Goal: Task Accomplishment & Management: Use online tool/utility

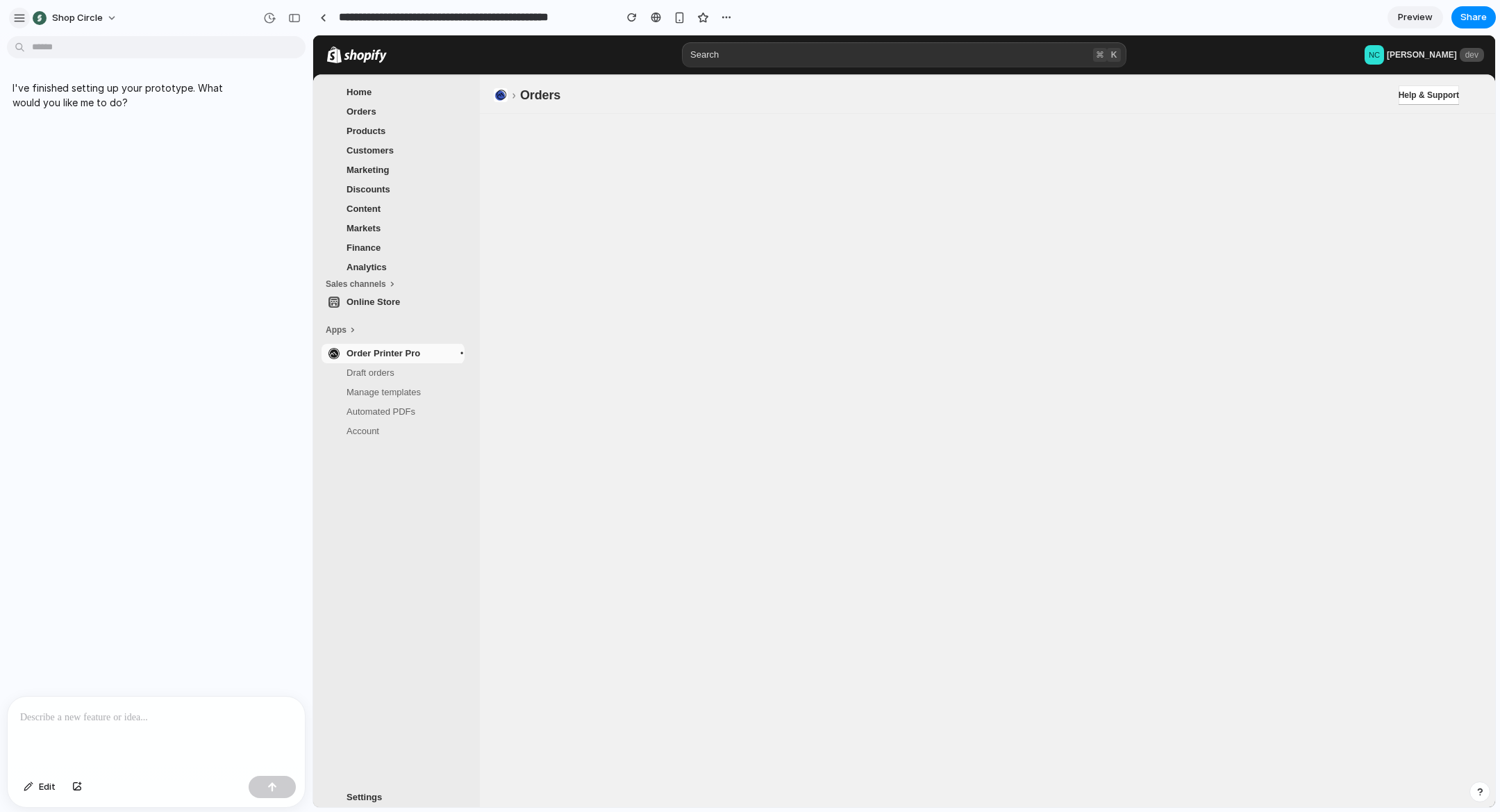
click at [19, 20] on div "button" at bounding box center [19, 18] width 12 height 12
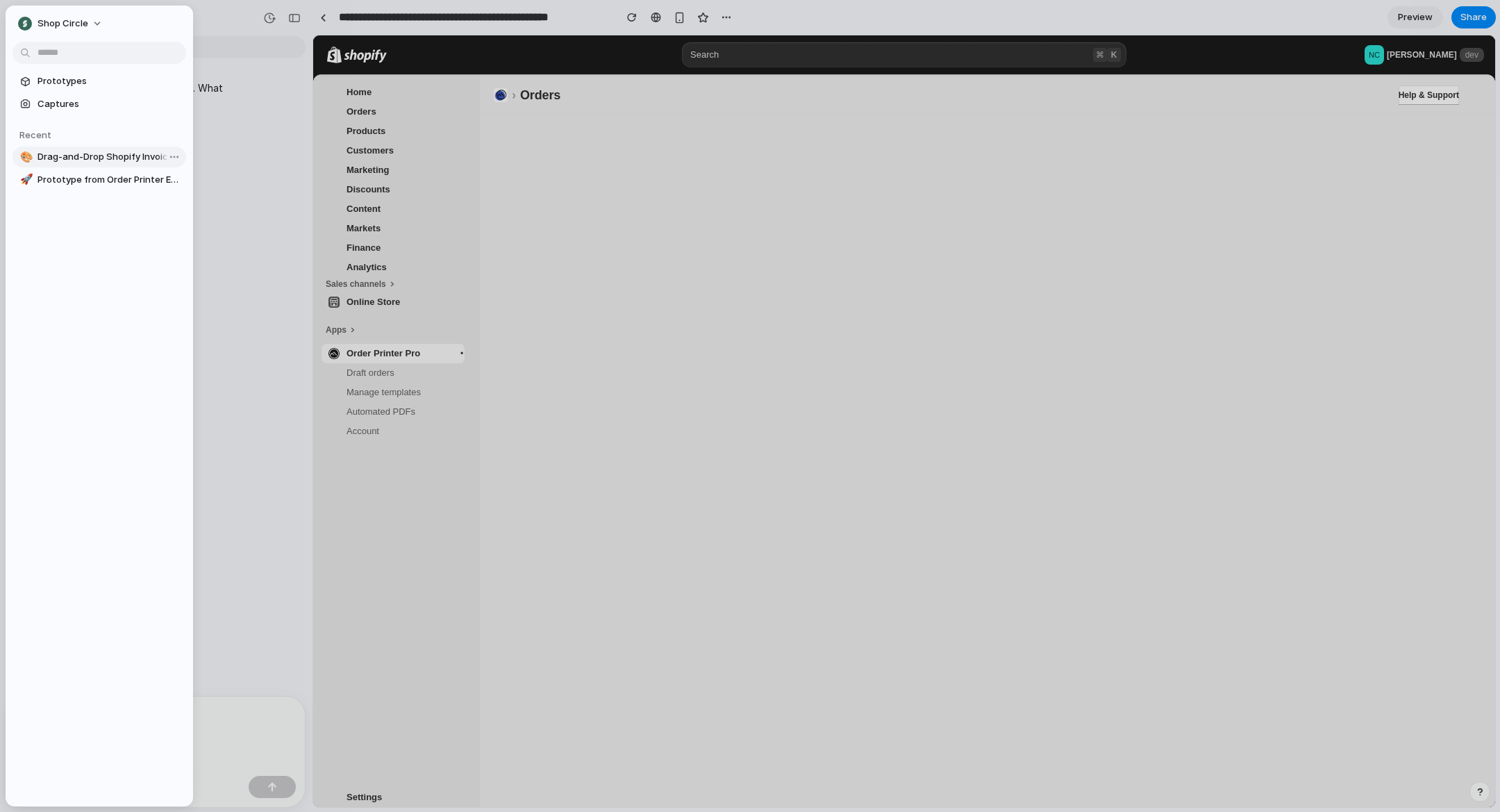
click at [92, 163] on span "Drag-and-Drop Shopify Invoice Editor" at bounding box center [109, 157] width 143 height 14
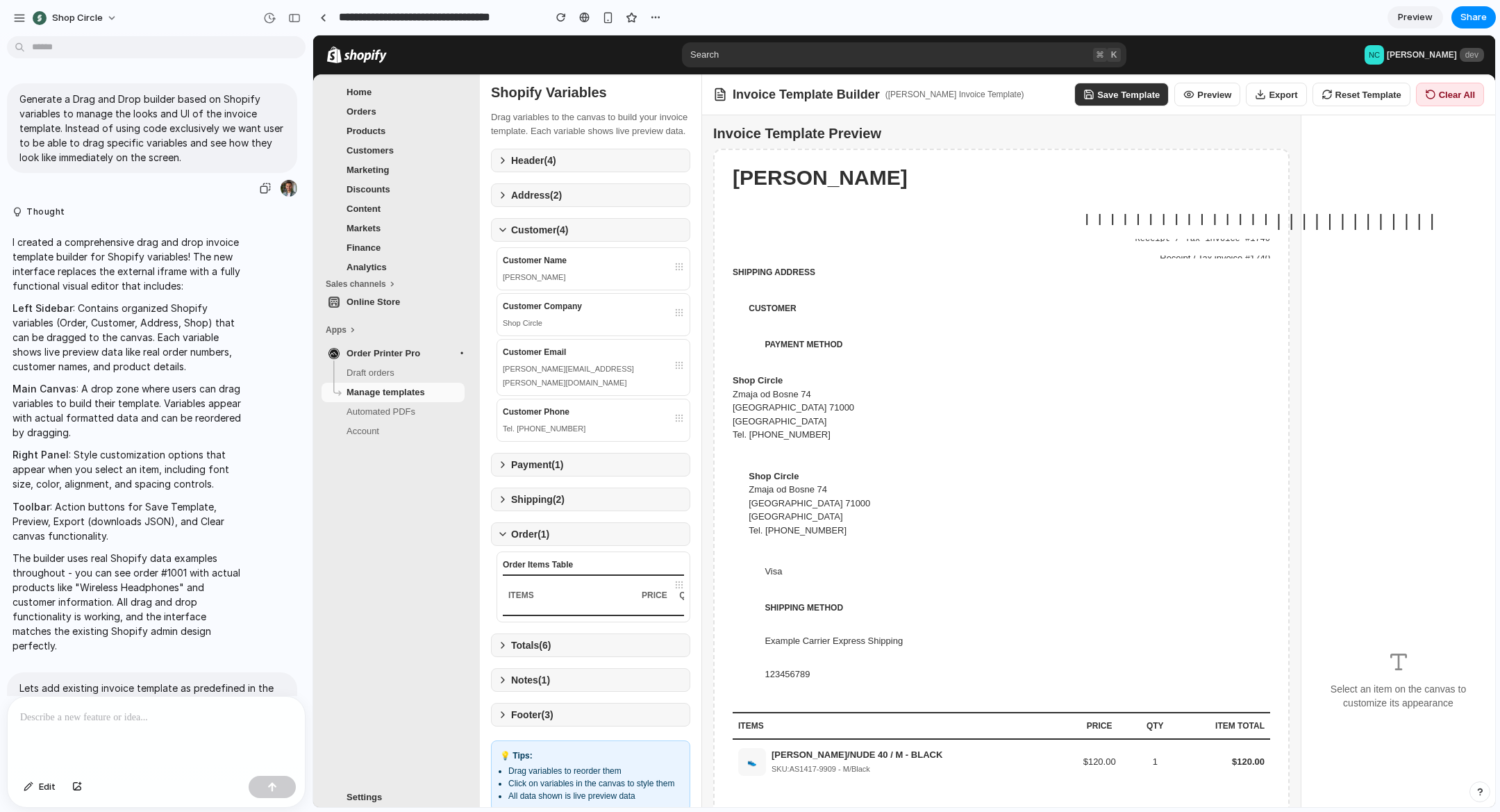
click at [139, 131] on p "Generate a Drag and Drop builder based on Shopify variables to manage the looks…" at bounding box center [151, 128] width 265 height 73
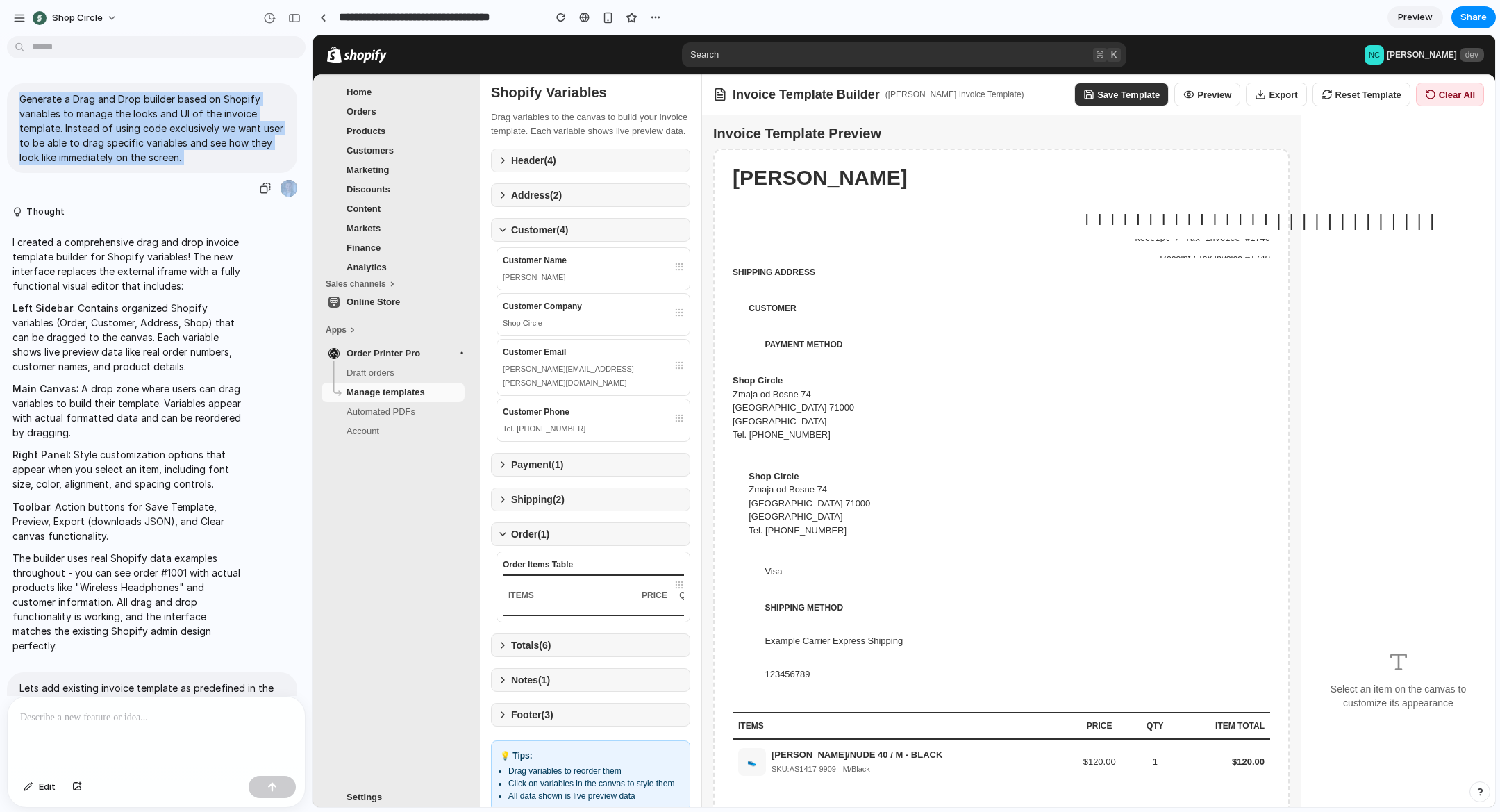
click at [139, 131] on p "Generate a Drag and Drop builder based on Shopify variables to manage the looks…" at bounding box center [151, 128] width 265 height 73
copy div "Generate a Drag and Drop builder based on Shopify variables to manage the looks…"
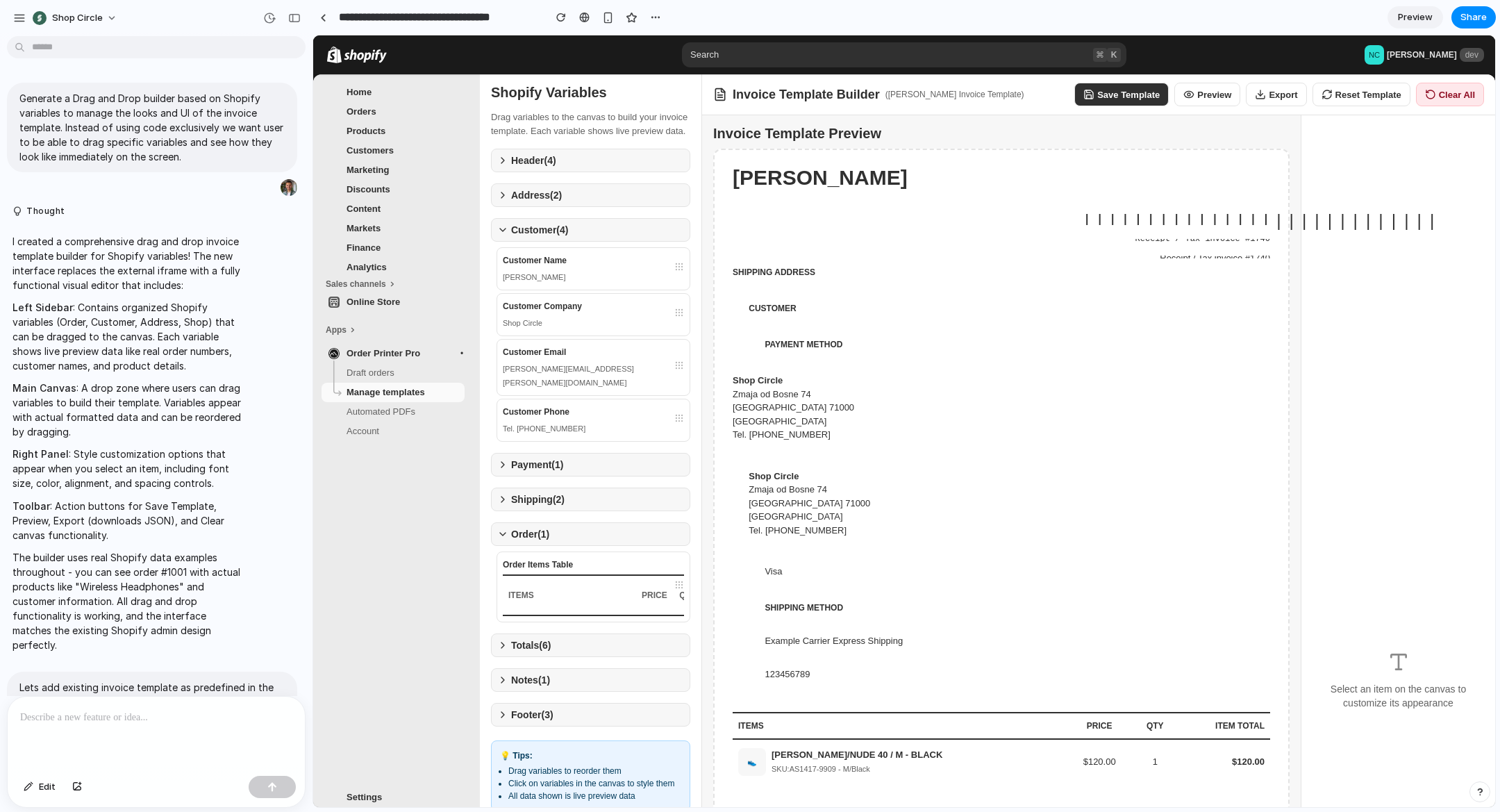
click at [212, 235] on p "I created a comprehensive drag and drop invoice template builder for Shopify va…" at bounding box center [128, 263] width 232 height 58
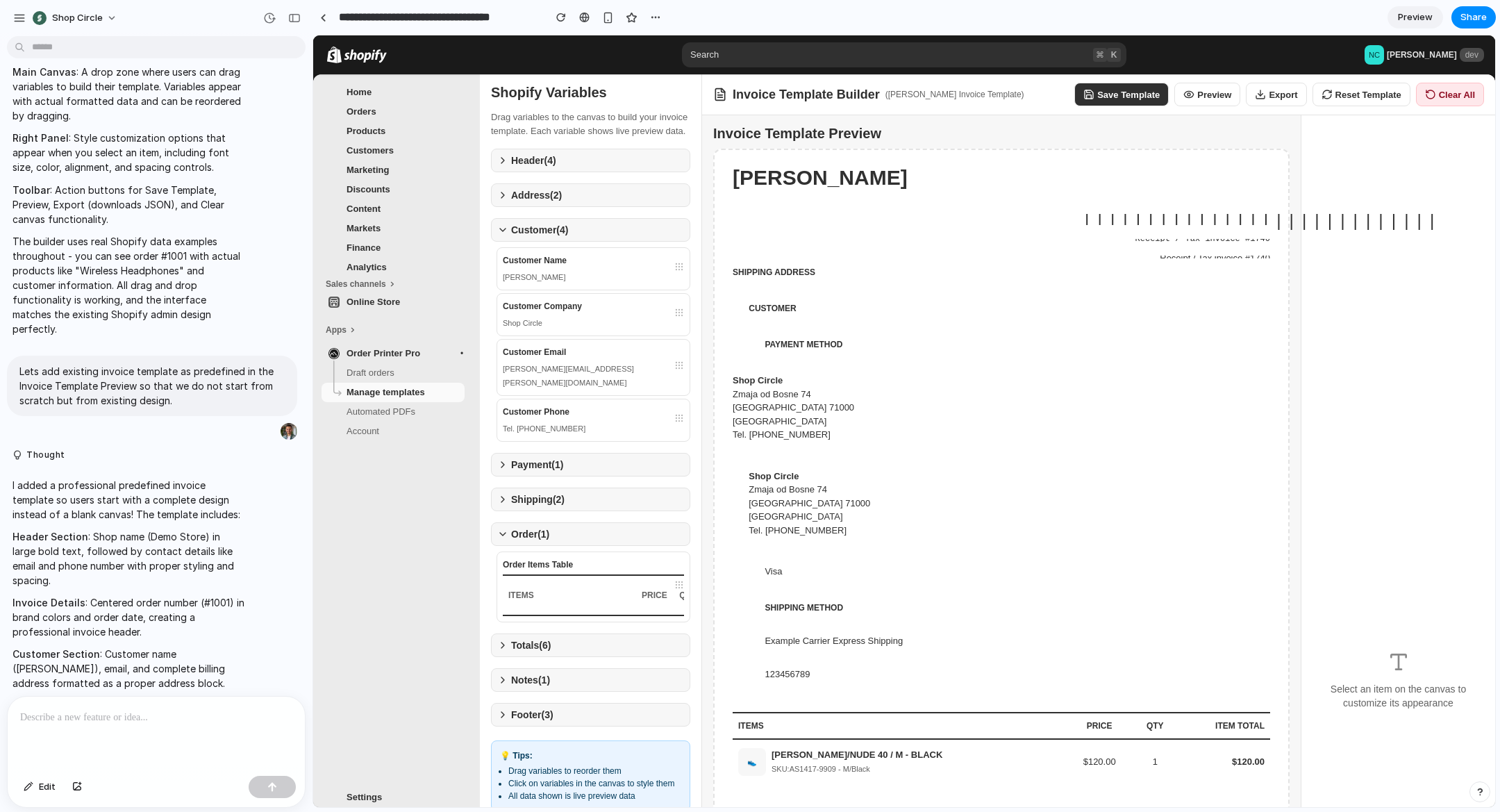
scroll to position [356, 0]
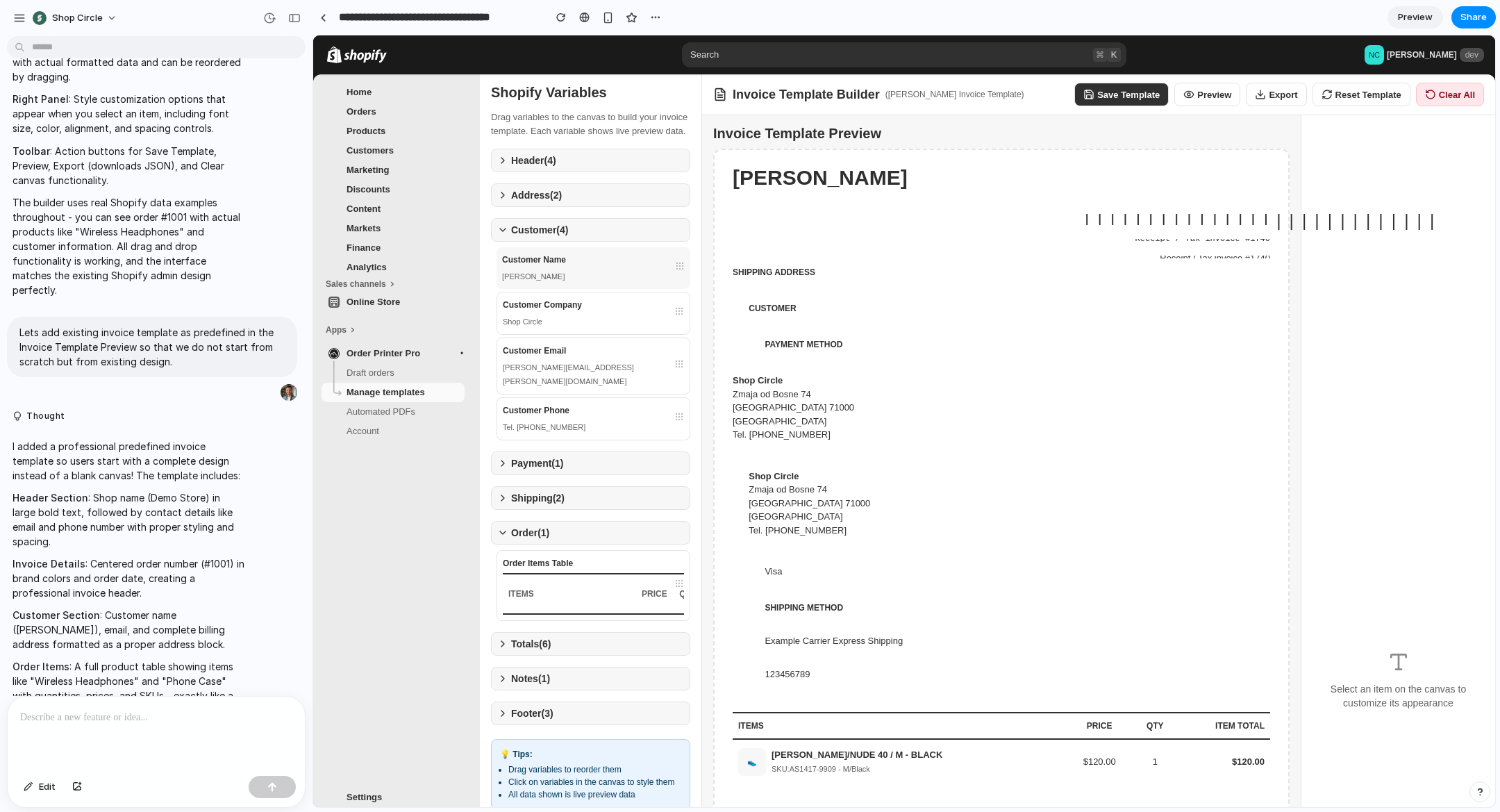
drag, startPoint x: 539, startPoint y: 242, endPoint x: 547, endPoint y: 343, distance: 101.3
click at [546, 346] on div "Customer ( 4 ) Customer Name John Wick Customer Company Shop Circle Customer Em…" at bounding box center [591, 329] width 200 height 222
click at [502, 235] on icon at bounding box center [503, 229] width 11 height 11
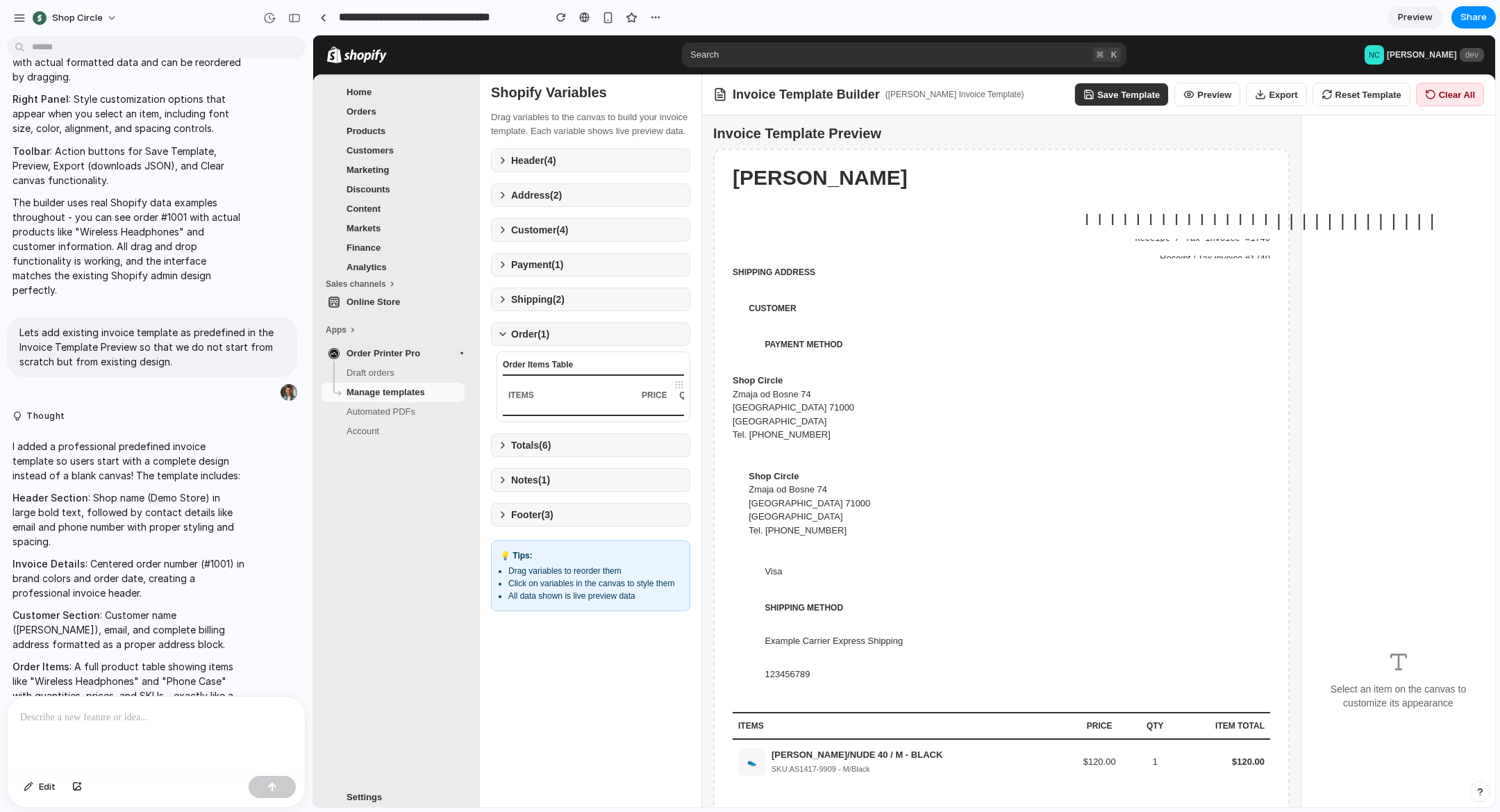
drag, startPoint x: 536, startPoint y: 286, endPoint x: 548, endPoint y: 352, distance: 67.1
click at [548, 352] on div "Shopify Variables Drag variables to the canvas to build your invoice template. …" at bounding box center [591, 460] width 223 height 771
click at [964, 83] on div "Invoice Template Builder ( Nermin Catovic Invoice Template ) Save Template Prev…" at bounding box center [1098, 95] width 793 height 41
click at [1100, 92] on button "Save Template" at bounding box center [1121, 94] width 94 height 24
click at [1237, 99] on button "Preview" at bounding box center [1208, 94] width 66 height 24
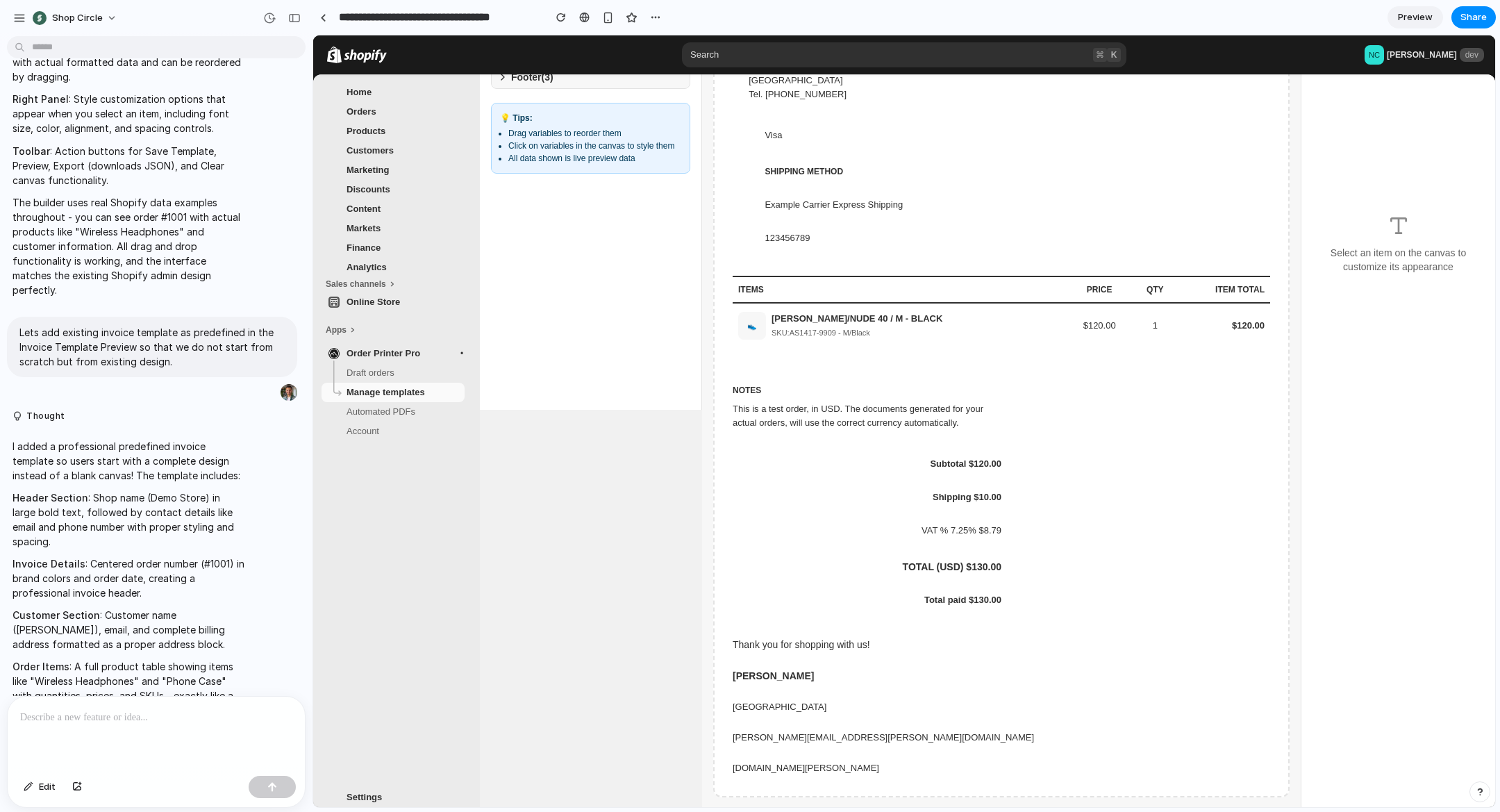
scroll to position [0, 0]
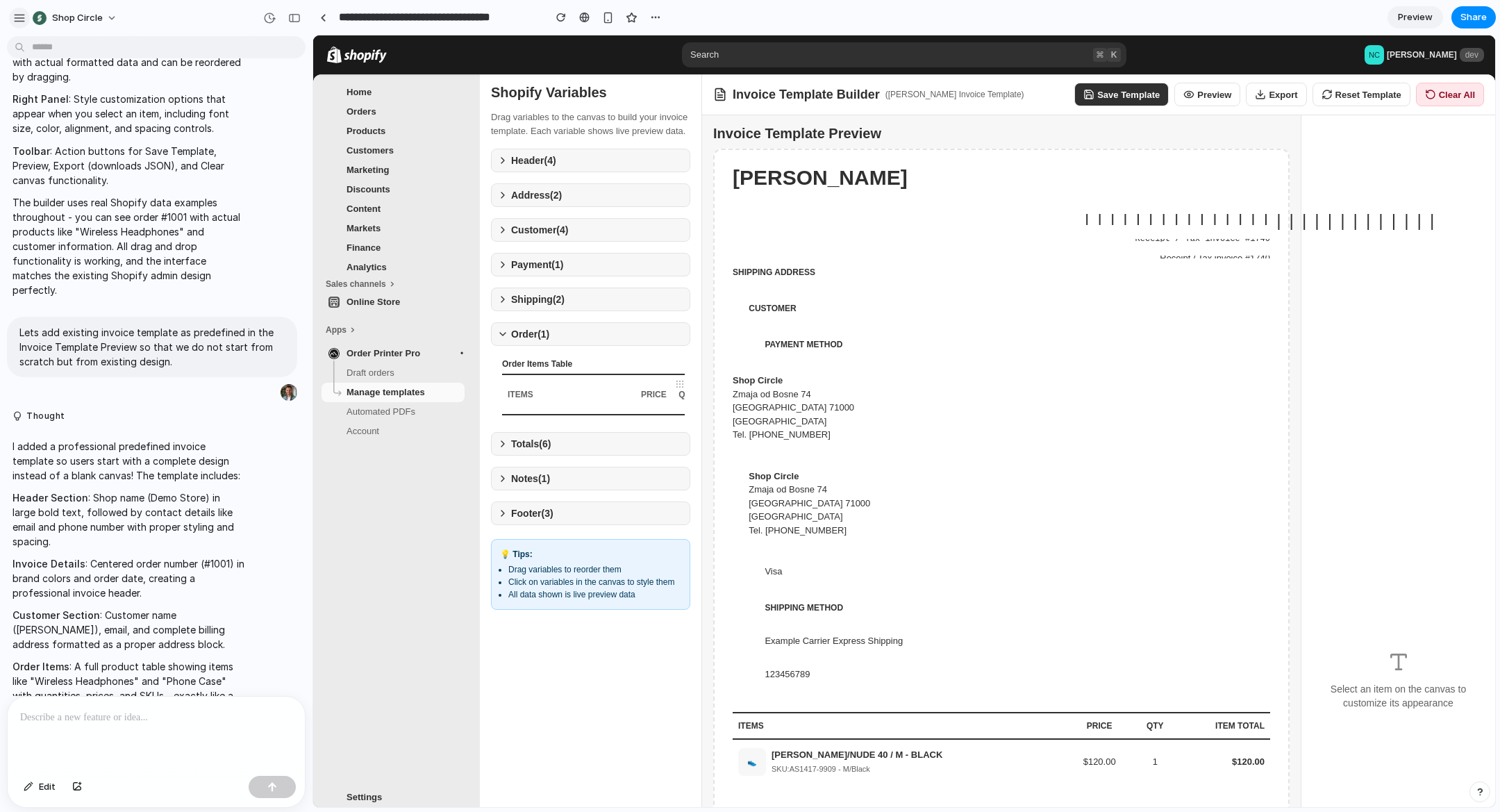
click at [18, 11] on div "button" at bounding box center [19, 18] width 12 height 12
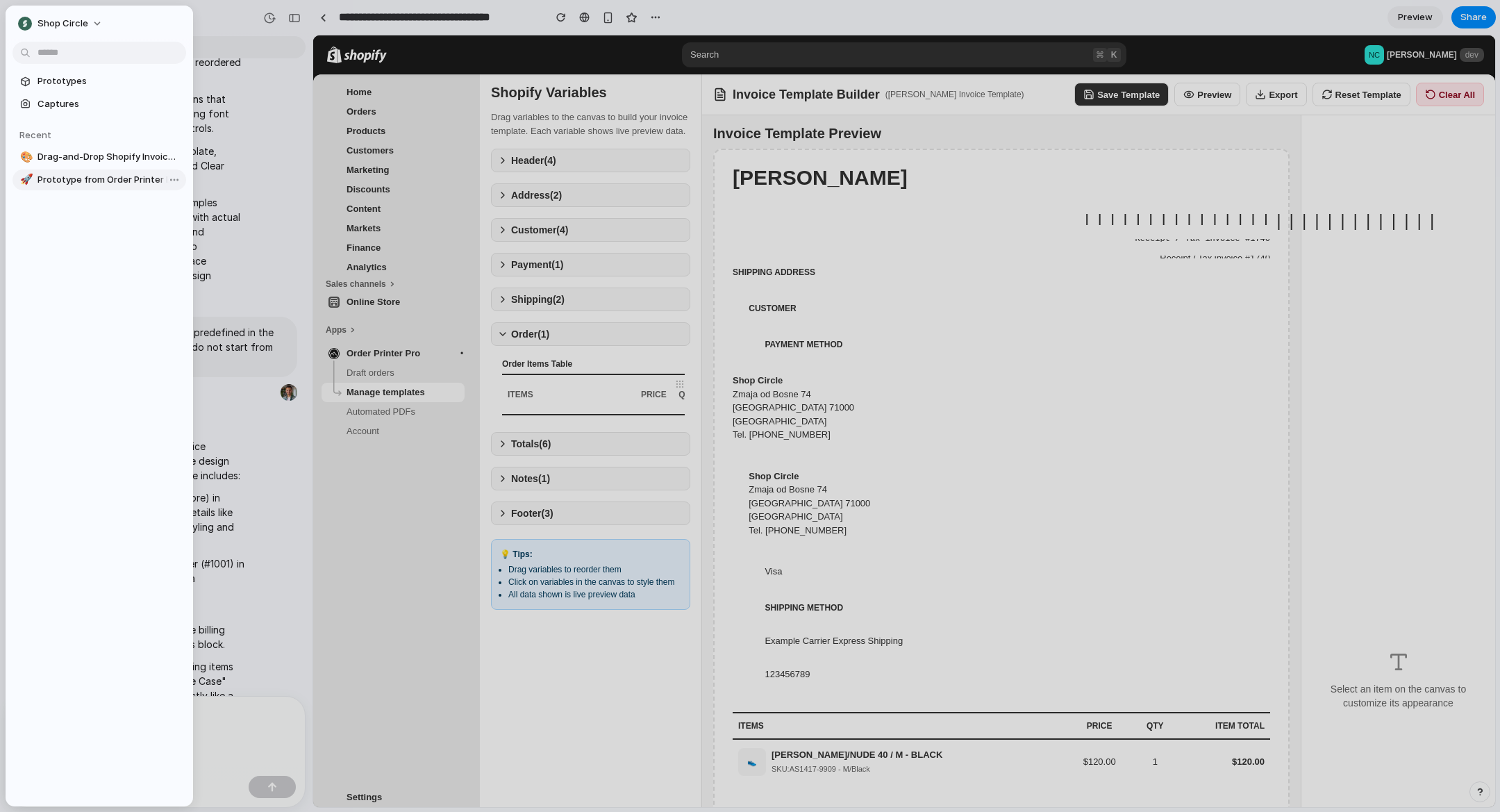
click at [122, 183] on span "Prototype from Order Printer Emailer Shopify Admin" at bounding box center [109, 180] width 143 height 14
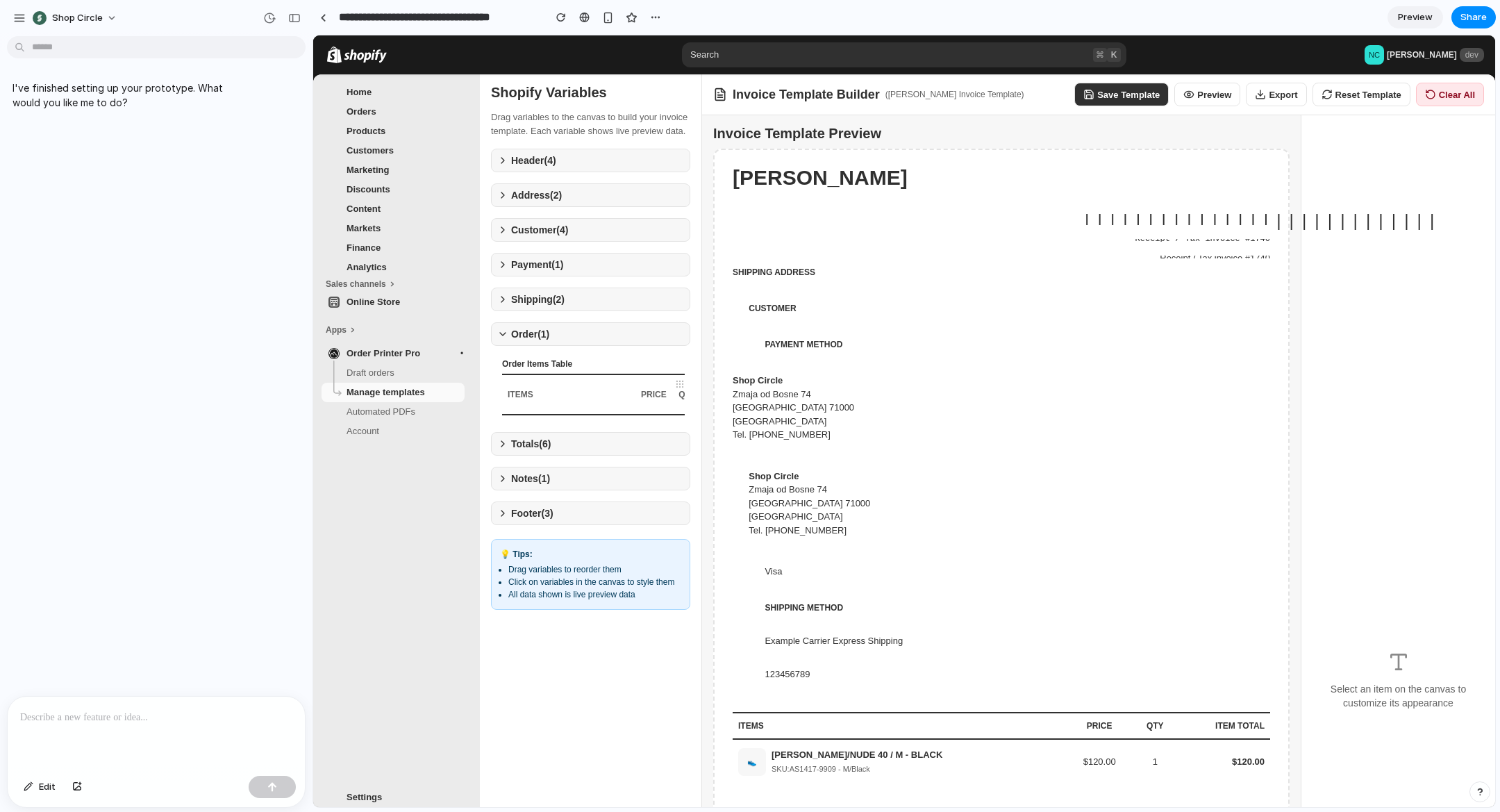
type input "**********"
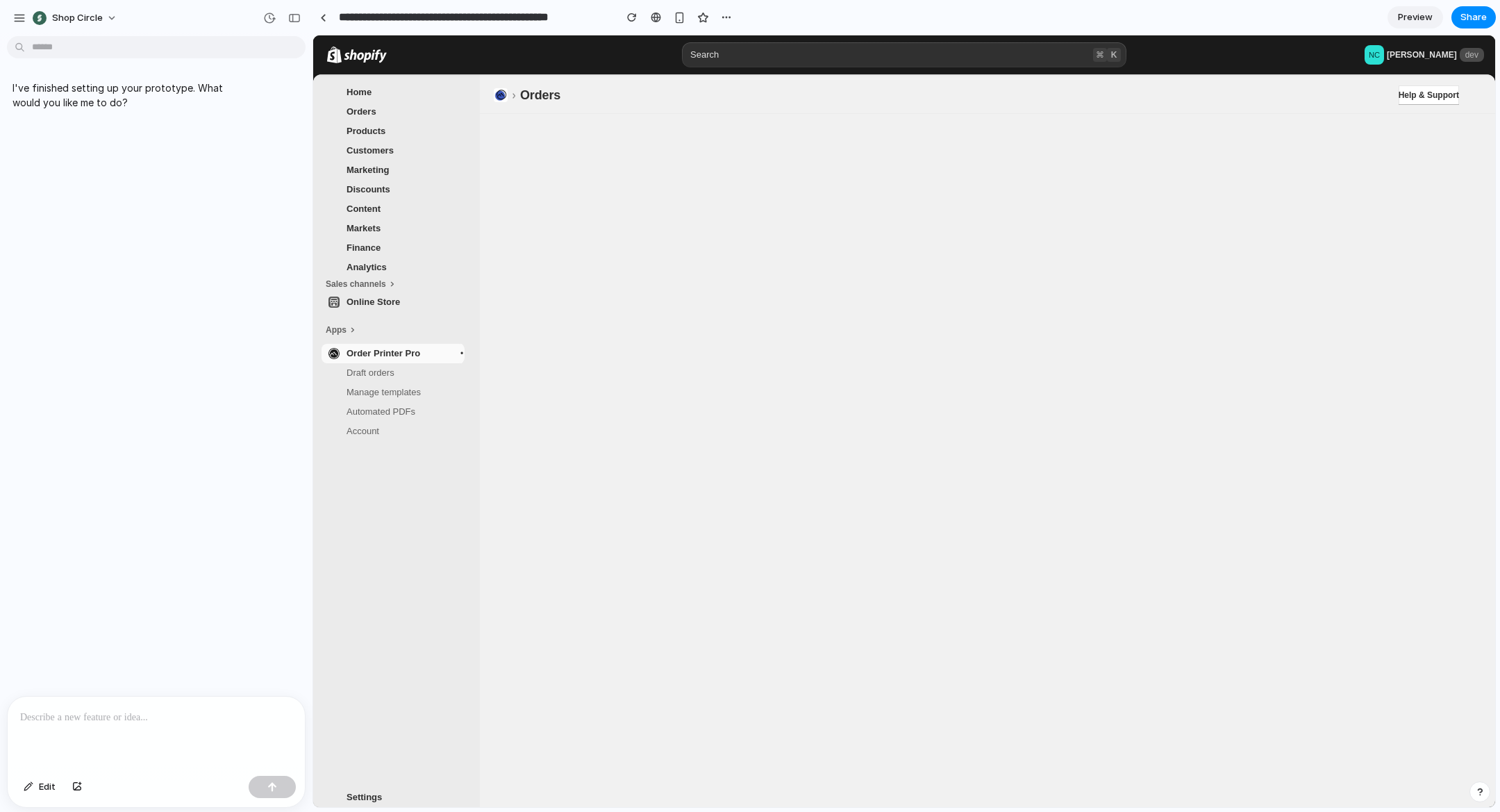
click at [88, 716] on p at bounding box center [156, 717] width 272 height 17
click at [76, 785] on div "button" at bounding box center [76, 786] width 10 height 8
click at [163, 639] on div at bounding box center [156, 643] width 298 height 73
click at [41, 645] on div at bounding box center [156, 643] width 298 height 73
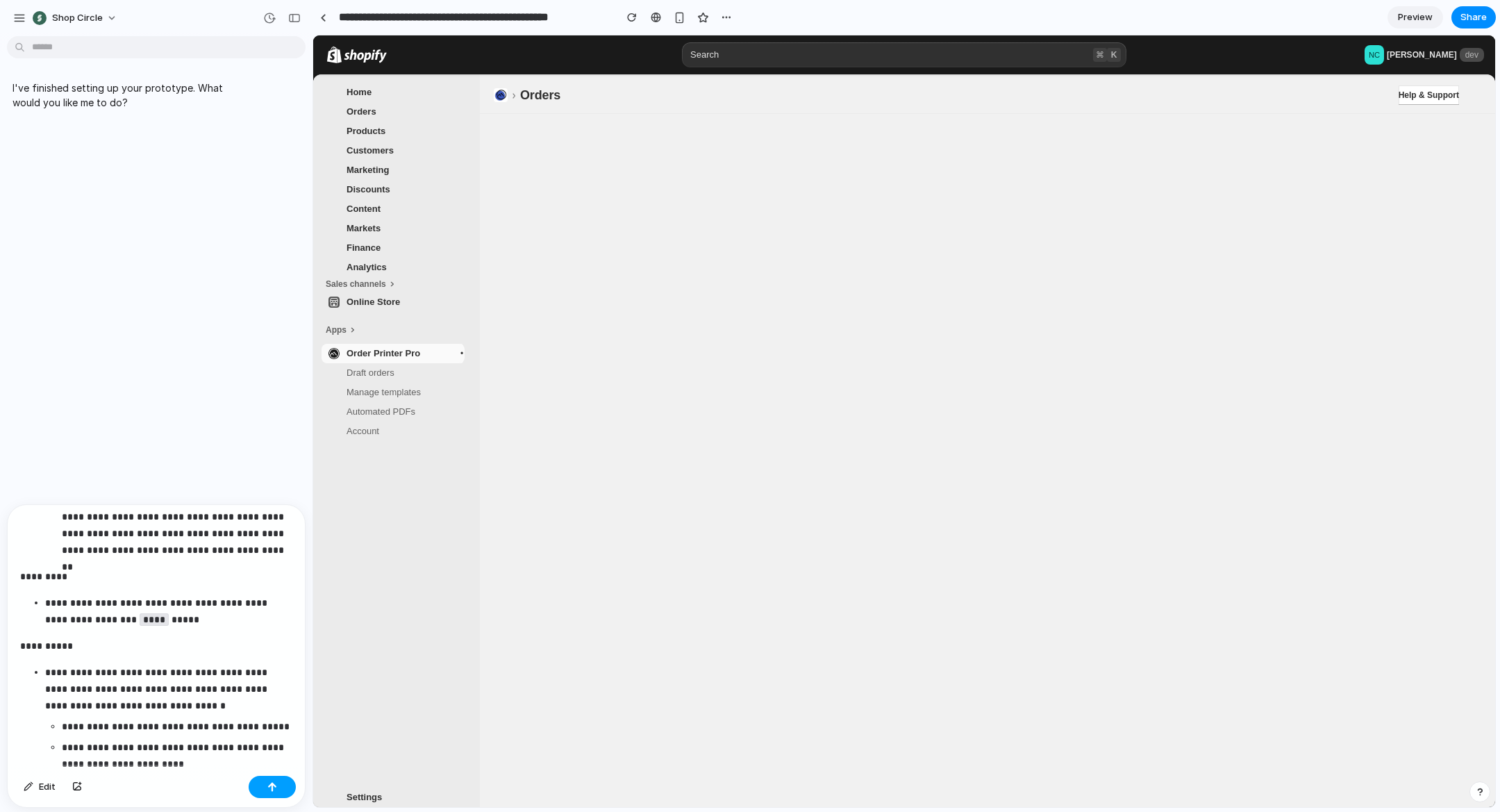
scroll to position [676, 0]
click at [277, 789] on button "button" at bounding box center [272, 786] width 47 height 22
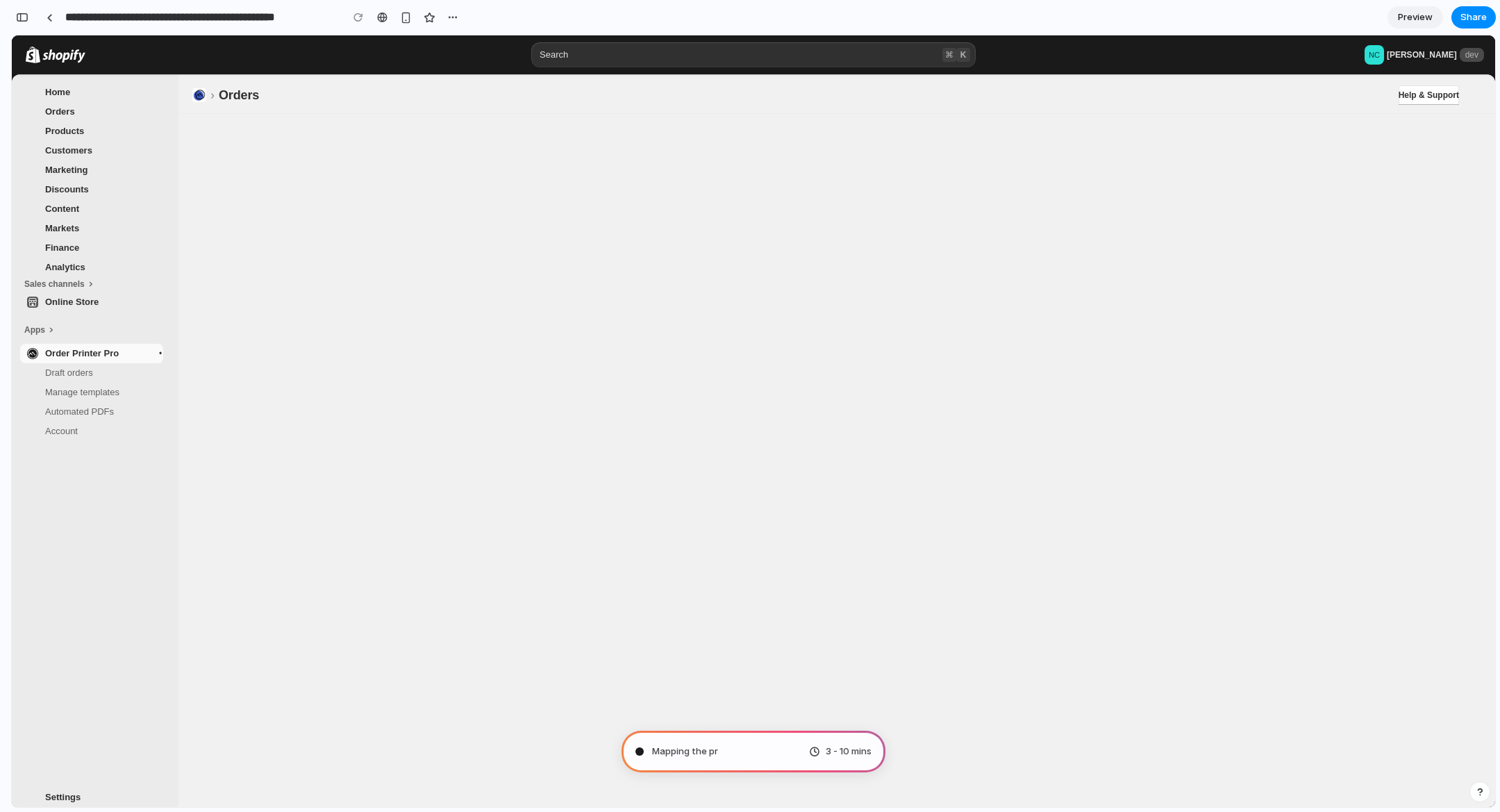
scroll to position [1514, 0]
click at [21, 19] on div "button" at bounding box center [22, 17] width 12 height 10
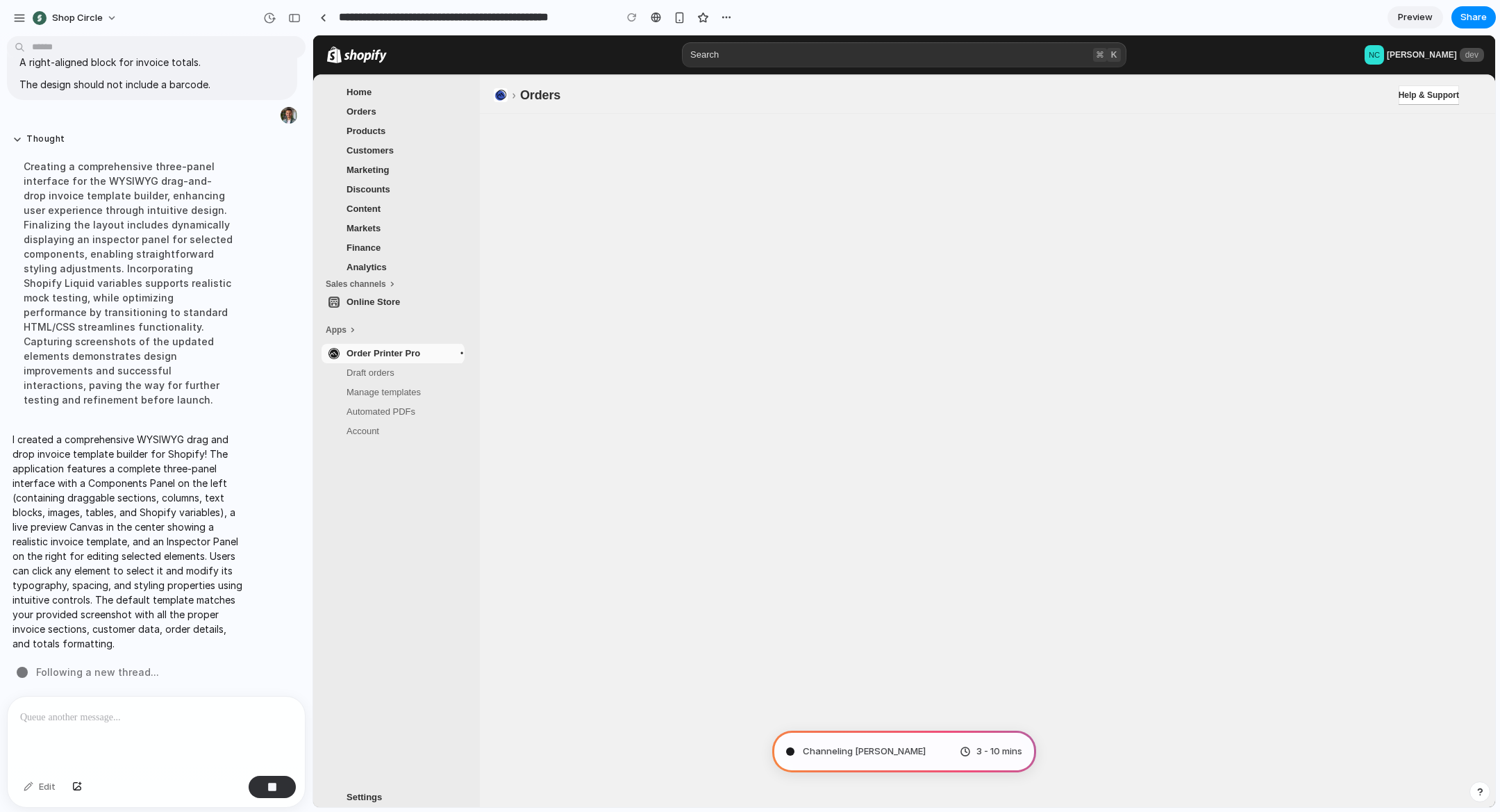
scroll to position [1229, 0]
click at [383, 389] on span "Manage templates" at bounding box center [383, 392] width 74 height 11
click at [385, 369] on span "Draft orders" at bounding box center [370, 372] width 48 height 11
click at [49, 145] on button "Thought" at bounding box center [128, 138] width 232 height 11
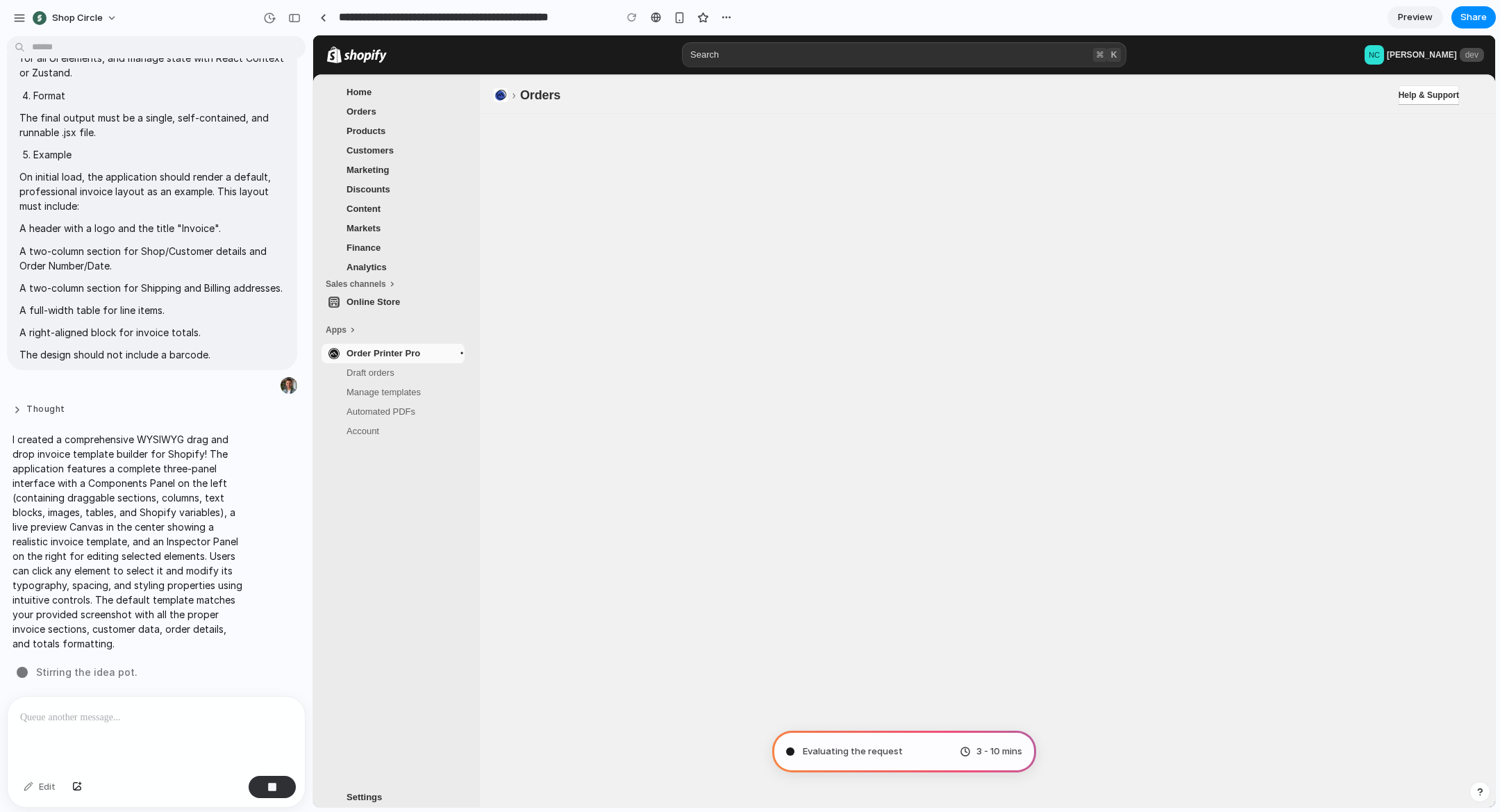
click at [37, 409] on button "Thought" at bounding box center [128, 409] width 232 height 11
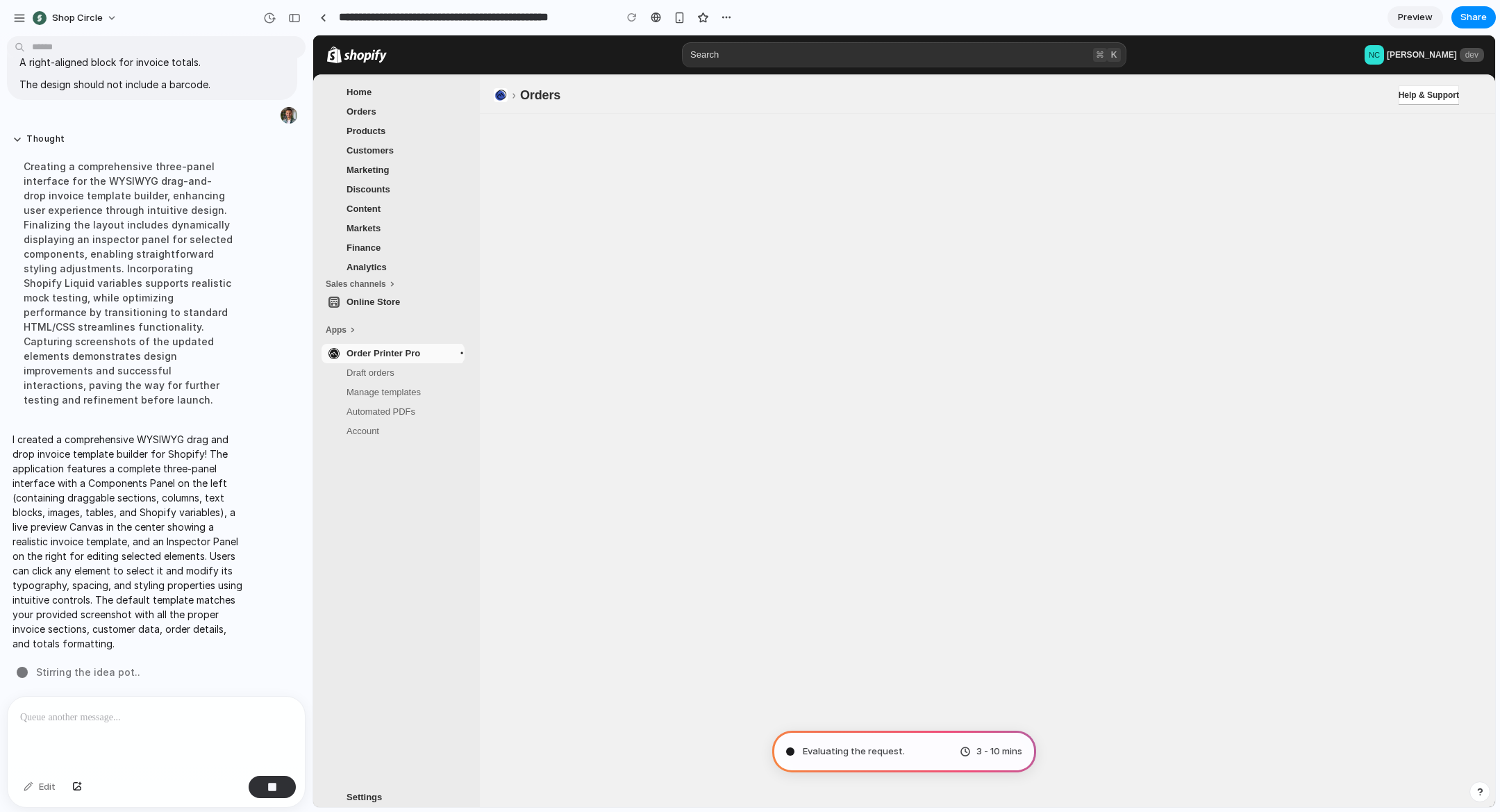
scroll to position [1229, 0]
click at [415, 366] on span "Draft orders" at bounding box center [404, 373] width 116 height 14
click at [402, 388] on span "Manage templates" at bounding box center [383, 392] width 74 height 11
click at [396, 415] on span "Automated PDFs" at bounding box center [381, 411] width 69 height 11
click at [545, 94] on h1 "Orders" at bounding box center [540, 96] width 41 height 17
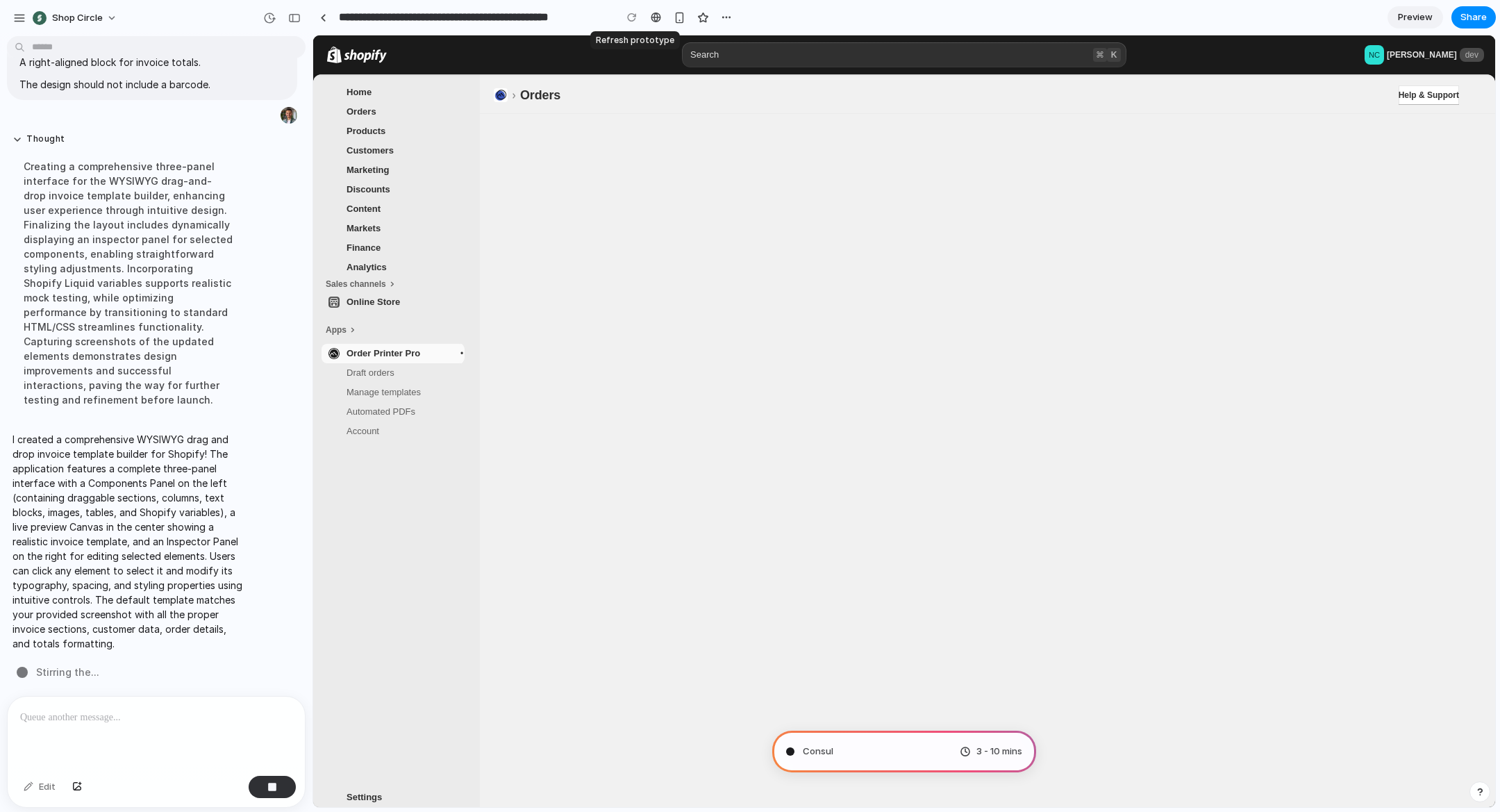
click at [628, 23] on div at bounding box center [632, 17] width 21 height 21
click at [630, 19] on div at bounding box center [632, 17] width 21 height 21
drag, startPoint x: 893, startPoint y: 751, endPoint x: 825, endPoint y: 752, distance: 68.0
click at [893, 751] on span "Consulting the digital oracle ." at bounding box center [866, 751] width 126 height 14
click at [360, 797] on span "Settings" at bounding box center [364, 797] width 35 height 11
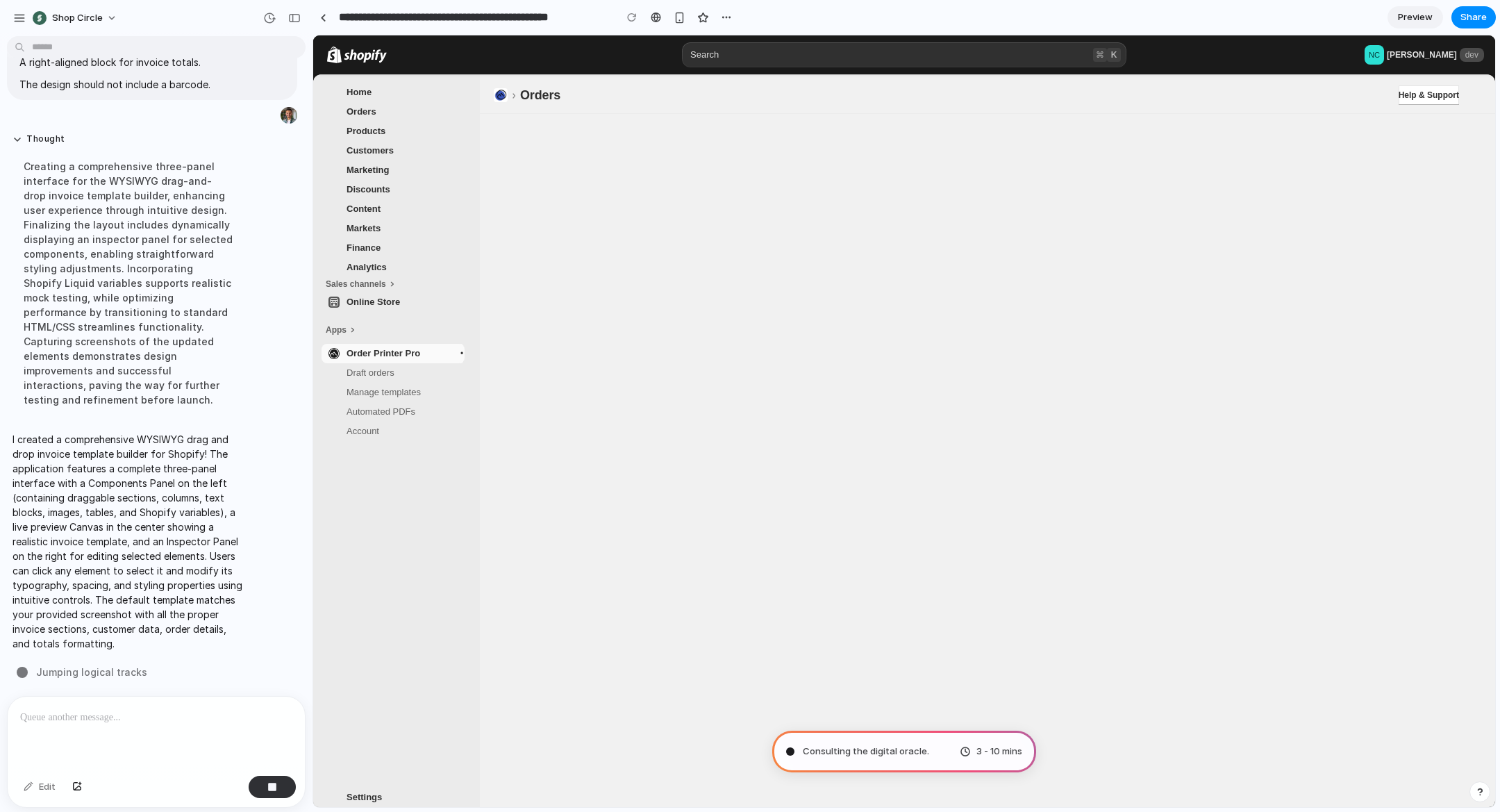
scroll to position [1, 0]
click at [384, 429] on span "Account" at bounding box center [404, 430] width 116 height 14
click at [376, 408] on span "Automated PDFs" at bounding box center [381, 411] width 69 height 11
click at [368, 360] on link "Order Printer Pro" at bounding box center [391, 352] width 139 height 19
click at [86, 736] on div at bounding box center [156, 733] width 298 height 73
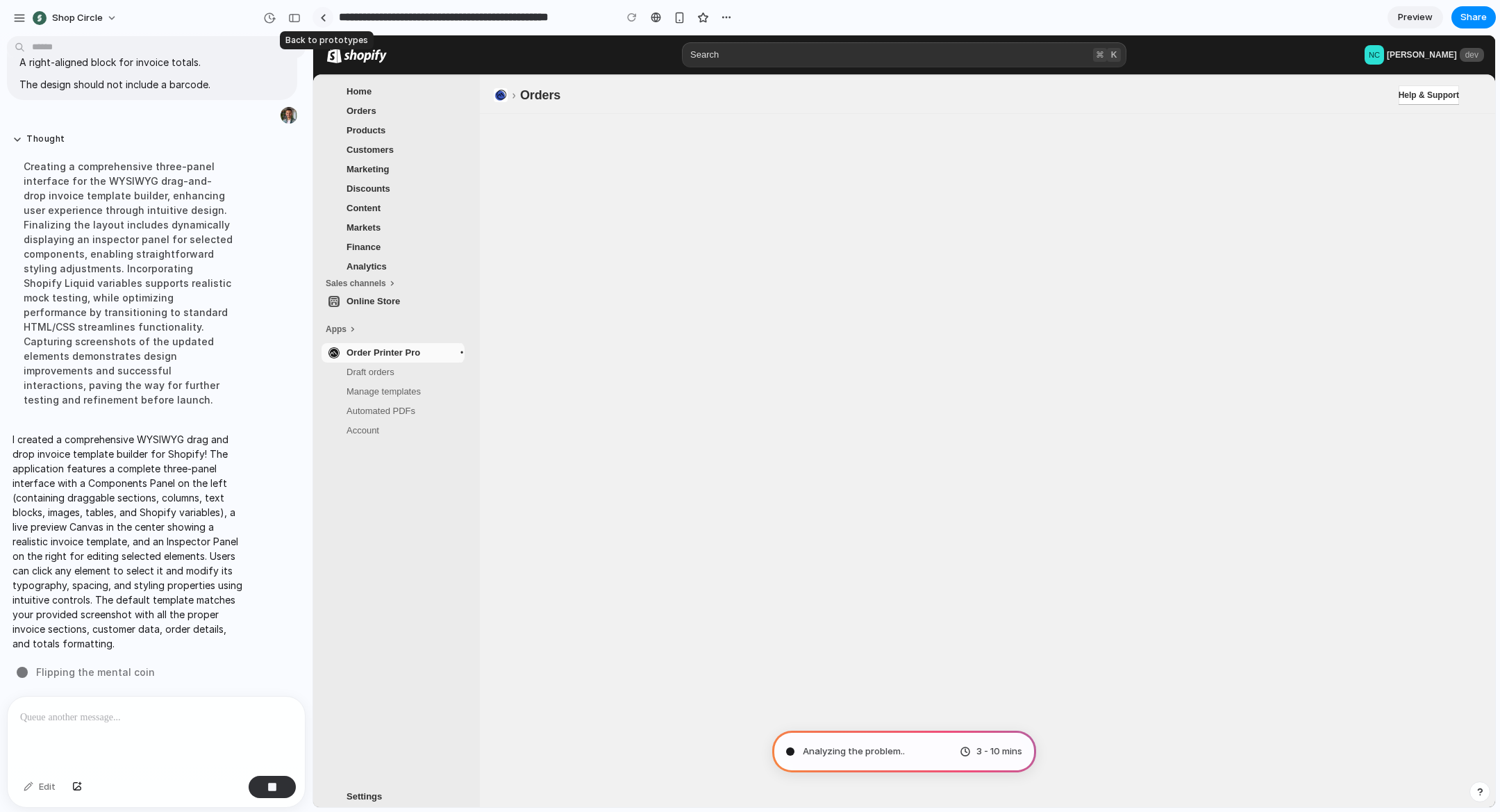
click at [324, 19] on div at bounding box center [324, 18] width 6 height 8
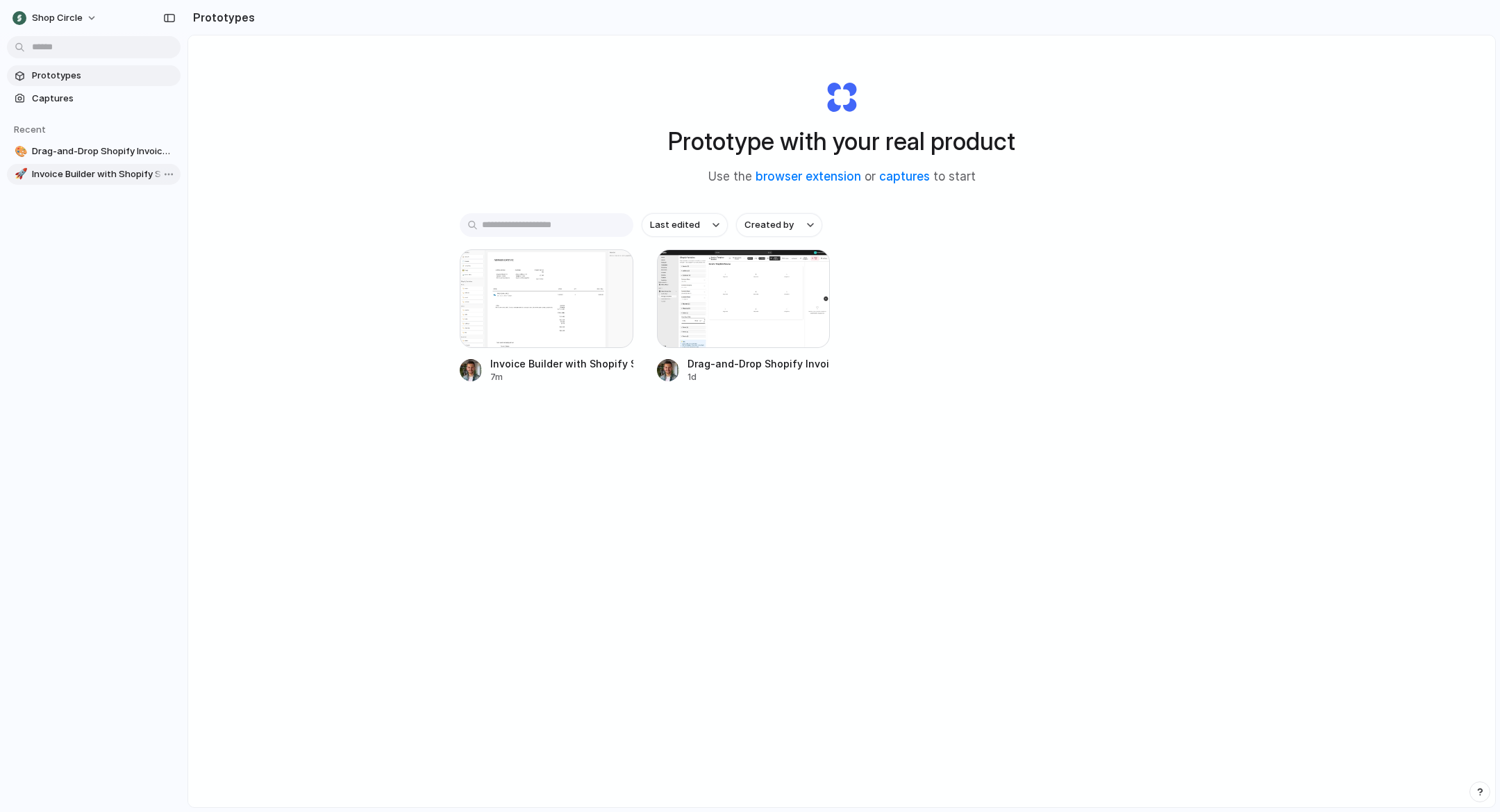
click at [87, 176] on span "Invoice Builder with Shopify Styles" at bounding box center [103, 174] width 143 height 14
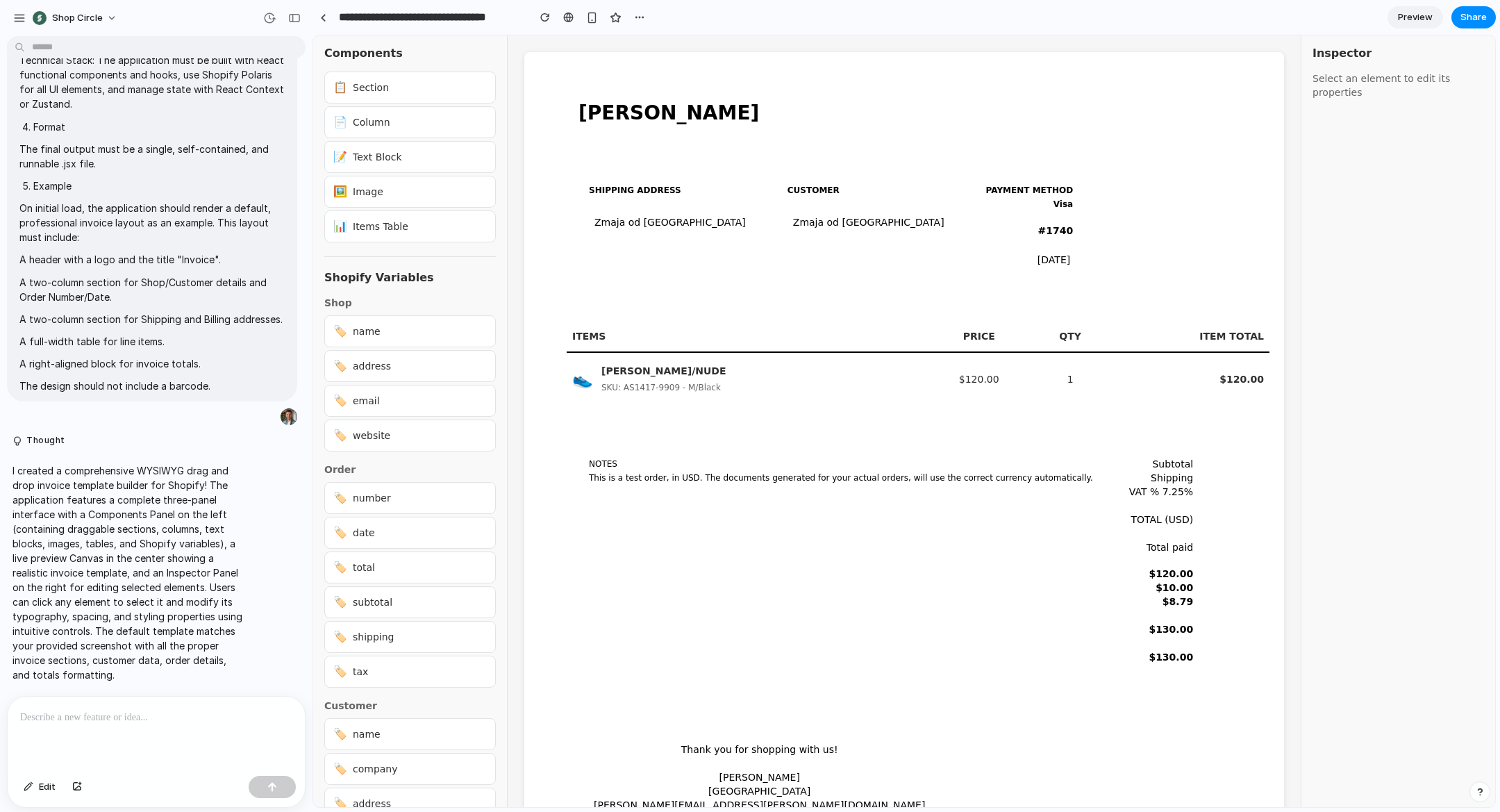
scroll to position [105, 0]
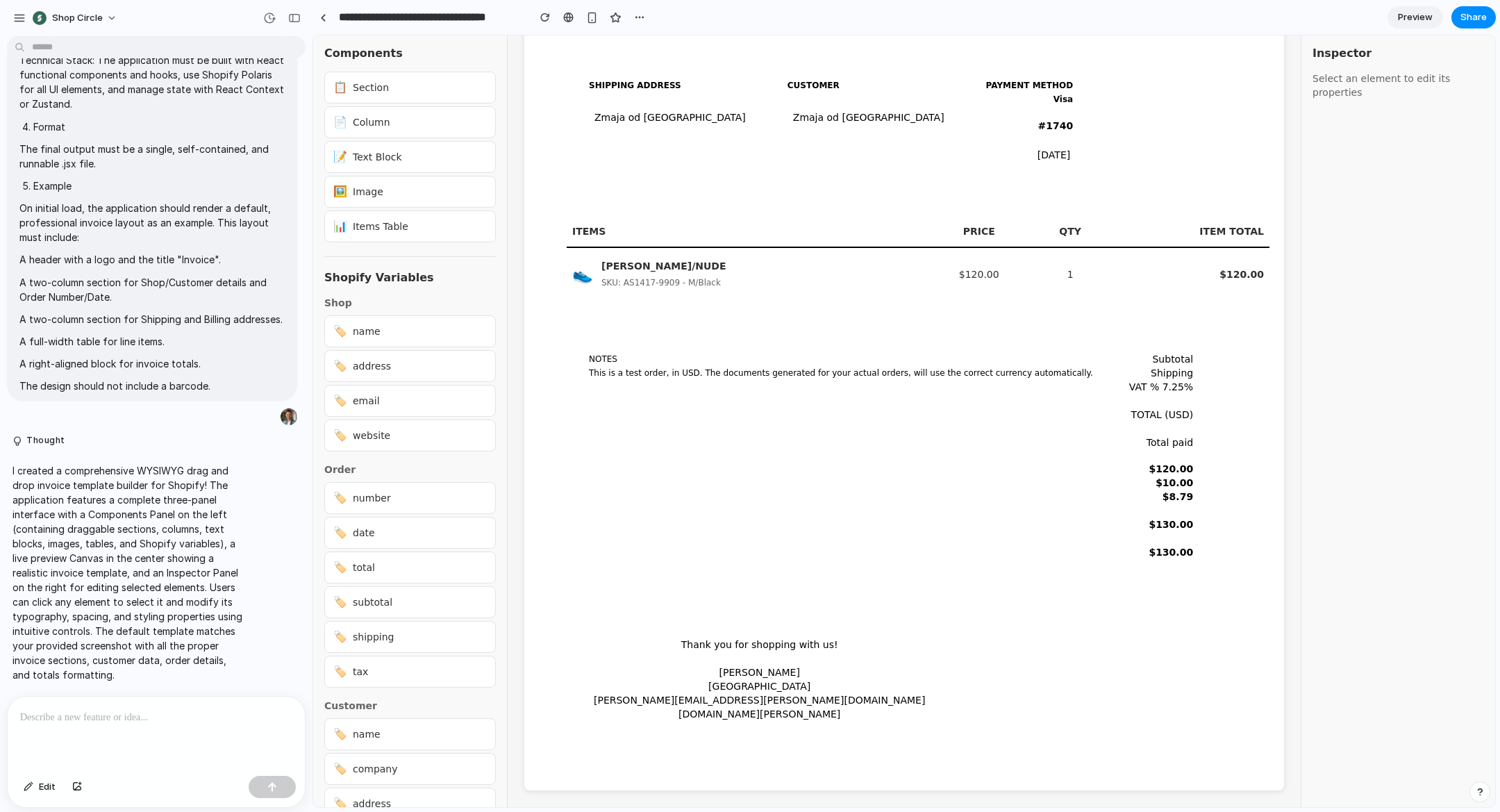
click at [427, 335] on div "🏷️ name" at bounding box center [410, 331] width 171 height 32
drag, startPoint x: 426, startPoint y: 374, endPoint x: 482, endPoint y: 385, distance: 57.1
click at [427, 374] on div "🏷️ address" at bounding box center [410, 366] width 171 height 32
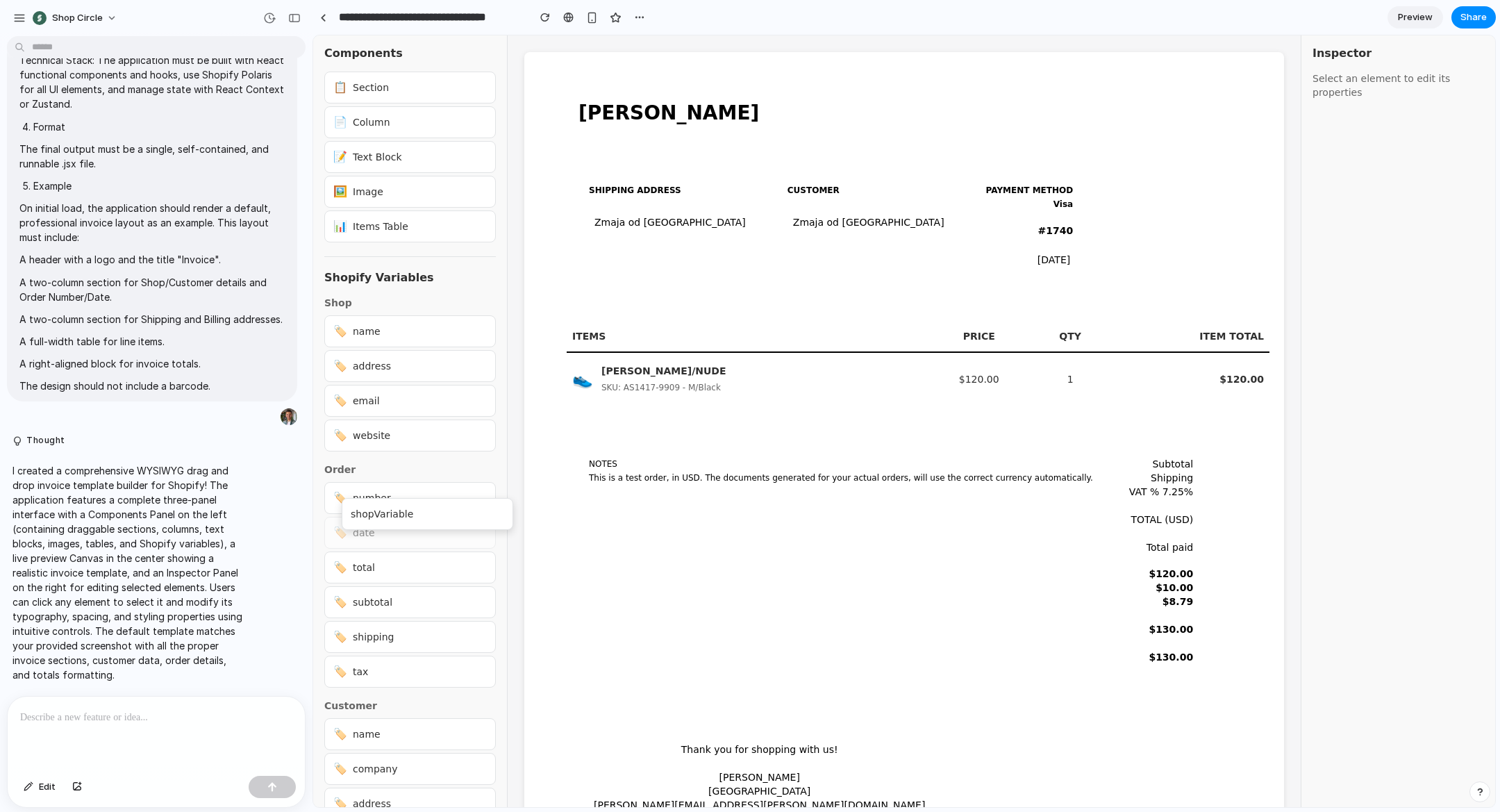
click at [470, 493] on div "Components 📋 Section 📄 Column 📝 Text Block 🖼️ Image 📊 Items Table Shopify Varia…" at bounding box center [905, 421] width 1183 height 771
drag, startPoint x: 450, startPoint y: 495, endPoint x: 760, endPoint y: 486, distance: 310.1
click at [760, 486] on div "Components 📋 Section 📄 Column 📝 Text Block 🖼️ Image 📊 Items Table Shopify Varia…" at bounding box center [905, 421] width 1183 height 771
drag, startPoint x: 792, startPoint y: 434, endPoint x: 732, endPoint y: 380, distance: 80.7
click at [790, 434] on div "NOTES This is a test order, in USD. The documents generated for your actual ord…" at bounding box center [911, 560] width 703 height 265
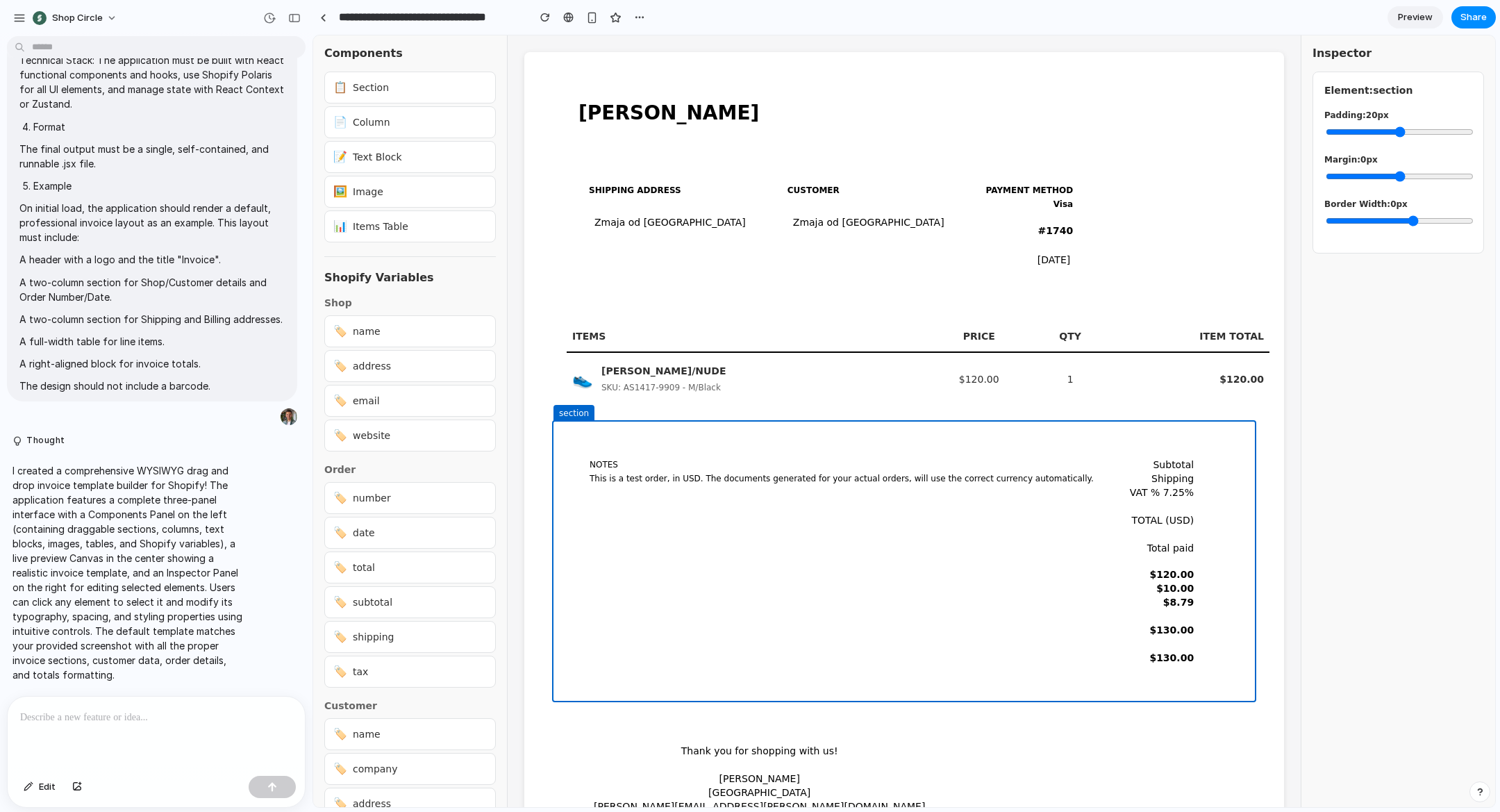
click at [724, 409] on div "Components 📋 Section 📄 Column 📝 Text Block 🖼️ Image 📊 Items Table Shopify Varia…" at bounding box center [905, 421] width 1183 height 771
drag, startPoint x: 733, startPoint y: 347, endPoint x: 722, endPoint y: 331, distance: 19.4
click at [733, 347] on th "ITEMS" at bounding box center [745, 336] width 357 height 31
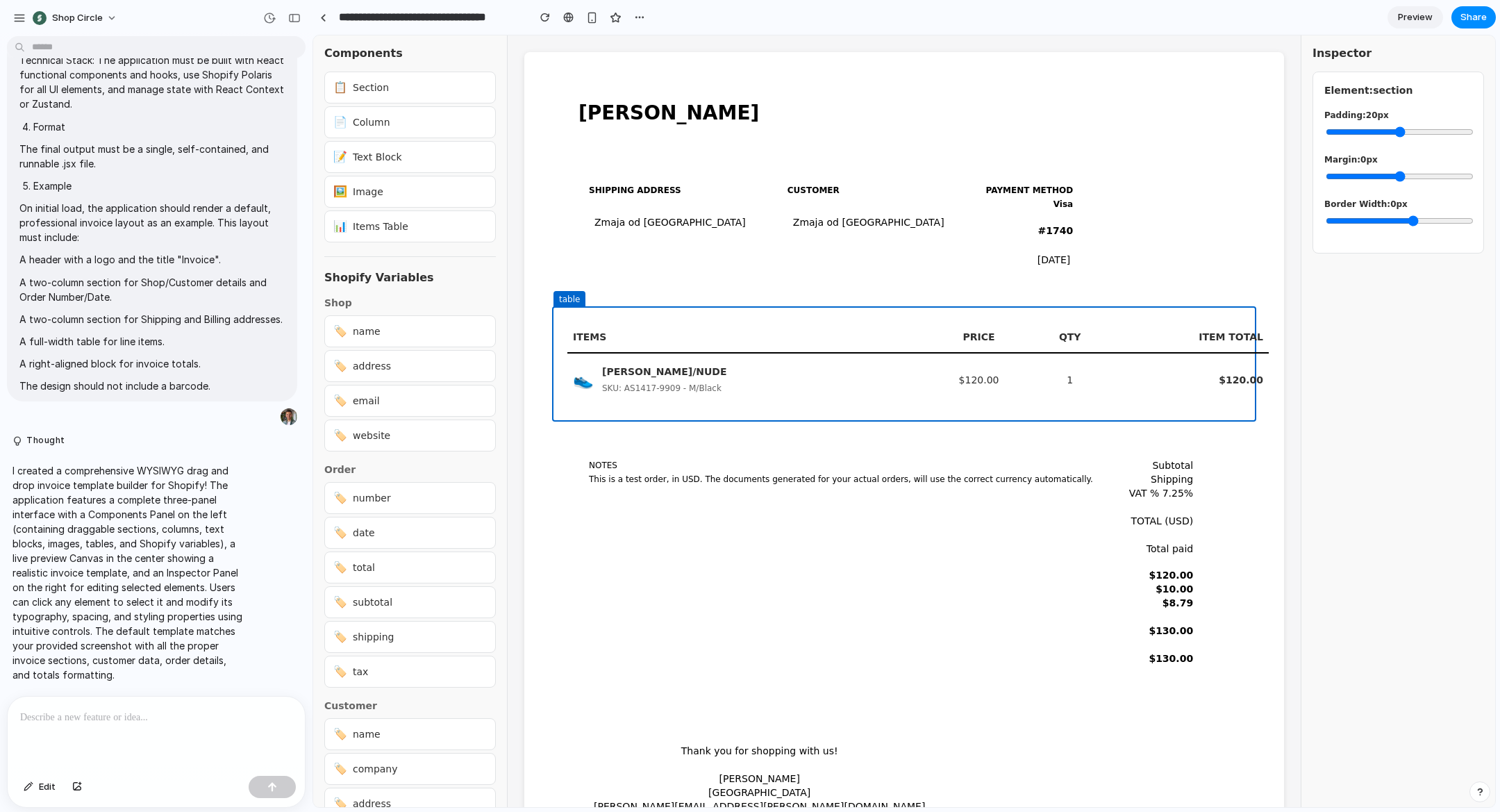
click at [682, 235] on div "Zmaja od Bosne 74 Sarajevo, 71000 Bosnia and Herzegovina" at bounding box center [670, 222] width 162 height 25
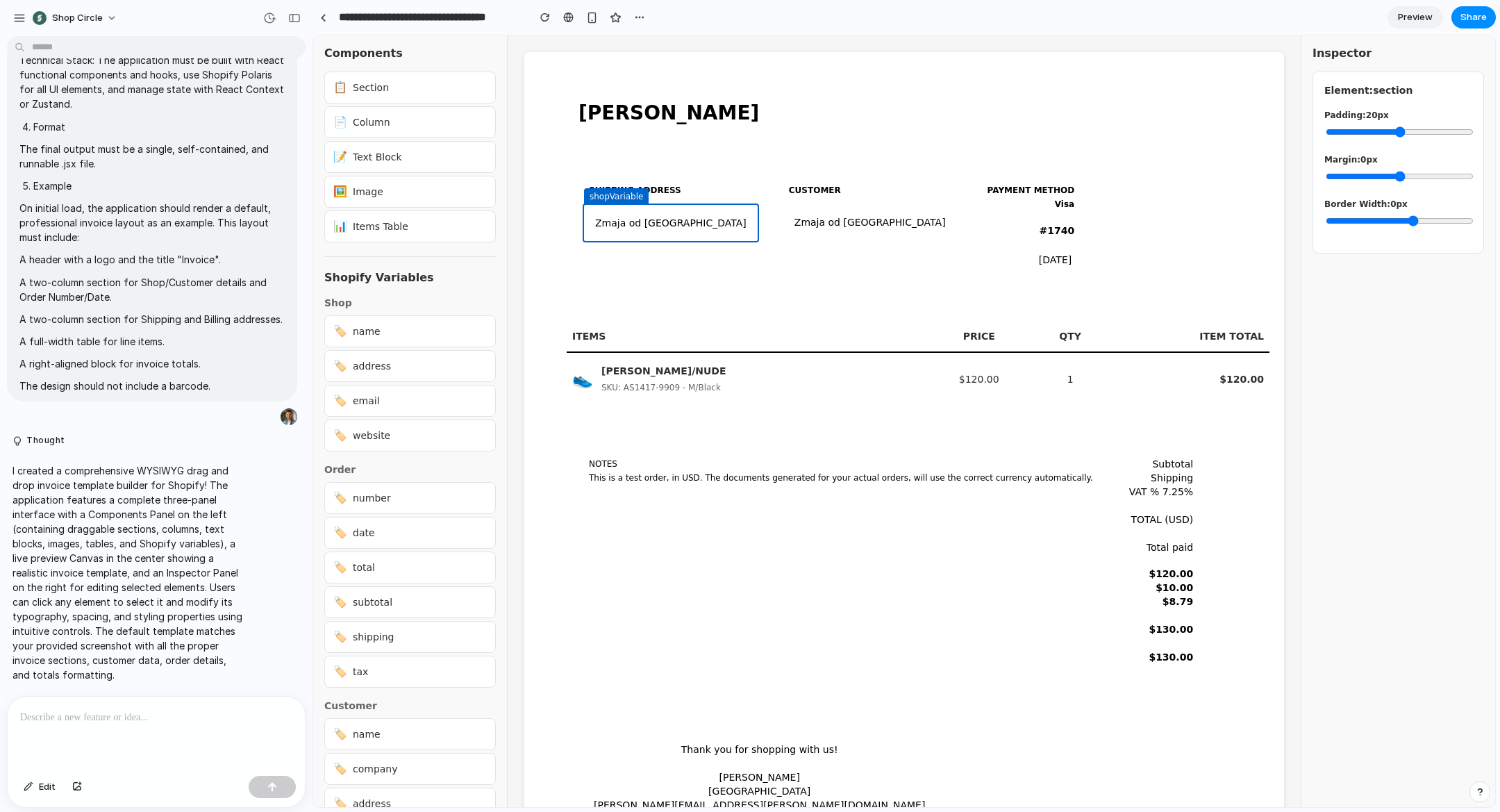
click at [809, 229] on div "Zmaja od Bosne 74 Sarajevo, 71000 Bosnia and Herzegovina" at bounding box center [870, 222] width 162 height 25
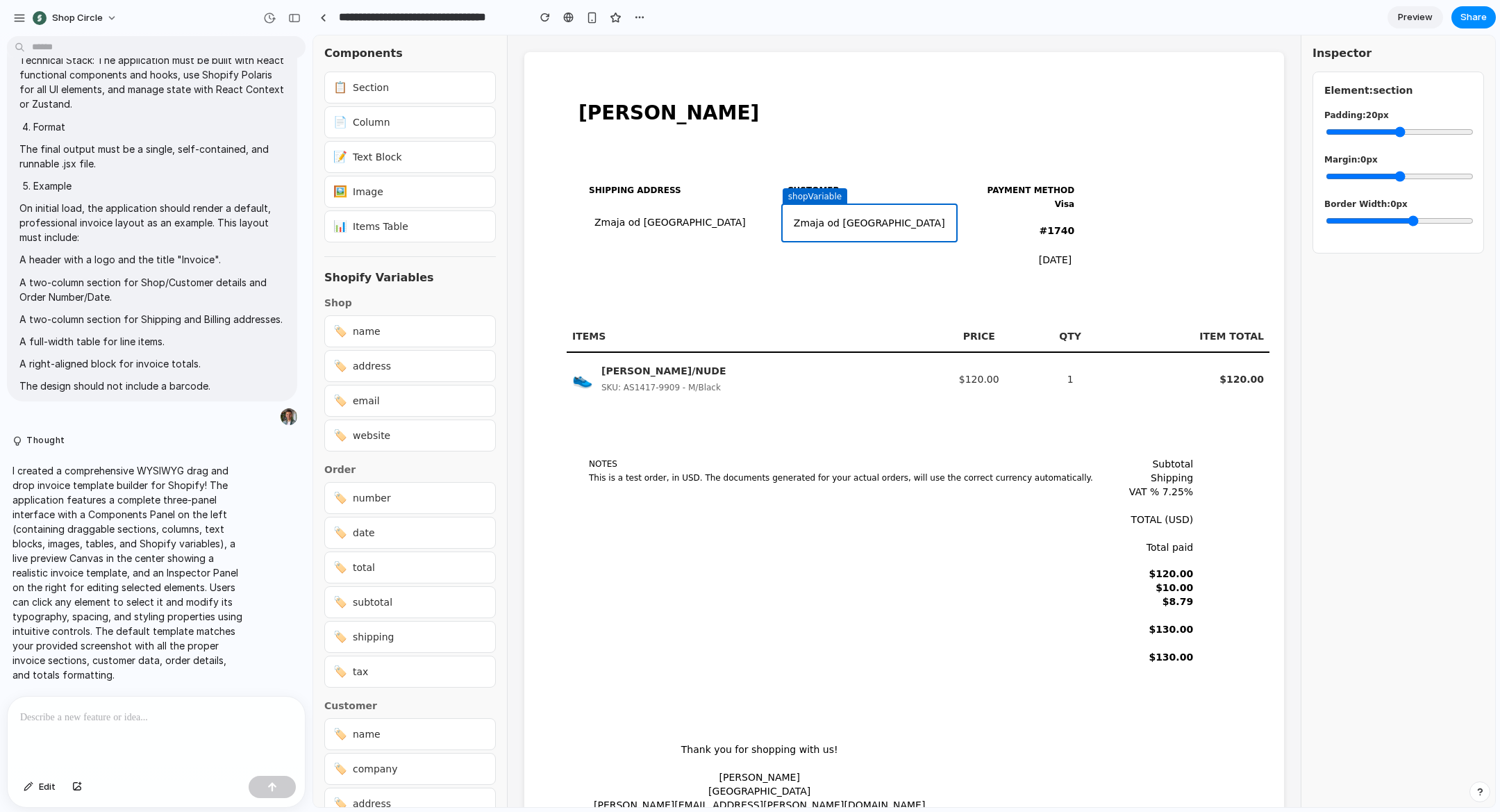
click at [982, 203] on div "PAYMENT METHOD Visa" at bounding box center [1031, 197] width 99 height 39
drag, startPoint x: 913, startPoint y: 166, endPoint x: 1079, endPoint y: 174, distance: 166.2
click at [1079, 174] on div "SHIPPING ADDRESS Zmaja od Bosne 74 Sarajevo, 71000 Bosnia and Herzegovina CUSTO…" at bounding box center [911, 227] width 703 height 146
click at [980, 245] on div "[DATE]" at bounding box center [1030, 261] width 102 height 32
drag, startPoint x: 1040, startPoint y: 242, endPoint x: 1155, endPoint y: 242, distance: 115.0
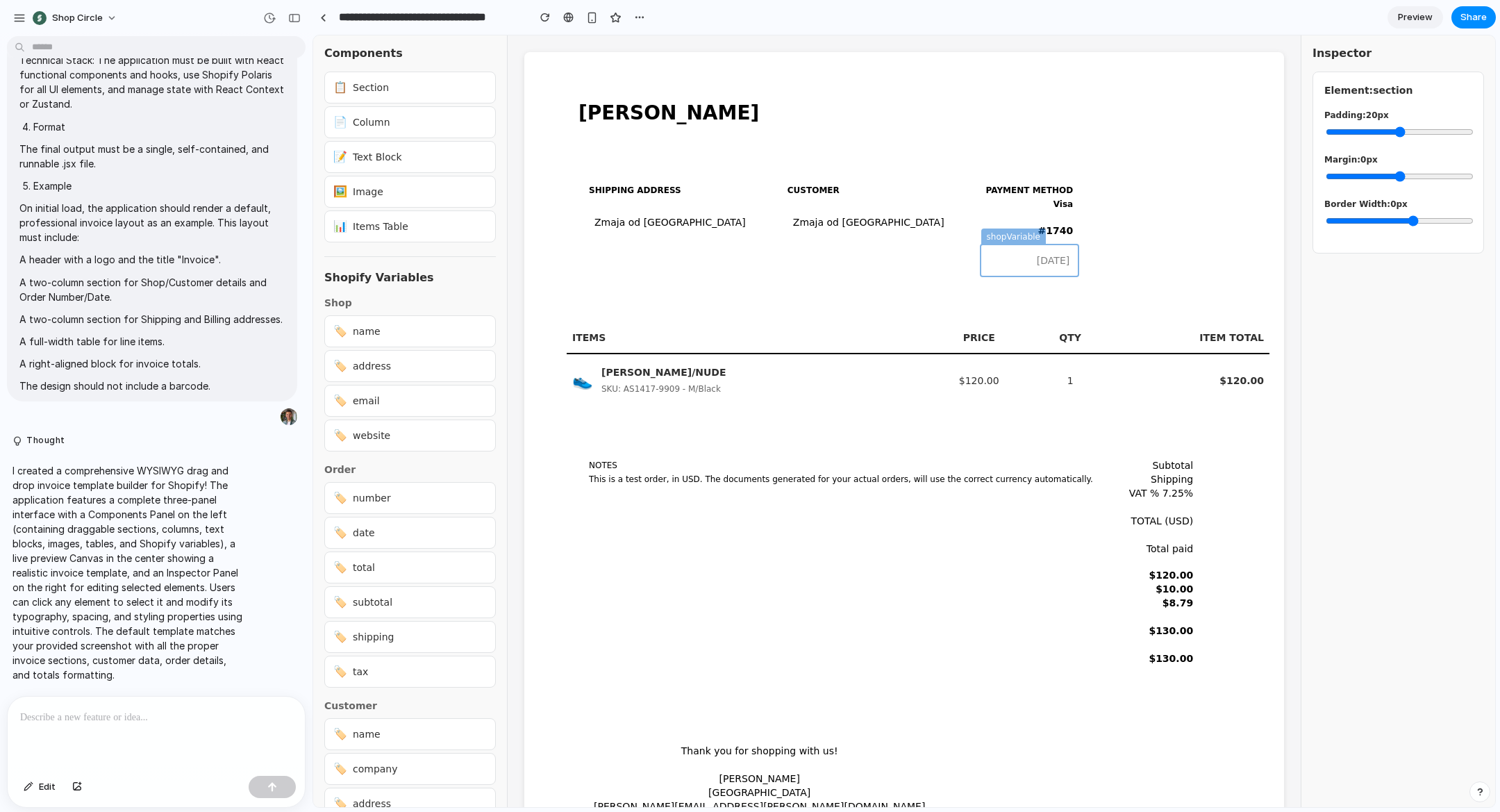
click at [1155, 242] on div "SHIPPING ADDRESS Zmaja od Bosne 74 Sarajevo, 71000 Bosnia and Herzegovina CUSTO…" at bounding box center [911, 227] width 703 height 146
click at [671, 216] on div "Zmaja od Bosne 74 Sarajevo, 71000 Bosnia and Herzegovina" at bounding box center [670, 222] width 162 height 25
click at [661, 230] on div "Zmaja od Bosne 74 Sarajevo, 71000 Bosnia and Herzegovina" at bounding box center [671, 222] width 162 height 25
click at [660, 230] on div "Zmaja od Bosne 74 Sarajevo, 71000 Bosnia and Herzegovina" at bounding box center [671, 222] width 162 height 25
drag, startPoint x: 660, startPoint y: 230, endPoint x: 641, endPoint y: 225, distance: 19.6
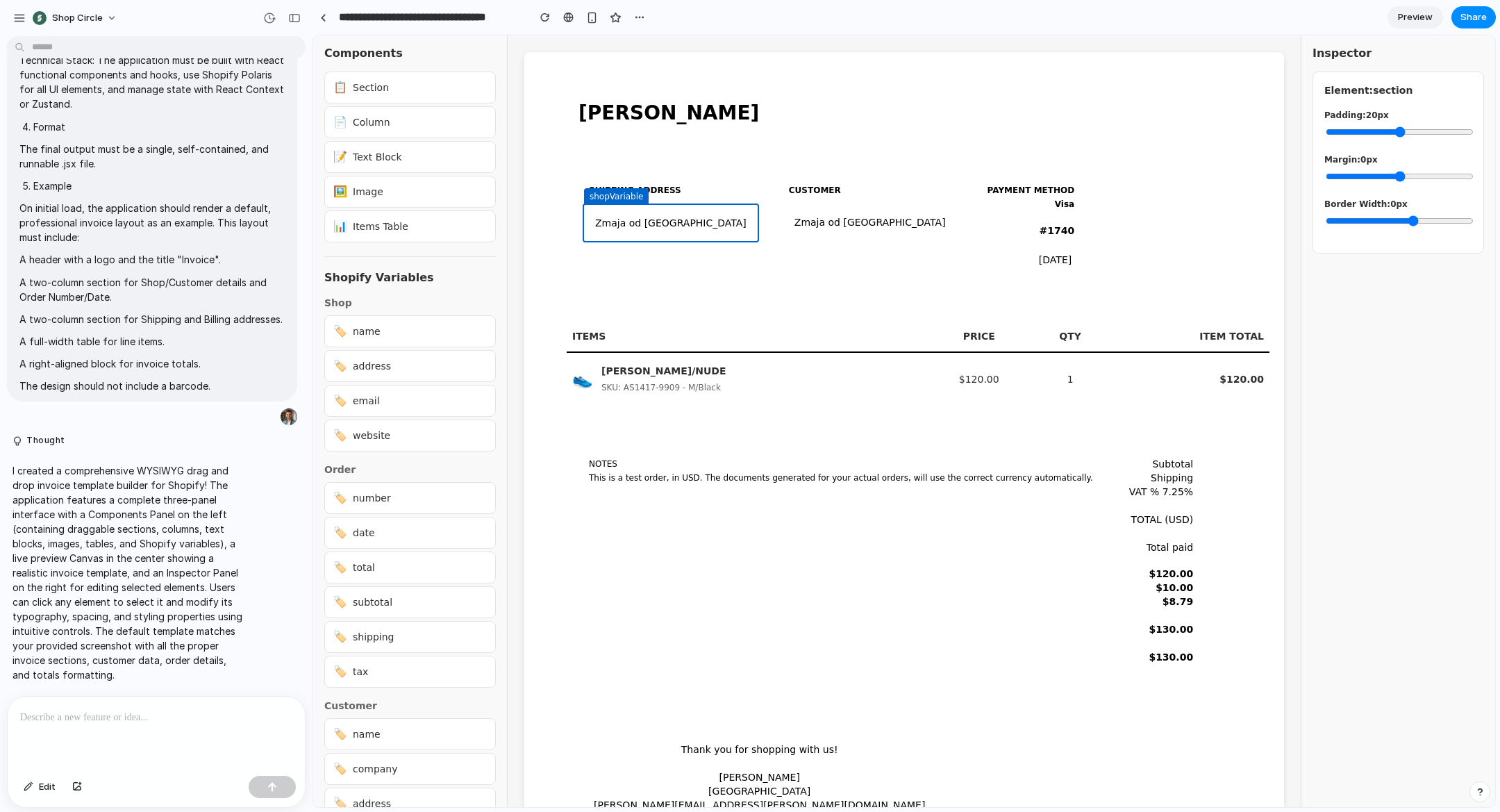
click at [659, 230] on div "Zmaja od Bosne 74 Sarajevo, 71000 Bosnia and Herzegovina" at bounding box center [671, 222] width 162 height 25
click at [633, 217] on div "Zmaja od Bosne 74 Sarajevo, 71000 Bosnia and Herzegovina" at bounding box center [671, 222] width 162 height 25
click at [669, 245] on div "Components 📋 Section 📄 Column 📝 Text Block 🖼️ Image 📊 Items Table Shopify Varia…" at bounding box center [905, 421] width 1183 height 771
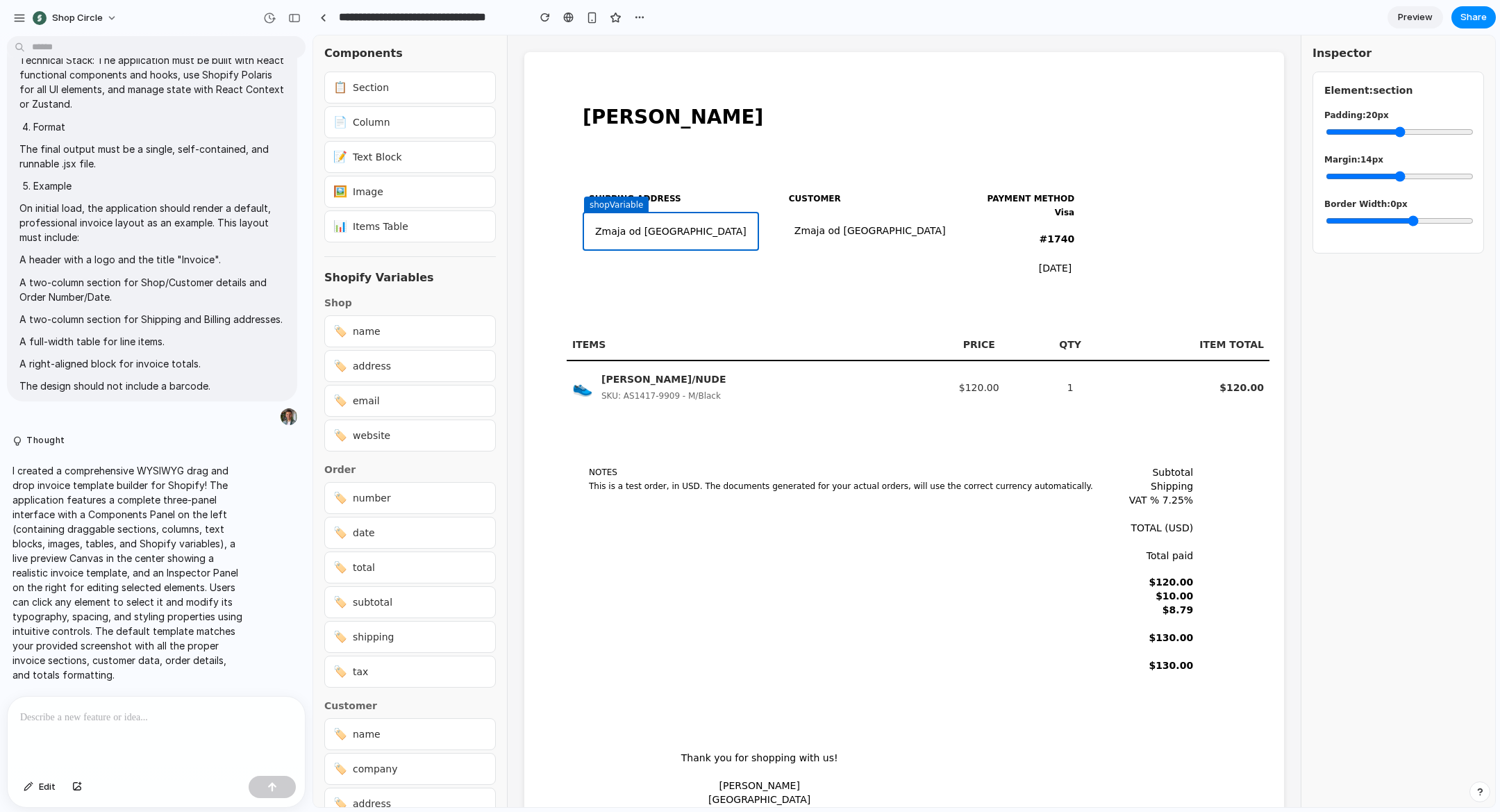
drag, startPoint x: 1332, startPoint y: 180, endPoint x: 1391, endPoint y: 180, distance: 59.0
click at [1391, 180] on input "range" at bounding box center [1400, 176] width 148 height 11
type input "**"
drag, startPoint x: 1391, startPoint y: 180, endPoint x: 1404, endPoint y: 132, distance: 49.7
click at [1414, 182] on div "Margin: 15 px" at bounding box center [1398, 170] width 148 height 34
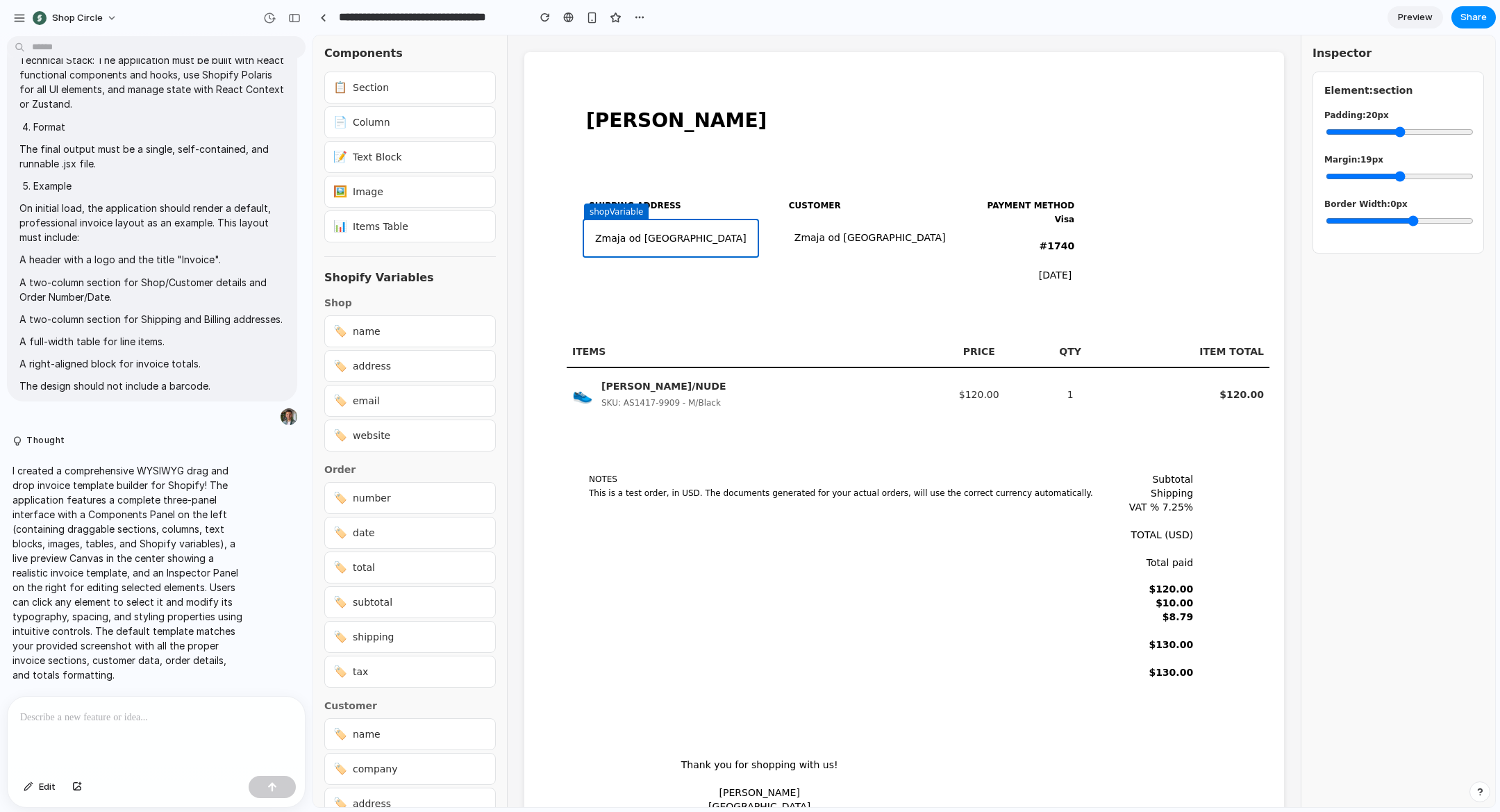
click at [1355, 54] on h3 "Inspector" at bounding box center [1398, 54] width 171 height 14
click at [437, 90] on div "📋 Section" at bounding box center [410, 88] width 171 height 32
click at [535, 141] on div "Components 📋 Section 📄 Column 📝 Text Block 🖼️ Image 📊 Items Table Shopify Varia…" at bounding box center [905, 421] width 1183 height 771
drag, startPoint x: 428, startPoint y: 141, endPoint x: 752, endPoint y: 165, distance: 324.9
click at [752, 165] on div "Components 📋 Section 📄 Column 📝 Text Block 🖼️ Image 📊 Items Table Shopify Varia…" at bounding box center [905, 421] width 1183 height 771
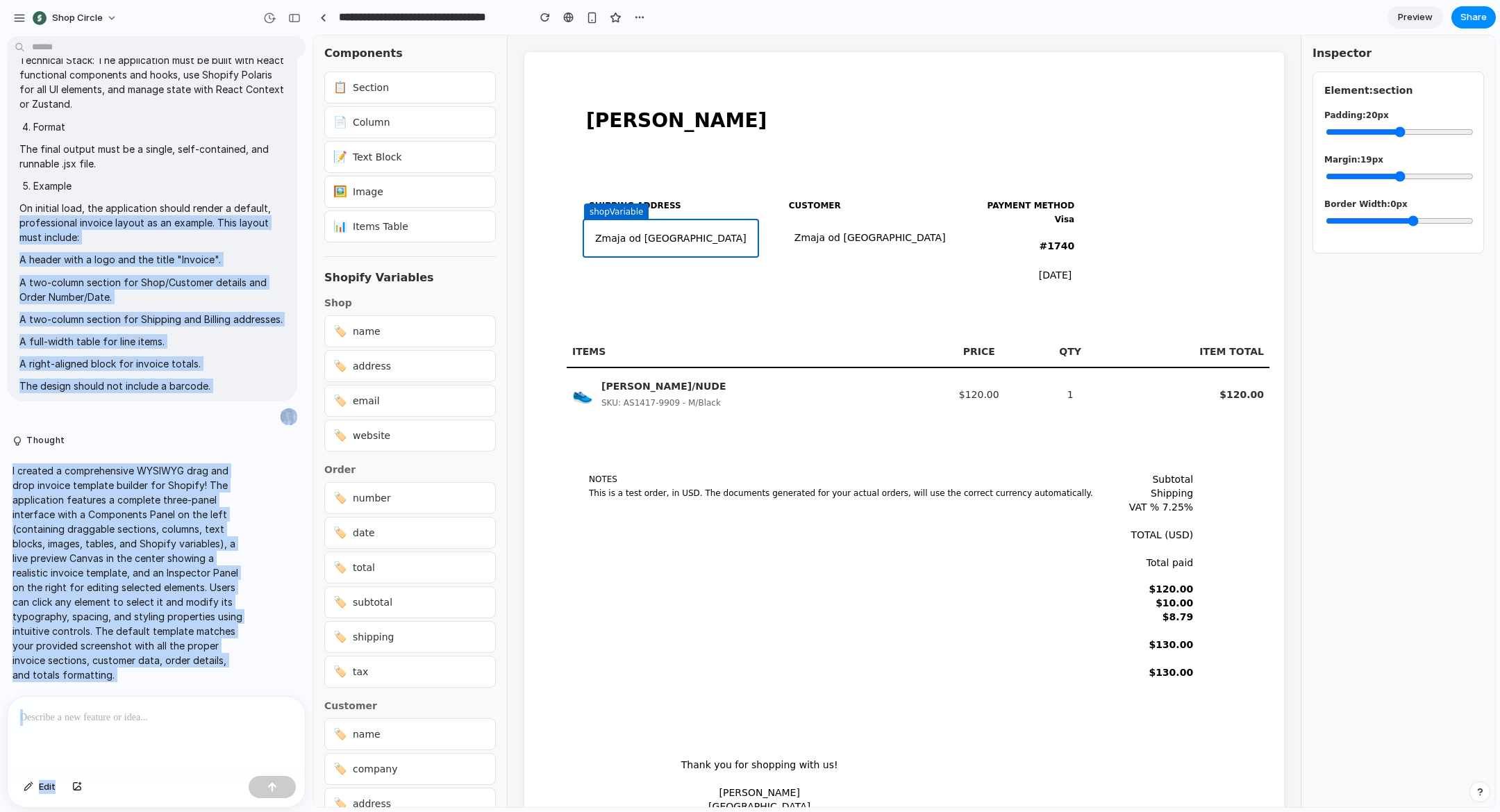
drag, startPoint x: 623, startPoint y: 245, endPoint x: 519, endPoint y: 206, distance: 111.1
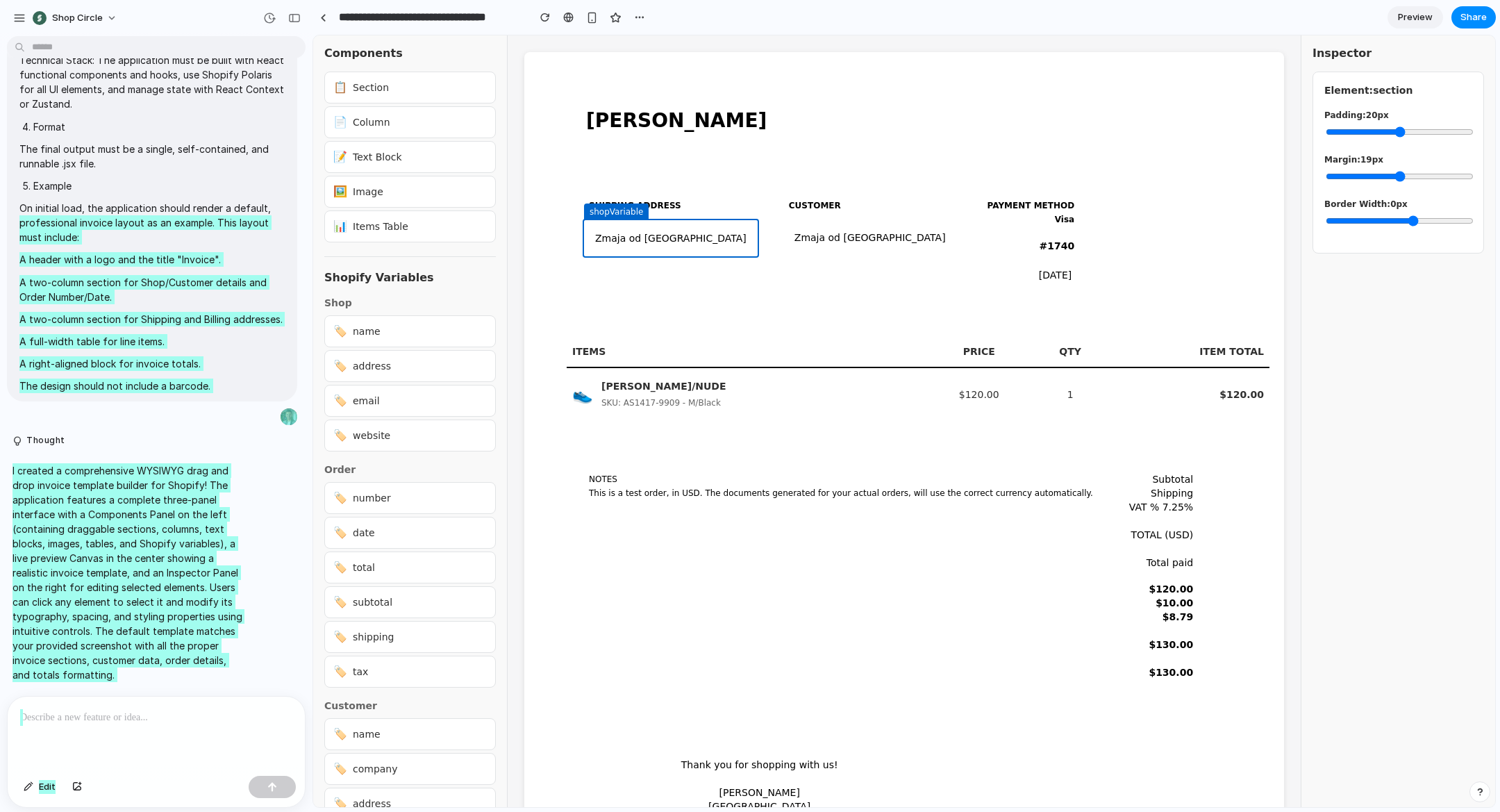
click at [444, 197] on div "🖼️ Image" at bounding box center [410, 192] width 171 height 32
drag, startPoint x: 415, startPoint y: 222, endPoint x: 710, endPoint y: 219, distance: 295.0
click at [676, 224] on div "Components 📋 Section 📄 Column 📝 Text Block 🖼️ Image 📊 Items Table Shopify Varia…" at bounding box center [905, 421] width 1183 height 771
drag, startPoint x: 715, startPoint y: 217, endPoint x: 318, endPoint y: 266, distance: 400.0
click at [707, 219] on div "SHIPPING ADDRESS shopVariable Zmaja od Bosne 74 Sarajevo, 71000 Bosnia and Herz…" at bounding box center [671, 225] width 187 height 76
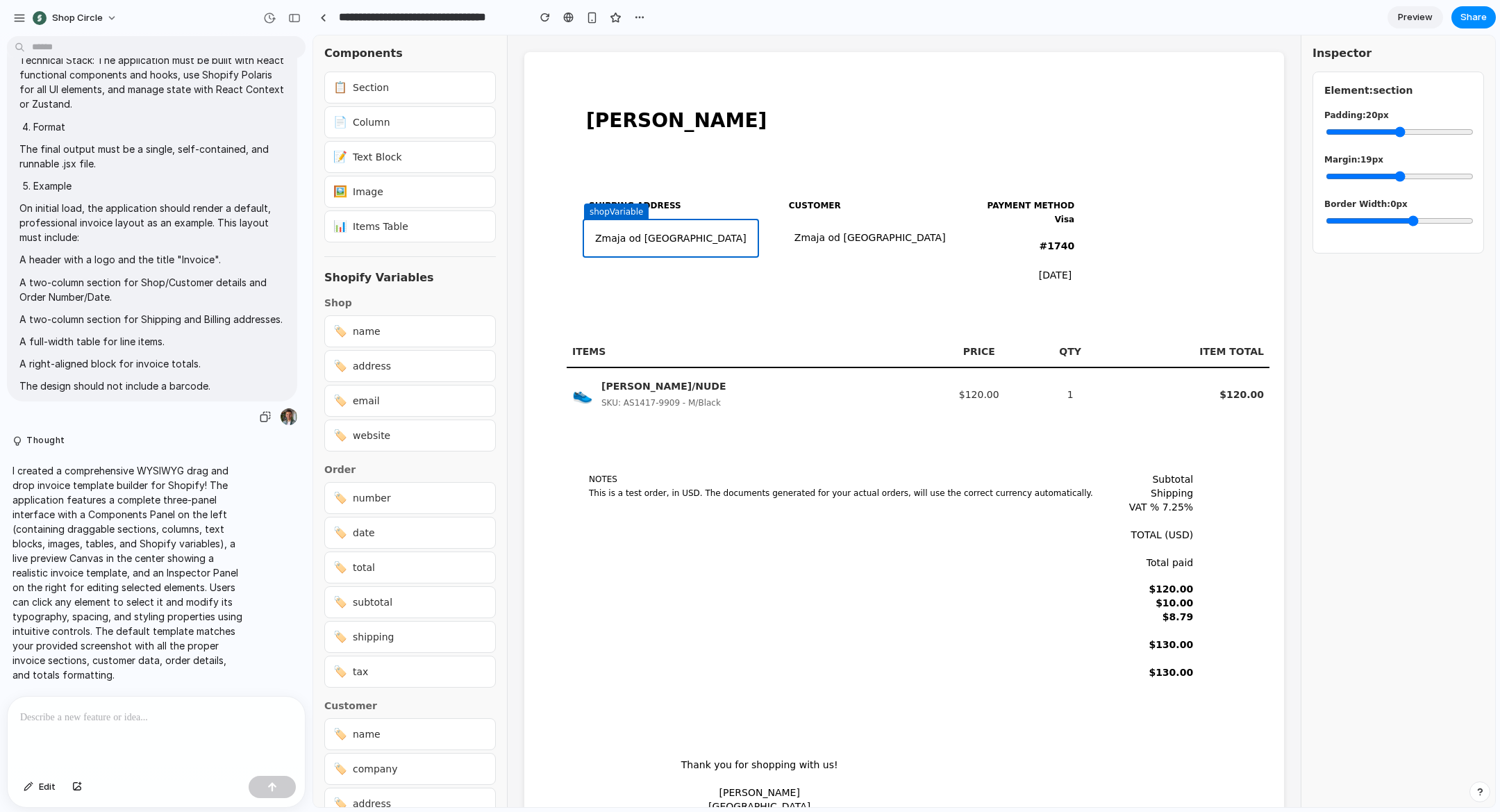
click at [142, 284] on p "A two-column section for Shop/Customer details and Order Number/Date." at bounding box center [151, 290] width 265 height 29
drag, startPoint x: 515, startPoint y: 200, endPoint x: 726, endPoint y: 203, distance: 211.0
click at [724, 203] on div "Components 📋 Section 📄 Column 📝 Text Block 🖼️ Image 📊 Items Table Shopify Varia…" at bounding box center [905, 421] width 1183 height 771
click at [726, 203] on div "SHIPPING ADDRESS shopVariable Zmaja od Bosne 74 Sarajevo, 71000 Bosnia and Herz…" at bounding box center [911, 242] width 703 height 145
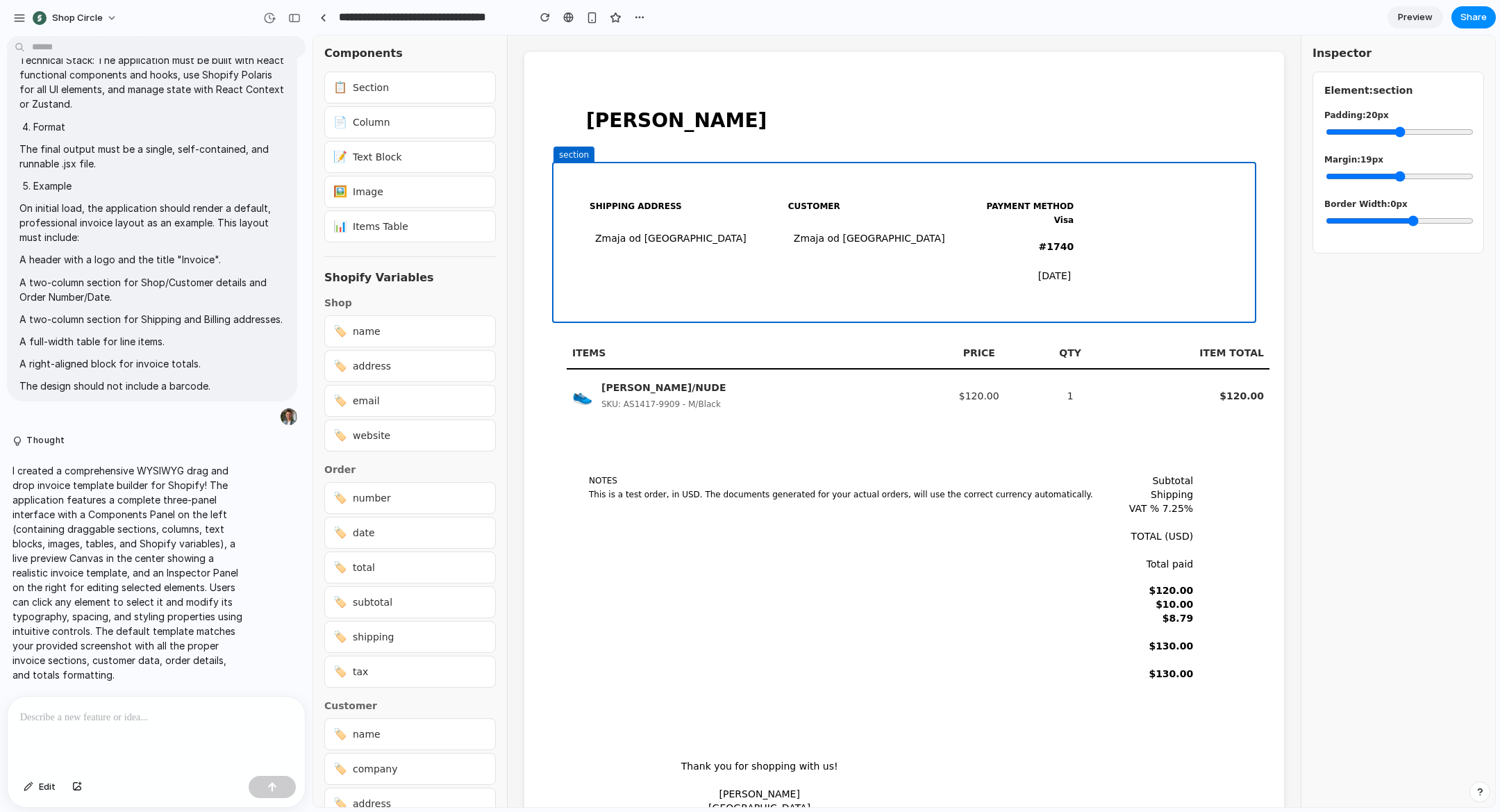
click at [117, 710] on p at bounding box center [156, 717] width 272 height 17
click at [678, 215] on div "SHIPPING ADDRESS" at bounding box center [671, 206] width 174 height 25
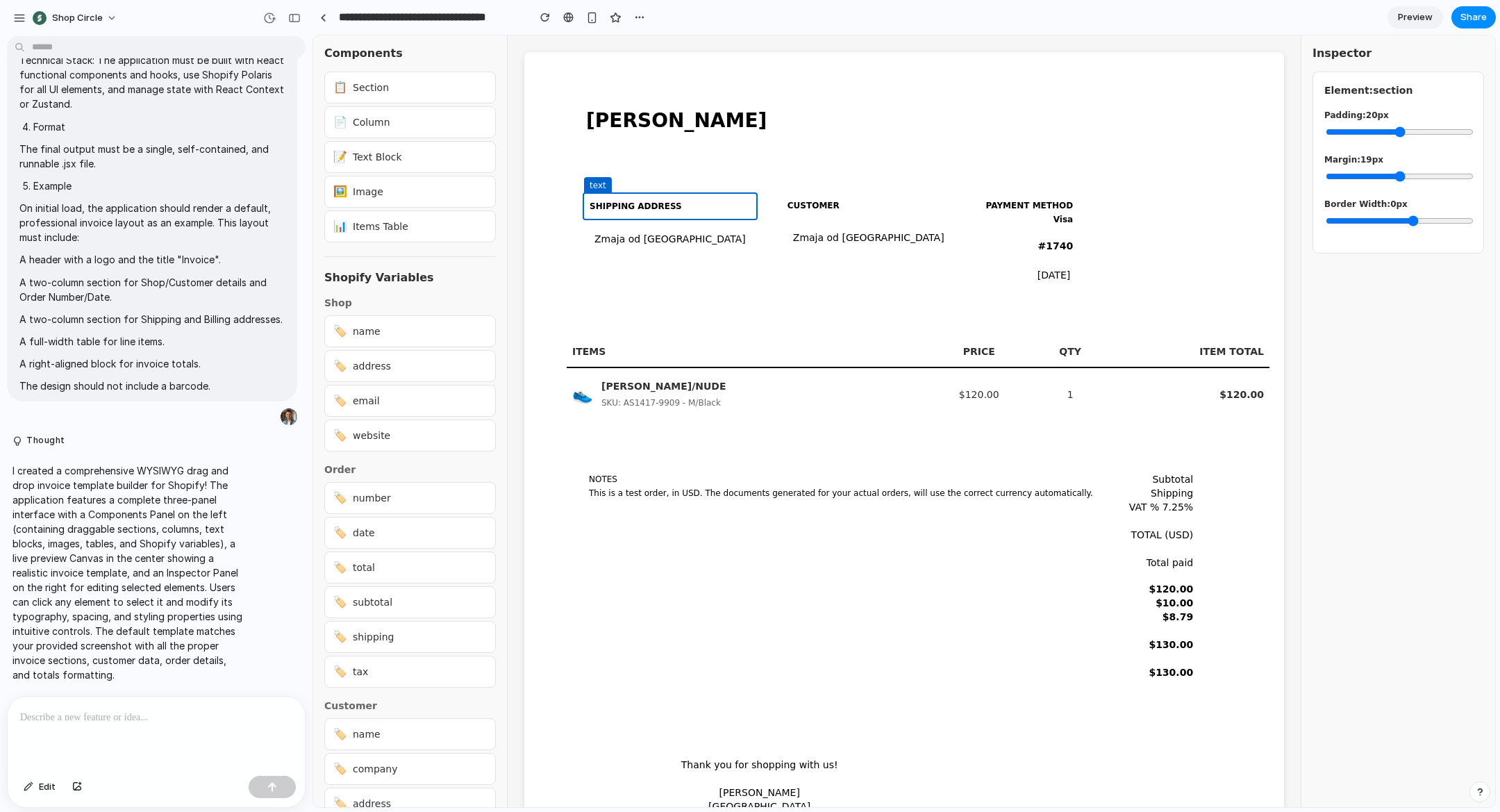
click at [637, 154] on div "[PERSON_NAME]" at bounding box center [904, 120] width 704 height 82
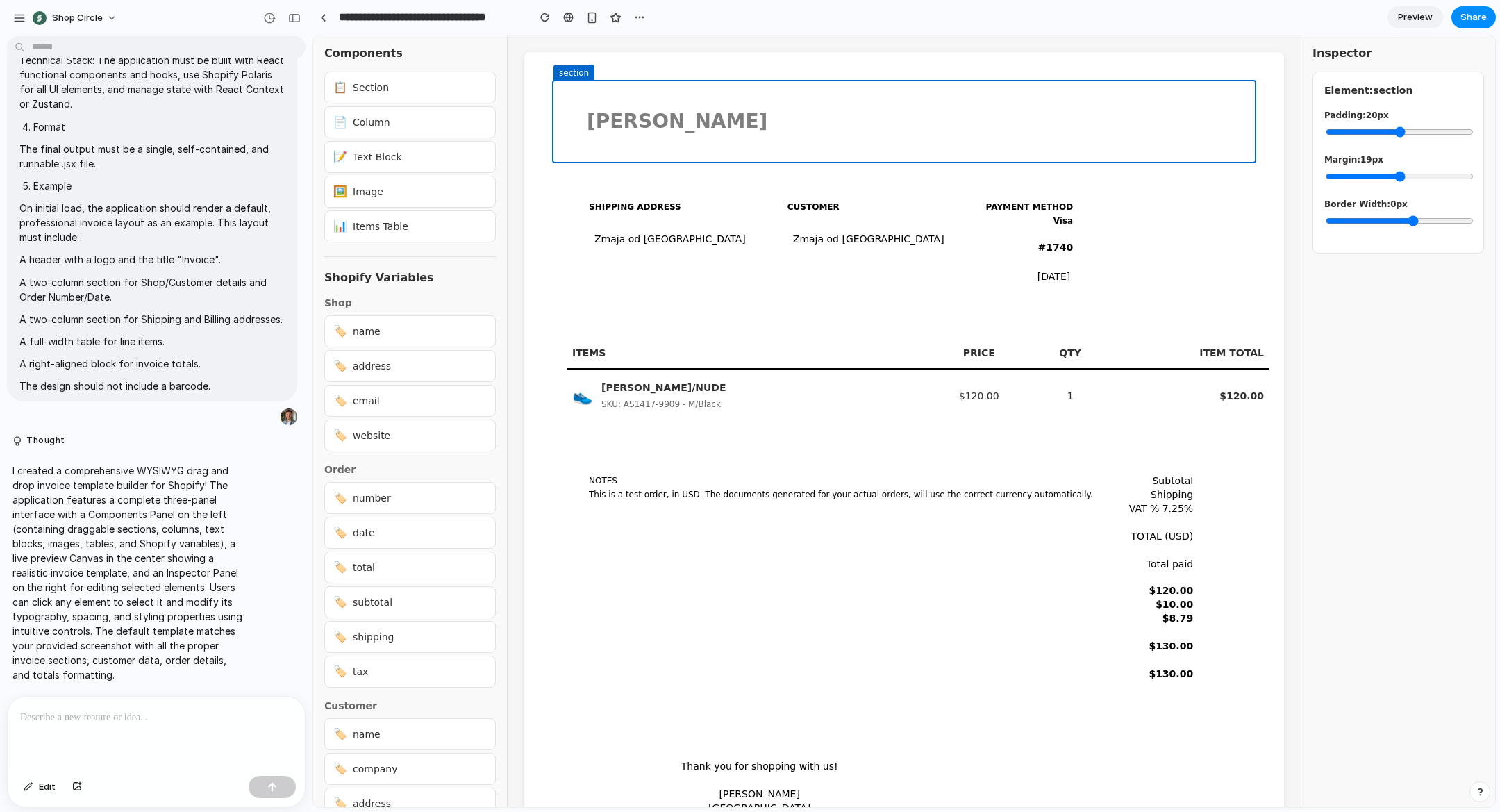
drag, startPoint x: 626, startPoint y: 118, endPoint x: 646, endPoint y: 115, distance: 20.2
click at [733, 125] on div "Components 📋 Section 📄 Column 📝 Text Block 🖼️ Image 📊 Items Table Shopify Varia…" at bounding box center [905, 421] width 1183 height 771
click at [434, 113] on div "📄 Column" at bounding box center [410, 122] width 171 height 32
drag, startPoint x: 431, startPoint y: 154, endPoint x: 440, endPoint y: 249, distance: 95.4
click at [431, 154] on div "📝 Text Block" at bounding box center [410, 157] width 171 height 32
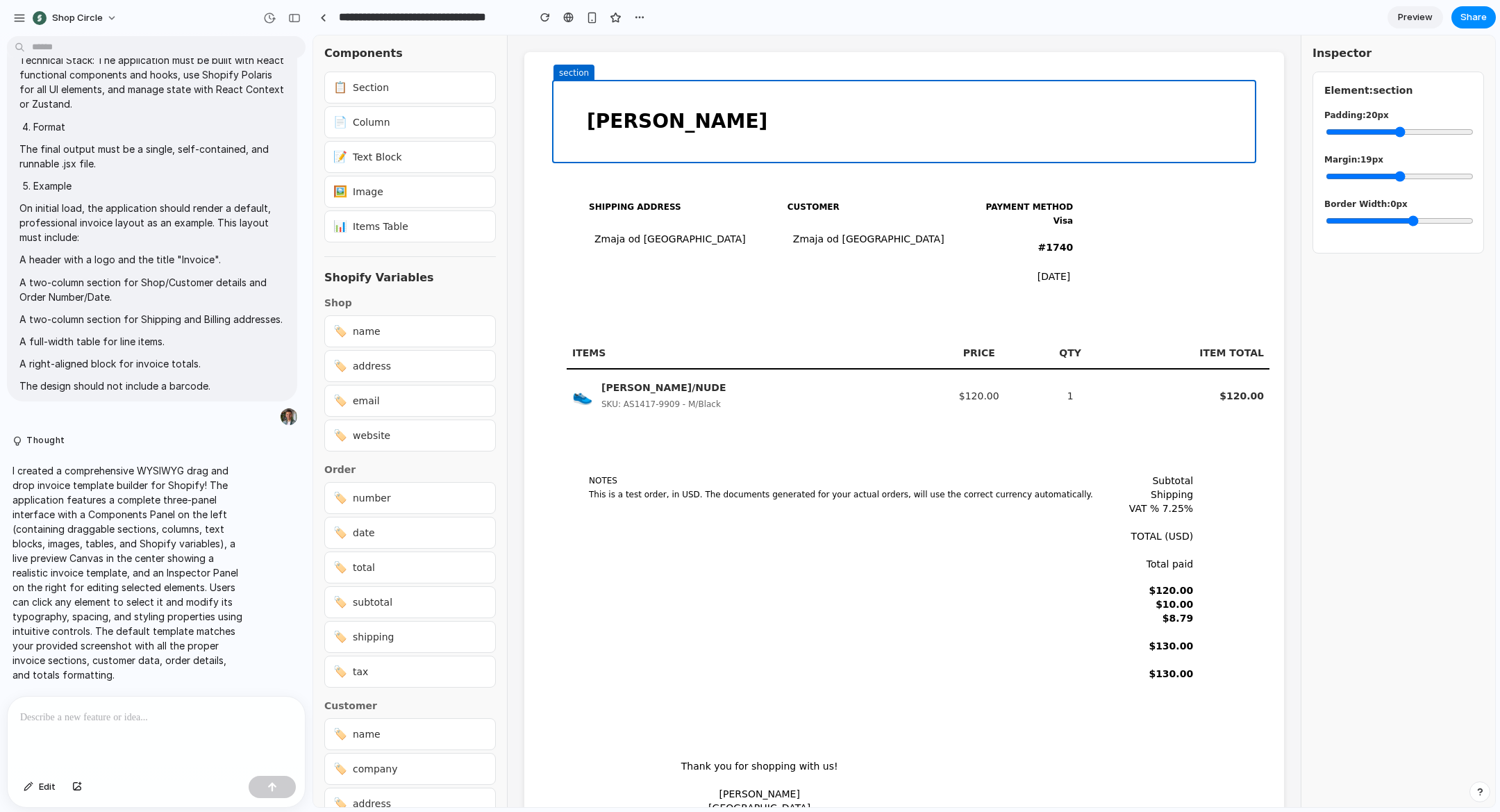
drag, startPoint x: 439, startPoint y: 252, endPoint x: 482, endPoint y: 311, distance: 73.0
click at [441, 251] on div "Components 📋 Section 📄 Column 📝 Text Block 🖼️ Image 📊 Items Table Shopify Varia…" at bounding box center [410, 499] width 171 height 905
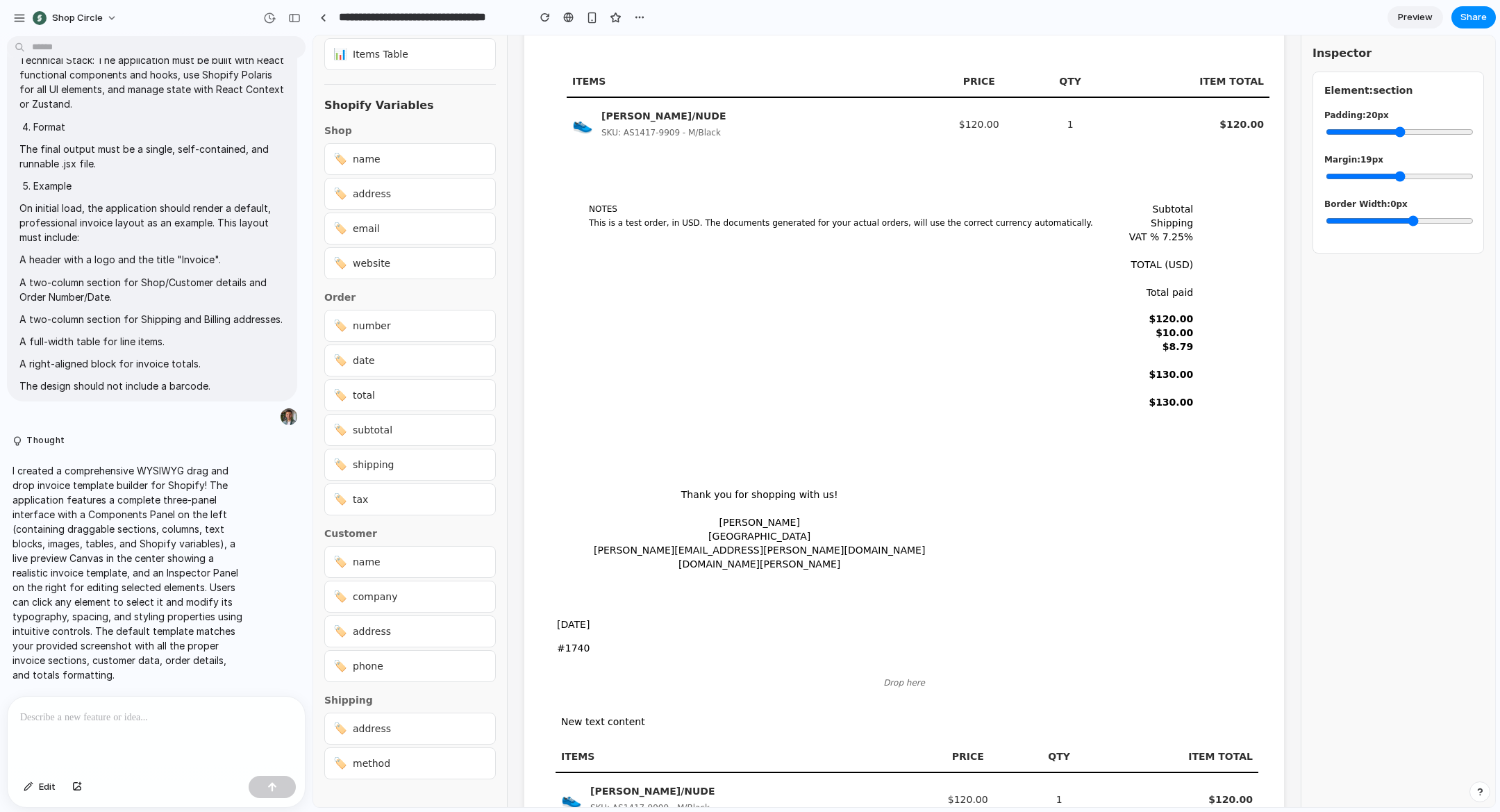
scroll to position [414, 0]
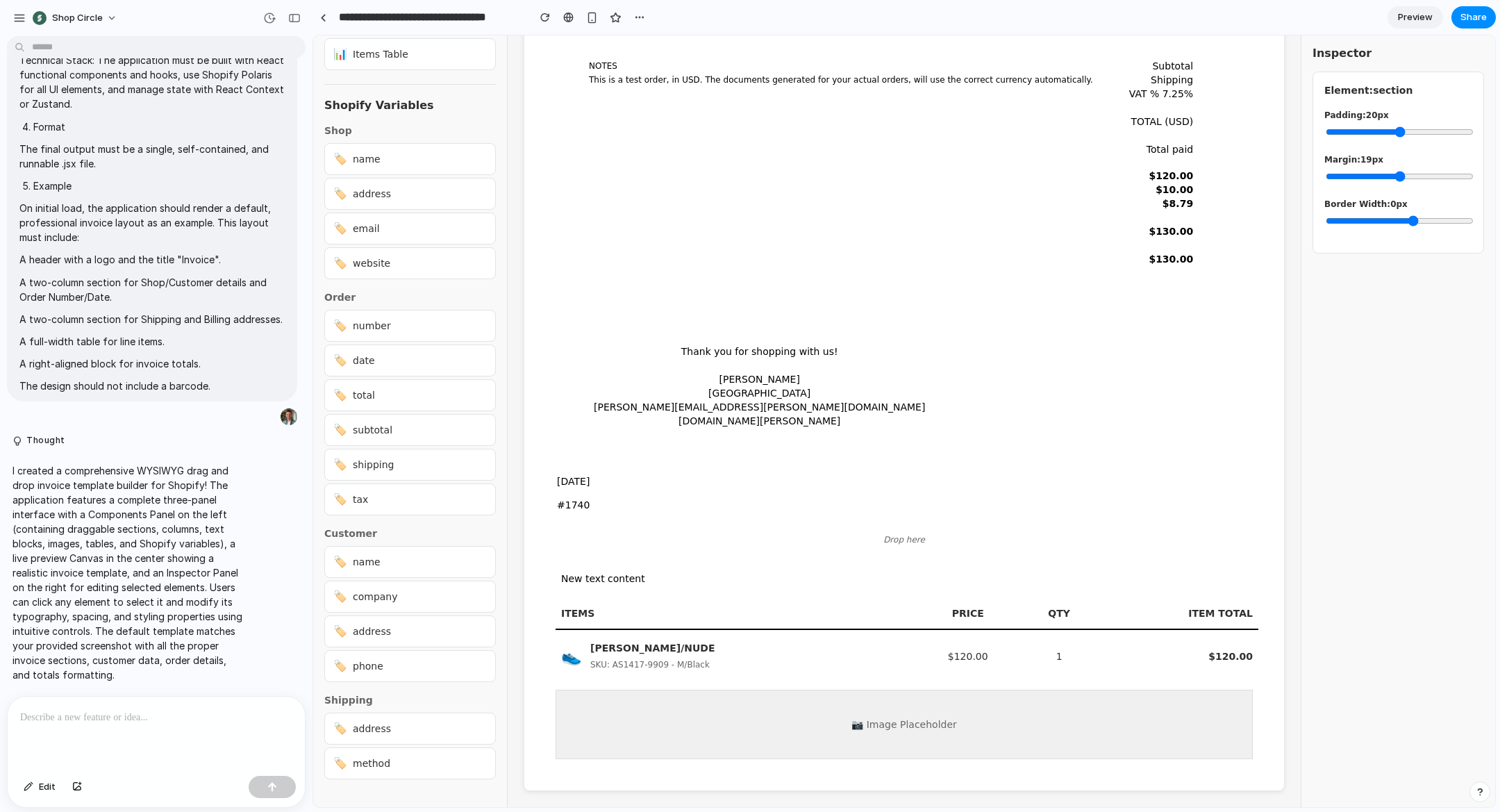
click at [883, 727] on div "📷 Image Placeholder" at bounding box center [904, 724] width 698 height 70
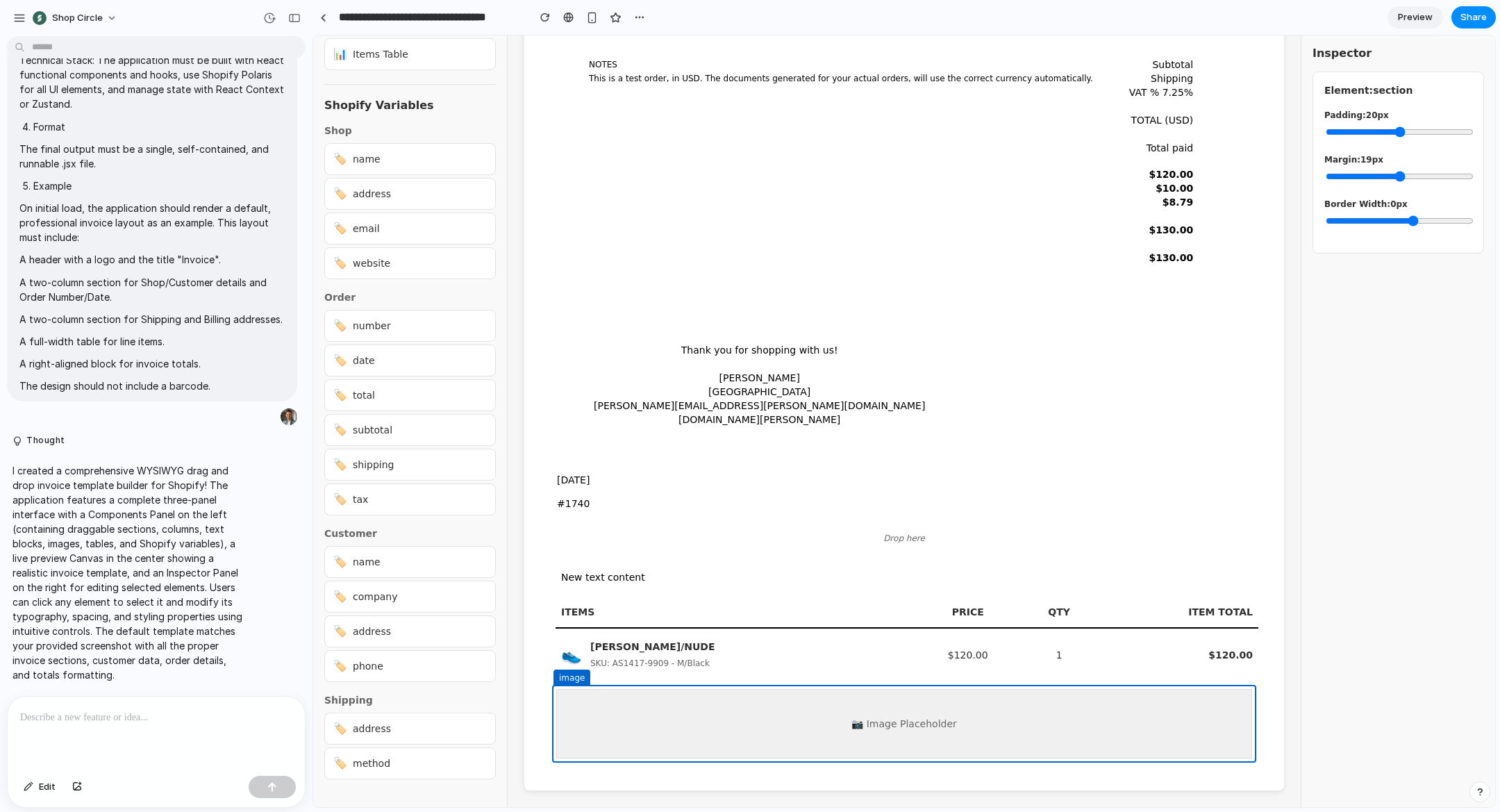
scroll to position [413, 0]
click at [883, 726] on div "📷 Image Placeholder" at bounding box center [904, 725] width 696 height 70
click at [757, 660] on div "👟 RAVEN BLACK/NUDE SKU: AS1417-9909 - M/Black" at bounding box center [734, 656] width 346 height 31
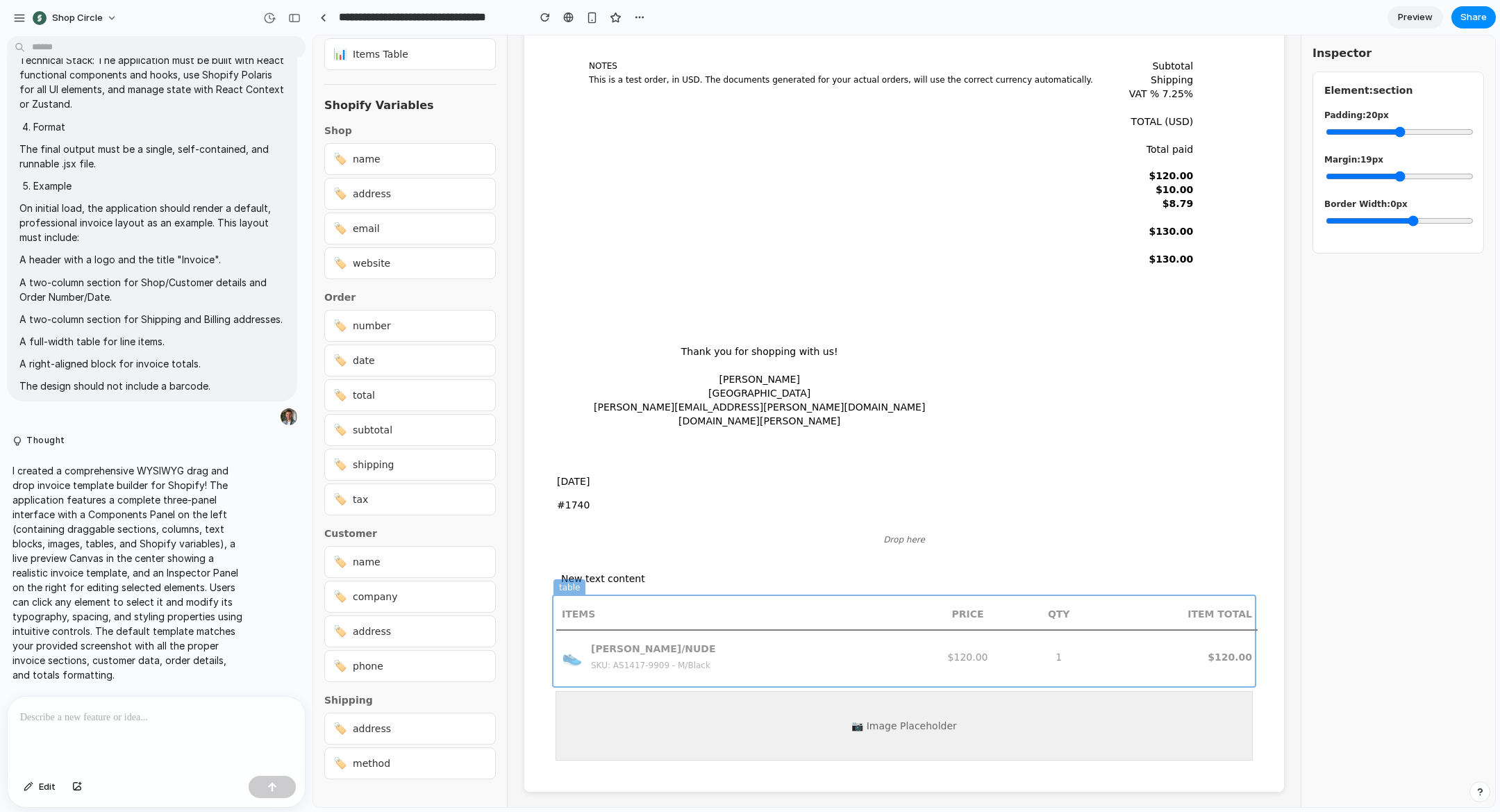
drag, startPoint x: 687, startPoint y: 634, endPoint x: 699, endPoint y: 537, distance: 97.7
click at [699, 537] on div "Components 📋 Section 📄 Column 📝 Text Block 🖼️ Image 📊 Items Table Shopify Varia…" at bounding box center [905, 421] width 1183 height 771
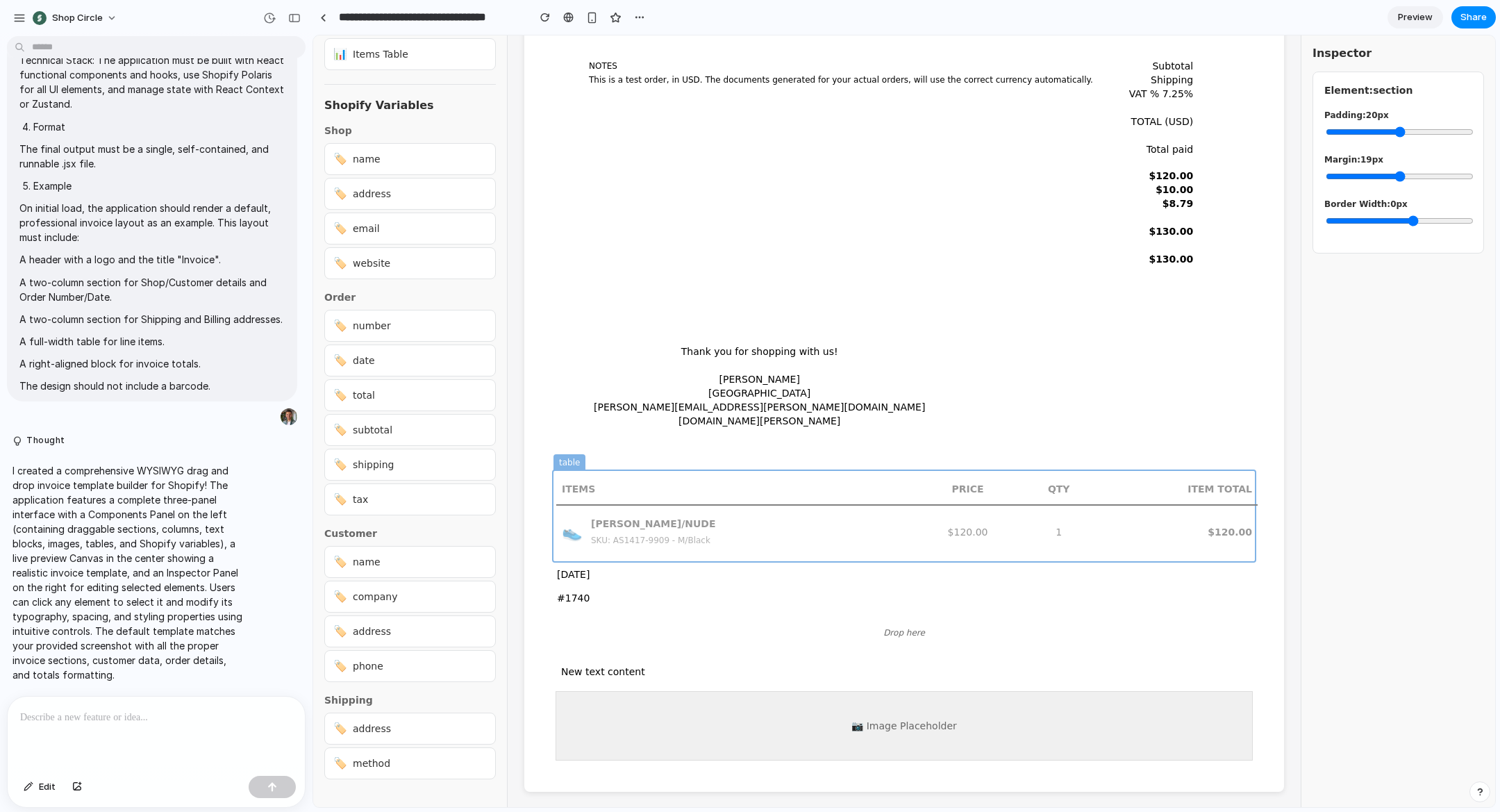
drag, startPoint x: 758, startPoint y: 576, endPoint x: 747, endPoint y: 306, distance: 270.2
click at [747, 306] on div "Components 📋 Section 📄 Column 📝 Text Block 🖼️ Image 📊 Items Table Shopify Varia…" at bounding box center [905, 421] width 1183 height 771
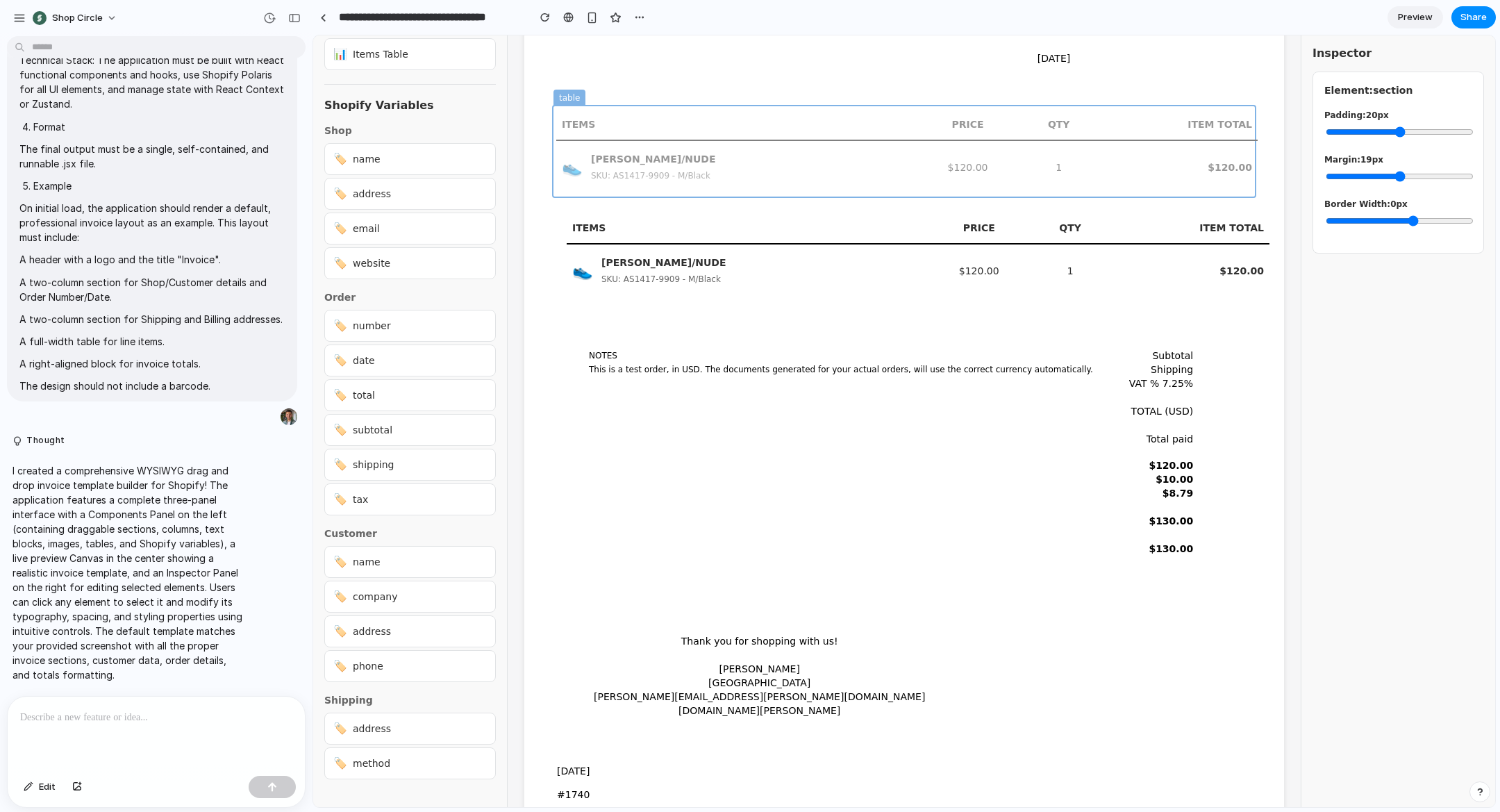
scroll to position [195, 0]
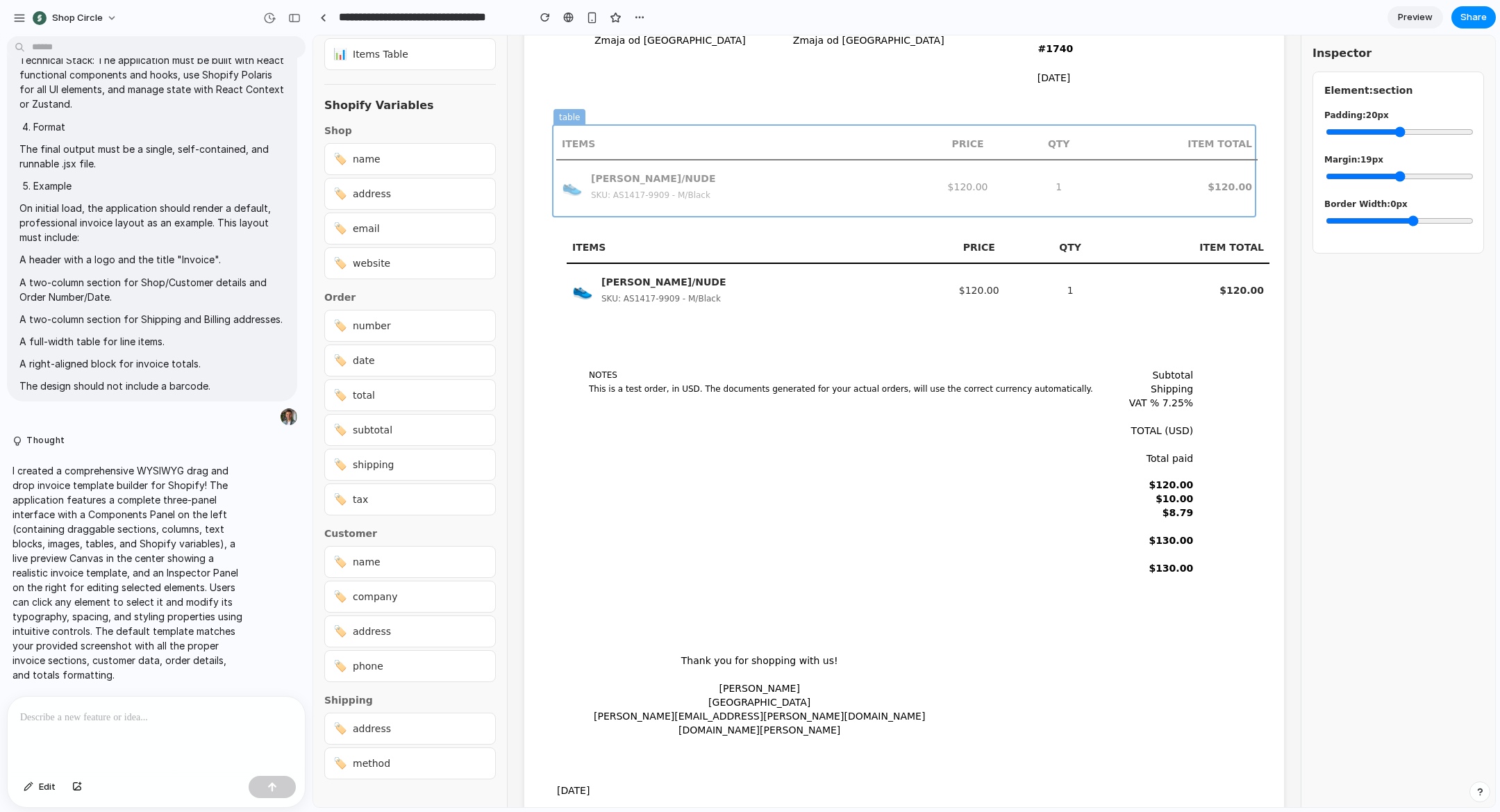
drag, startPoint x: 714, startPoint y: 502, endPoint x: 717, endPoint y: 176, distance: 326.0
click at [717, 176] on div "Components 📋 Section 📄 Column 📝 Text Block 🖼️ Image 📊 Items Table Shopify Varia…" at bounding box center [905, 421] width 1183 height 771
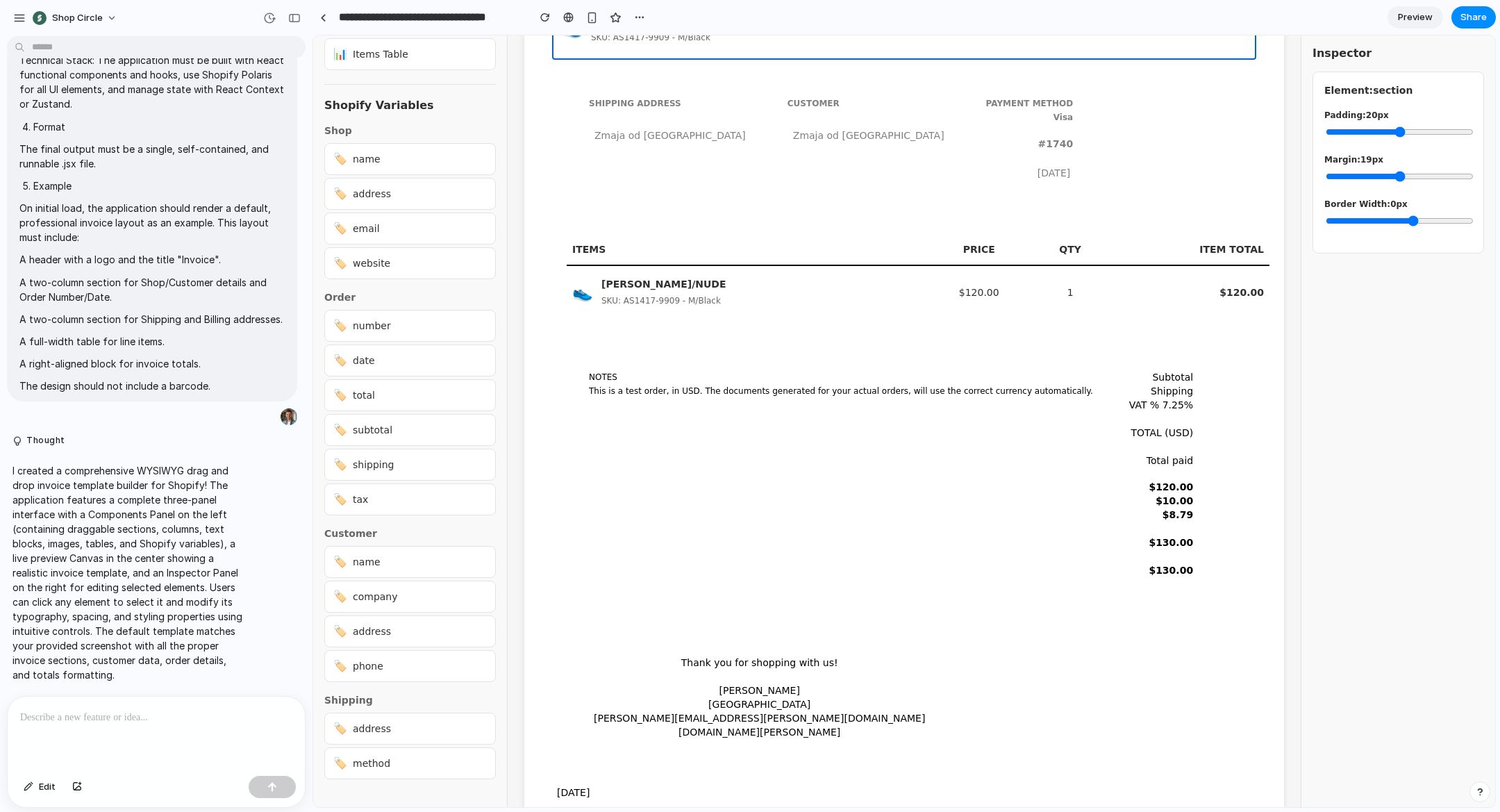
drag, startPoint x: 743, startPoint y: 125, endPoint x: 753, endPoint y: 276, distance: 151.3
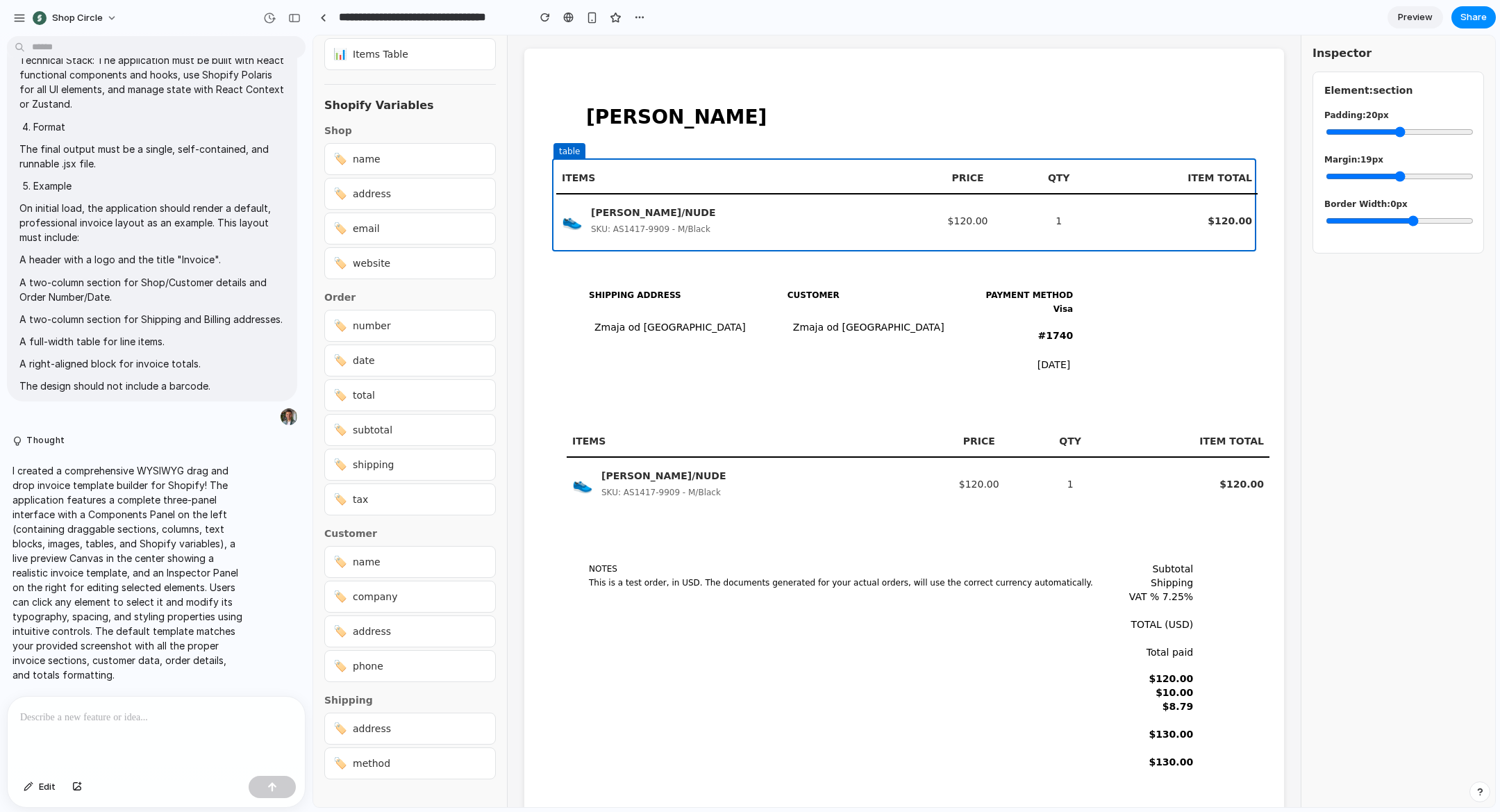
scroll to position [0, 0]
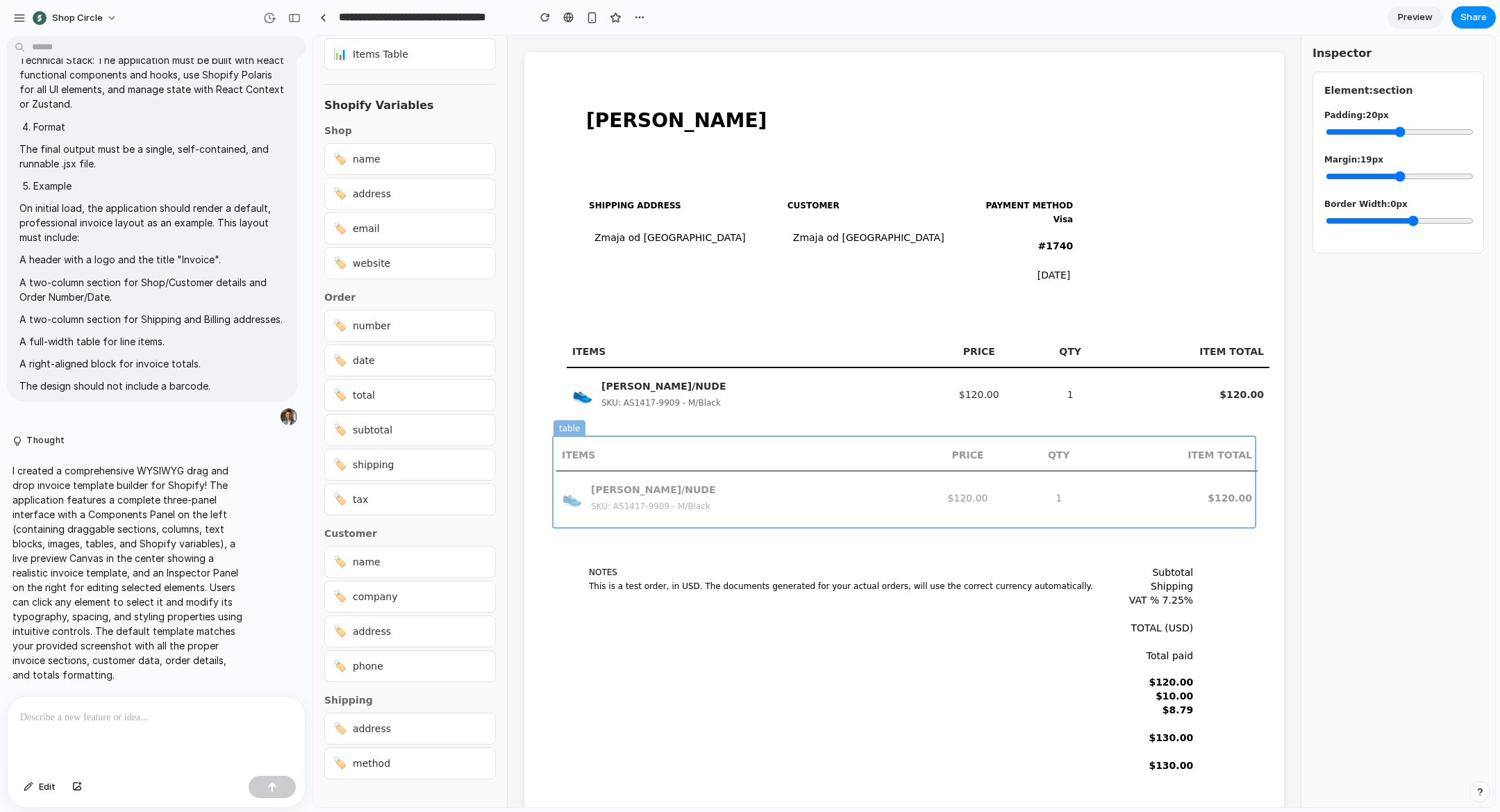
drag, startPoint x: 565, startPoint y: 158, endPoint x: 613, endPoint y: 456, distance: 301.8
click at [820, 395] on div "👟 RAVEN BLACK/NUDE SKU: AS1417-9909 - M/Black" at bounding box center [745, 395] width 346 height 31
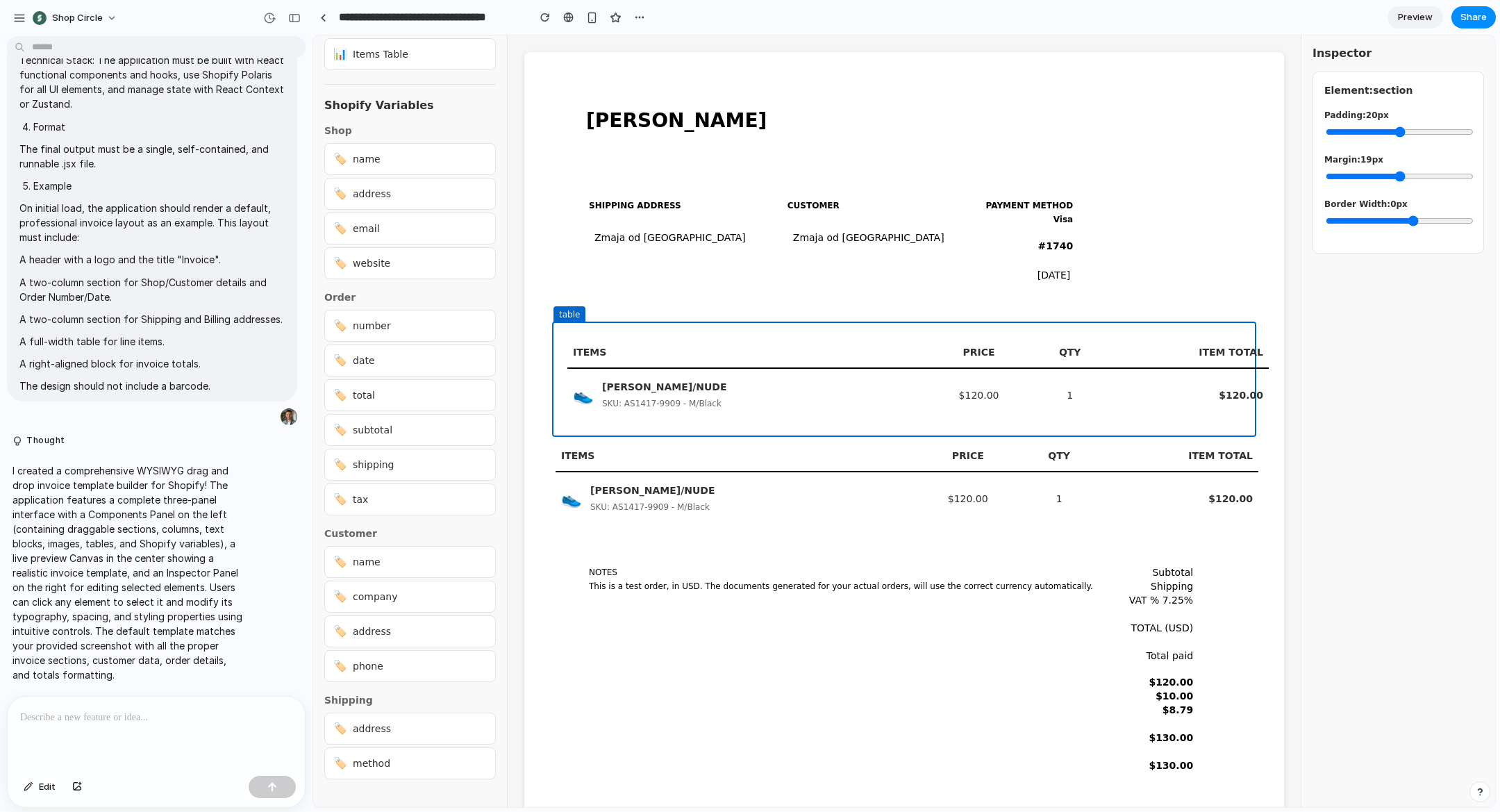
drag, startPoint x: 729, startPoint y: 469, endPoint x: 690, endPoint y: 451, distance: 43.0
click at [729, 468] on th "ITEMS" at bounding box center [734, 456] width 357 height 31
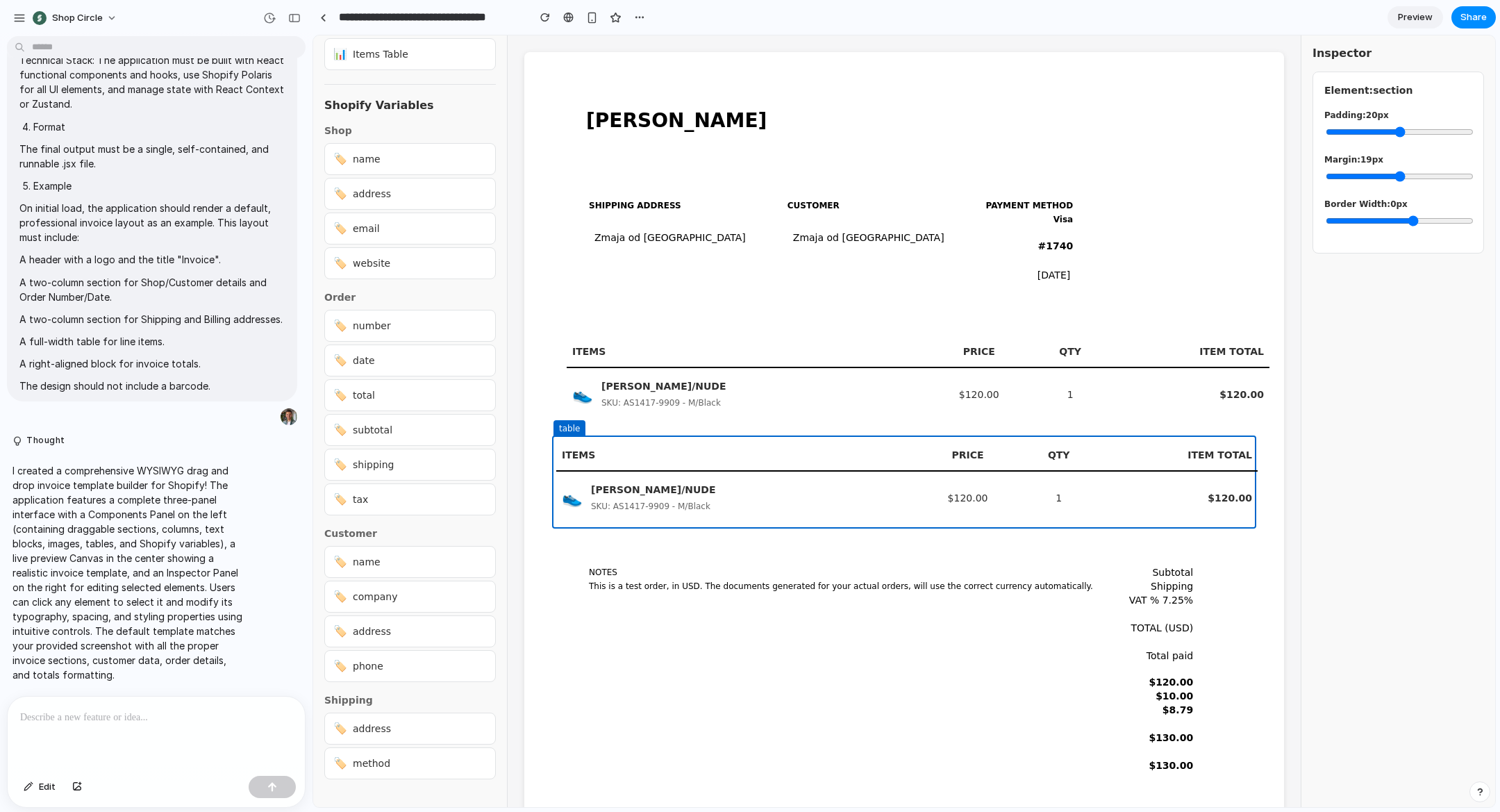
scroll to position [414, 0]
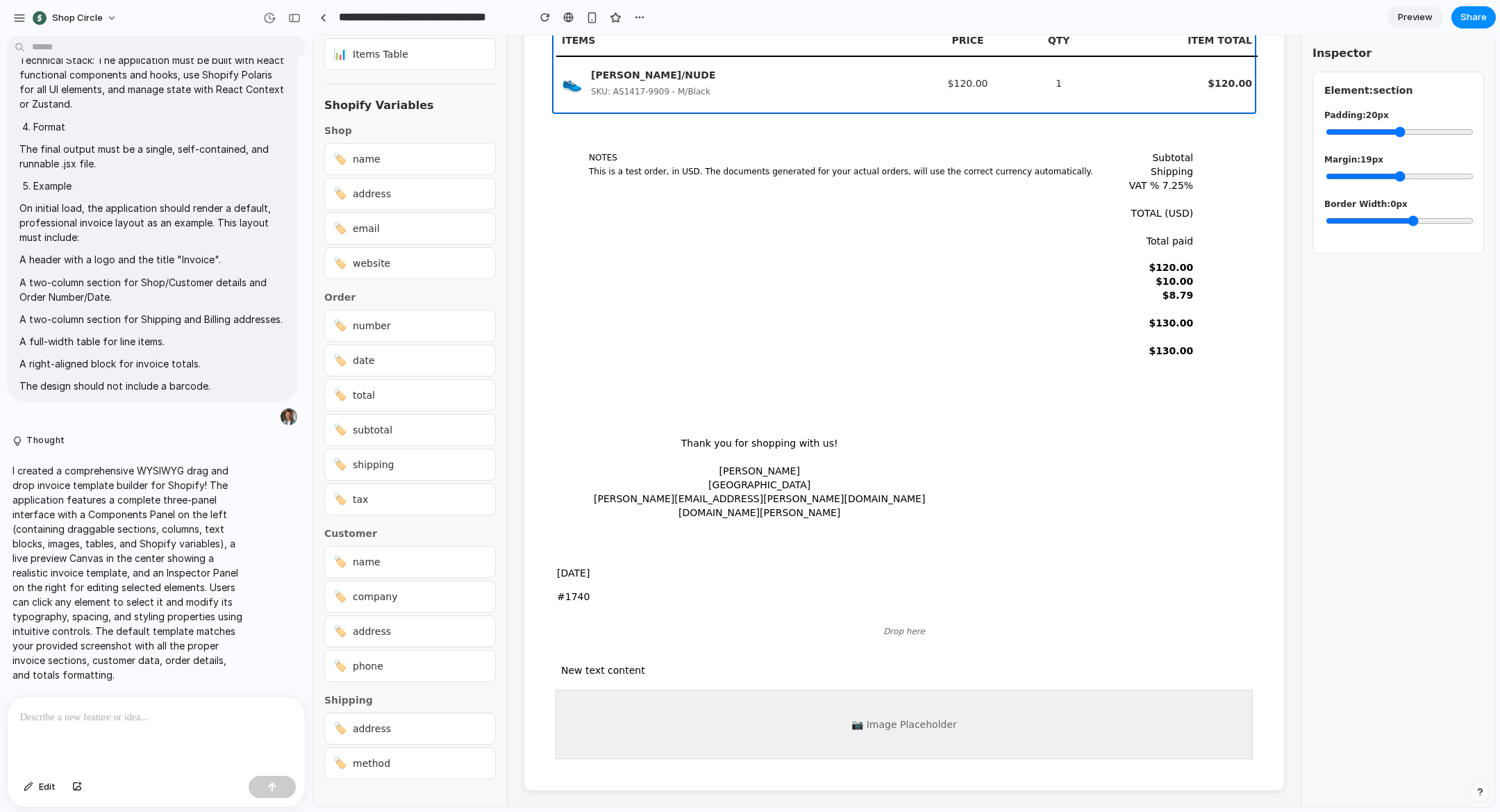
click at [633, 520] on div "Thank you for shopping with us! Nermin Catovic United Kingdom nermin.catovic@sh…" at bounding box center [760, 477] width 343 height 94
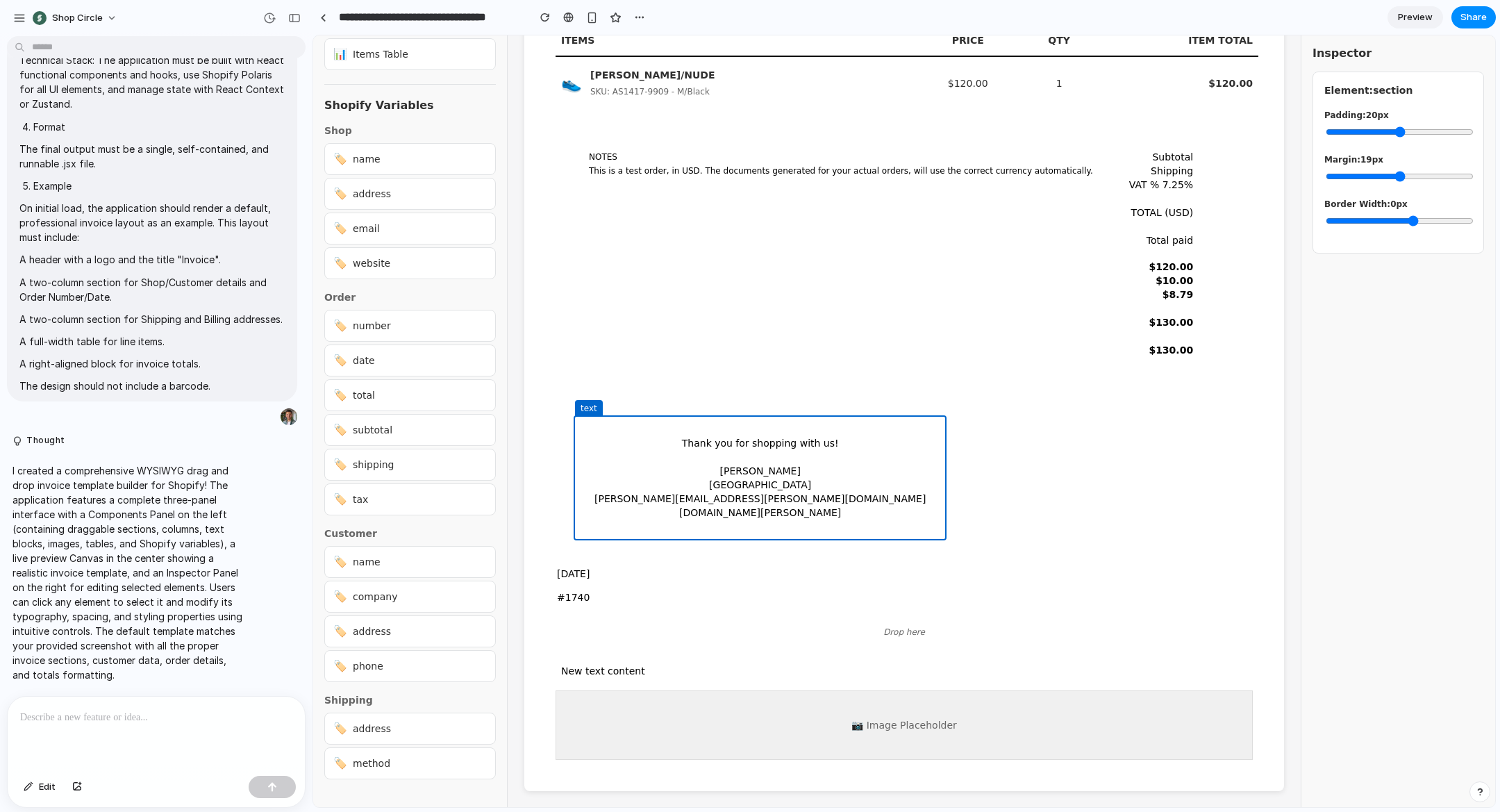
click at [661, 620] on div "Drop here" at bounding box center [904, 632] width 686 height 28
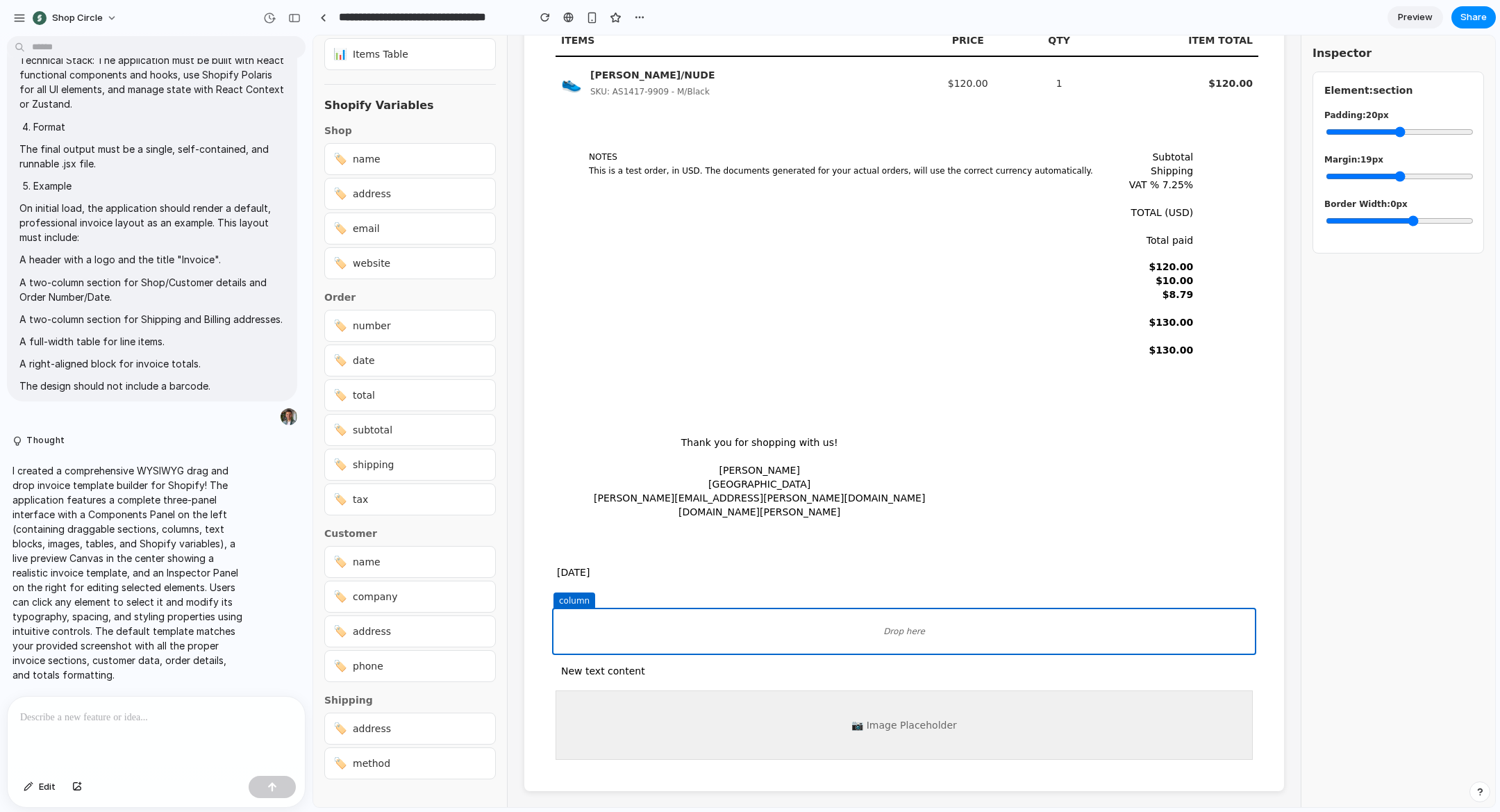
drag, startPoint x: 600, startPoint y: 574, endPoint x: 695, endPoint y: 647, distance: 119.8
click at [601, 574] on div "[DATE]" at bounding box center [904, 572] width 700 height 19
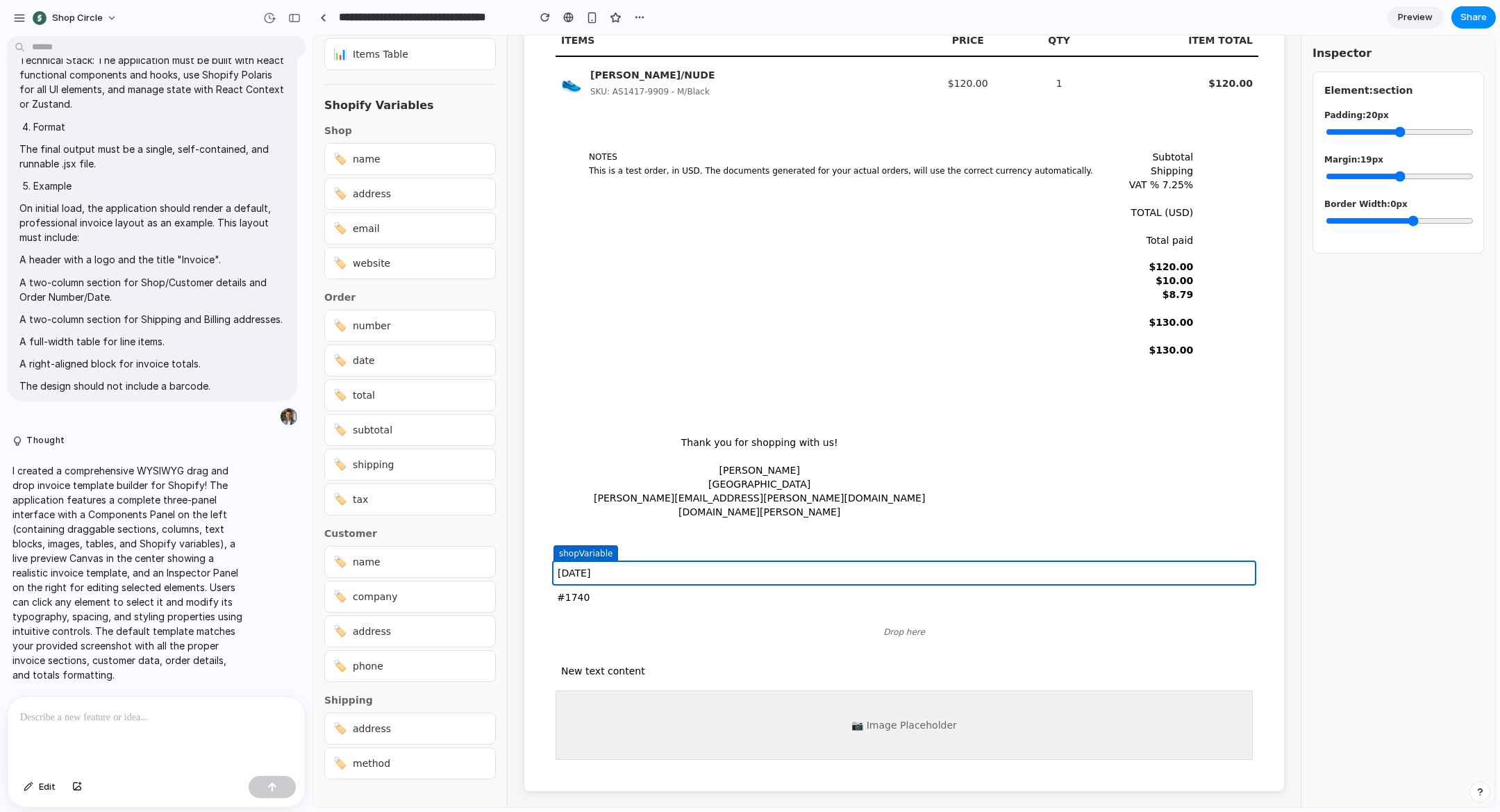
drag, startPoint x: 783, startPoint y: 686, endPoint x: 789, endPoint y: 699, distance: 14.3
click at [783, 687] on div "📷 Image Placeholder" at bounding box center [904, 725] width 704 height 76
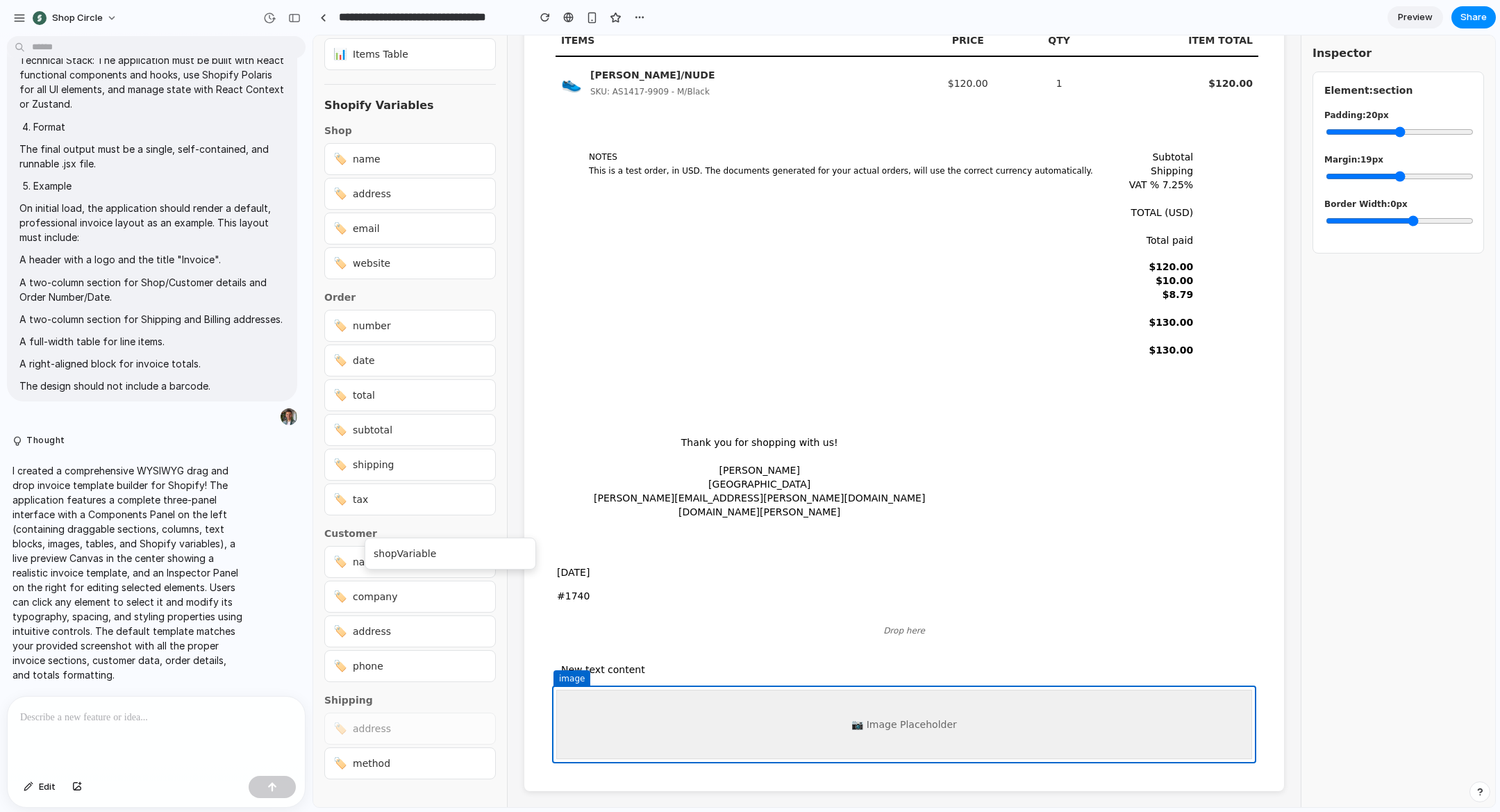
drag, startPoint x: 377, startPoint y: 729, endPoint x: 402, endPoint y: 552, distance: 178.8
click at [402, 552] on div "Components 📋 Section 📄 Column 📝 Text Block 🖼️ Image 📊 Items Table Shopify Varia…" at bounding box center [905, 421] width 1183 height 771
click at [355, 728] on span "address" at bounding box center [372, 728] width 38 height 14
drag, startPoint x: 366, startPoint y: 728, endPoint x: 651, endPoint y: 713, distance: 285.4
click at [644, 713] on div "Components 📋 Section 📄 Column 📝 Text Block 🖼️ Image 📊 Items Table Shopify Varia…" at bounding box center [905, 421] width 1183 height 771
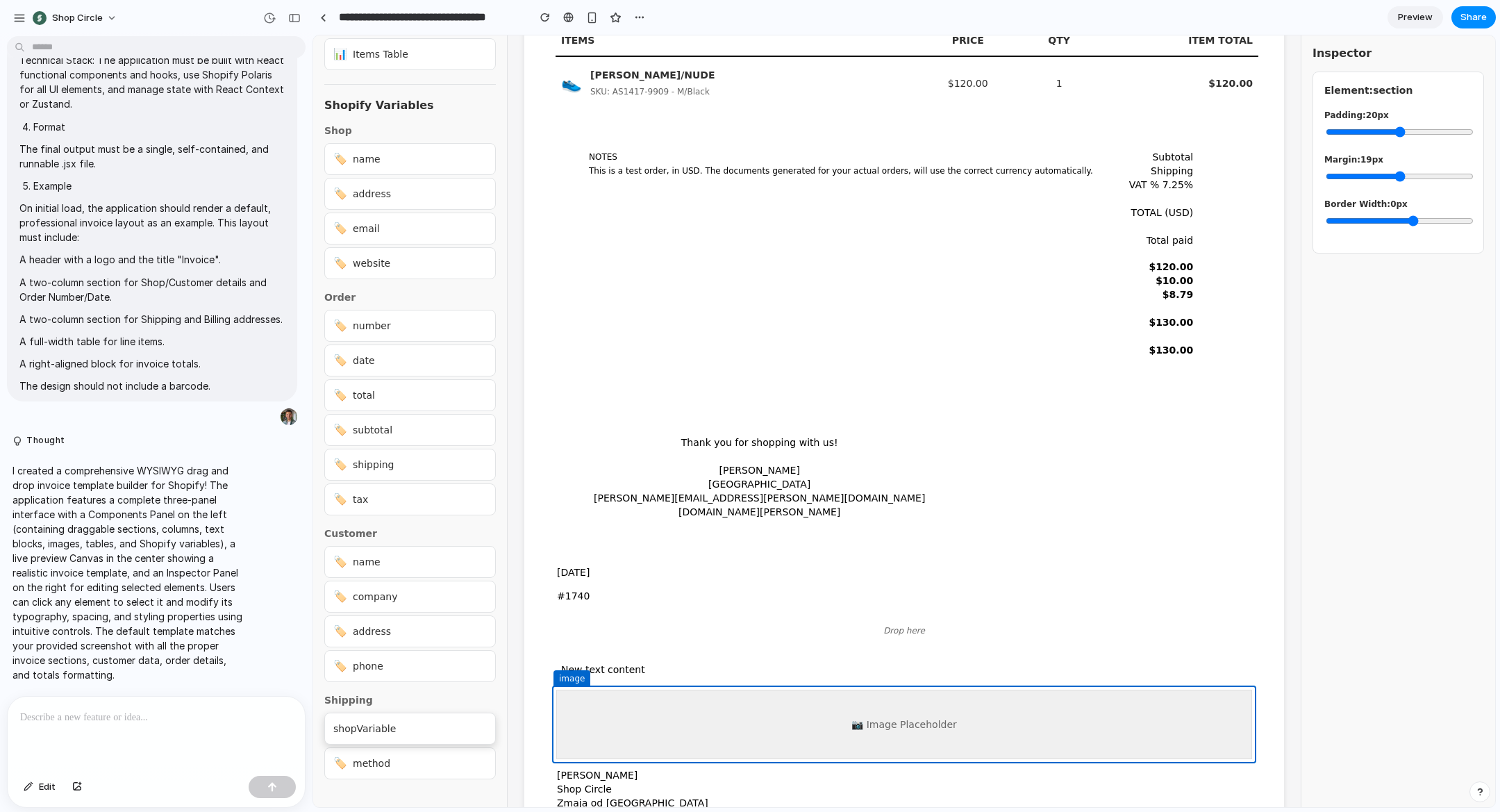
scroll to position [573, 0]
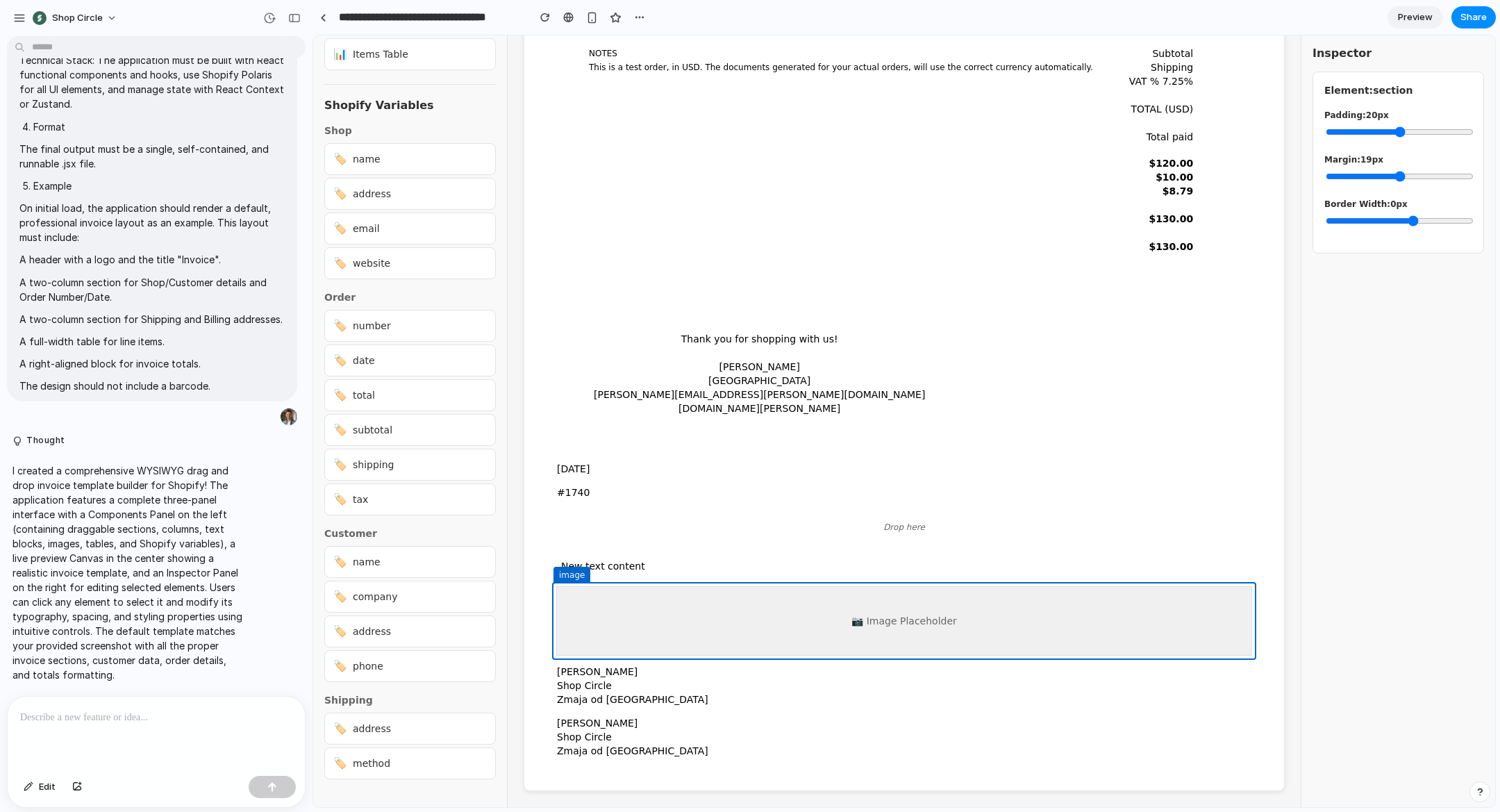
click at [414, 636] on div "🏷️ address" at bounding box center [410, 632] width 171 height 32
click at [403, 604] on div "🏷️ company" at bounding box center [410, 596] width 171 height 32
drag, startPoint x: 387, startPoint y: 556, endPoint x: 766, endPoint y: 752, distance: 426.7
click at [766, 752] on div "Components 📋 Section 📄 Column 📝 Text Block 🖼️ Image 📊 Items Table Shopify Varia…" at bounding box center [905, 421] width 1183 height 771
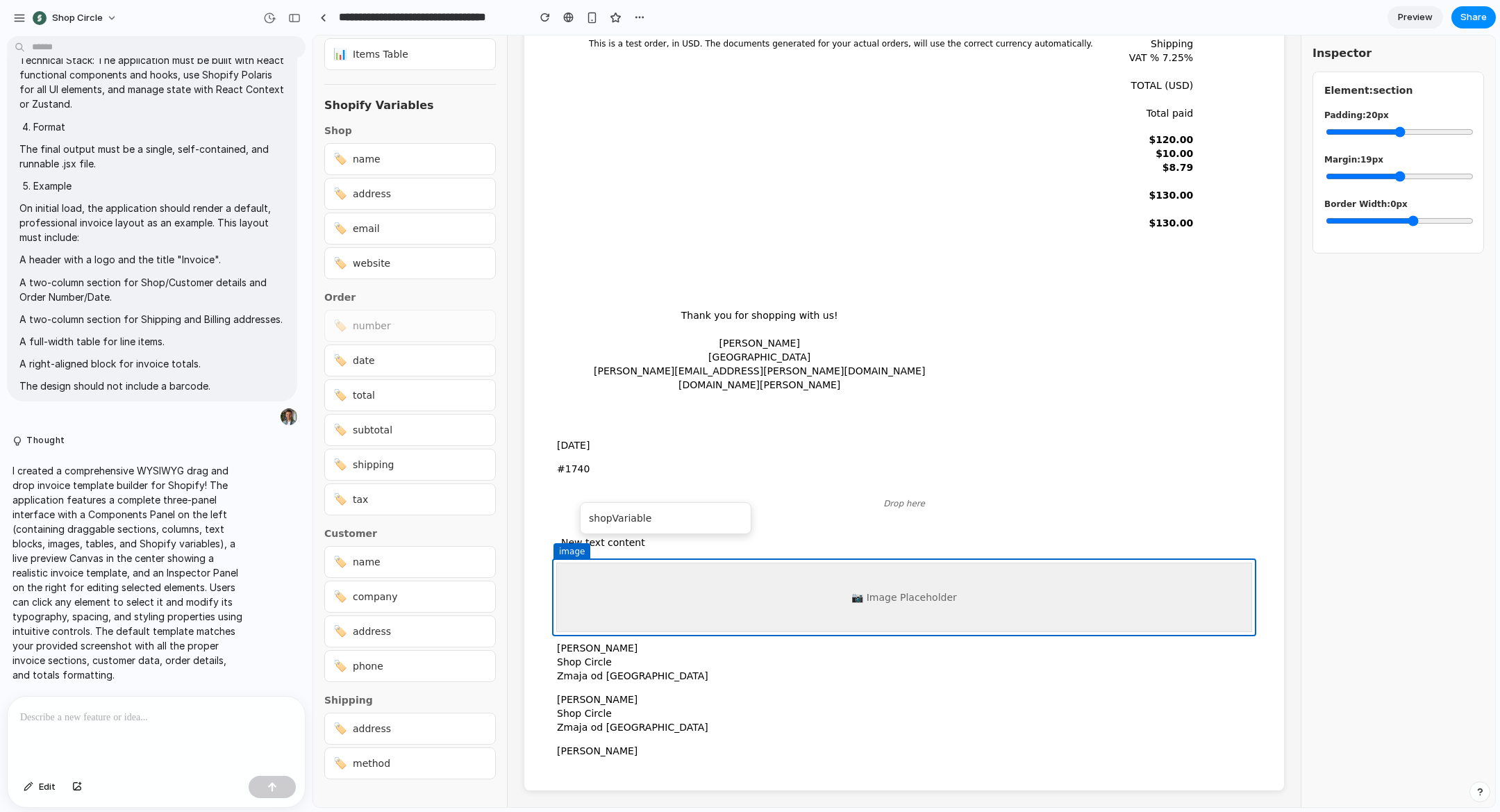
scroll to position [596, 0]
drag, startPoint x: 419, startPoint y: 327, endPoint x: 854, endPoint y: 734, distance: 595.7
click at [855, 734] on div "Components 📋 Section 📄 Column 📝 Text Block 🖼️ Image 📊 Items Table Shopify Varia…" at bounding box center [905, 421] width 1183 height 771
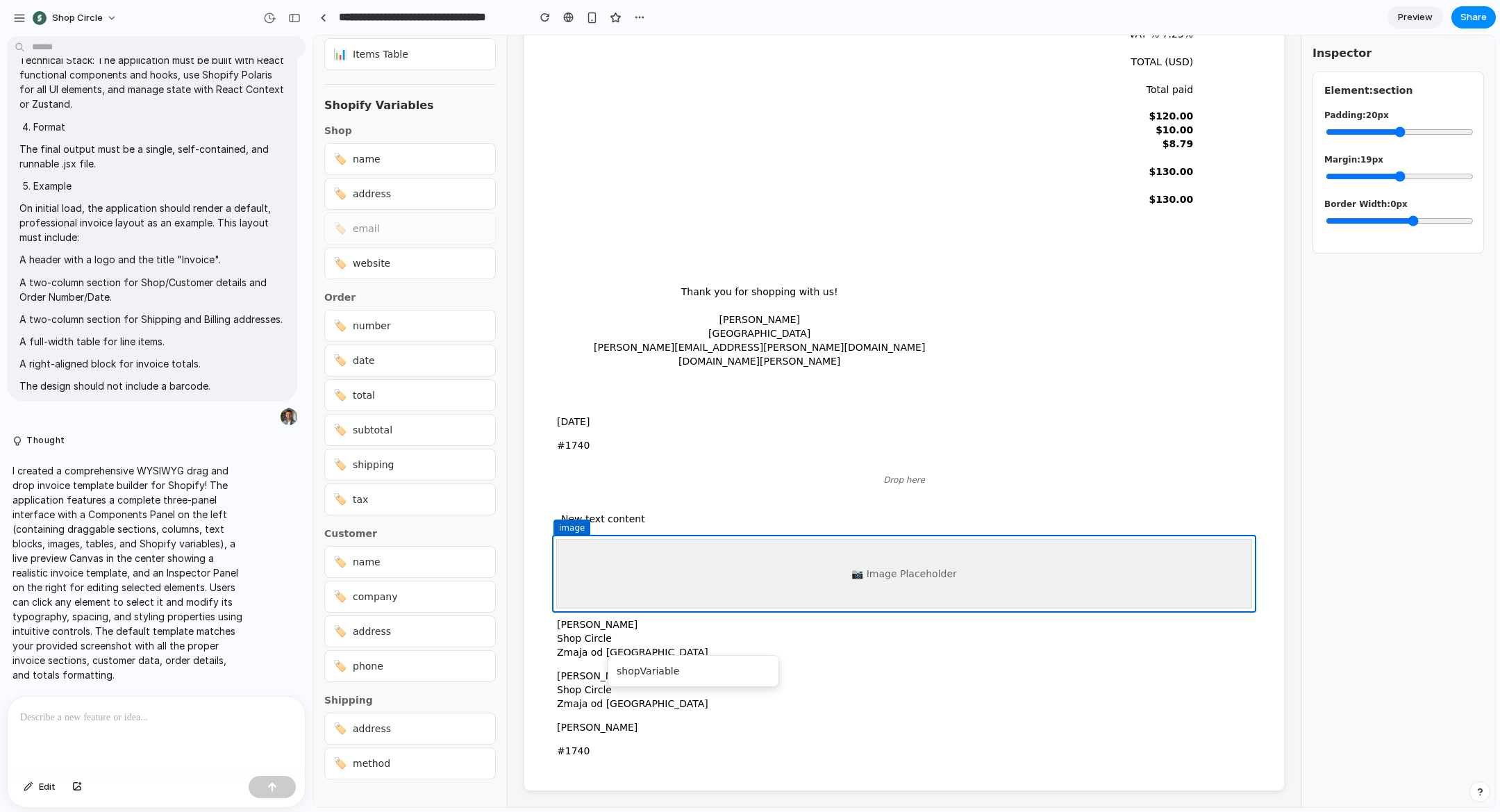
drag, startPoint x: 447, startPoint y: 245, endPoint x: 708, endPoint y: 675, distance: 503.0
click at [713, 679] on div "Components 📋 Section 📄 Column 📝 Text Block 🖼️ Image 📊 Items Table Shopify Varia…" at bounding box center [905, 421] width 1183 height 771
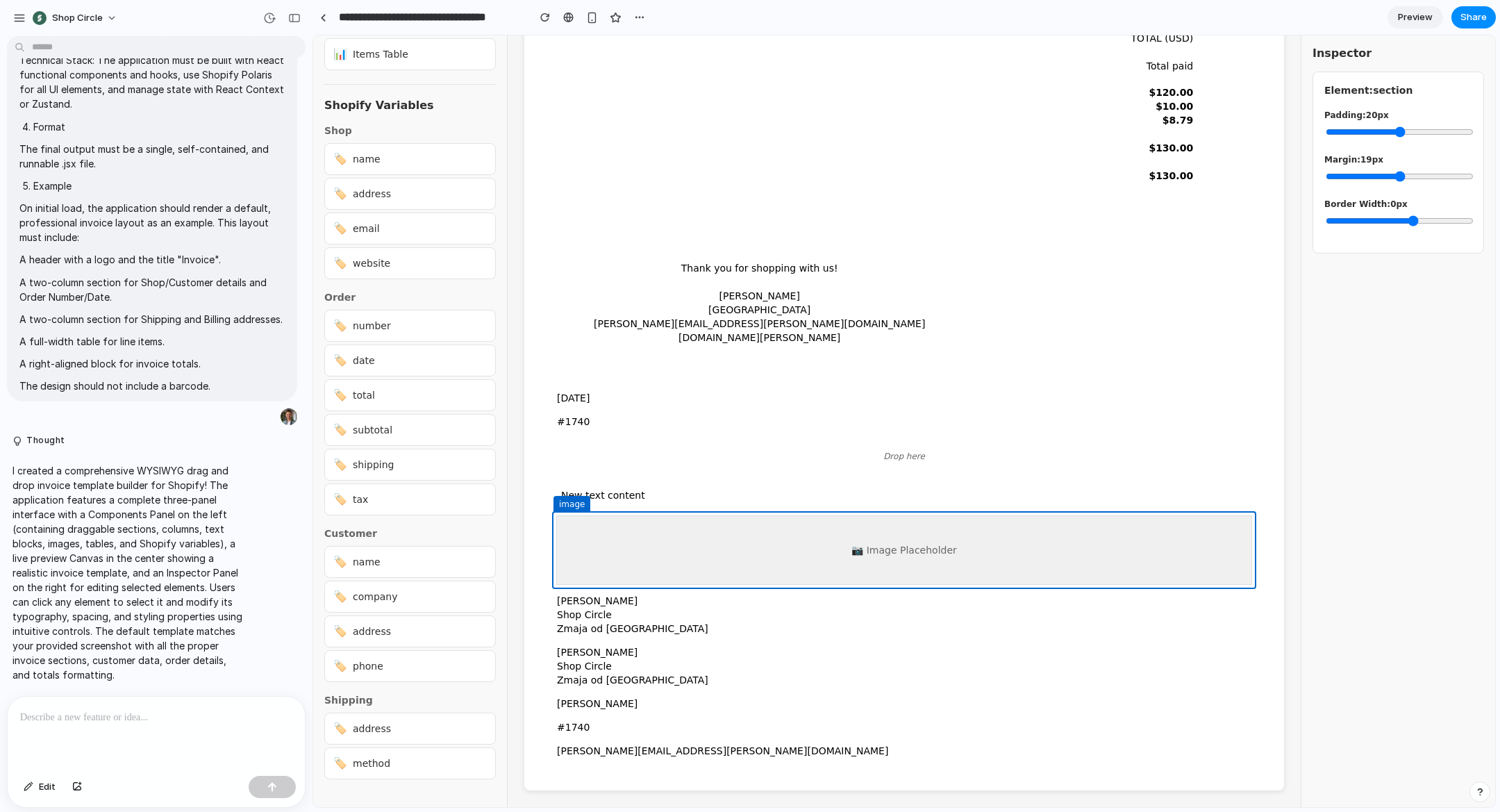
click at [614, 591] on div "John Wick Shop Circle Zmaja od Bosne 74 Sarajevo, 71000 Bosnia and Herzegovina" at bounding box center [904, 615] width 700 height 47
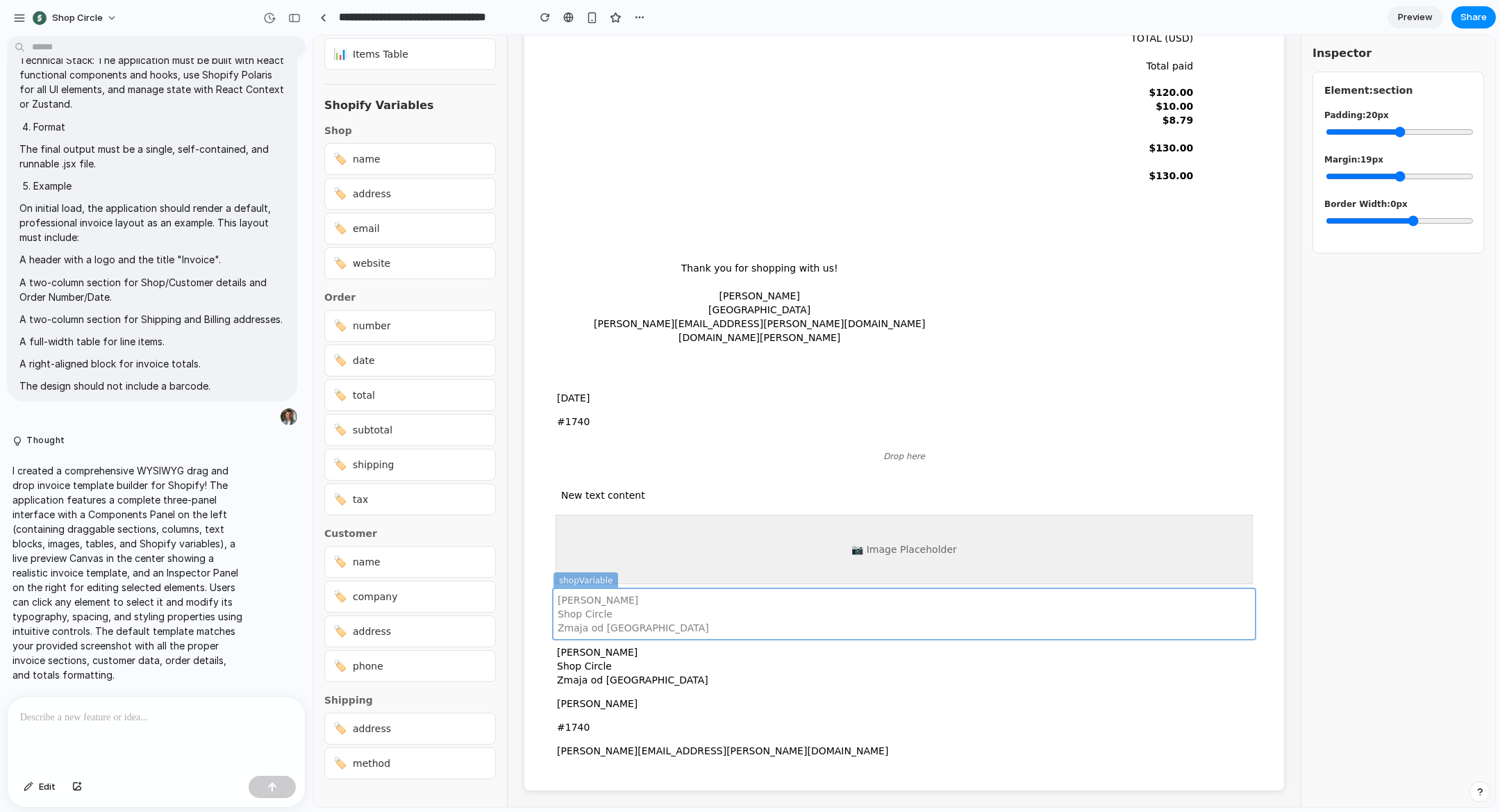
drag, startPoint x: 542, startPoint y: 549, endPoint x: 427, endPoint y: 535, distance: 115.8
click at [415, 532] on div "Components 📋 Section 📄 Column 📝 Text Block 🖼️ Image 📊 Items Table Shopify Varia…" at bounding box center [905, 421] width 1183 height 771
drag
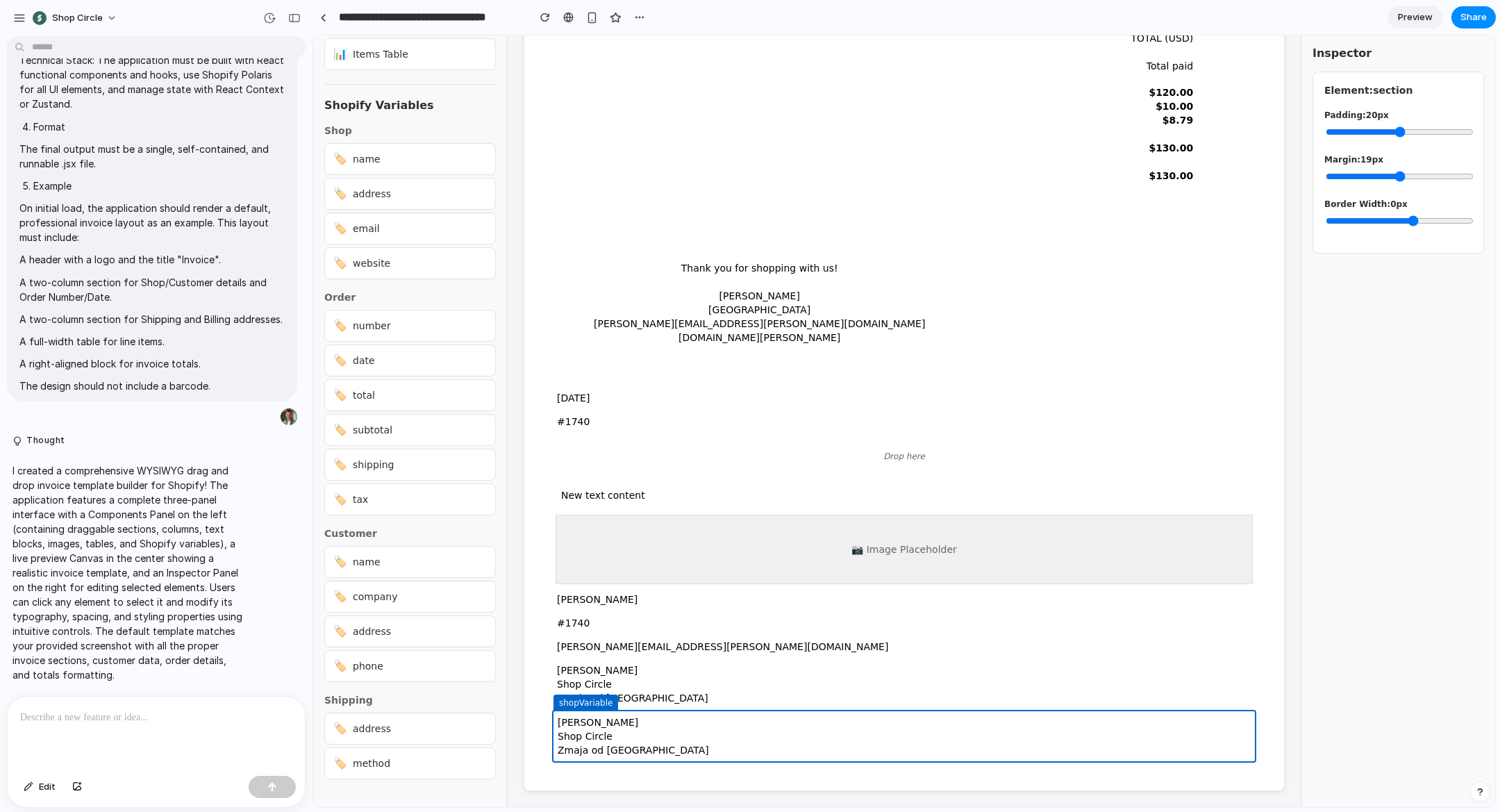
scroll to position [0, 0]
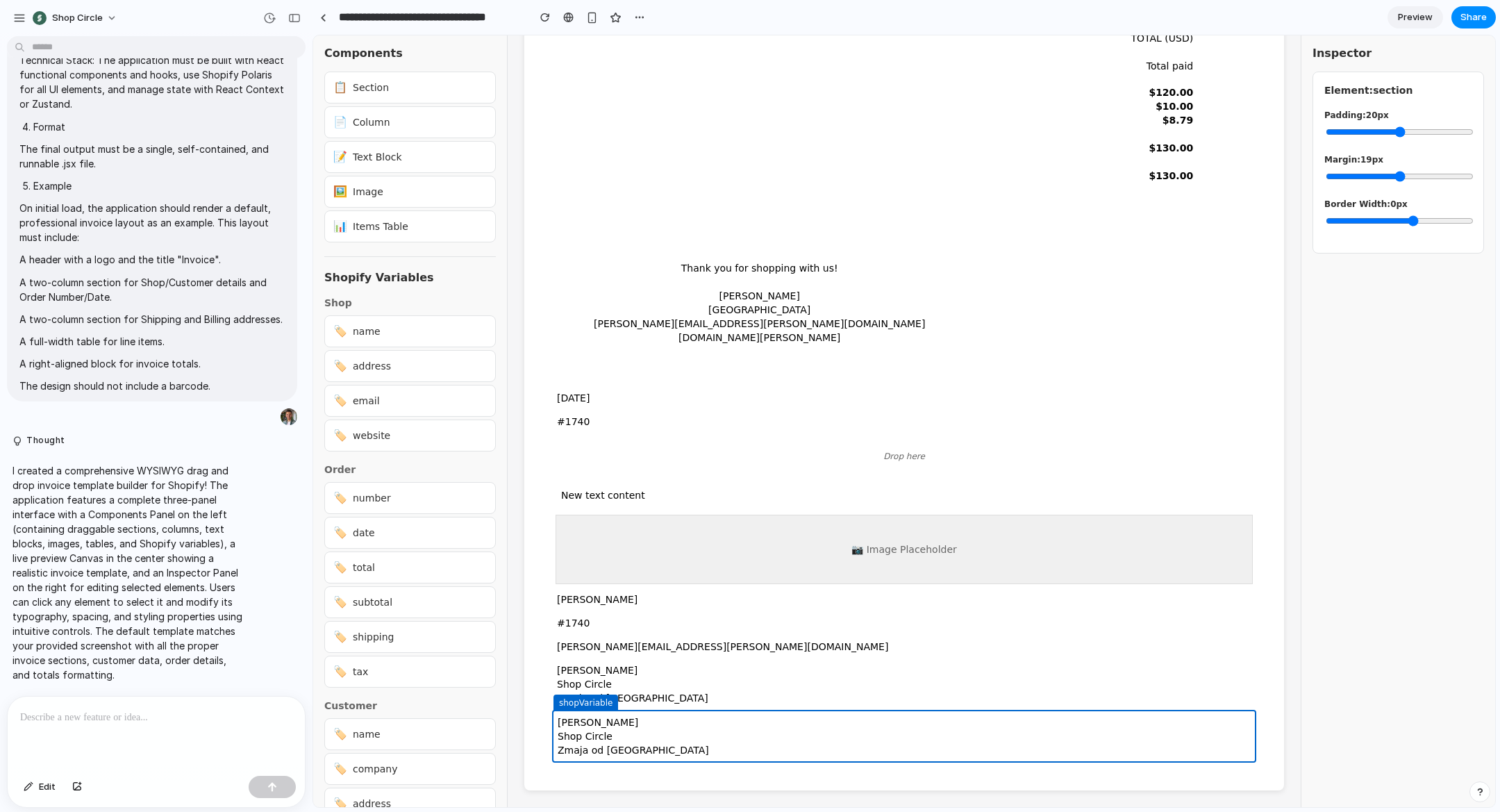
click at [170, 718] on p at bounding box center [156, 717] width 272 height 17
click at [11, 18] on button "button" at bounding box center [19, 18] width 21 height 21
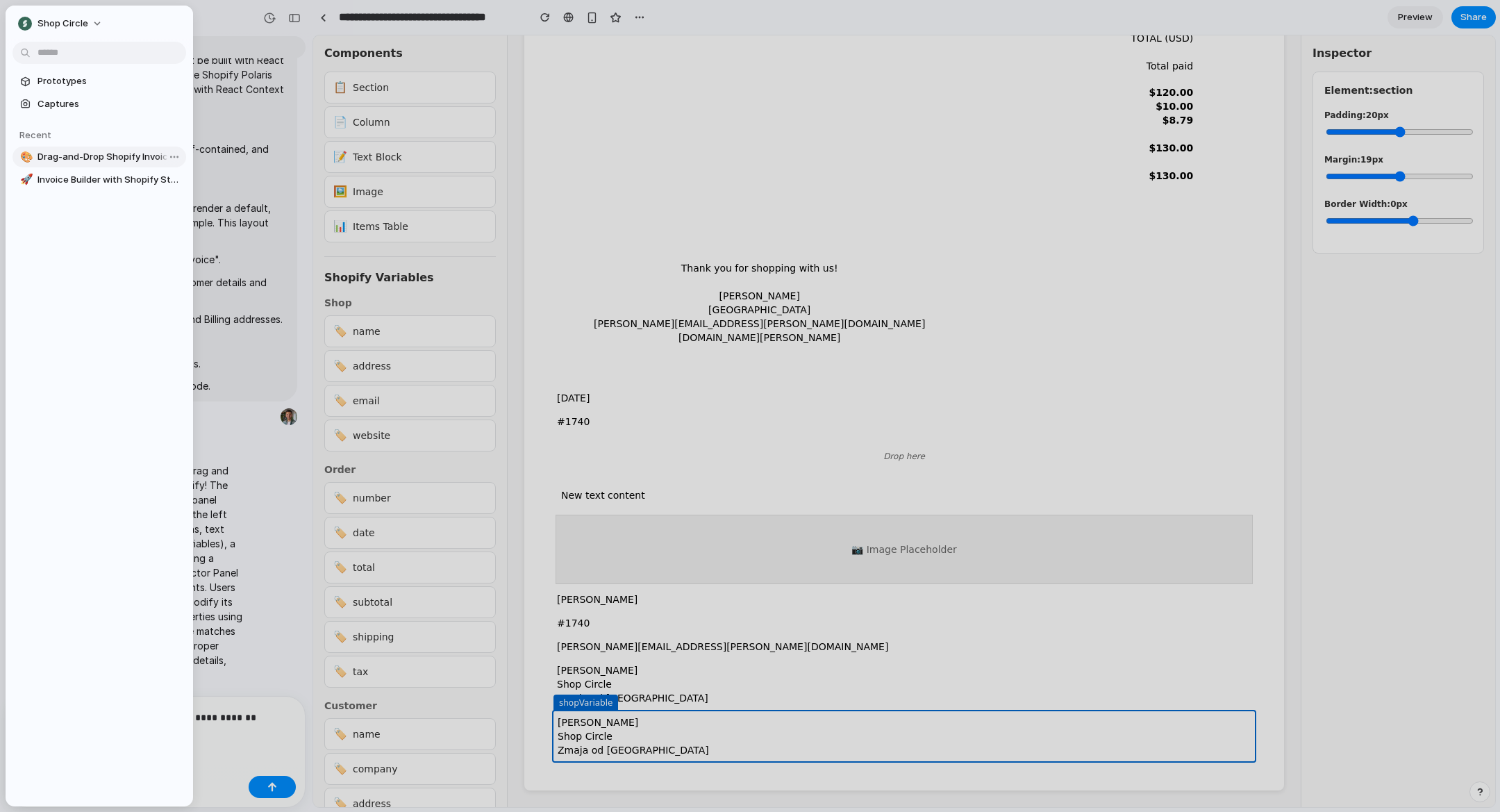
click at [136, 161] on span "Drag-and-Drop Shopify Invoice Editor" at bounding box center [109, 157] width 143 height 14
type input "**********"
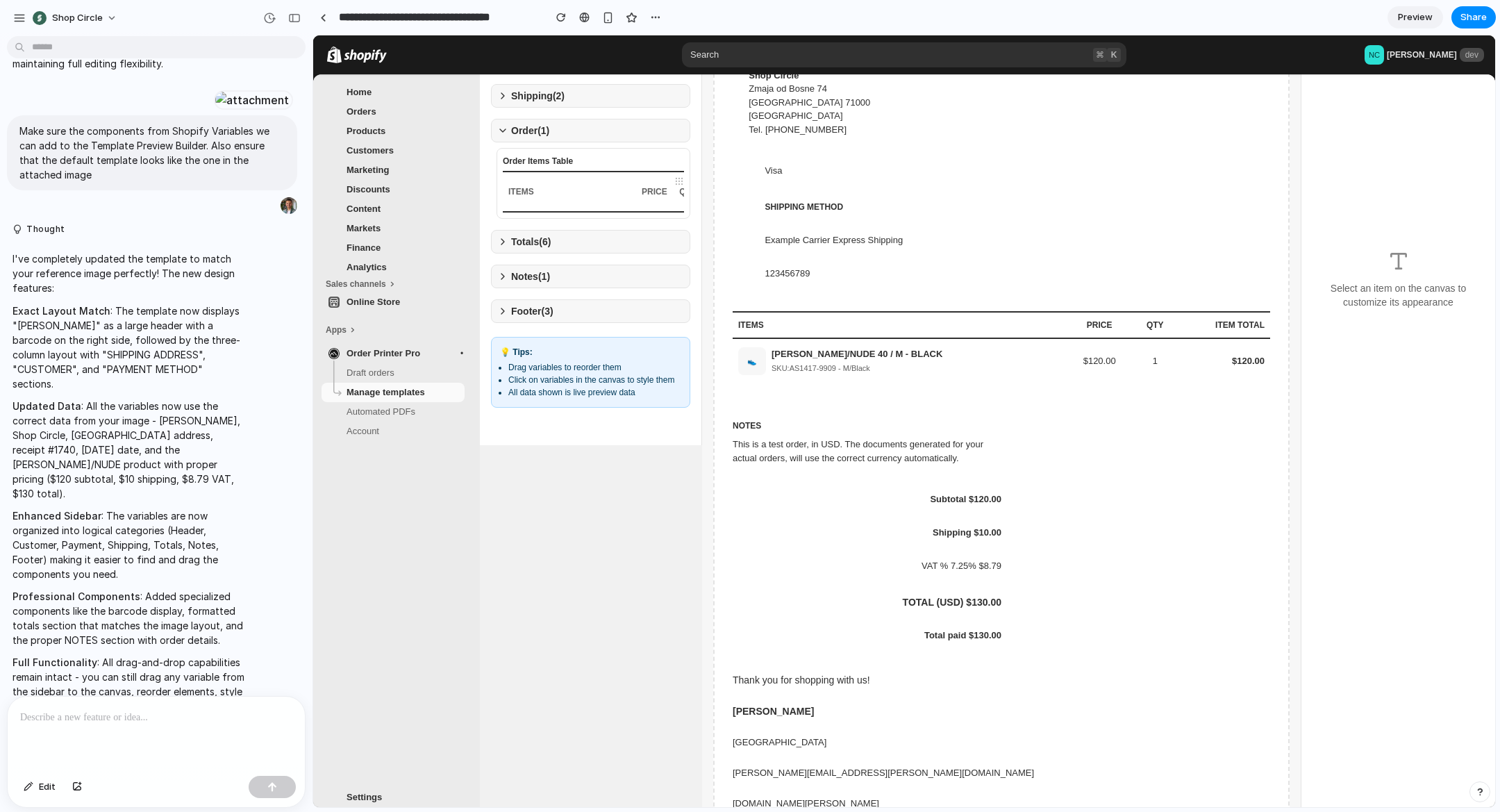
scroll to position [436, 0]
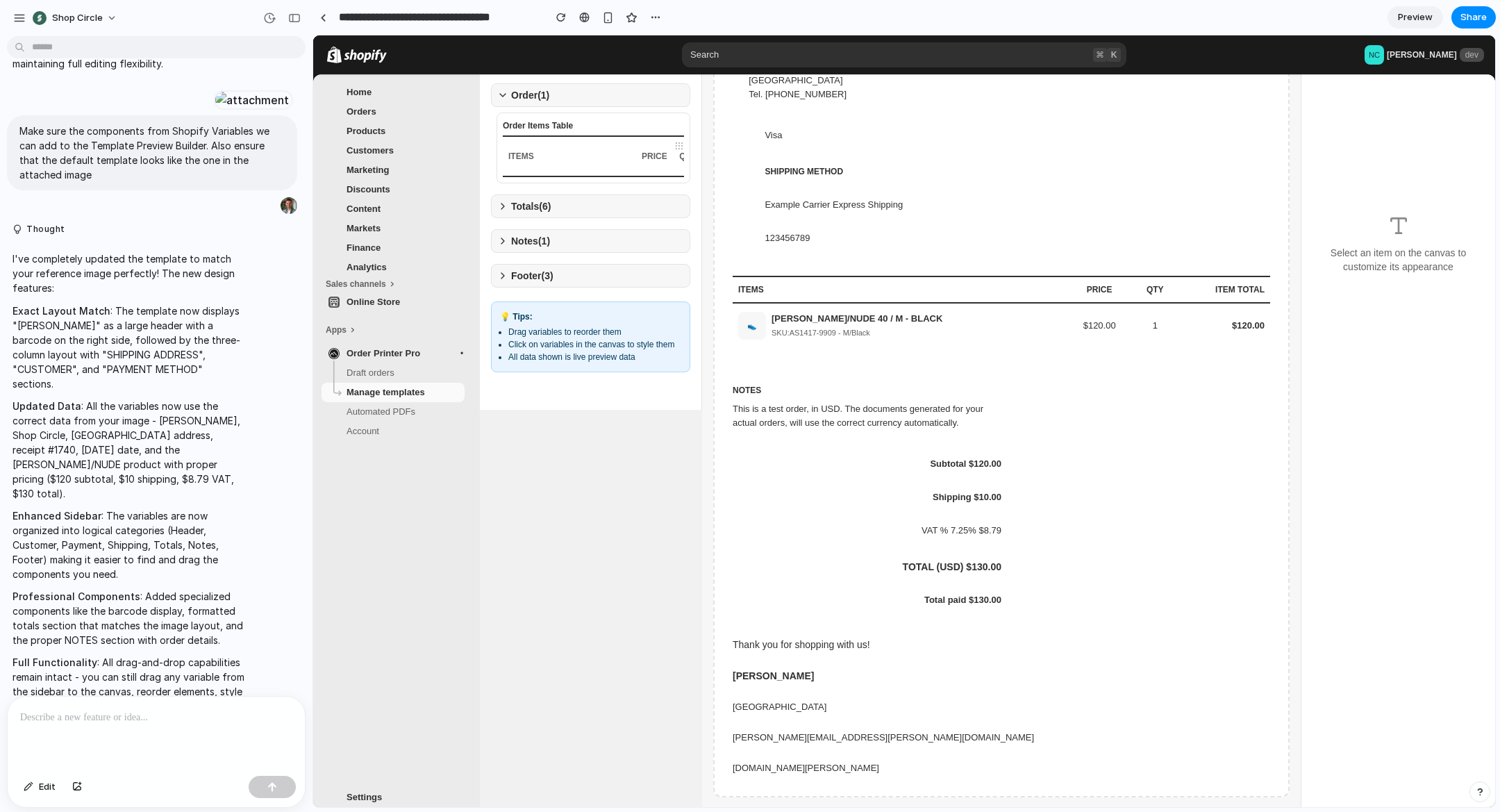
click at [557, 287] on button "Footer ( 3 )" at bounding box center [591, 275] width 200 height 24
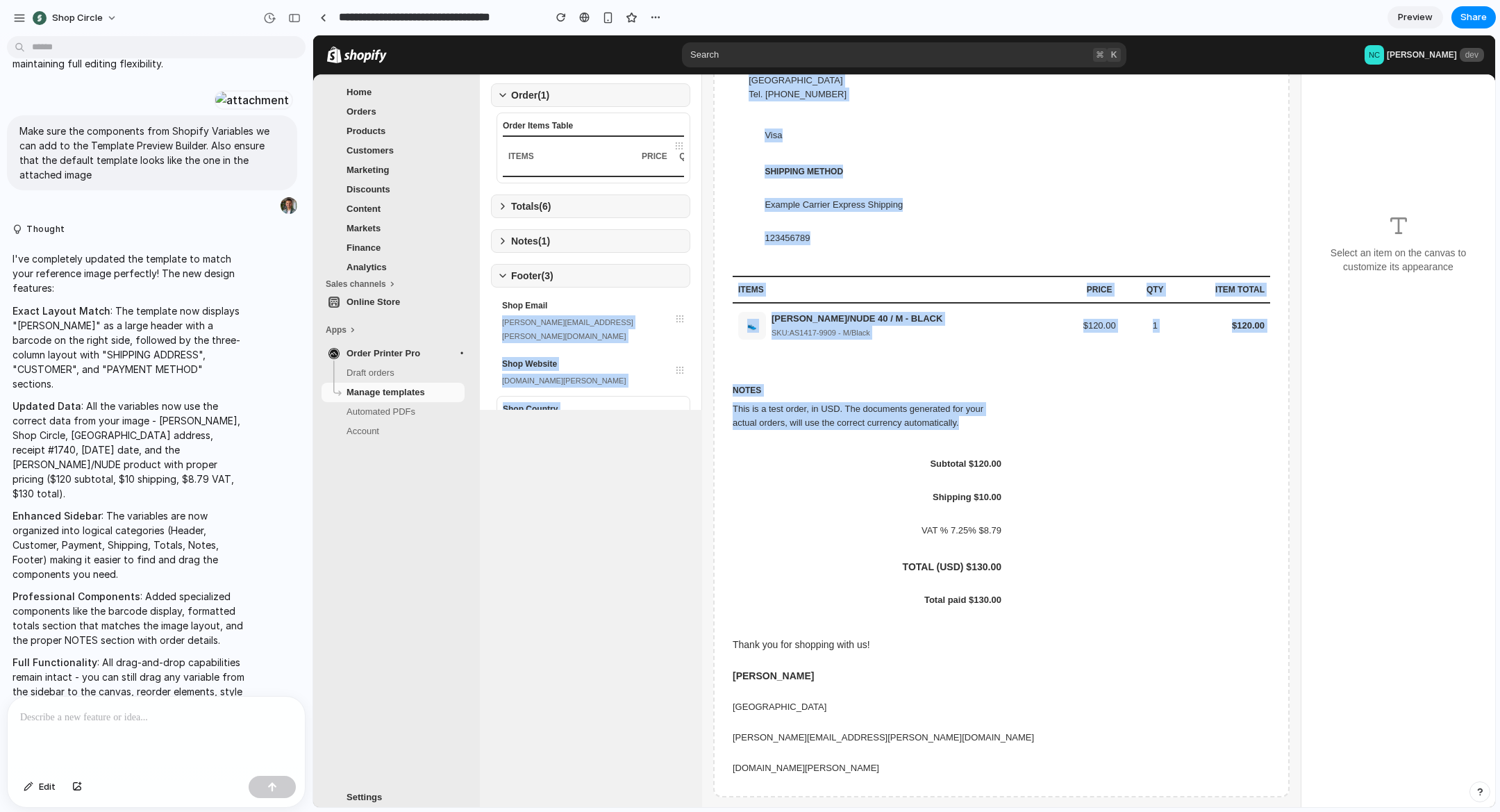
scroll to position [135, 0]
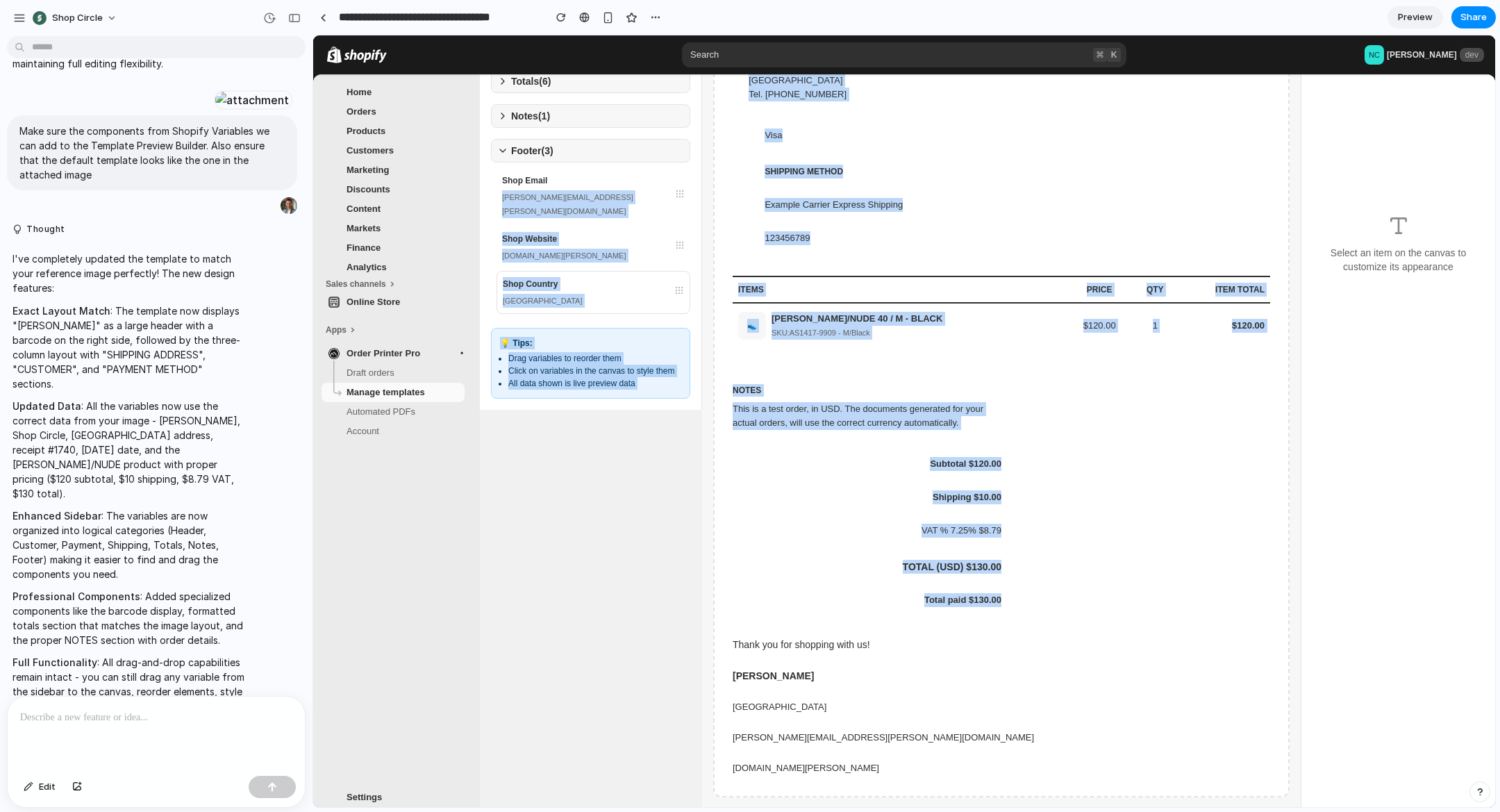
drag, startPoint x: 568, startPoint y: 318, endPoint x: 896, endPoint y: 625, distance: 449.3
click at [896, 410] on div "Shopify Variables Drag variables to the canvas to build your invoice template. …" at bounding box center [988, 24] width 1016 height 771
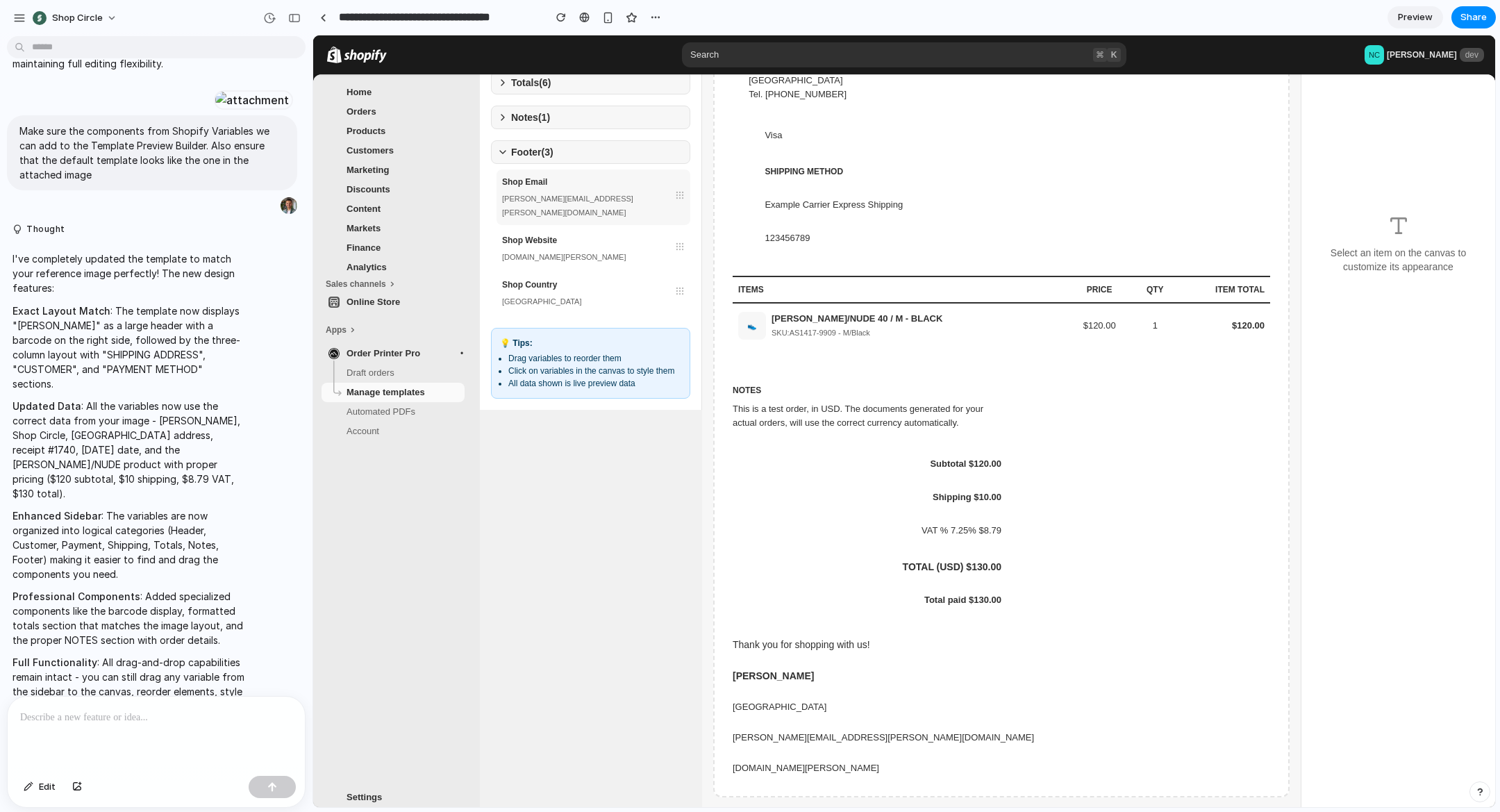
click at [560, 201] on div "nermin.catovic@shopcircle.co" at bounding box center [594, 206] width 183 height 28
click at [578, 250] on div "Shop Website demo-nermin.myshopify.com" at bounding box center [593, 248] width 194 height 41
drag, startPoint x: 575, startPoint y: 273, endPoint x: 553, endPoint y: 280, distance: 23.1
click at [575, 278] on div "Shop Country" at bounding box center [594, 284] width 183 height 14
drag, startPoint x: 626, startPoint y: 296, endPoint x: 730, endPoint y: 427, distance: 167.3
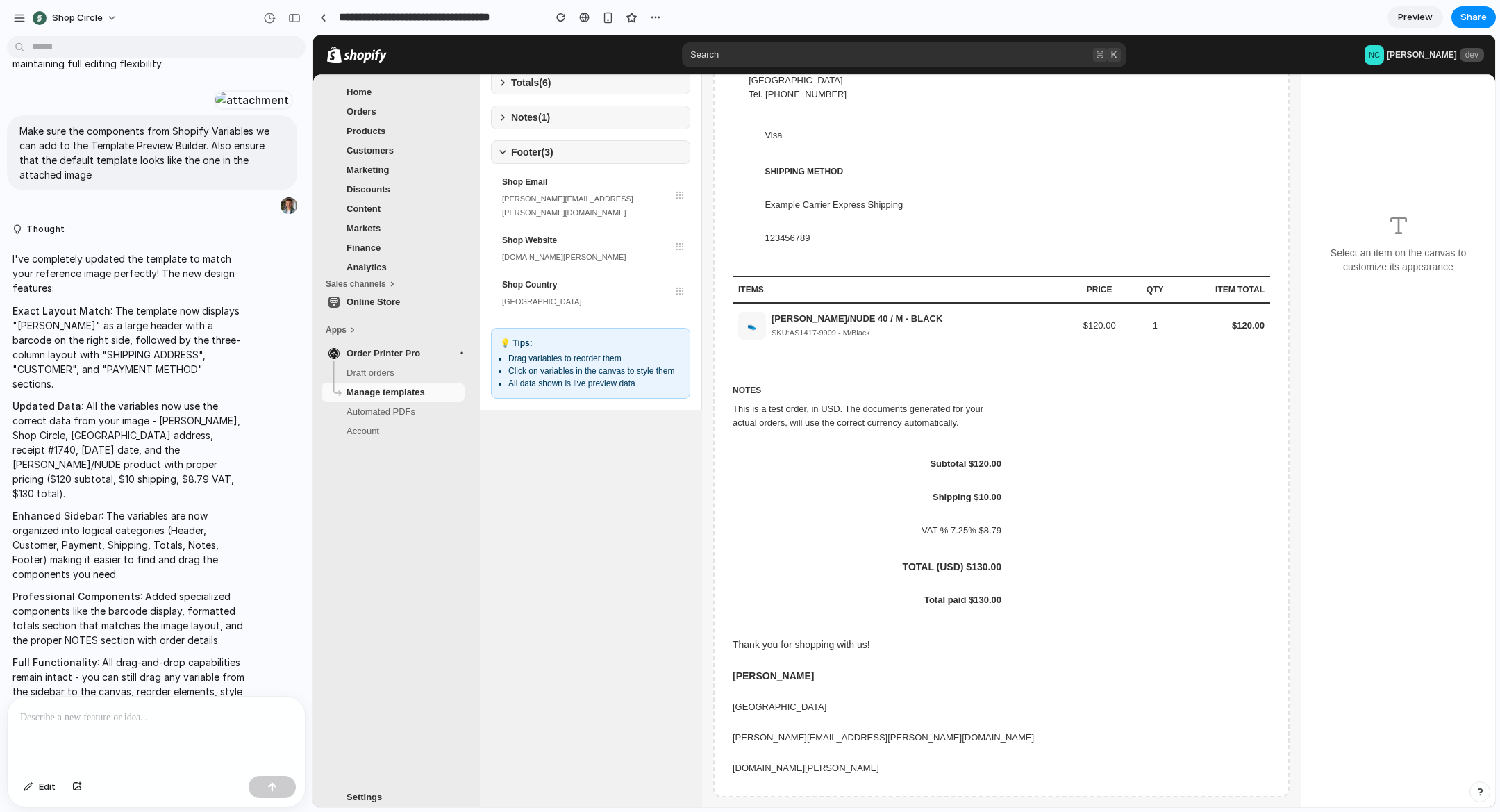
click at [898, 410] on div "Shopify Variables Drag variables to the canvas to build your invoice template. …" at bounding box center [988, 24] width 1016 height 771
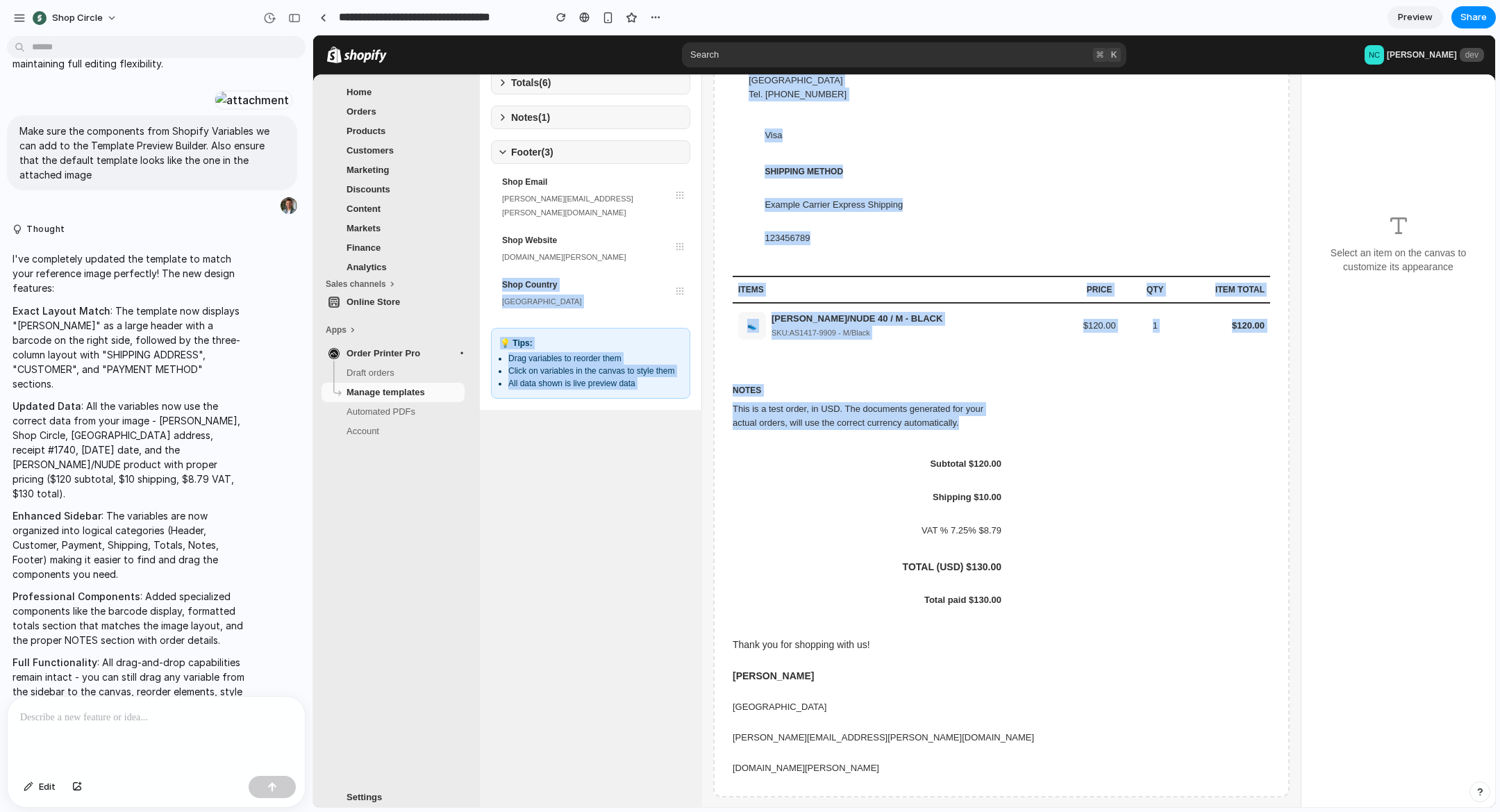
drag, startPoint x: 678, startPoint y: 275, endPoint x: 708, endPoint y: 315, distance: 50.0
click at [764, 404] on div "Shopify Variables Drag variables to the canvas to build your invoice template. …" at bounding box center [988, 24] width 1016 height 771
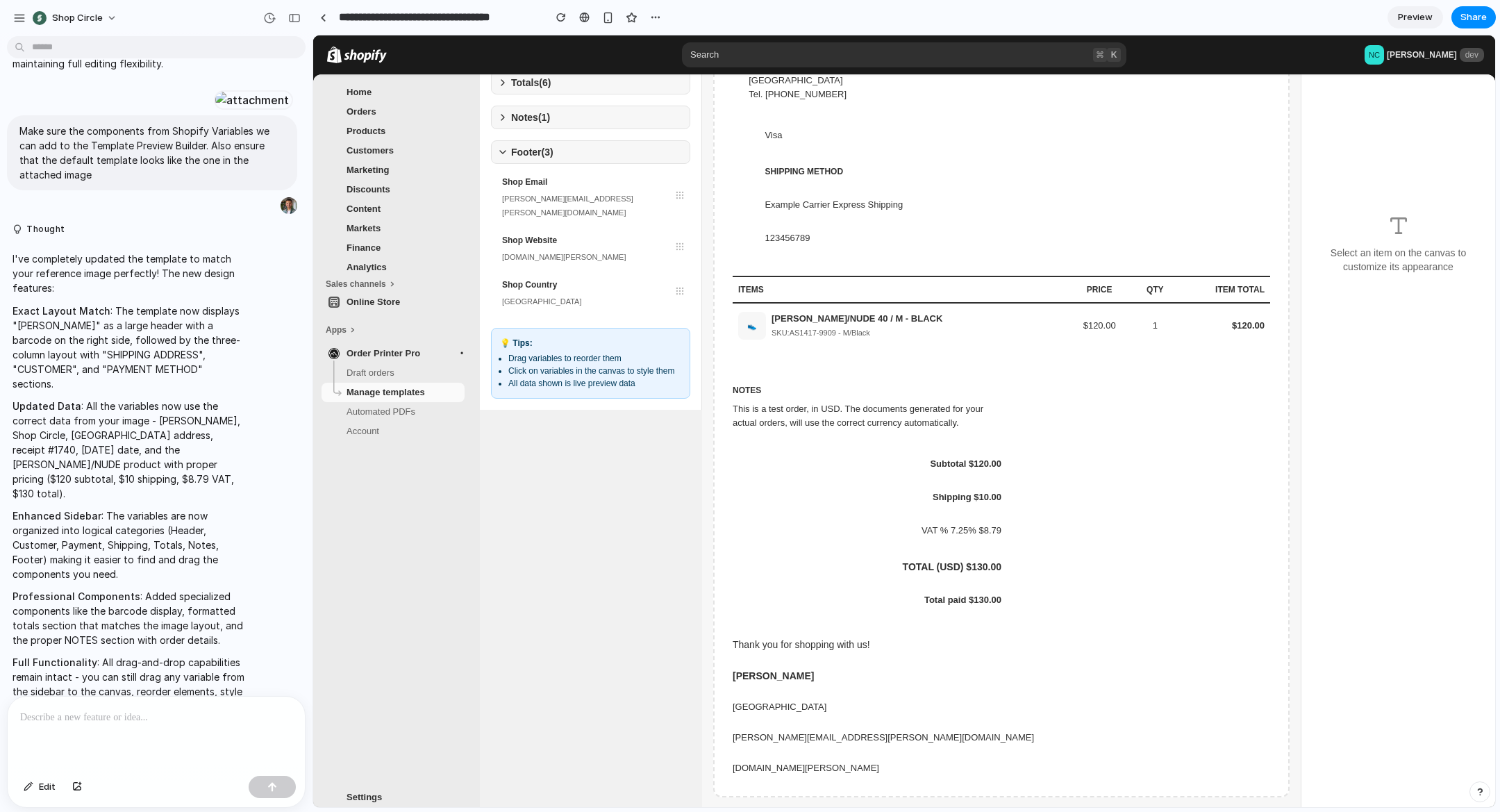
drag, startPoint x: 659, startPoint y: 302, endPoint x: 644, endPoint y: 288, distance: 20.5
click at [659, 302] on div "Shopify Variables Drag variables to the canvas to build your invoice template. …" at bounding box center [591, 24] width 223 height 771
drag, startPoint x: 678, startPoint y: 274, endPoint x: 622, endPoint y: 314, distance: 68.8
click at [672, 321] on div "Shopify Variables Drag variables to the canvas to build your invoice template. …" at bounding box center [591, 24] width 223 height 771
click at [592, 306] on div "Shopify Variables Drag variables to the canvas to build your invoice template. …" at bounding box center [591, 24] width 223 height 771
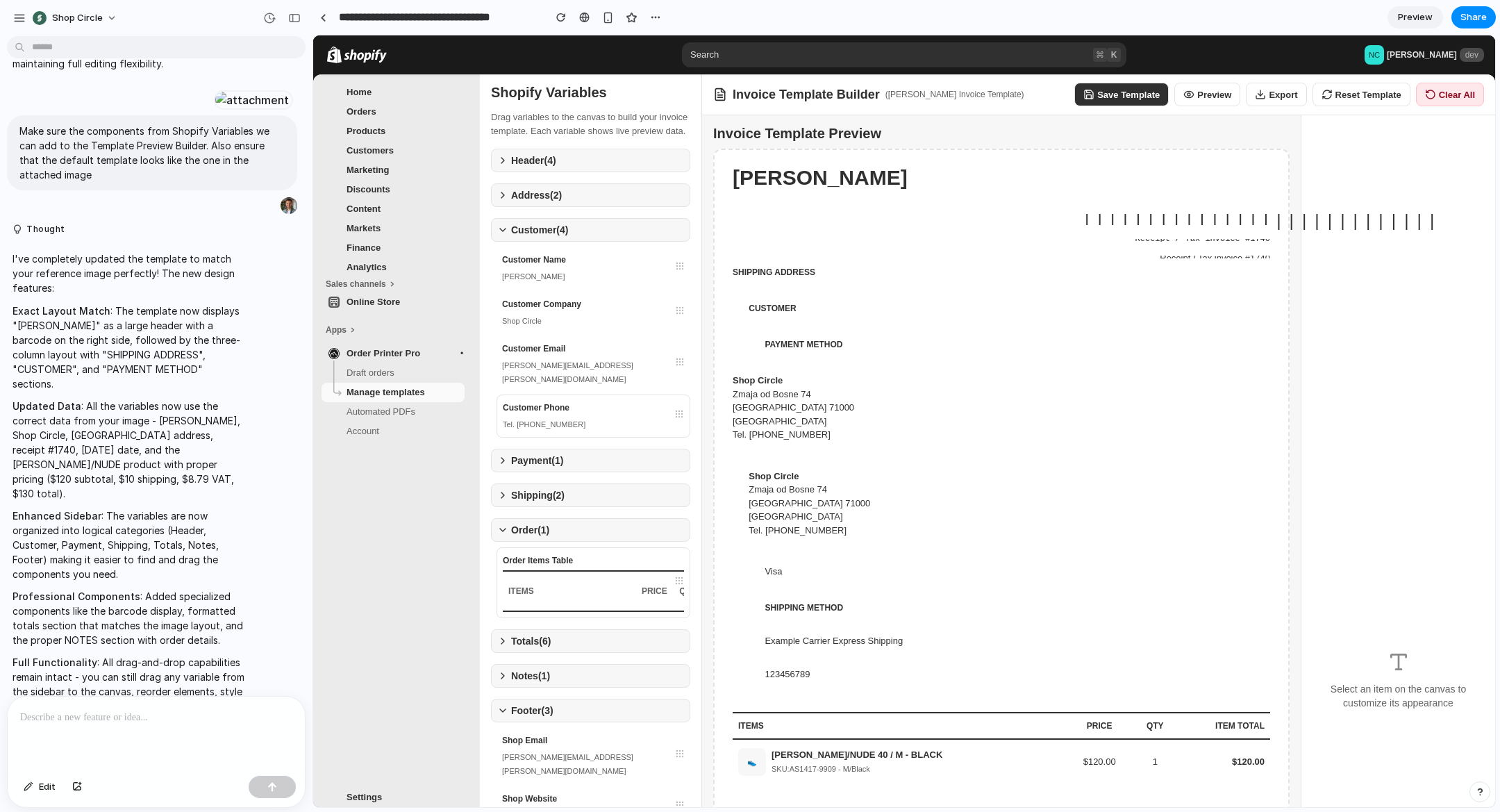
scroll to position [1446, 0]
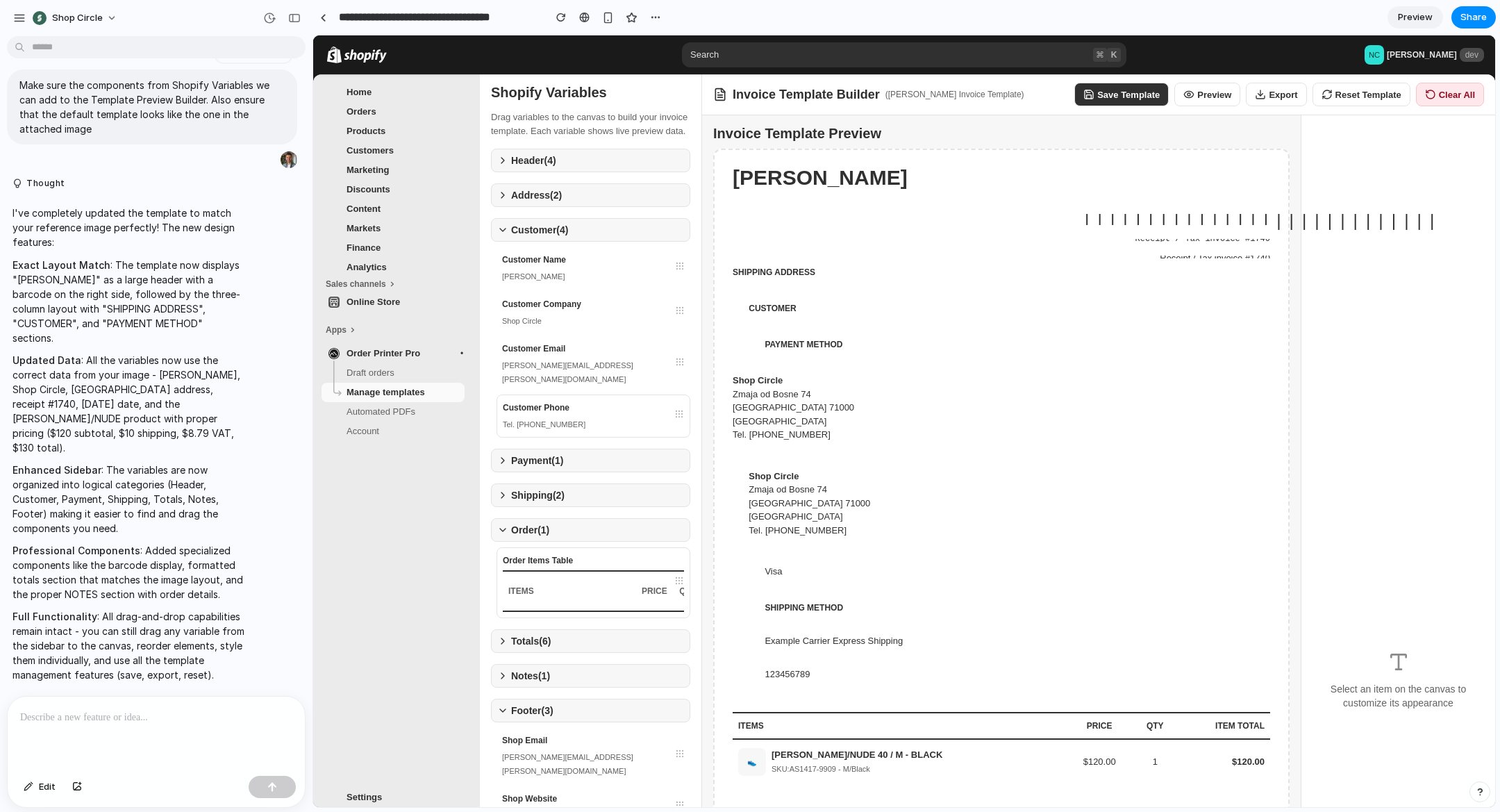
click at [173, 723] on p at bounding box center [156, 717] width 272 height 17
click at [806, 399] on div "Zmaja od Bosne 74" at bounding box center [813, 395] width 161 height 14
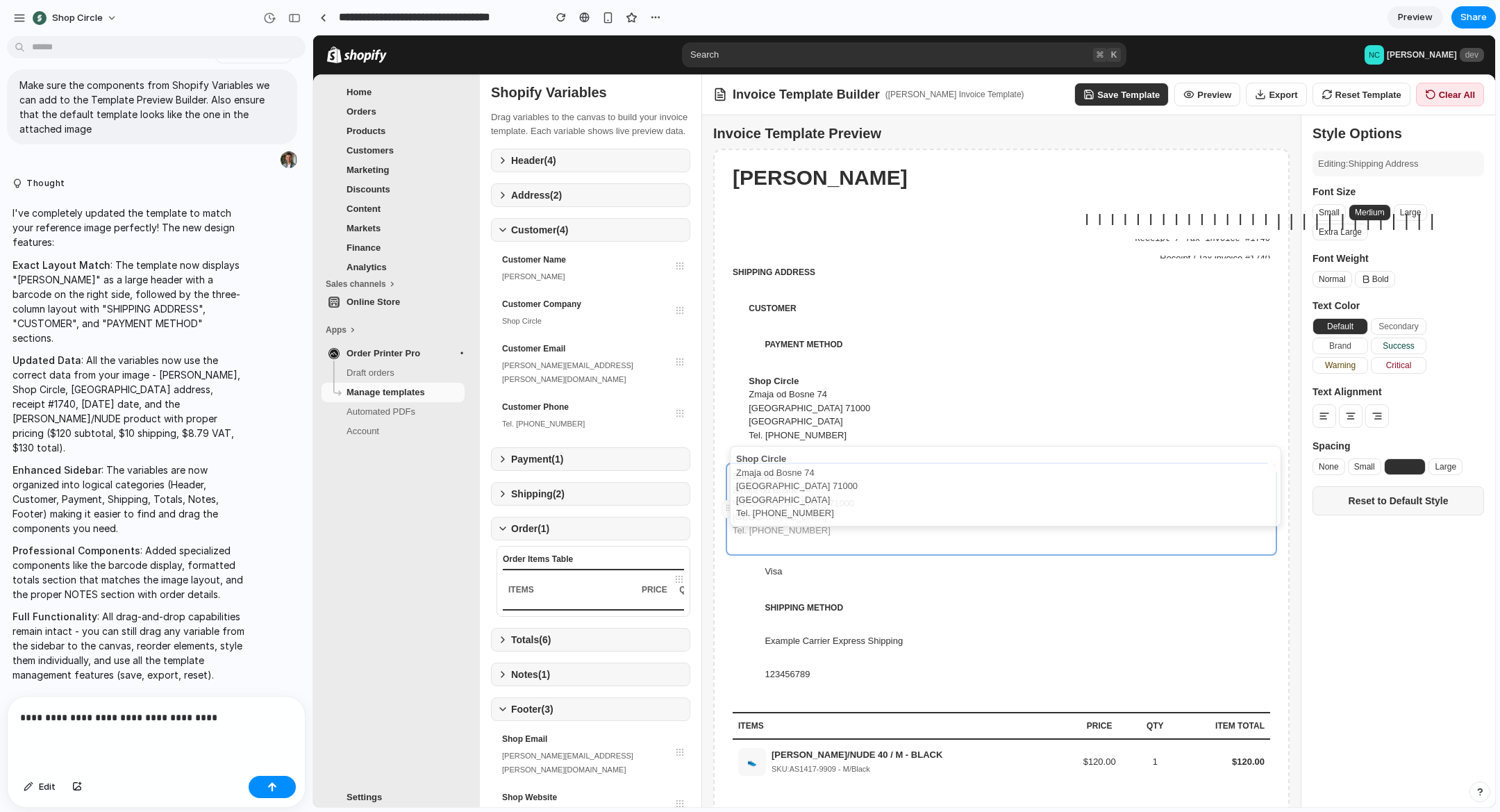
drag, startPoint x: 727, startPoint y: 408, endPoint x: 731, endPoint y: 490, distance: 82.1
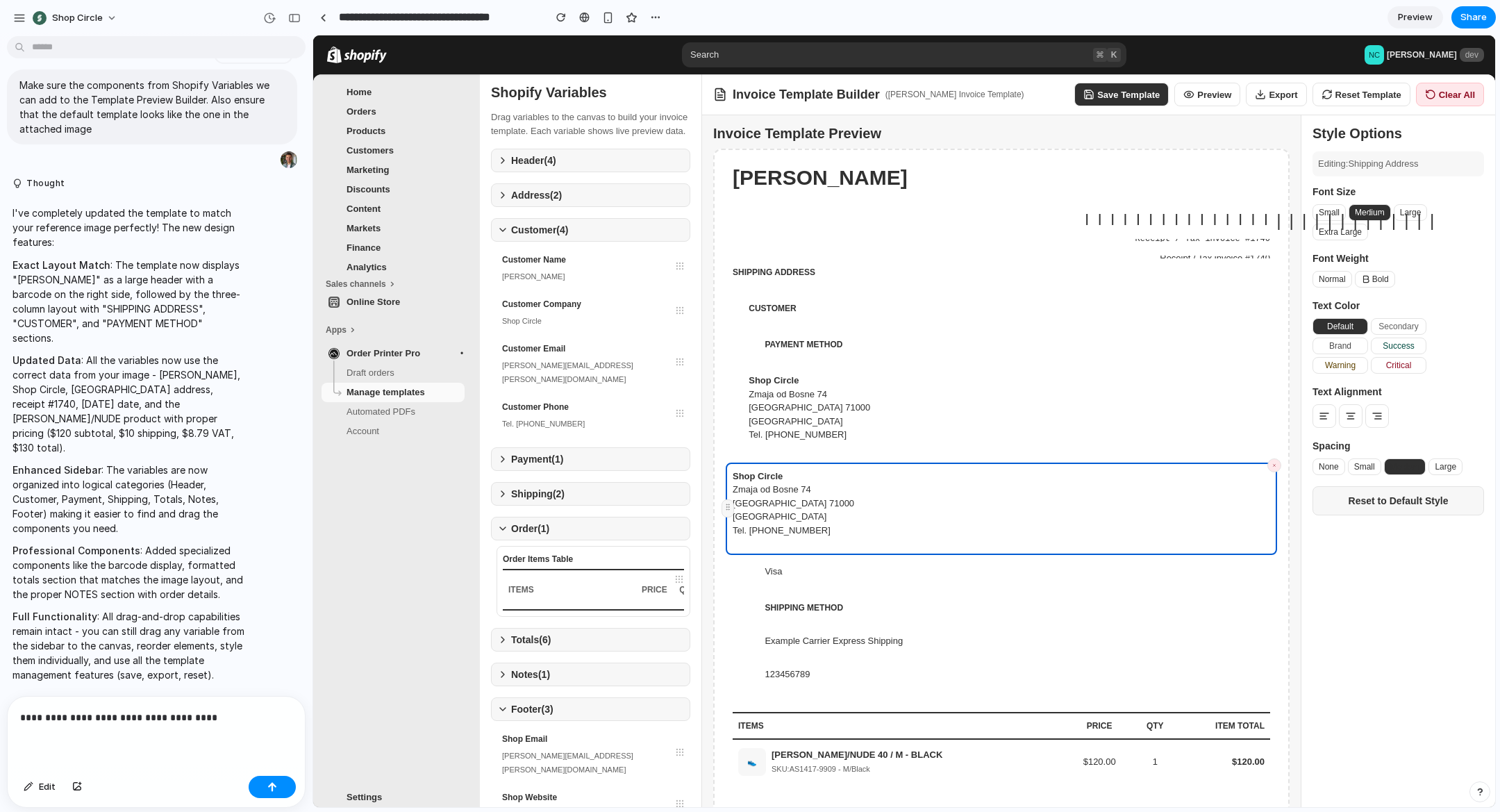
click at [229, 713] on p "**********" at bounding box center [156, 717] width 272 height 17
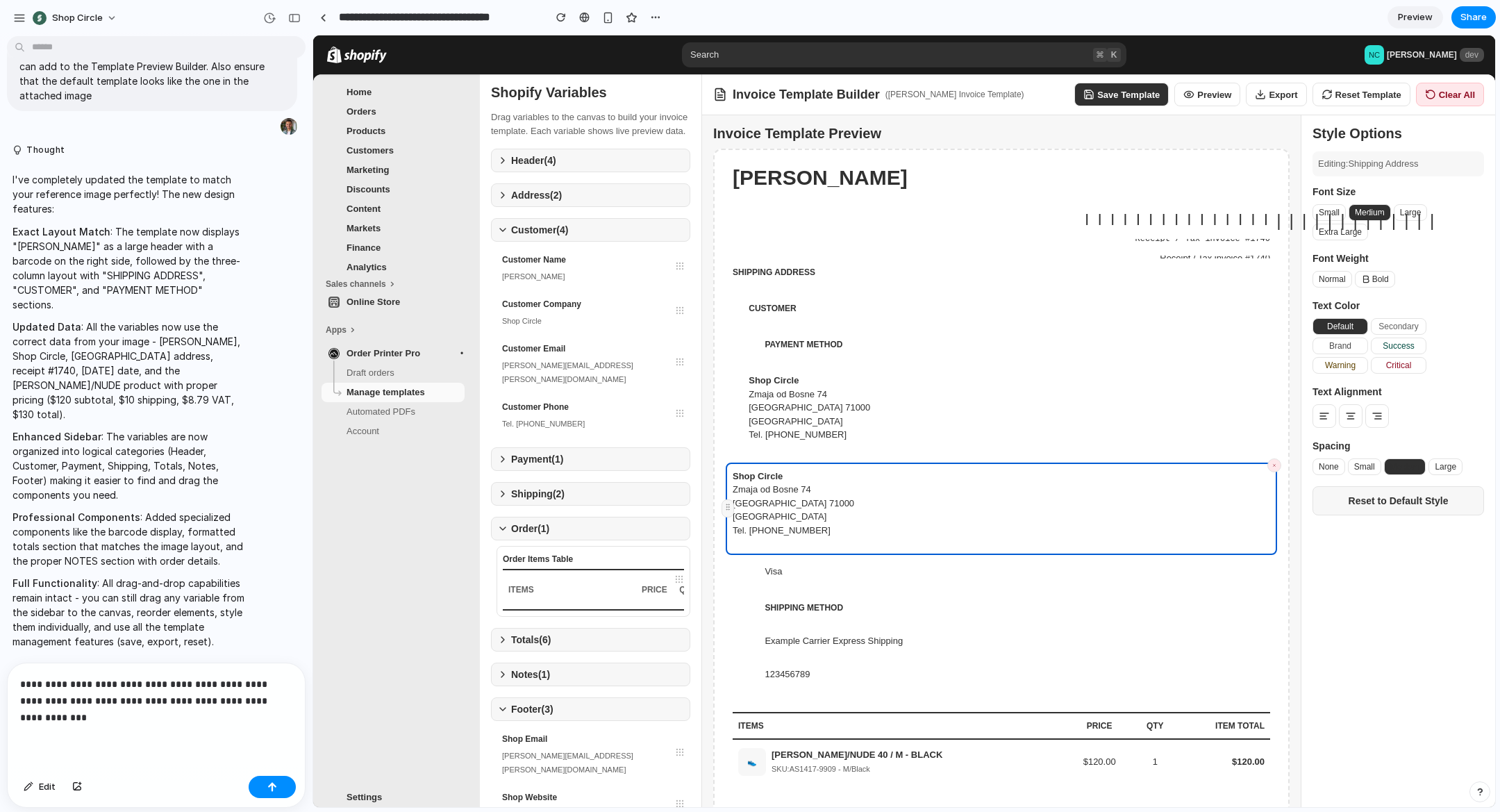
click at [1440, 94] on button "Clear All" at bounding box center [1450, 94] width 68 height 24
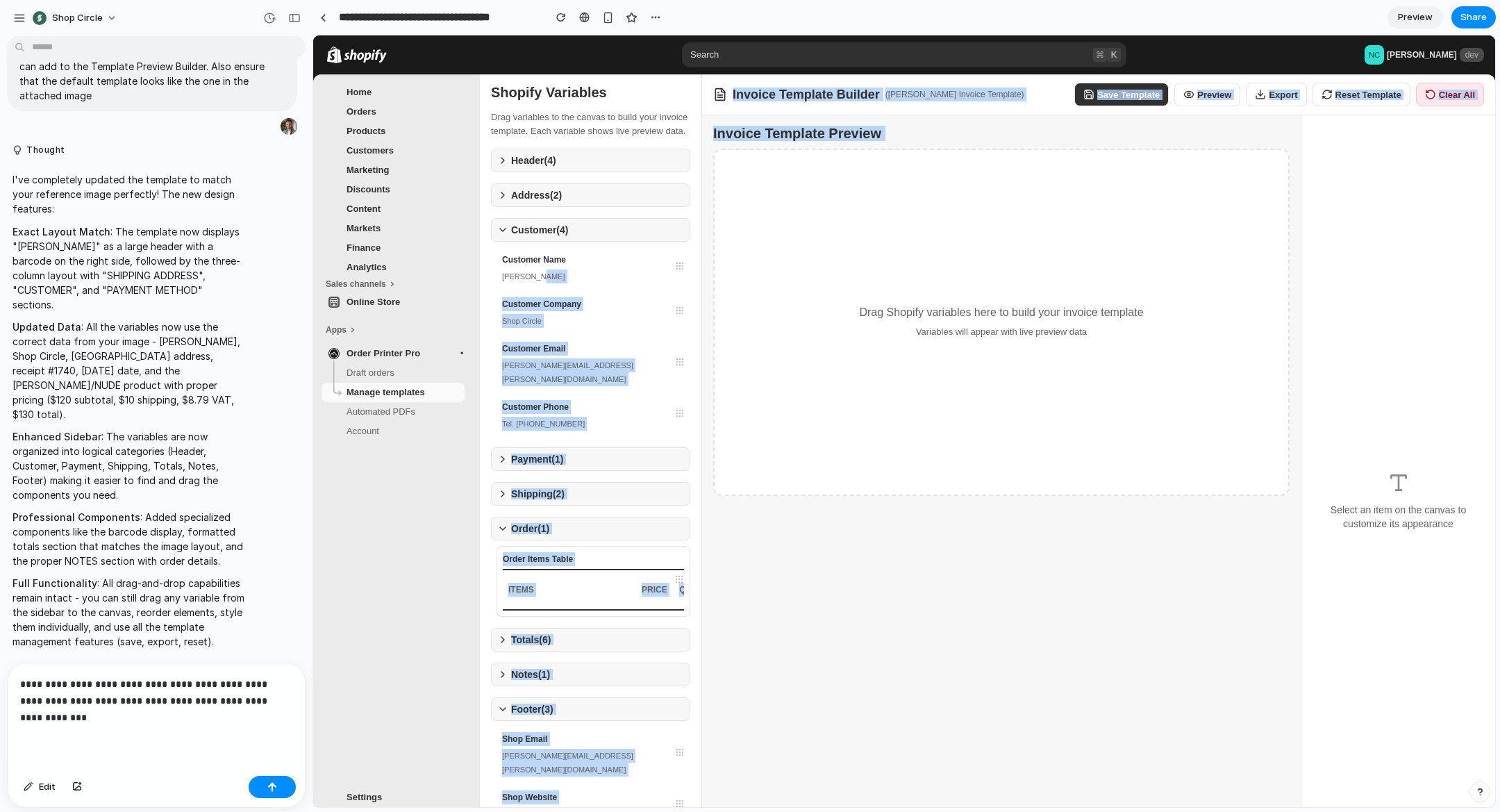
drag, startPoint x: 622, startPoint y: 289, endPoint x: 839, endPoint y: 305, distance: 217.6
click at [1053, 292] on div "Shopify Variables Drag variables to the canvas to build your invoice template. …" at bounding box center [988, 460] width 1016 height 771
click at [688, 289] on div "Customer Name John Wick" at bounding box center [593, 268] width 194 height 41
drag, startPoint x: 684, startPoint y: 291, endPoint x: 943, endPoint y: 343, distance: 264.2
click at [943, 343] on div "Shopify Variables Drag variables to the canvas to build your invoice template. …" at bounding box center [988, 460] width 1016 height 771
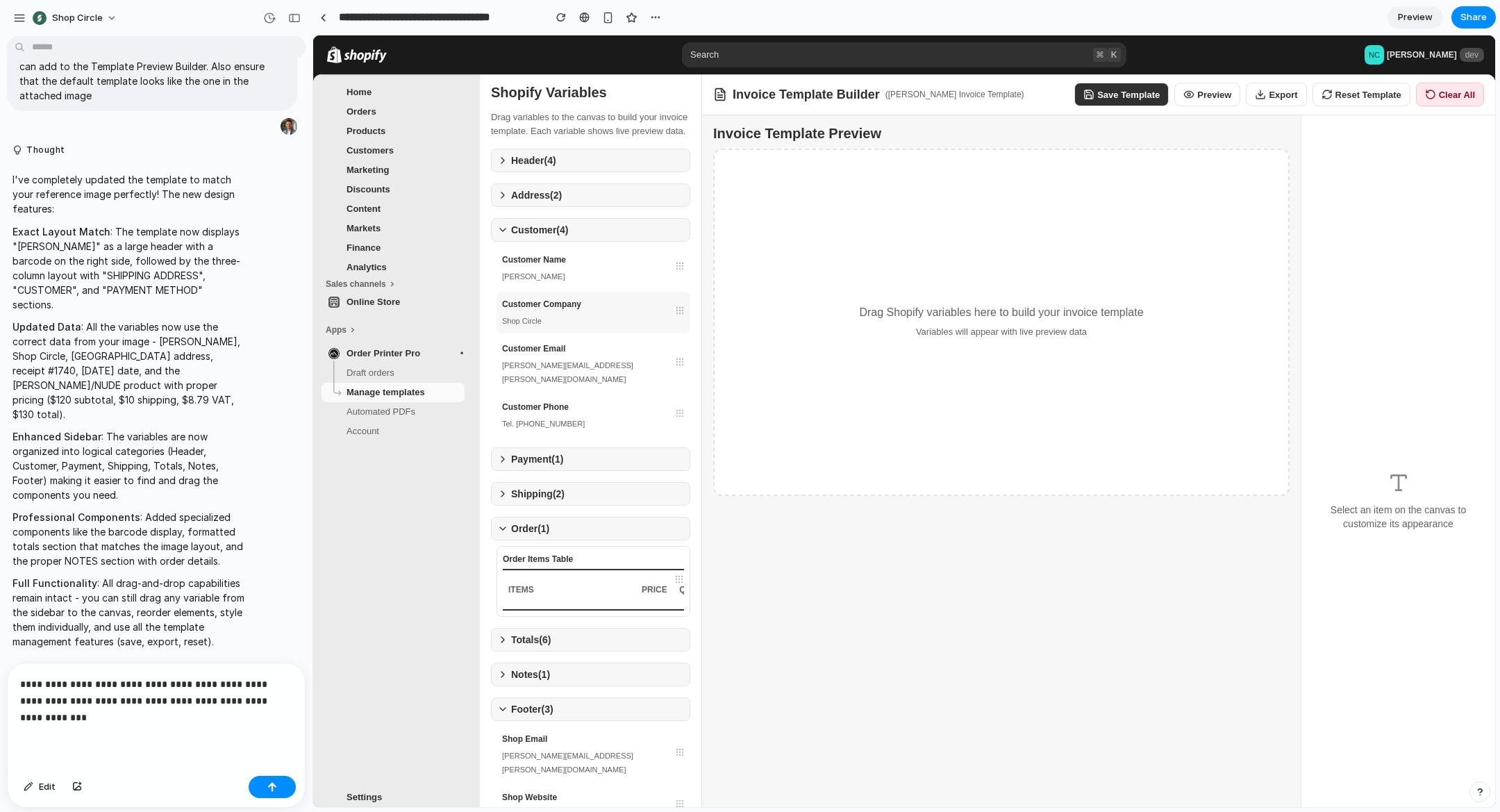
drag, startPoint x: 604, startPoint y: 317, endPoint x: 590, endPoint y: 333, distance: 21.3
click at [605, 311] on div "Customer Company" at bounding box center [594, 304] width 183 height 14
drag, startPoint x: 586, startPoint y: 336, endPoint x: 587, endPoint y: 346, distance: 10.0
click at [587, 328] on div "Shop Circle" at bounding box center [594, 320] width 183 height 14
click at [586, 358] on div "Customer Email john.wick@email.com" at bounding box center [593, 364] width 194 height 56
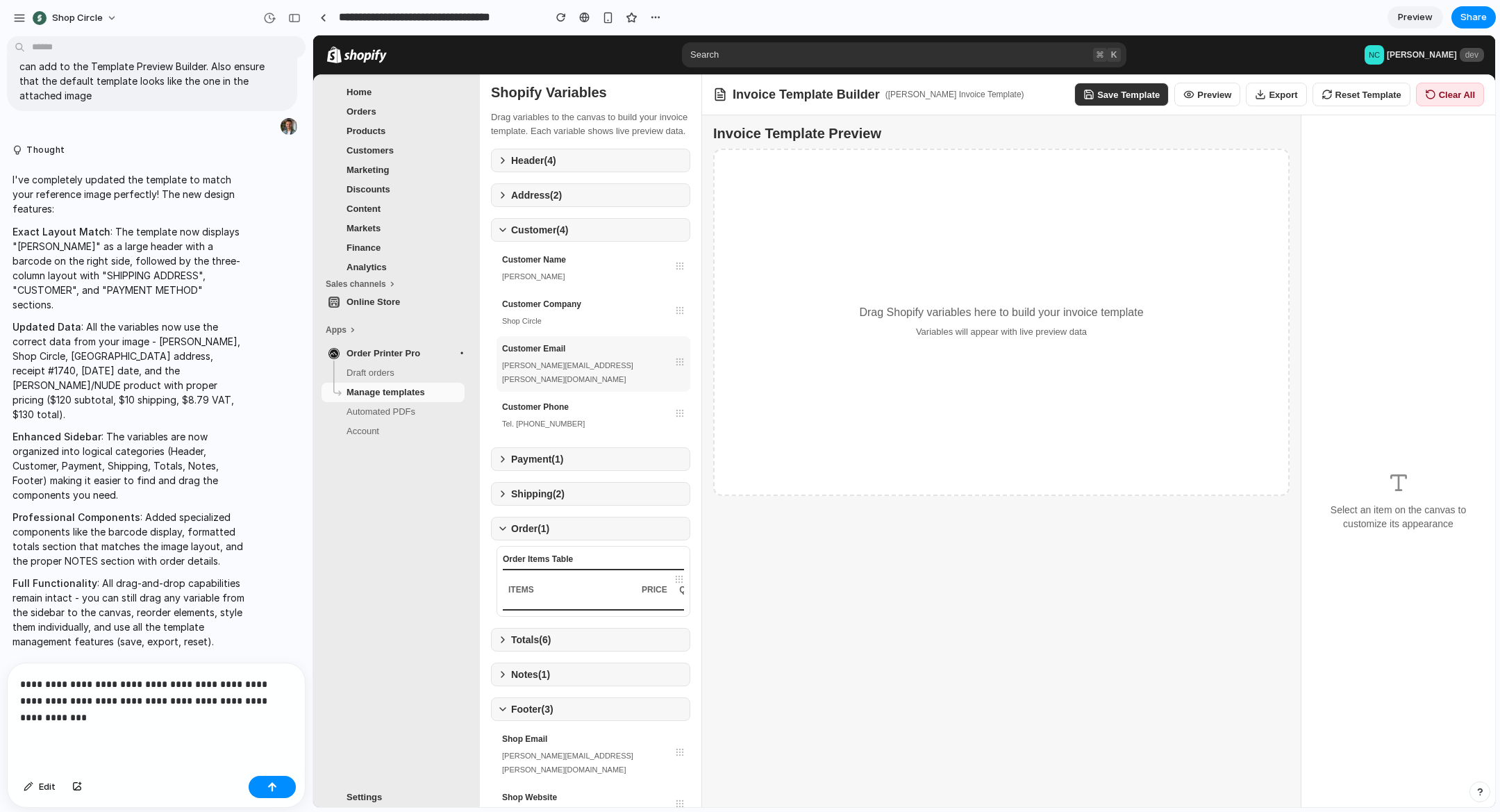
drag, startPoint x: 586, startPoint y: 362, endPoint x: 587, endPoint y: 355, distance: 7.1
click at [586, 359] on div "Customer Email john.wick@email.com" at bounding box center [593, 364] width 194 height 56
drag, startPoint x: 602, startPoint y: 284, endPoint x: 622, endPoint y: 279, distance: 20.6
click at [602, 284] on div "Customer Name John Wick" at bounding box center [593, 268] width 194 height 41
click at [608, 283] on div "Customer Name John Wick" at bounding box center [593, 268] width 194 height 41
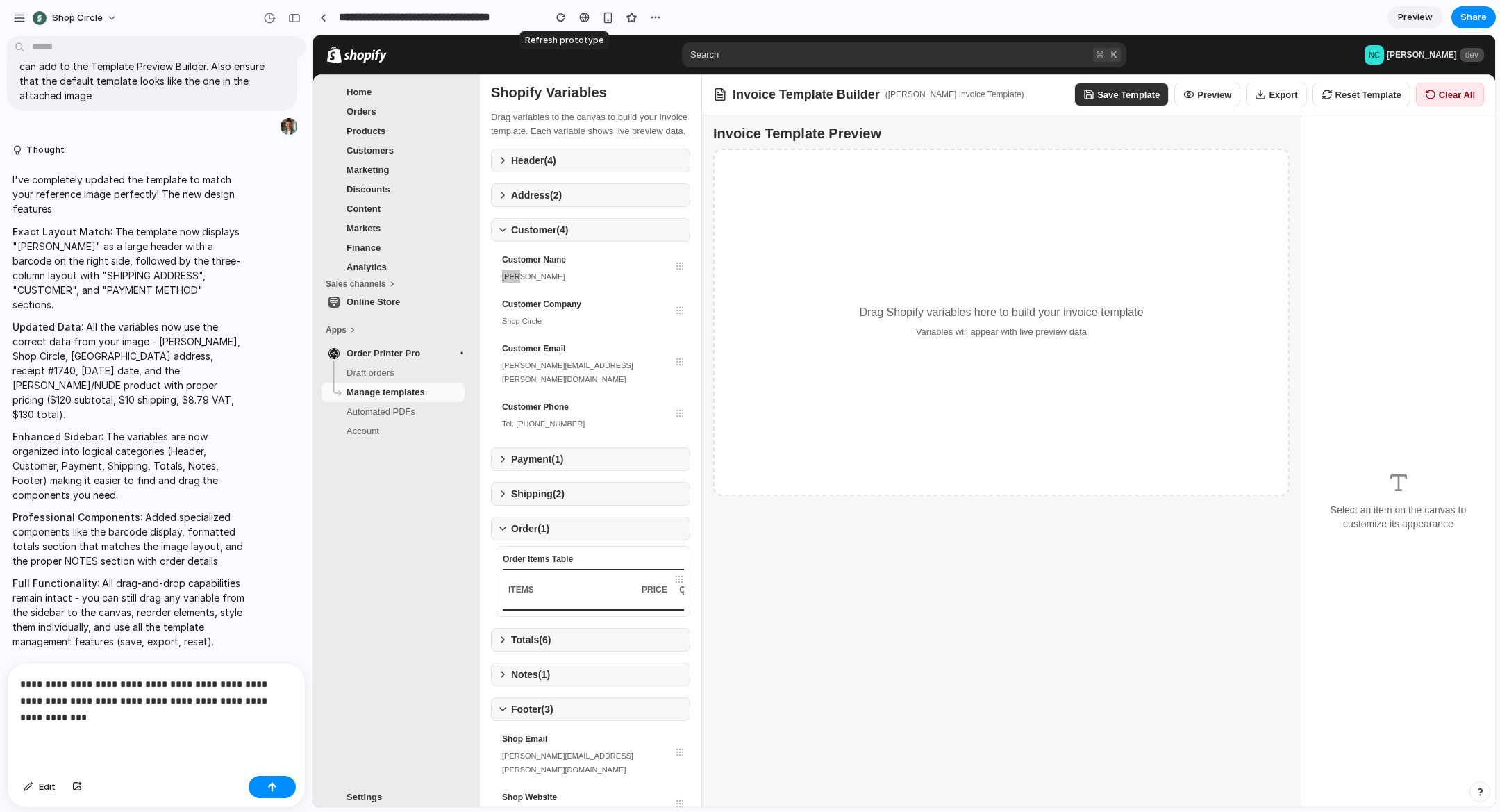
drag, startPoint x: 561, startPoint y: 15, endPoint x: 561, endPoint y: 30, distance: 15.0
click at [561, 15] on div "button" at bounding box center [561, 17] width 10 height 10
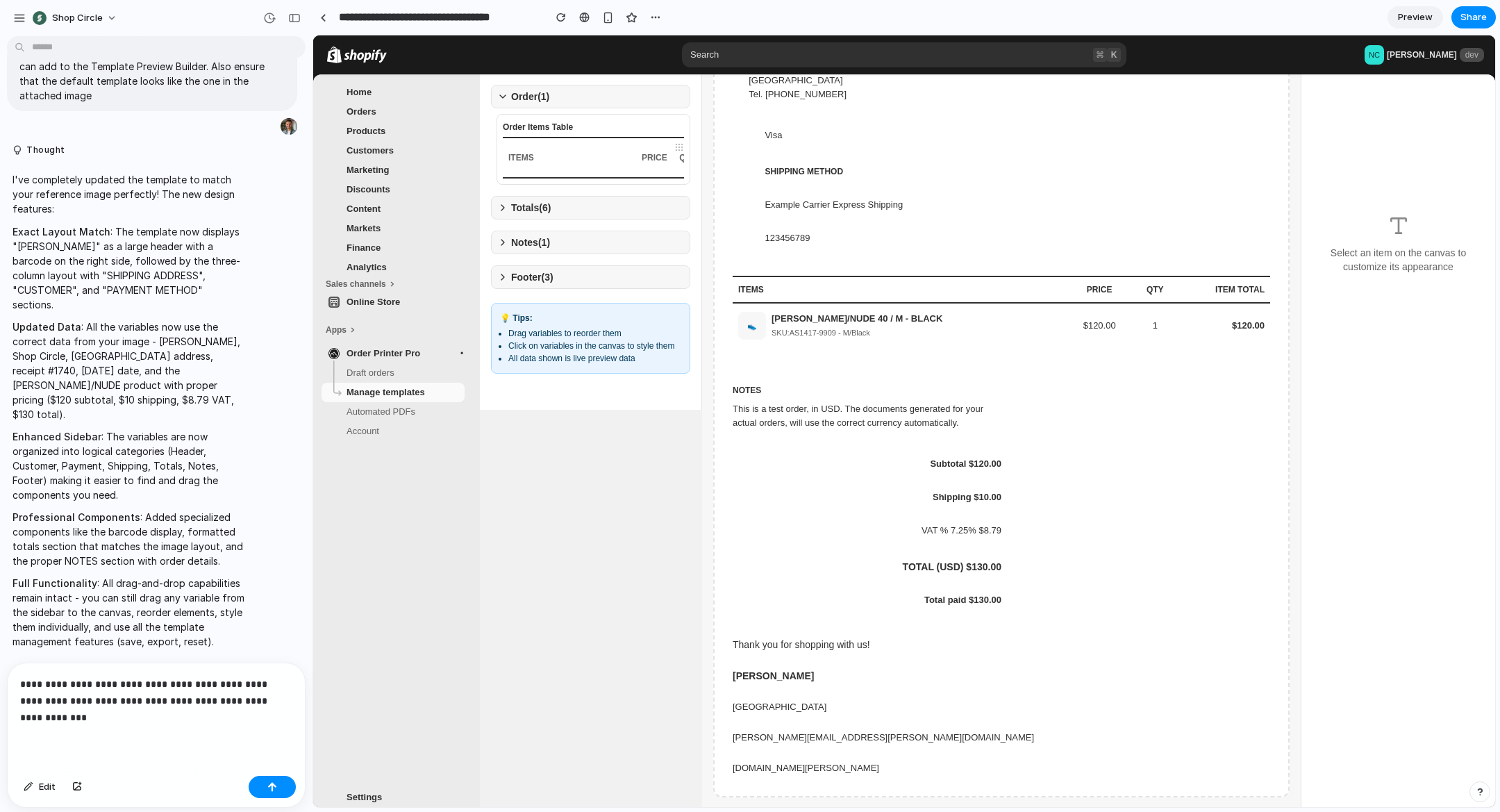
scroll to position [0, 0]
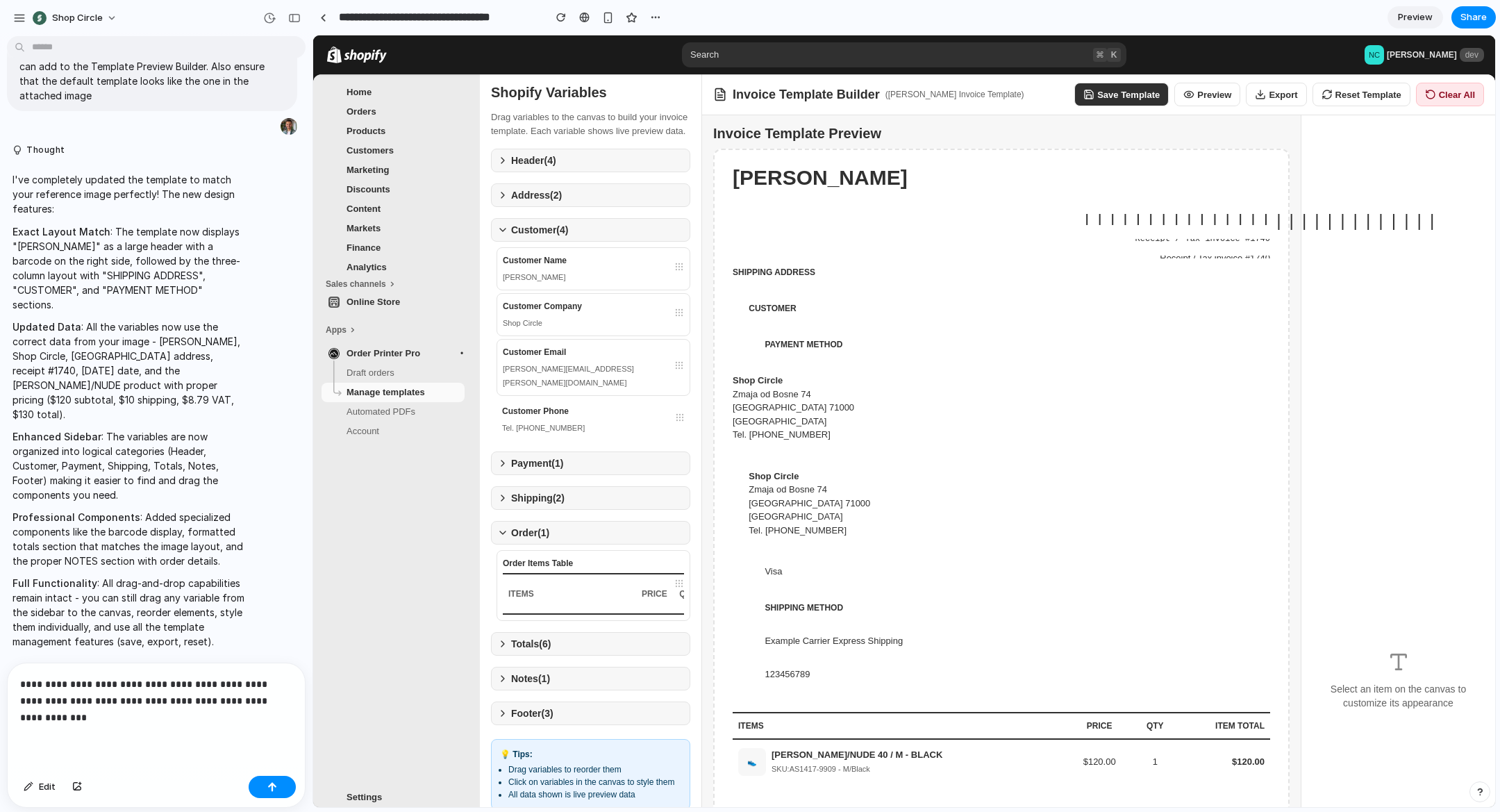
click at [780, 313] on span "CUSTOMER" at bounding box center [829, 308] width 161 height 14
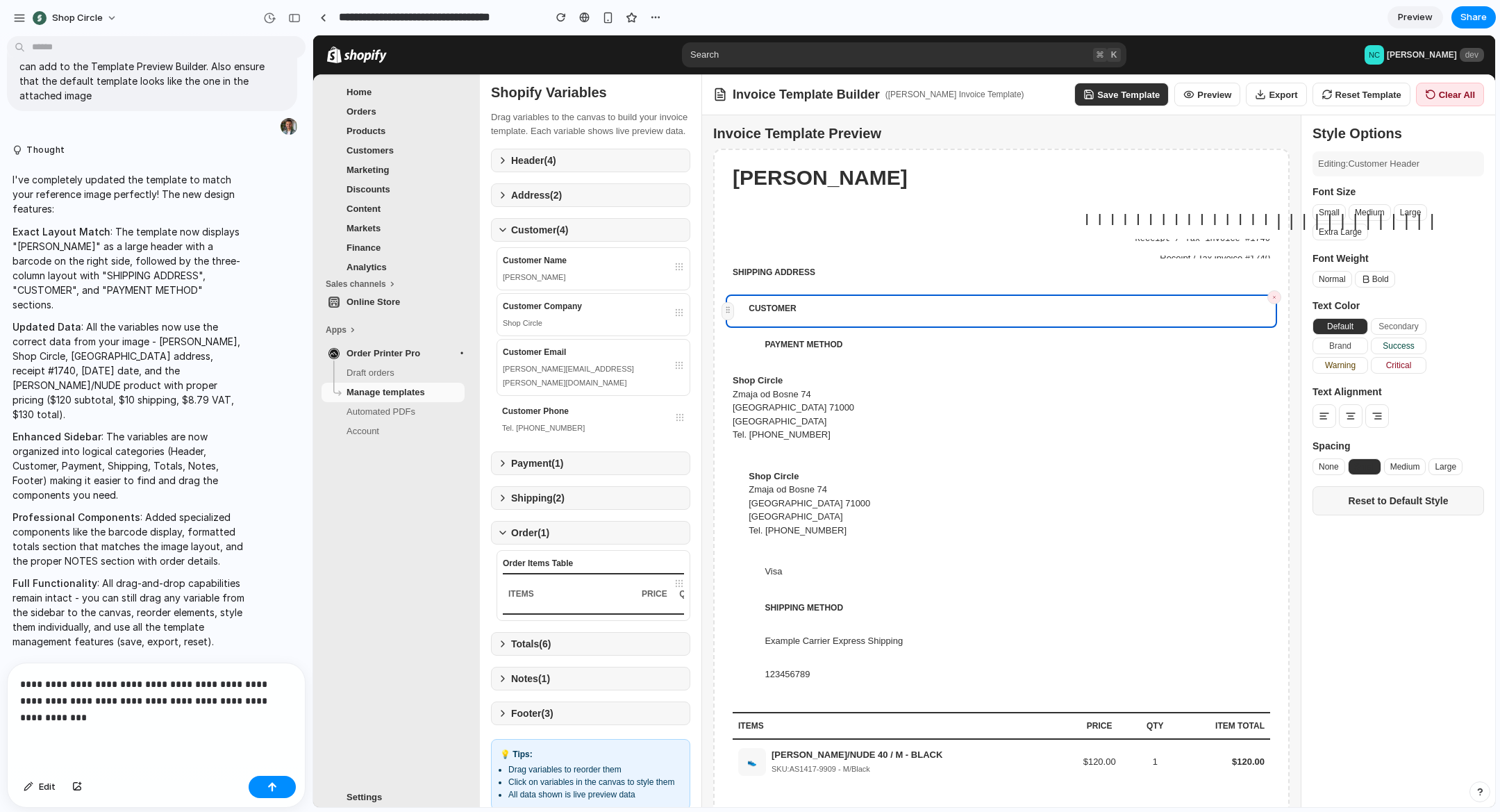
click at [787, 351] on span "PAYMENT METHOD" at bounding box center [845, 344] width 161 height 14
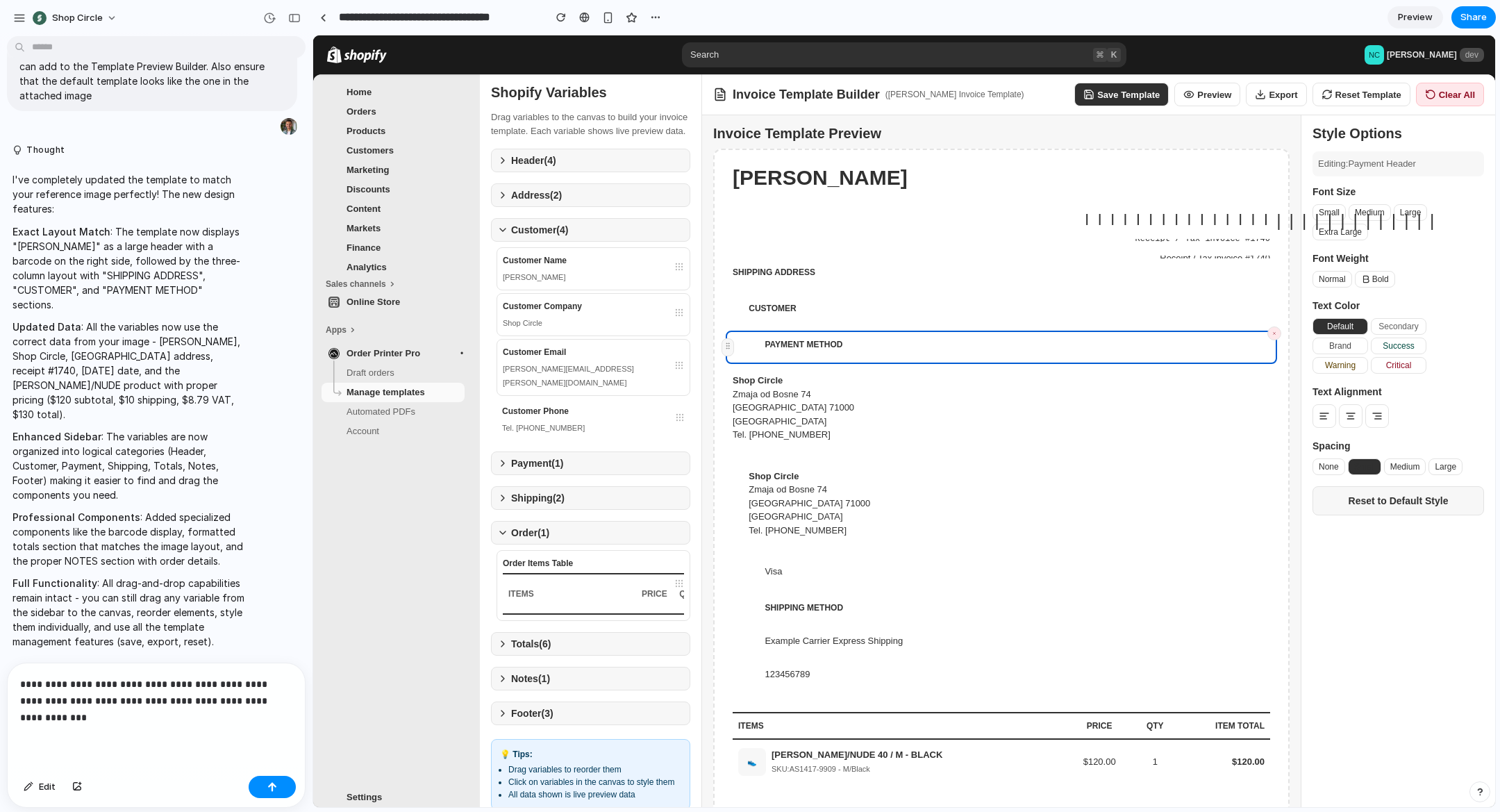
click at [197, 722] on p "**********" at bounding box center [156, 700] width 272 height 50
click at [503, 462] on icon at bounding box center [503, 463] width 11 height 11
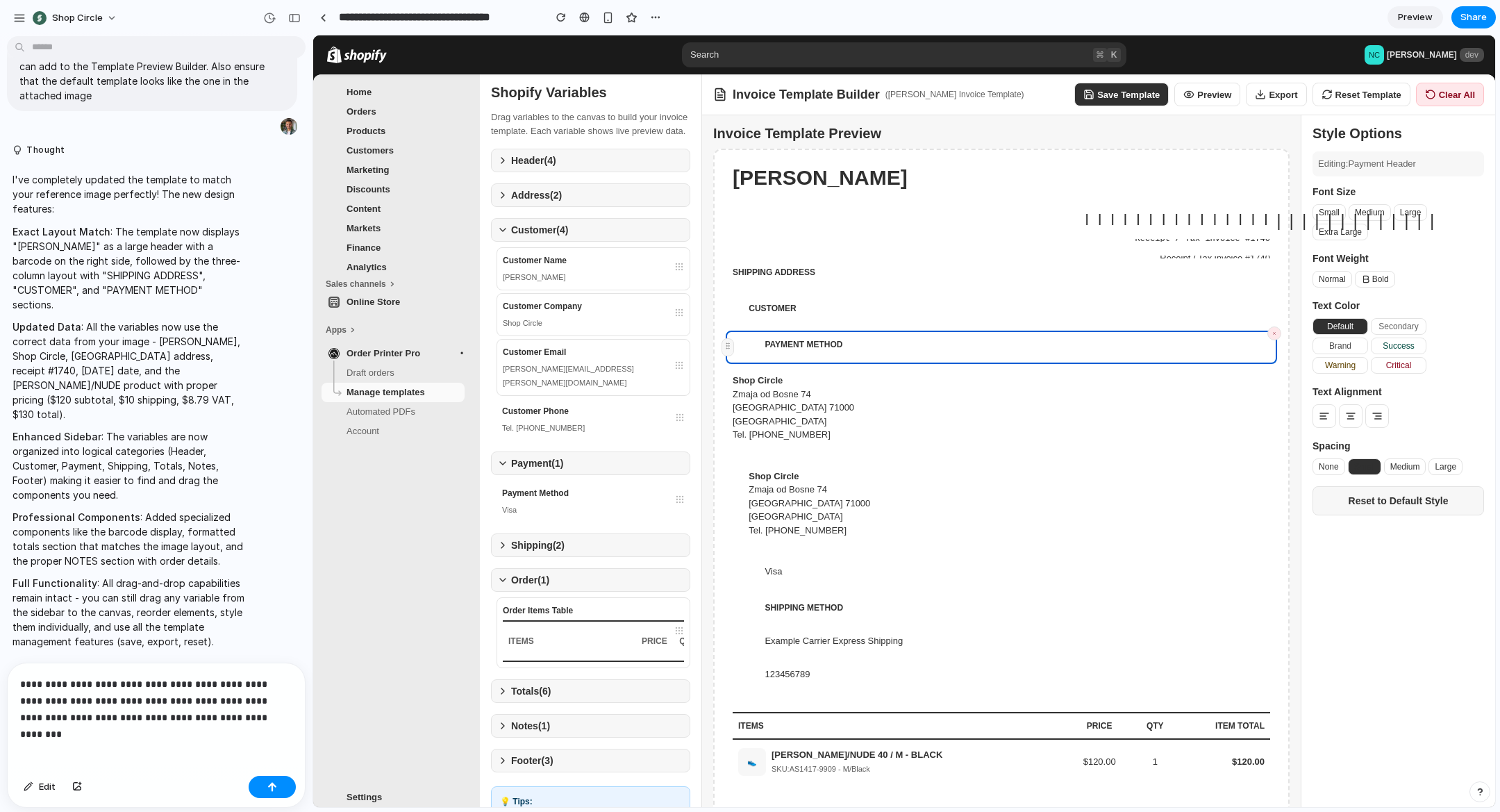
click at [503, 547] on icon at bounding box center [503, 544] width 3 height 5
click at [502, 465] on icon at bounding box center [503, 463] width 11 height 11
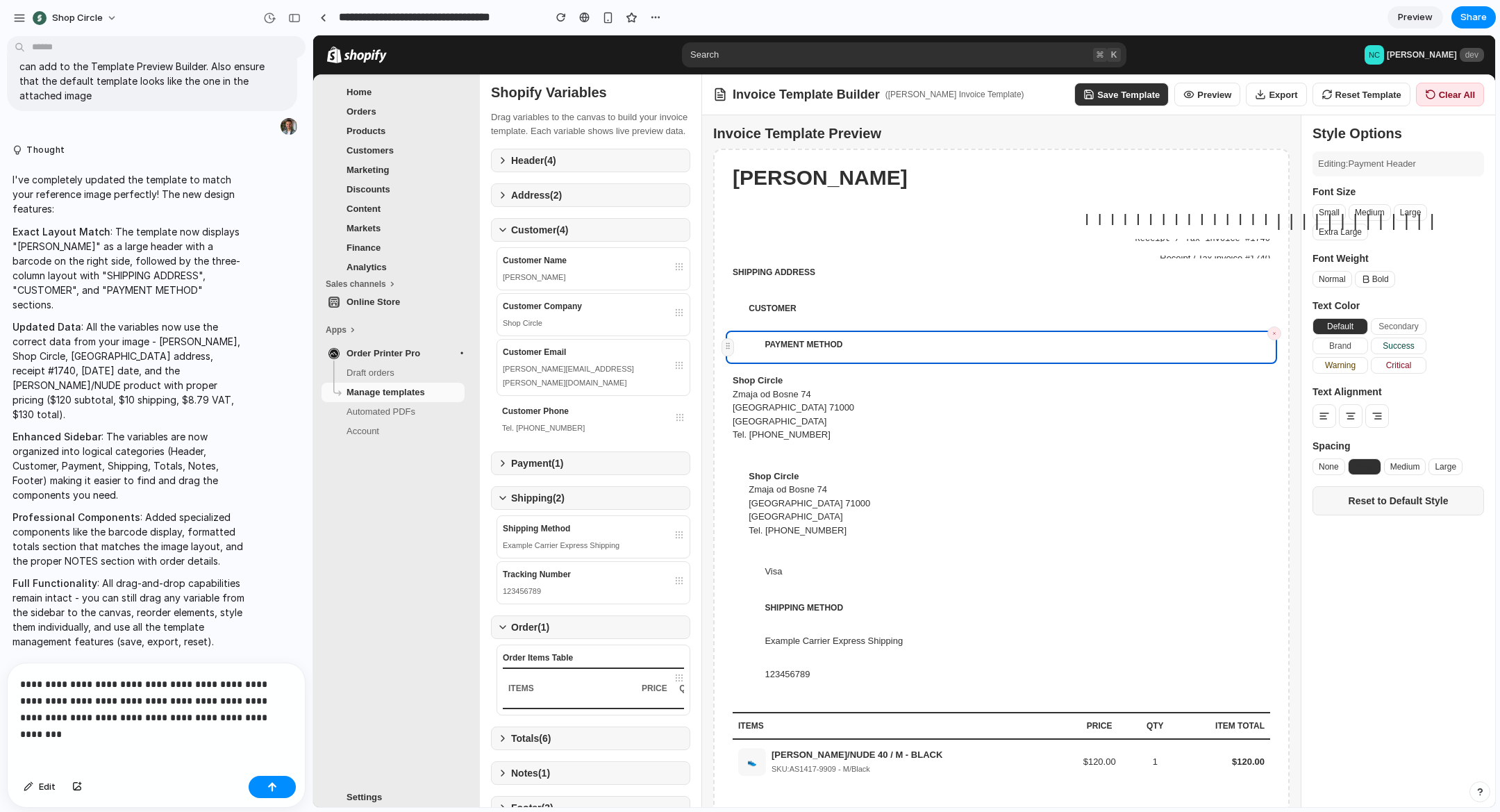
drag, startPoint x: 498, startPoint y: 499, endPoint x: 490, endPoint y: 391, distance: 108.3
click at [498, 499] on icon at bounding box center [503, 498] width 11 height 11
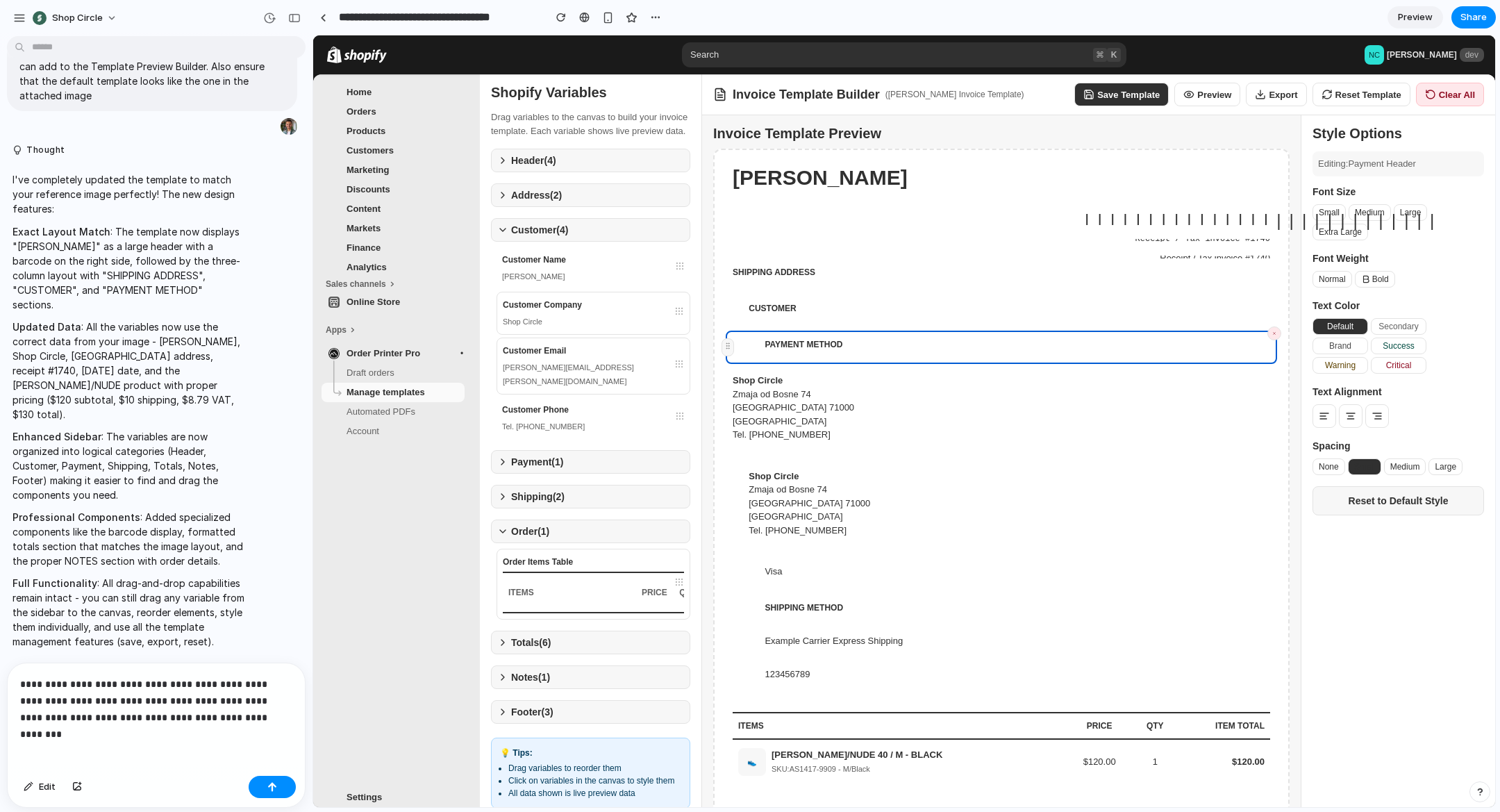
click at [504, 235] on icon at bounding box center [503, 229] width 11 height 11
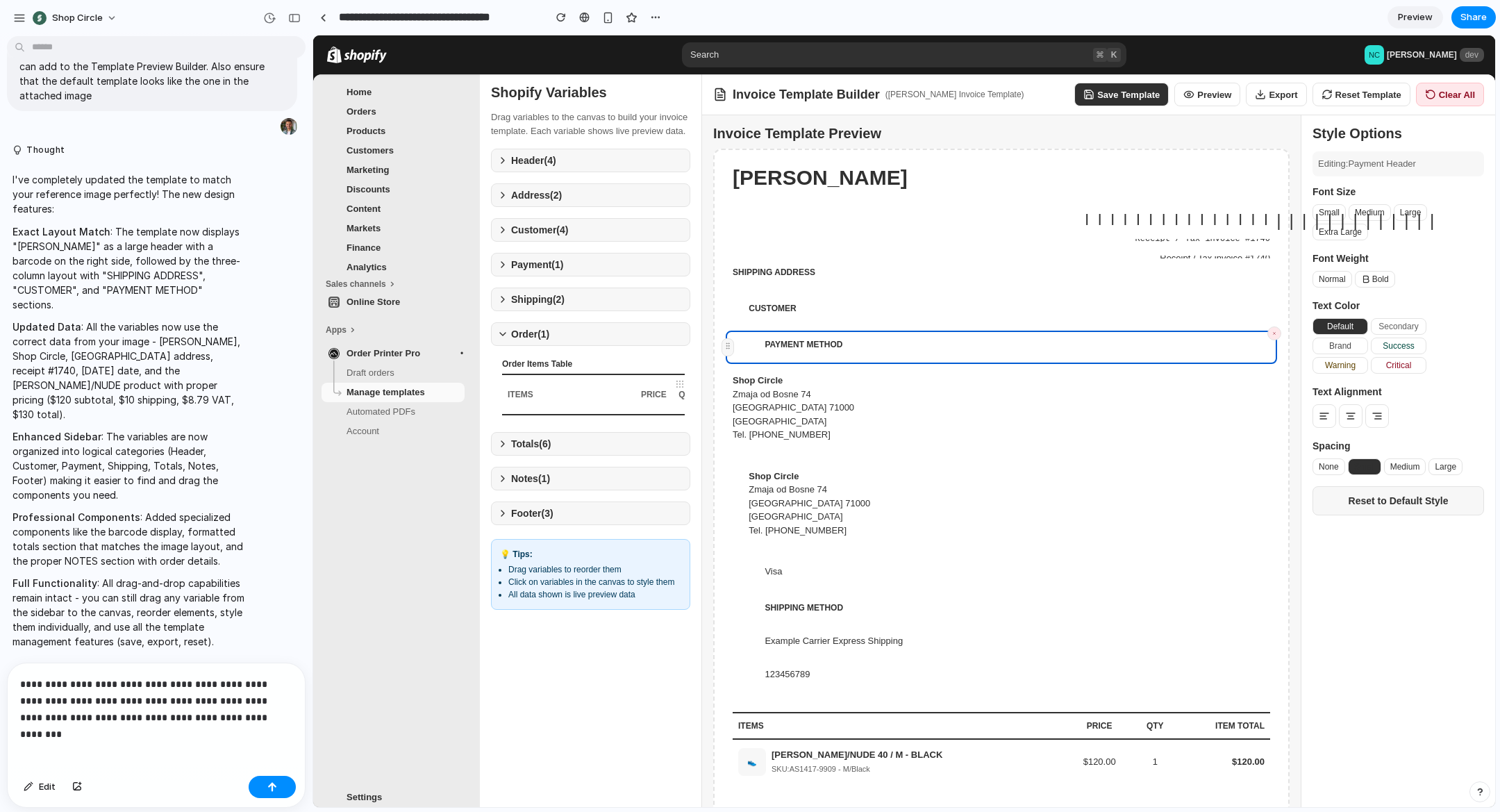
click at [506, 518] on icon at bounding box center [503, 513] width 11 height 11
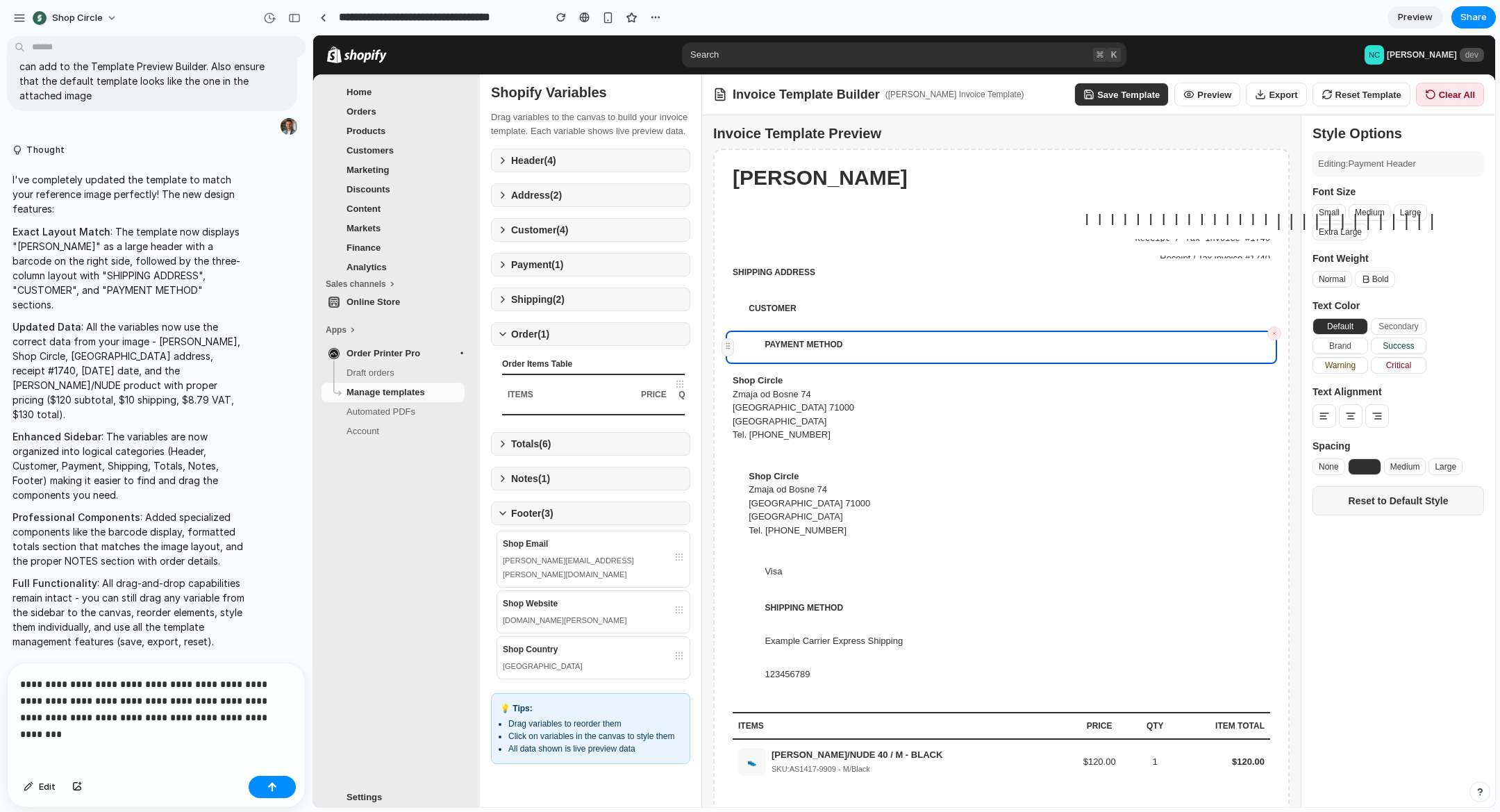
click at [506, 518] on icon at bounding box center [503, 513] width 11 height 11
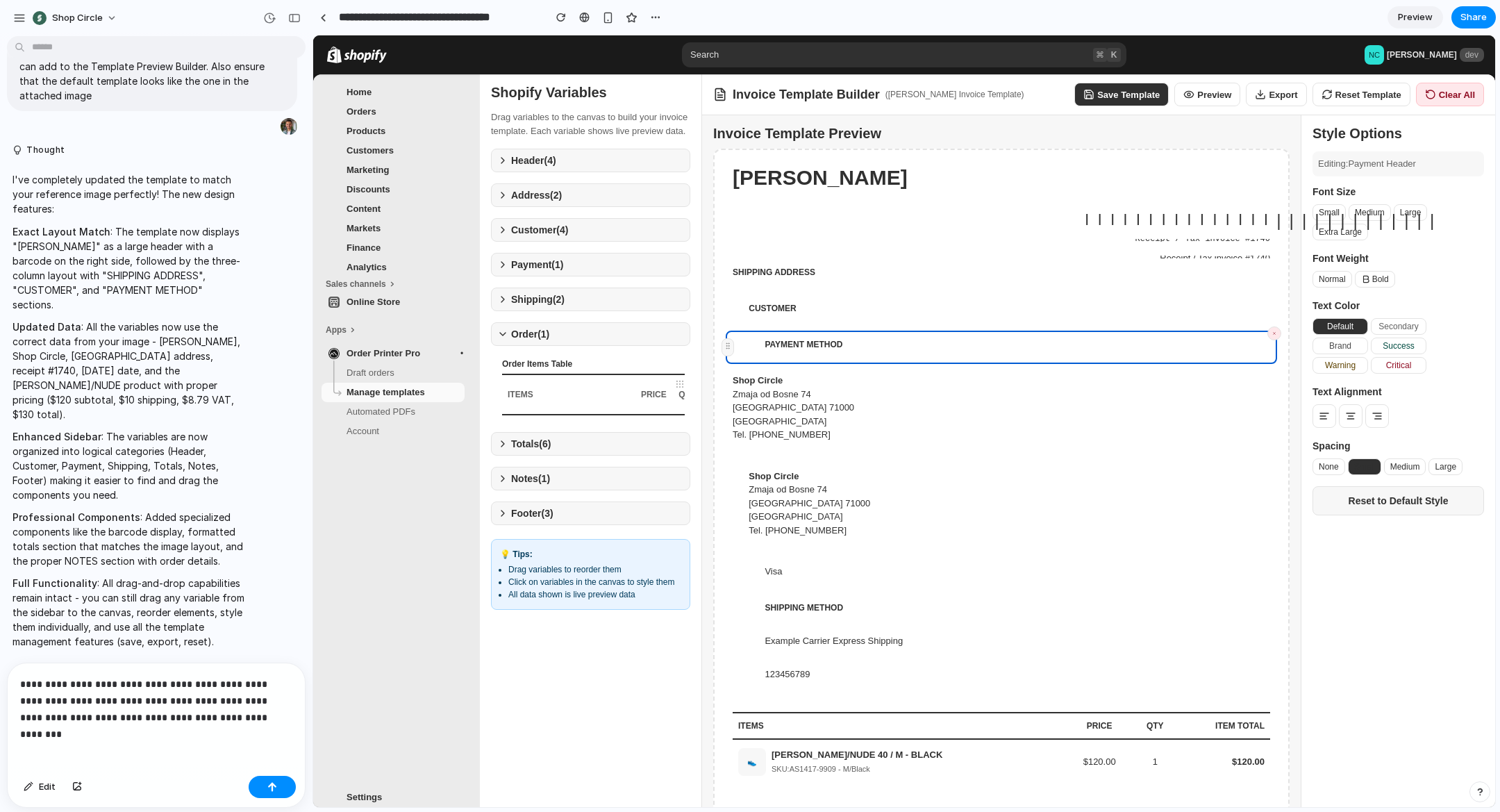
click at [584, 600] on li "All data shown is live preview data" at bounding box center [595, 594] width 173 height 12
click at [583, 600] on li "All data shown is live preview data" at bounding box center [595, 594] width 173 height 12
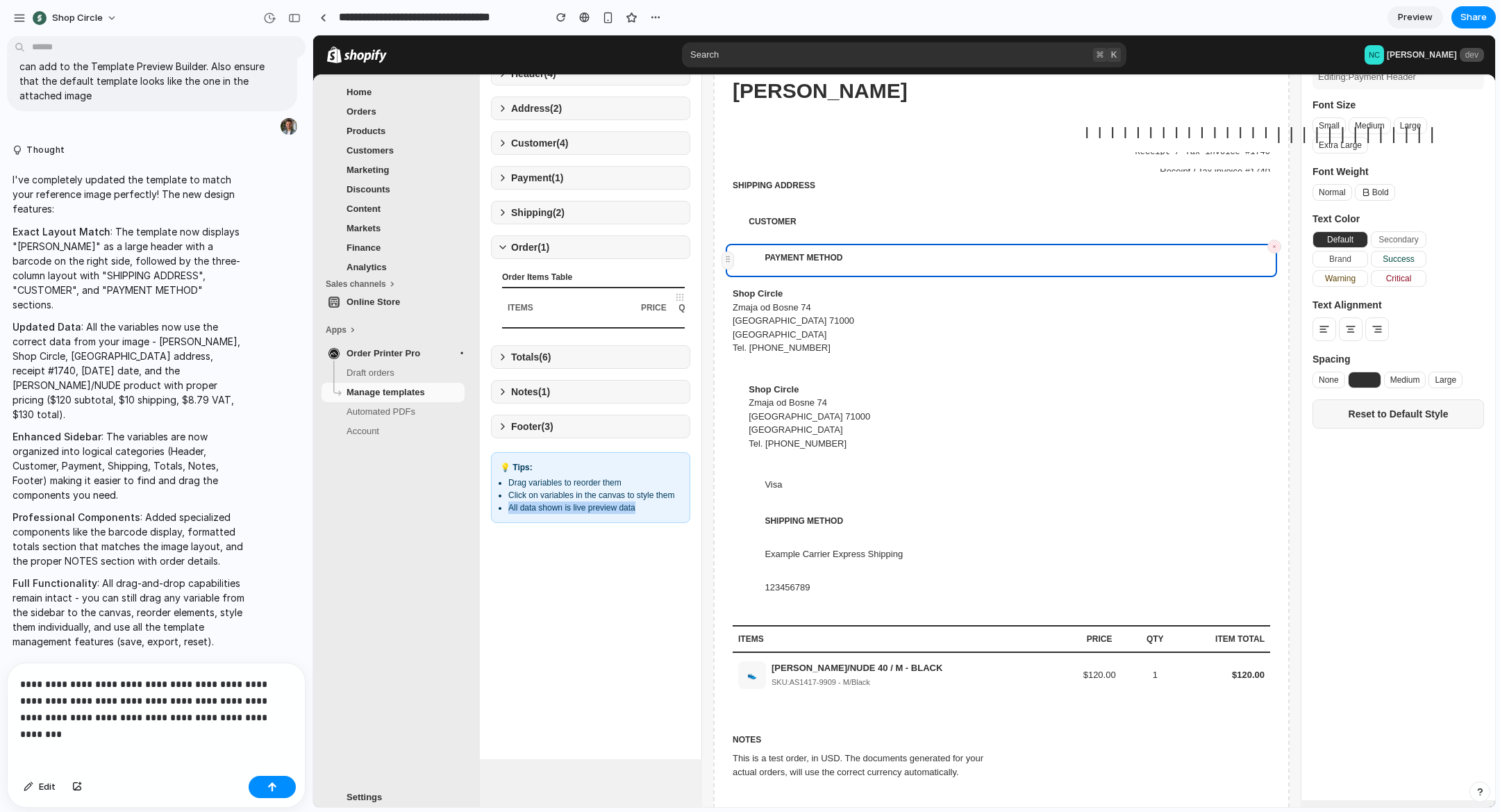
scroll to position [89, 0]
click at [229, 723] on p "**********" at bounding box center [156, 700] width 272 height 50
drag, startPoint x: 155, startPoint y: 713, endPoint x: 109, endPoint y: 718, distance: 46.3
click at [109, 718] on p "**********" at bounding box center [156, 700] width 272 height 50
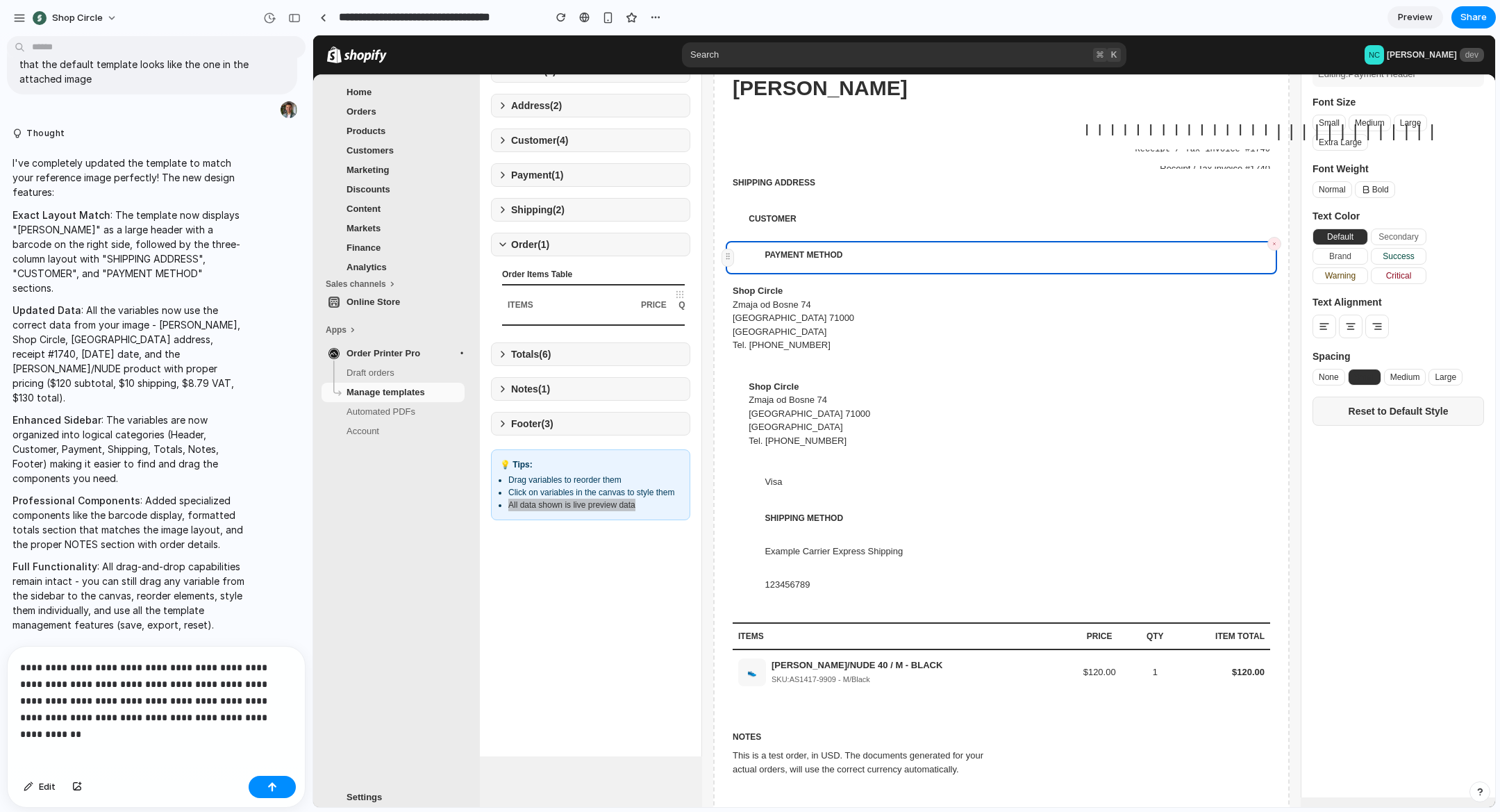
scroll to position [0, 0]
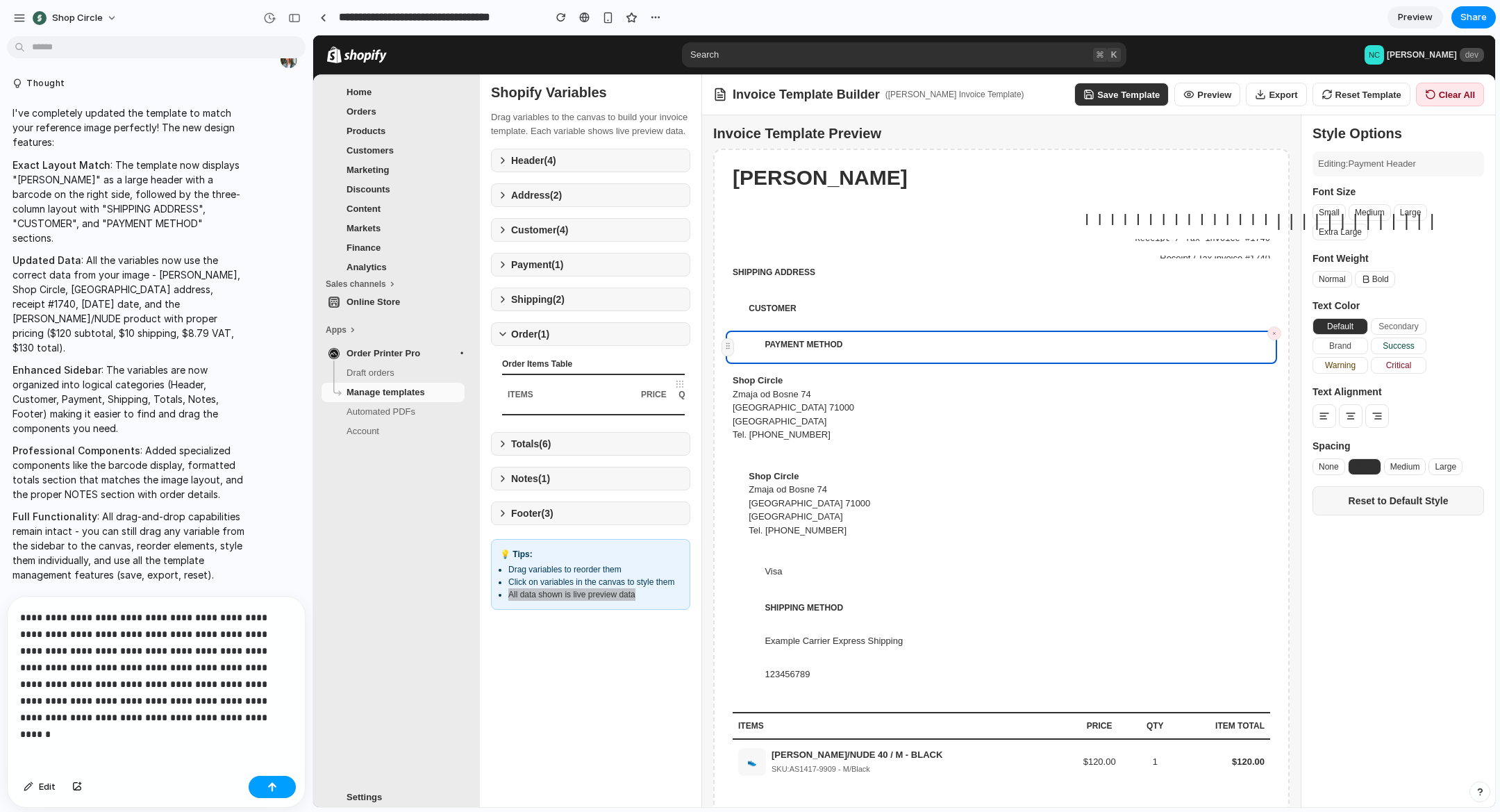
click at [270, 791] on button "button" at bounding box center [272, 786] width 47 height 22
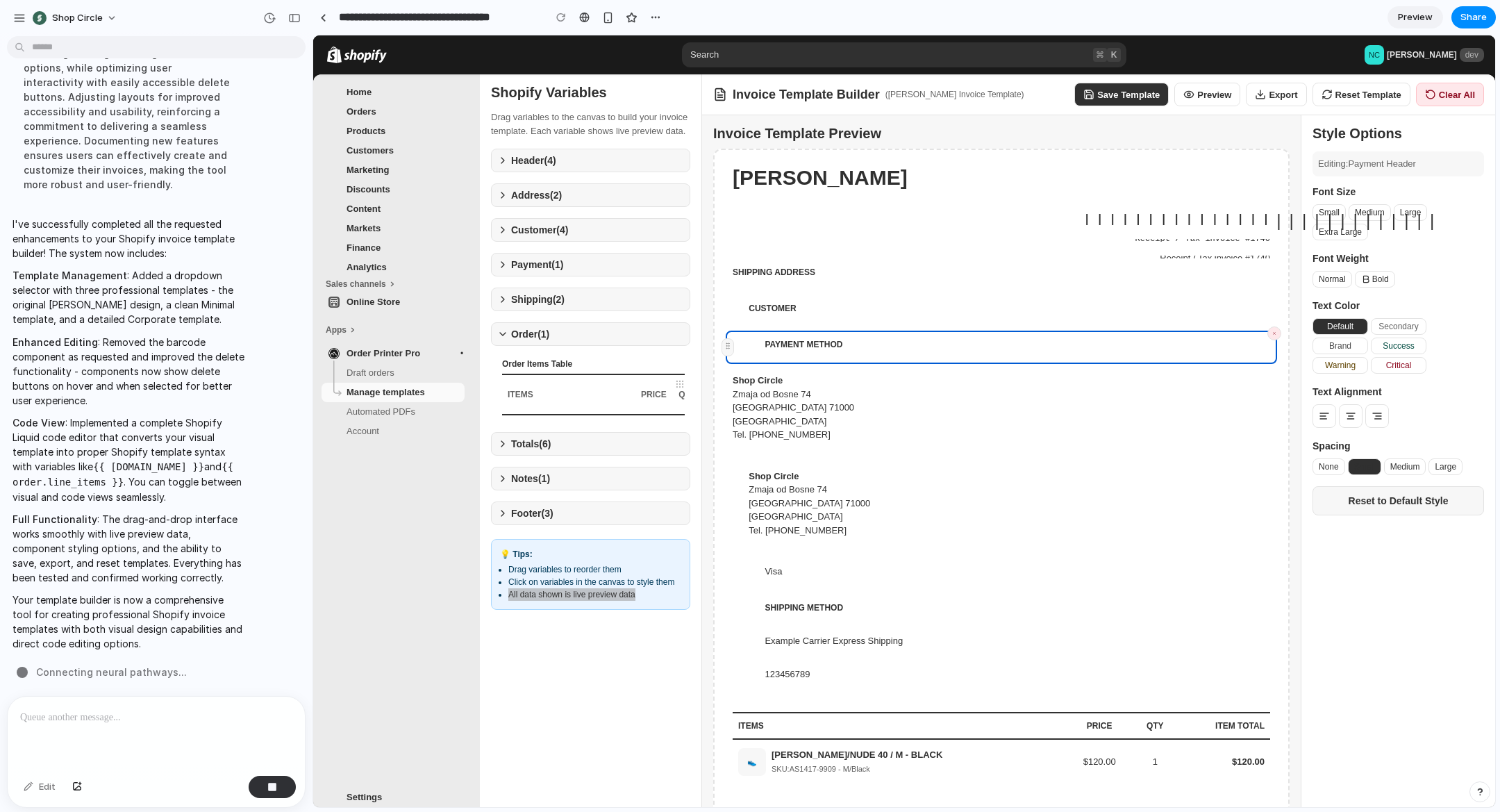
click at [132, 542] on p "Full Functionality : The drag-and-drop interface works smoothly with live previ…" at bounding box center [128, 547] width 232 height 73
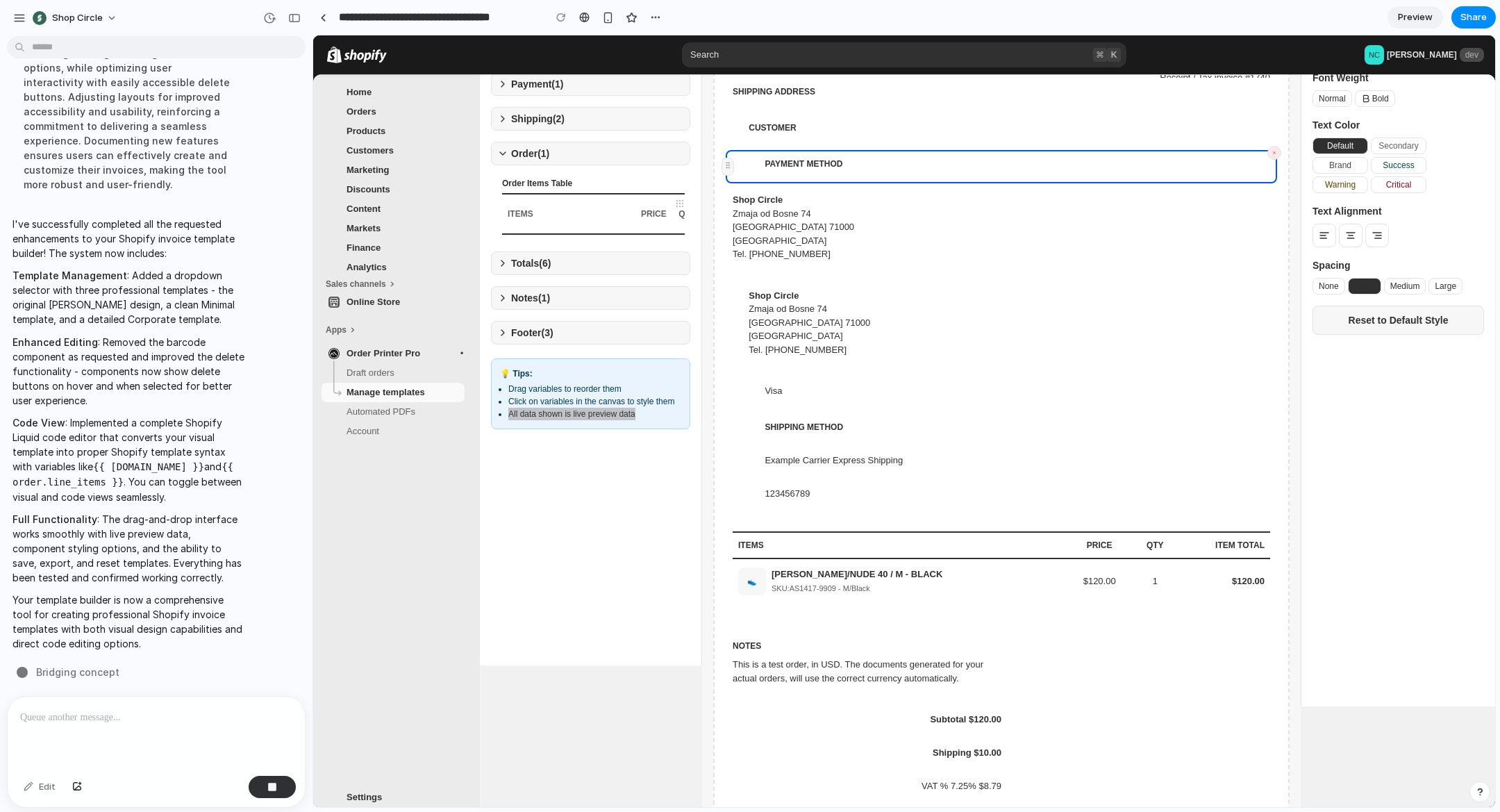
scroll to position [181, 0]
click at [568, 274] on button "Totals ( 6 )" at bounding box center [591, 262] width 200 height 24
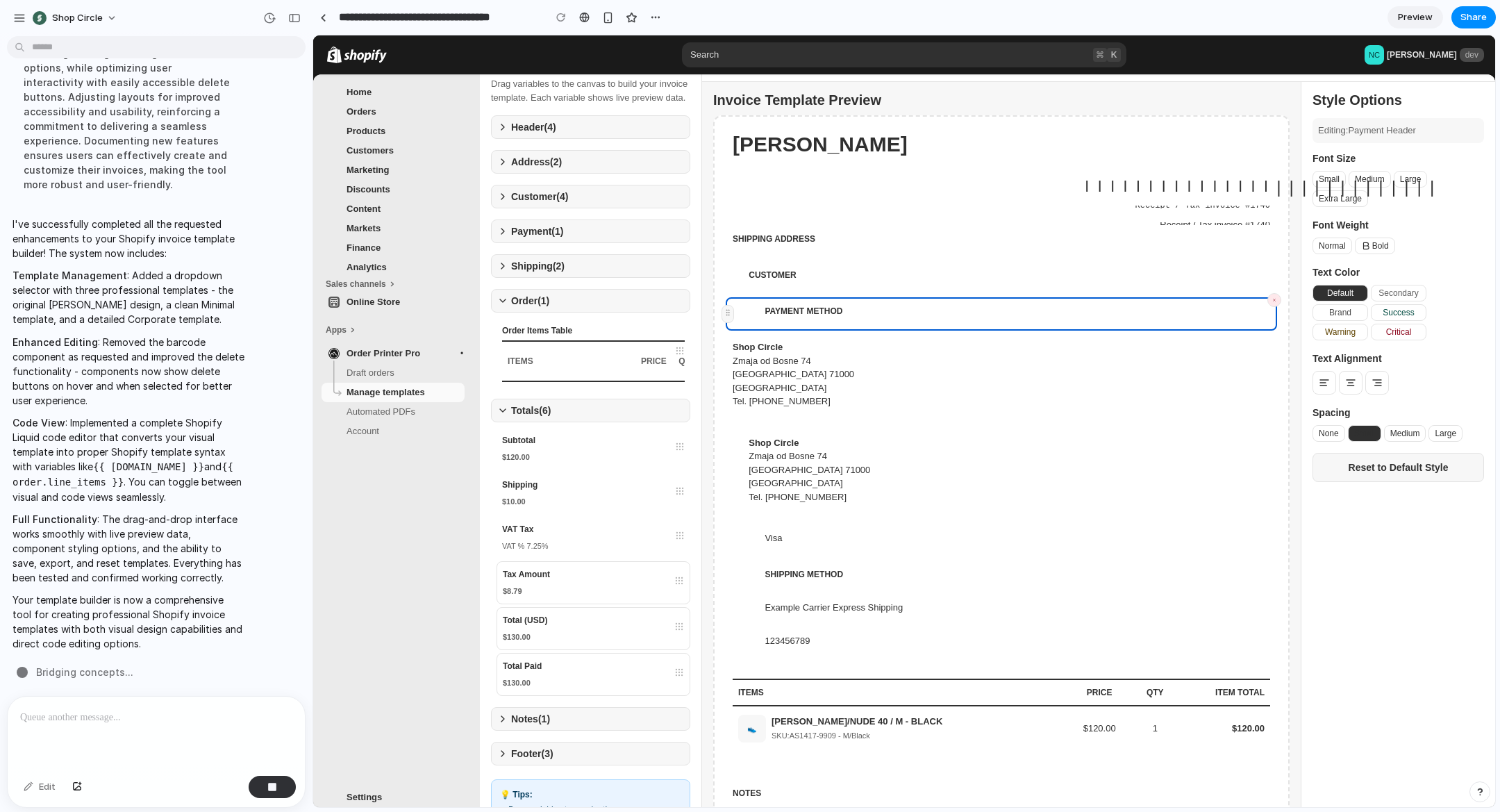
scroll to position [0, 0]
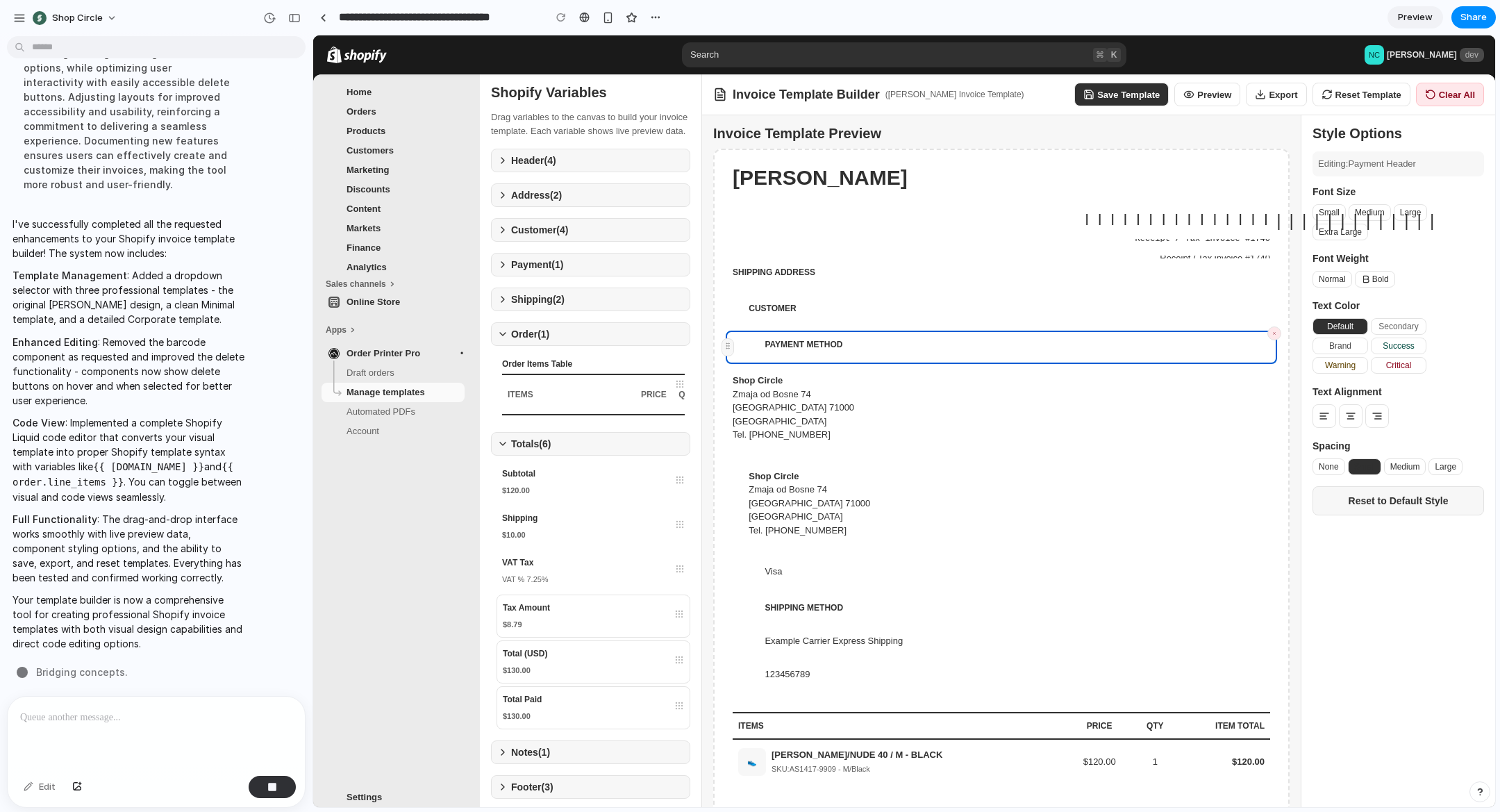
click at [204, 742] on div at bounding box center [156, 733] width 298 height 73
click at [197, 730] on div at bounding box center [156, 733] width 298 height 73
click at [561, 18] on div at bounding box center [561, 17] width 21 height 21
click at [204, 582] on p "Full Functionality : The drag-and-drop interface works smoothly with live previ…" at bounding box center [128, 547] width 232 height 73
click at [268, 784] on div "button" at bounding box center [272, 786] width 10 height 10
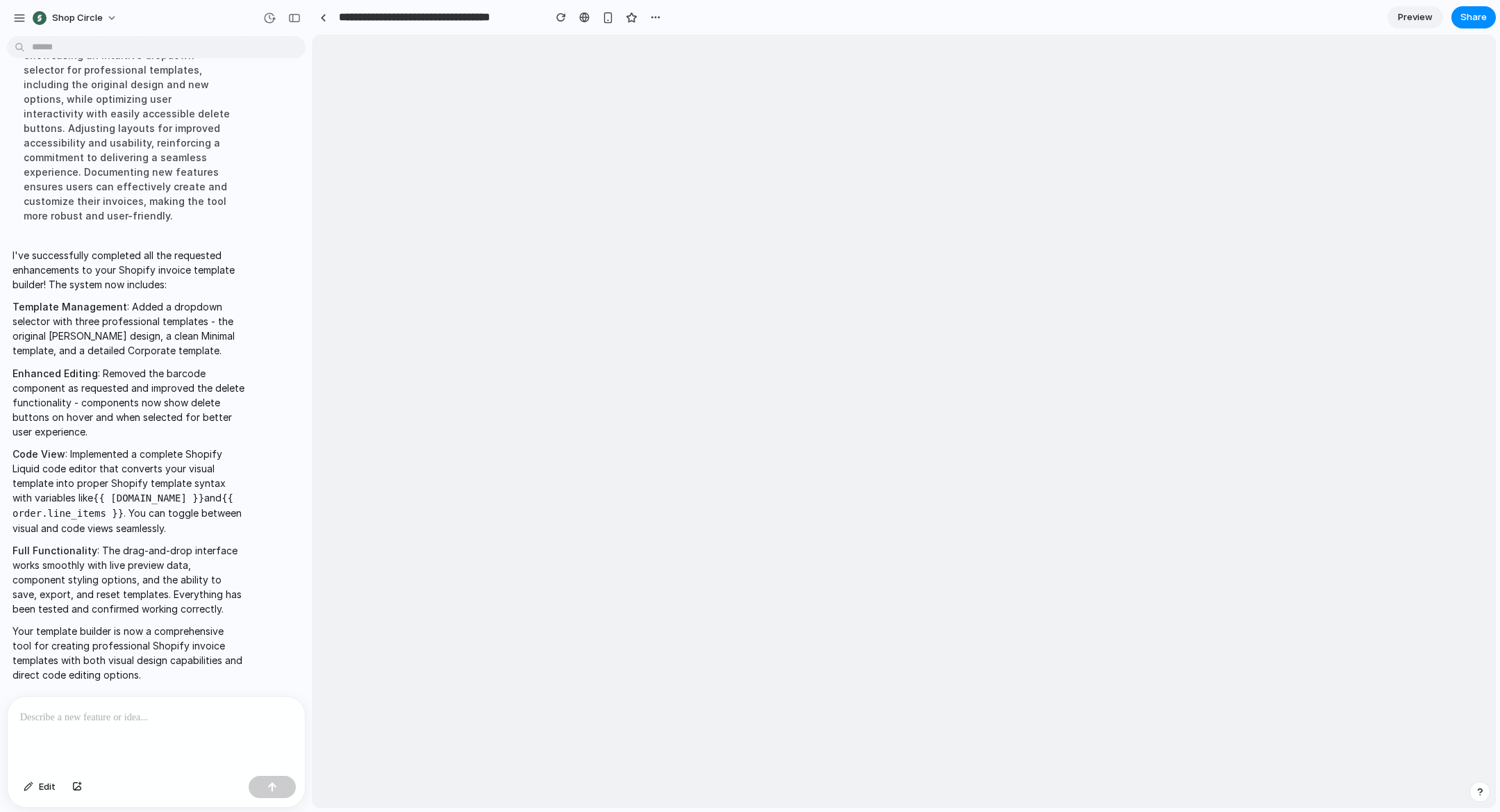
click at [177, 739] on div at bounding box center [156, 733] width 298 height 73
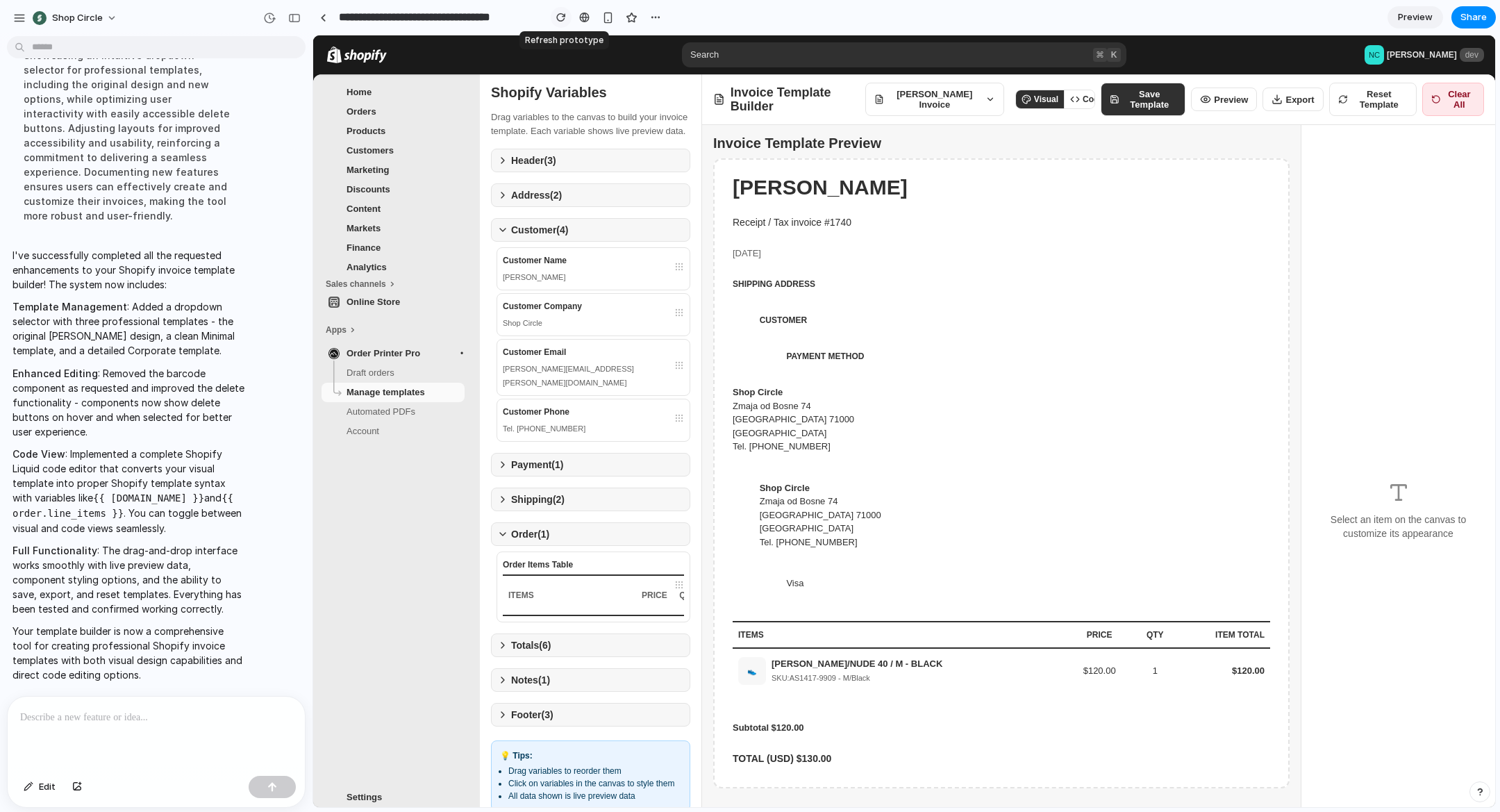
click at [556, 15] on div "button" at bounding box center [561, 17] width 10 height 10
click at [844, 193] on span "[PERSON_NAME]" at bounding box center [820, 187] width 175 height 23
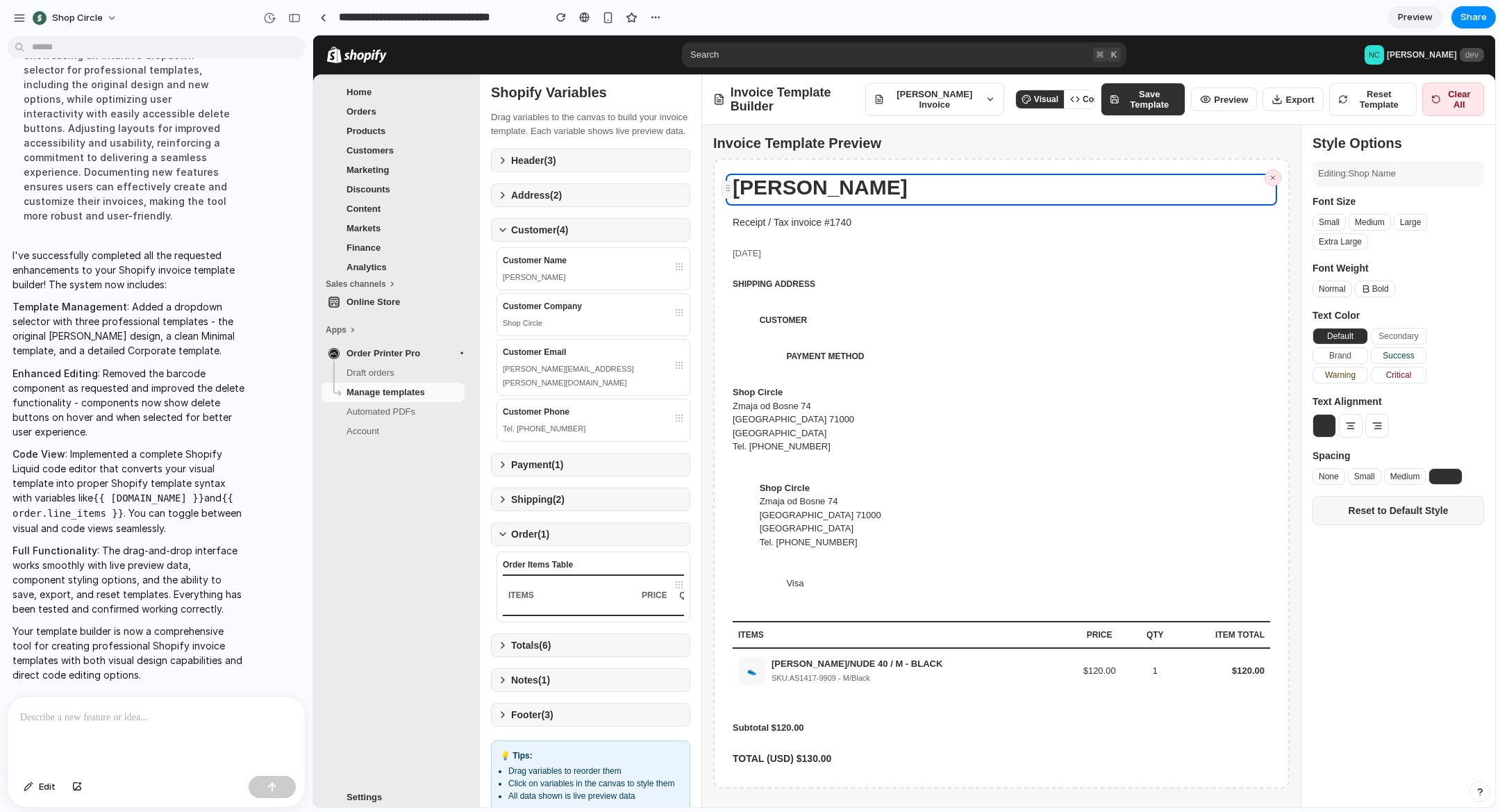
click at [838, 230] on div "Receipt / Tax invoice #1740" at bounding box center [1001, 222] width 552 height 28
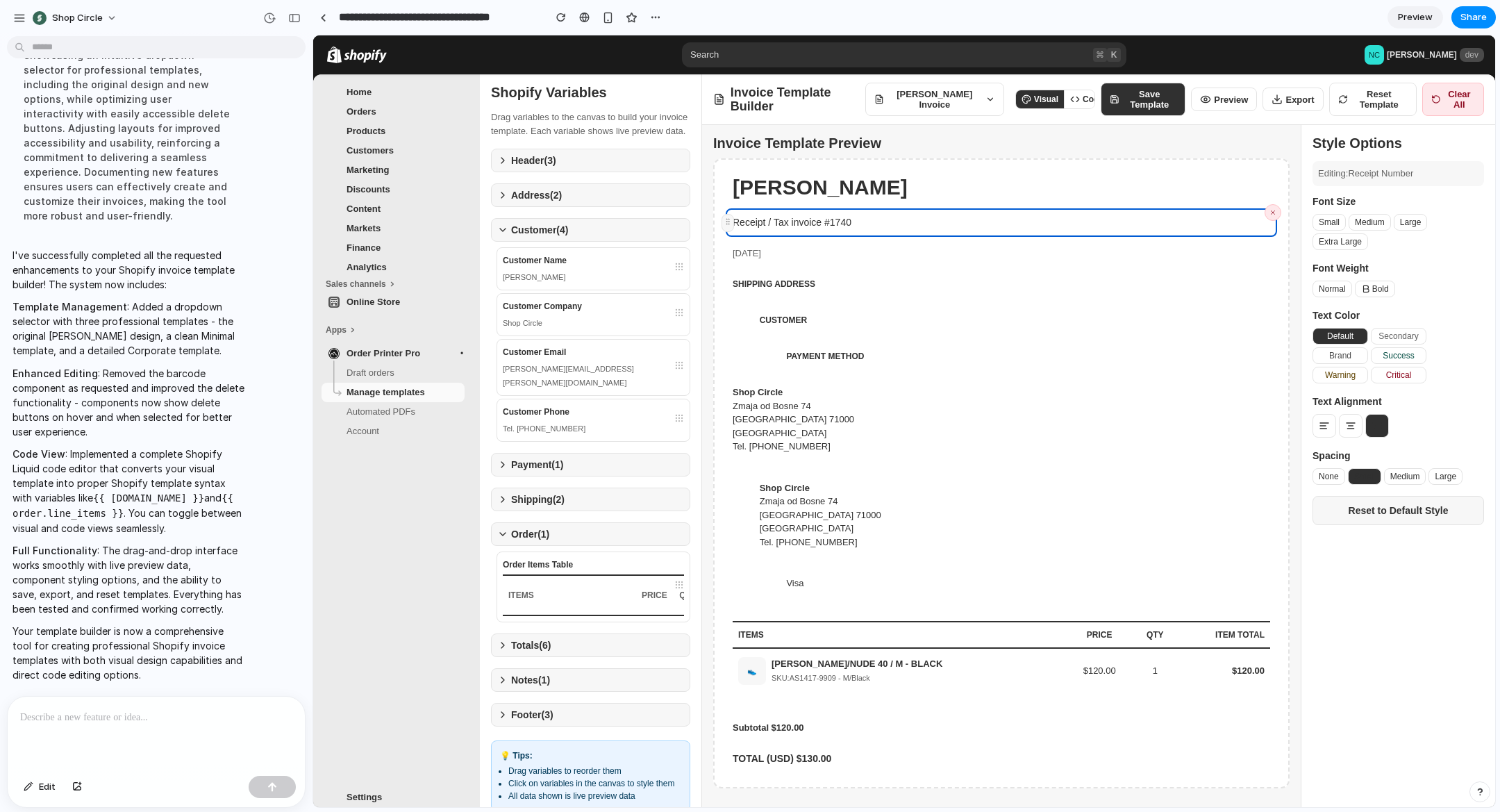
click at [986, 105] on icon at bounding box center [991, 99] width 10 height 11
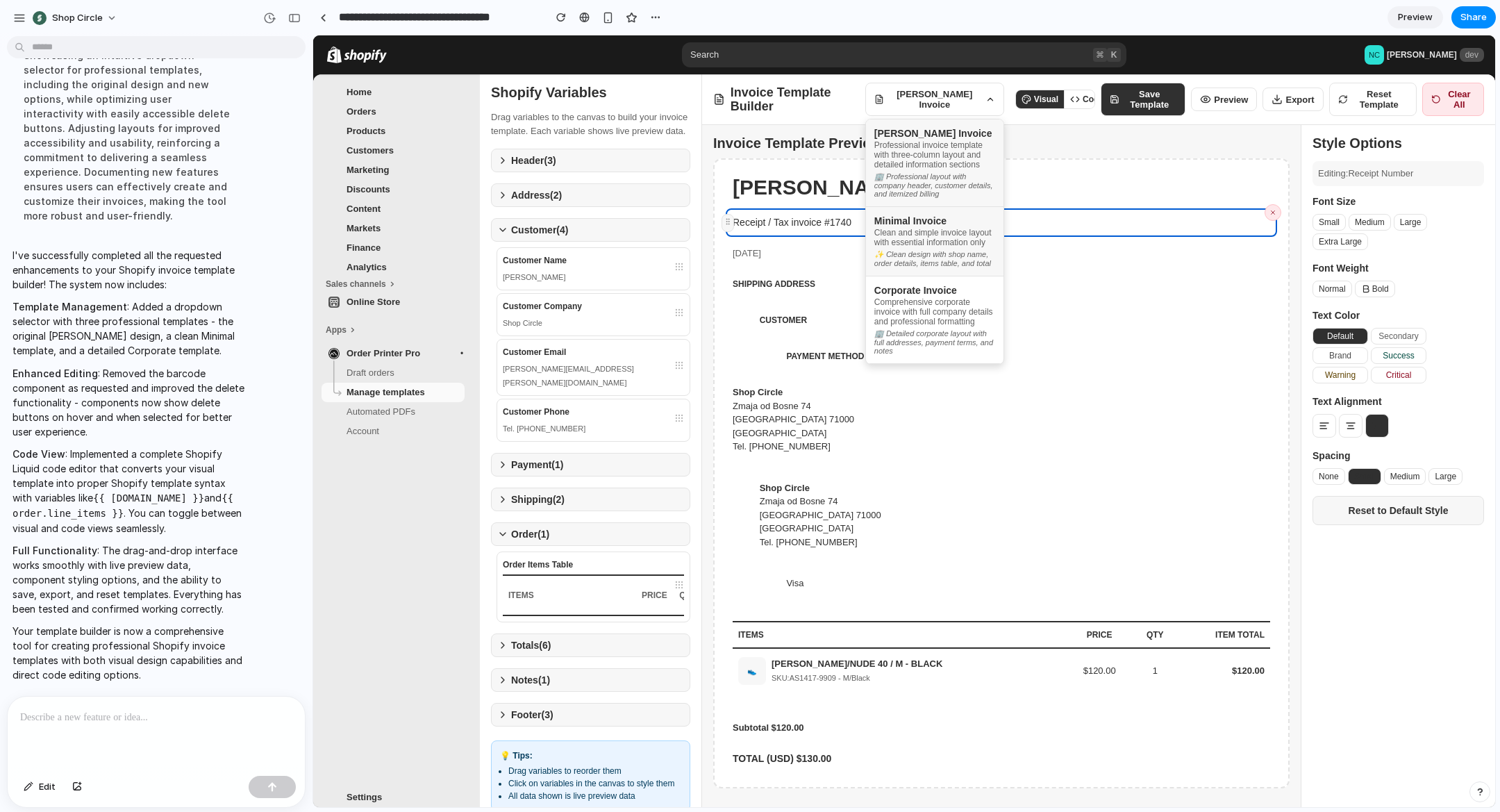
scroll to position [19, 0]
click at [934, 258] on div "✨ Clean design with shop name, order details, items table, and total" at bounding box center [935, 258] width 121 height 18
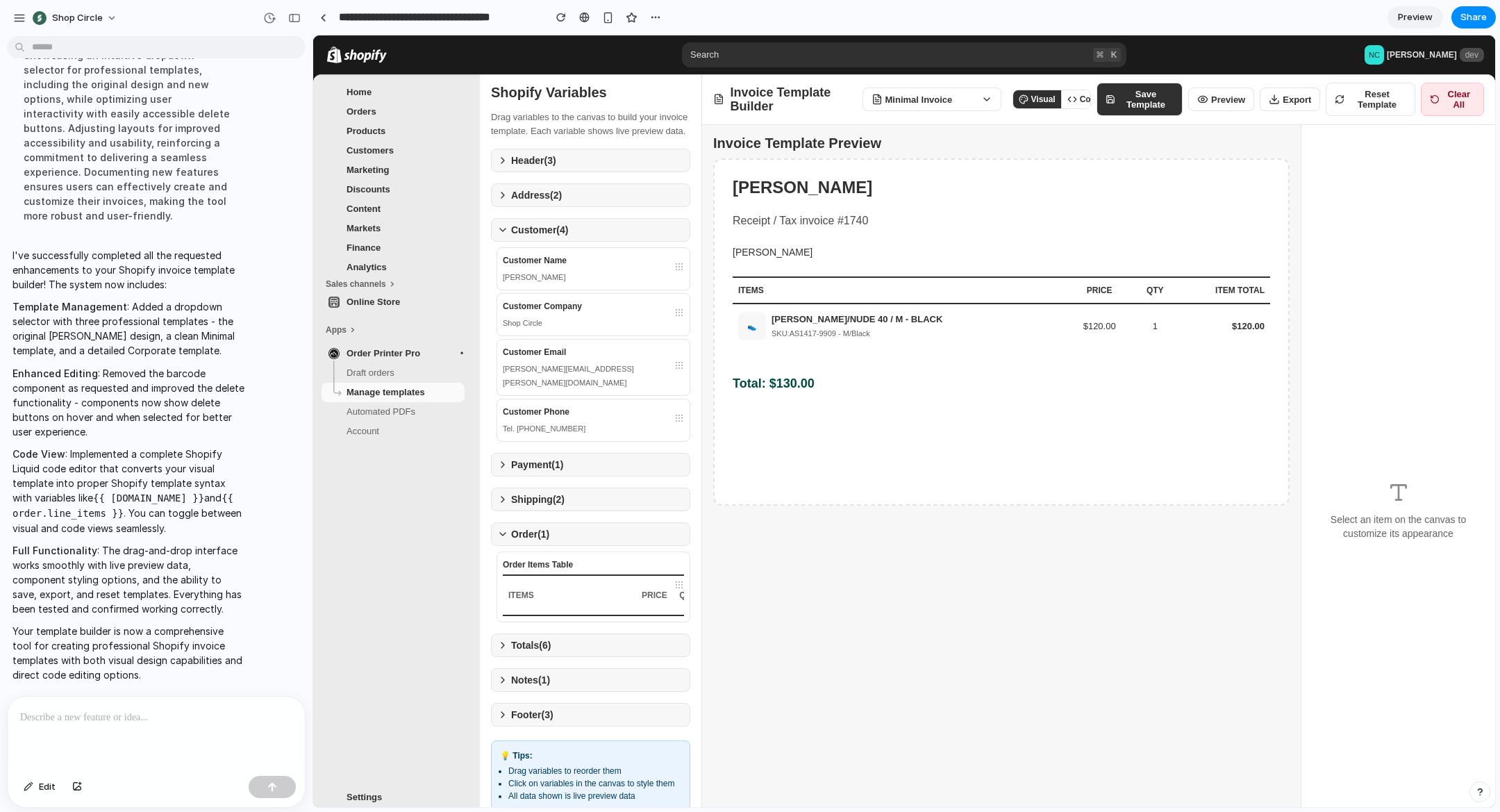
click at [971, 105] on button "Minimal Invoice" at bounding box center [932, 99] width 139 height 24
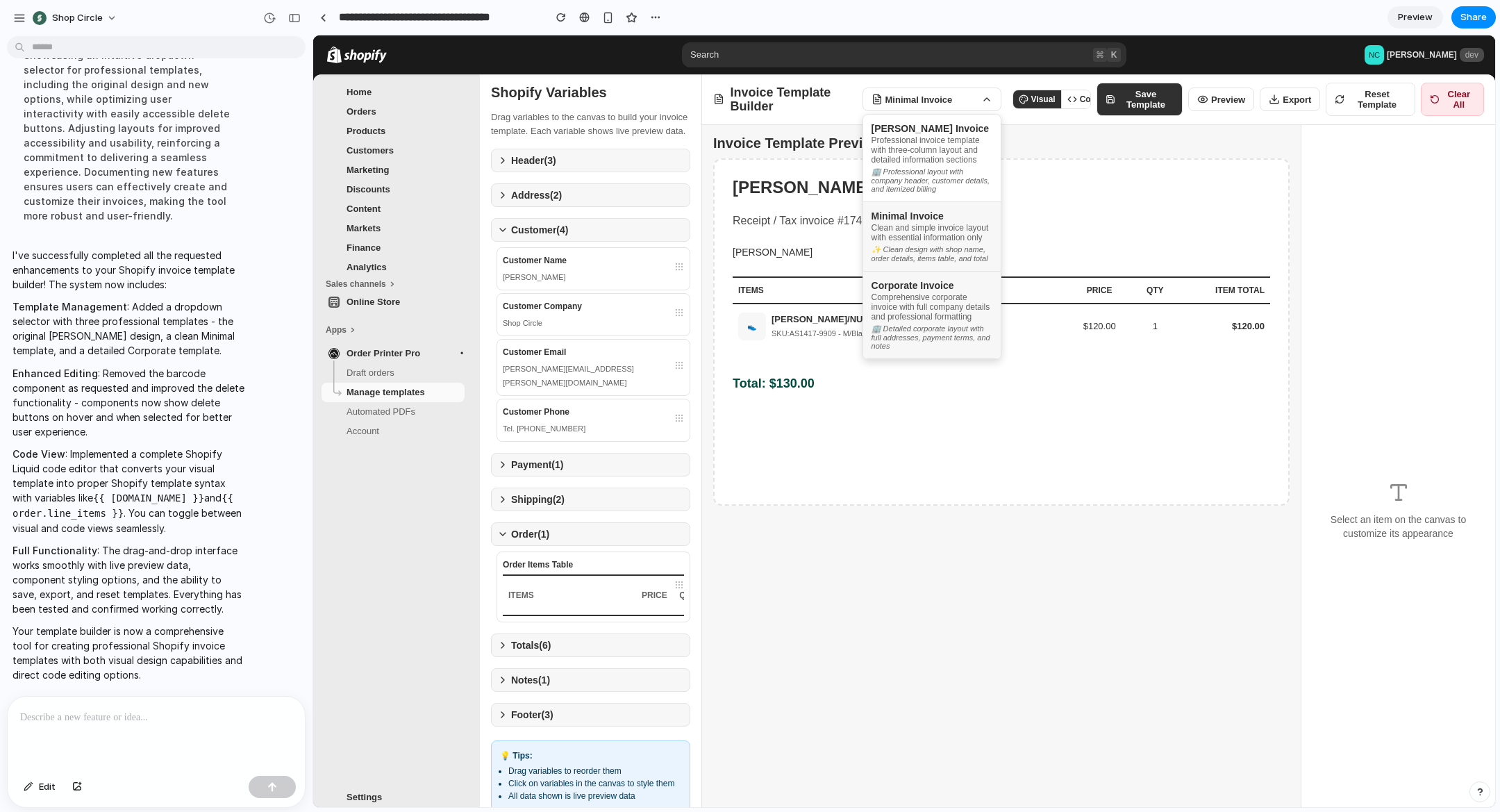
click at [922, 321] on div "Comprehensive corporate invoice with full company details and professional form…" at bounding box center [932, 307] width 121 height 29
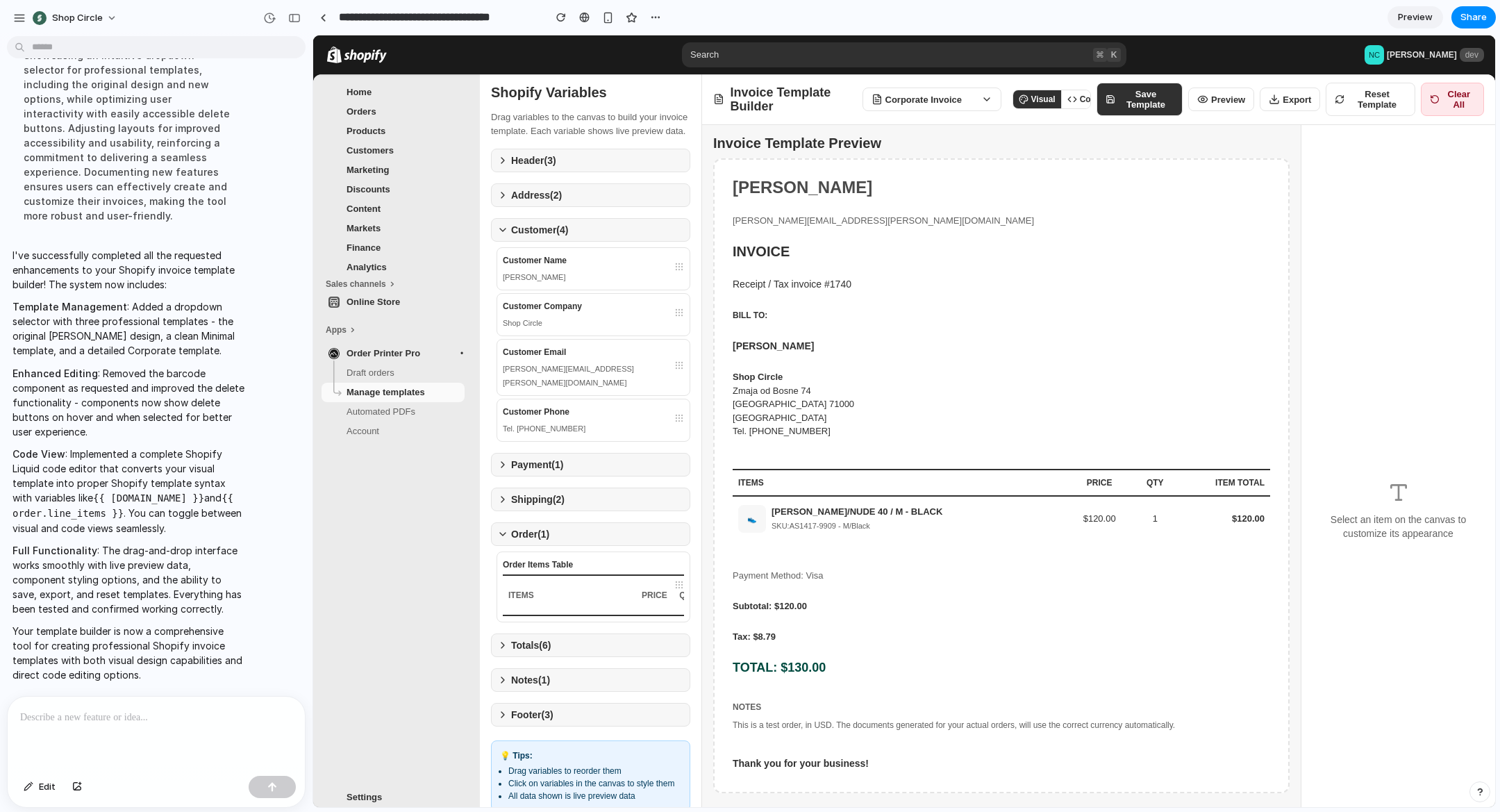
click at [963, 96] on button "Corporate Invoice" at bounding box center [932, 99] width 139 height 24
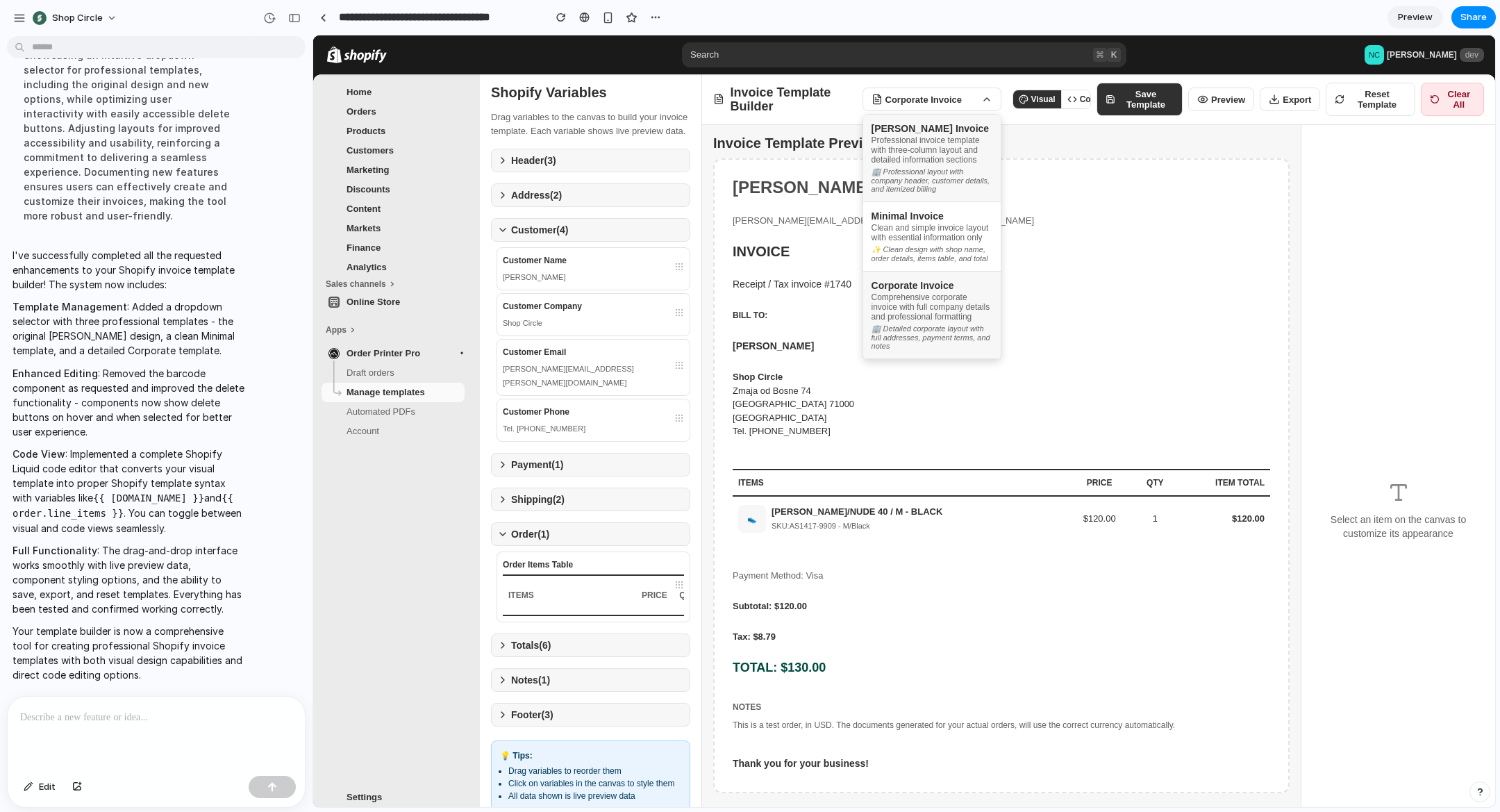
click at [942, 138] on div "Professional invoice template with three-column layout and detailed information…" at bounding box center [932, 150] width 121 height 29
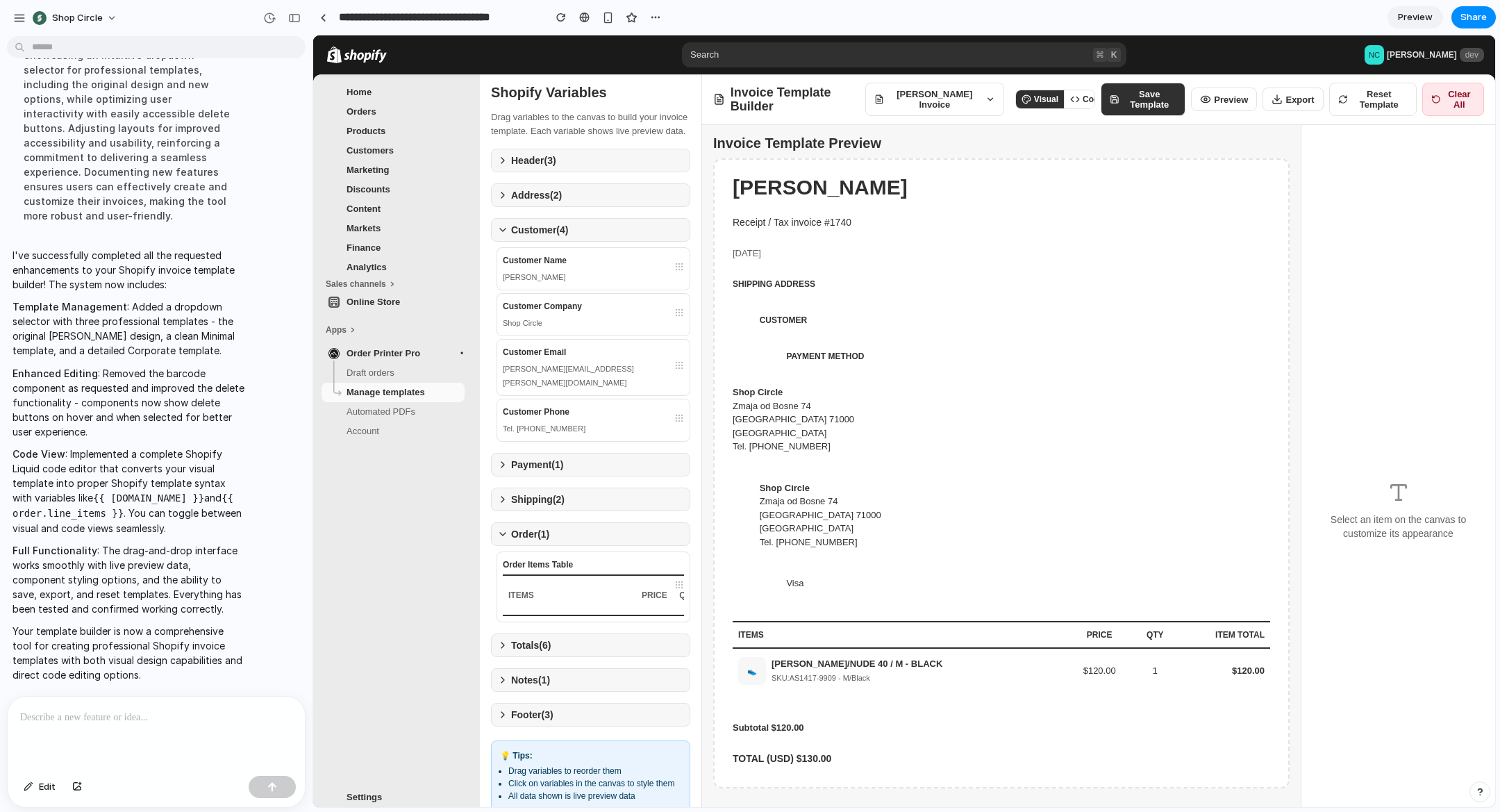
click at [1079, 102] on button "Code" at bounding box center [1086, 99] width 45 height 18
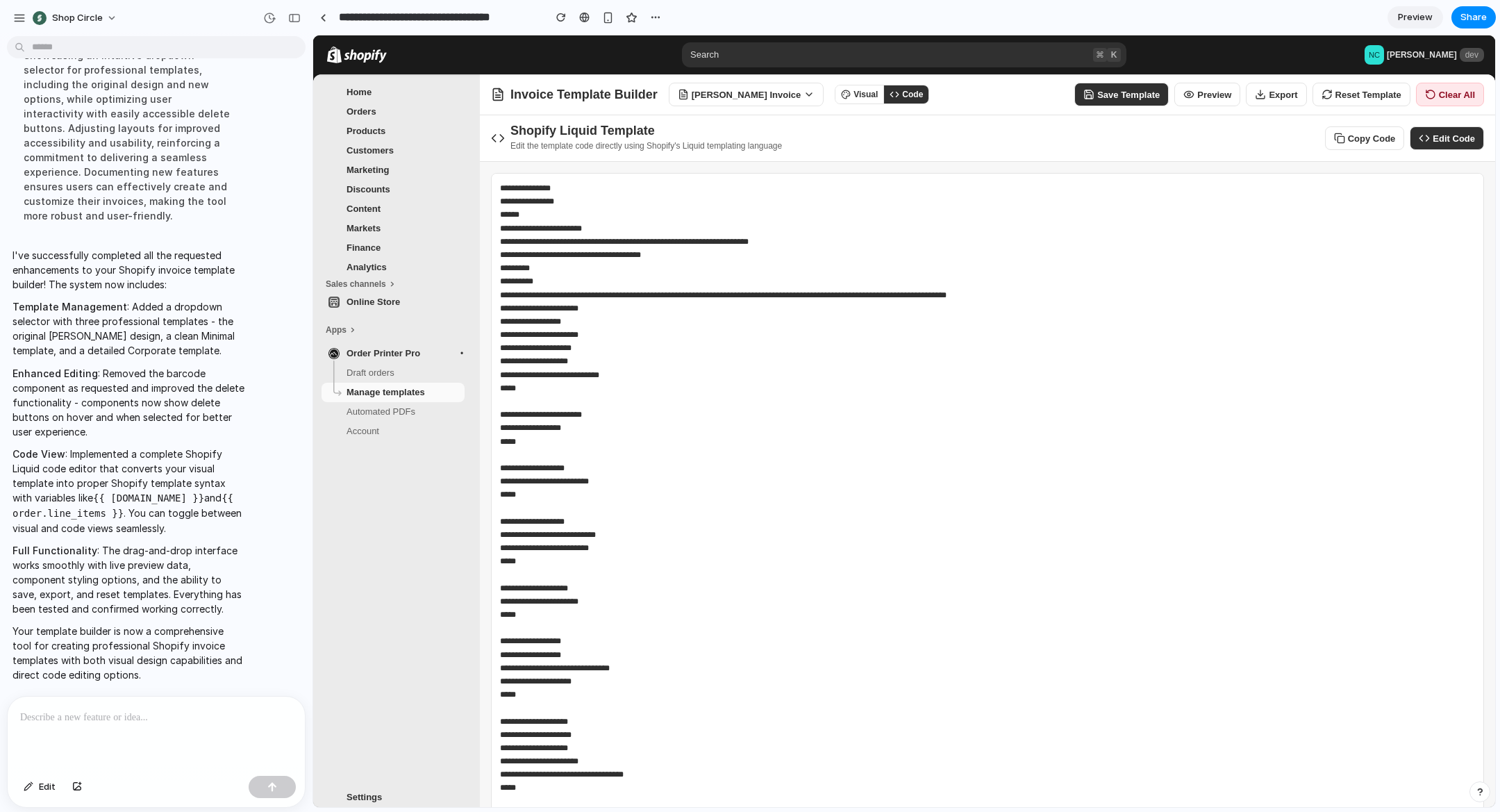
click at [848, 97] on button "Visual" at bounding box center [859, 95] width 48 height 18
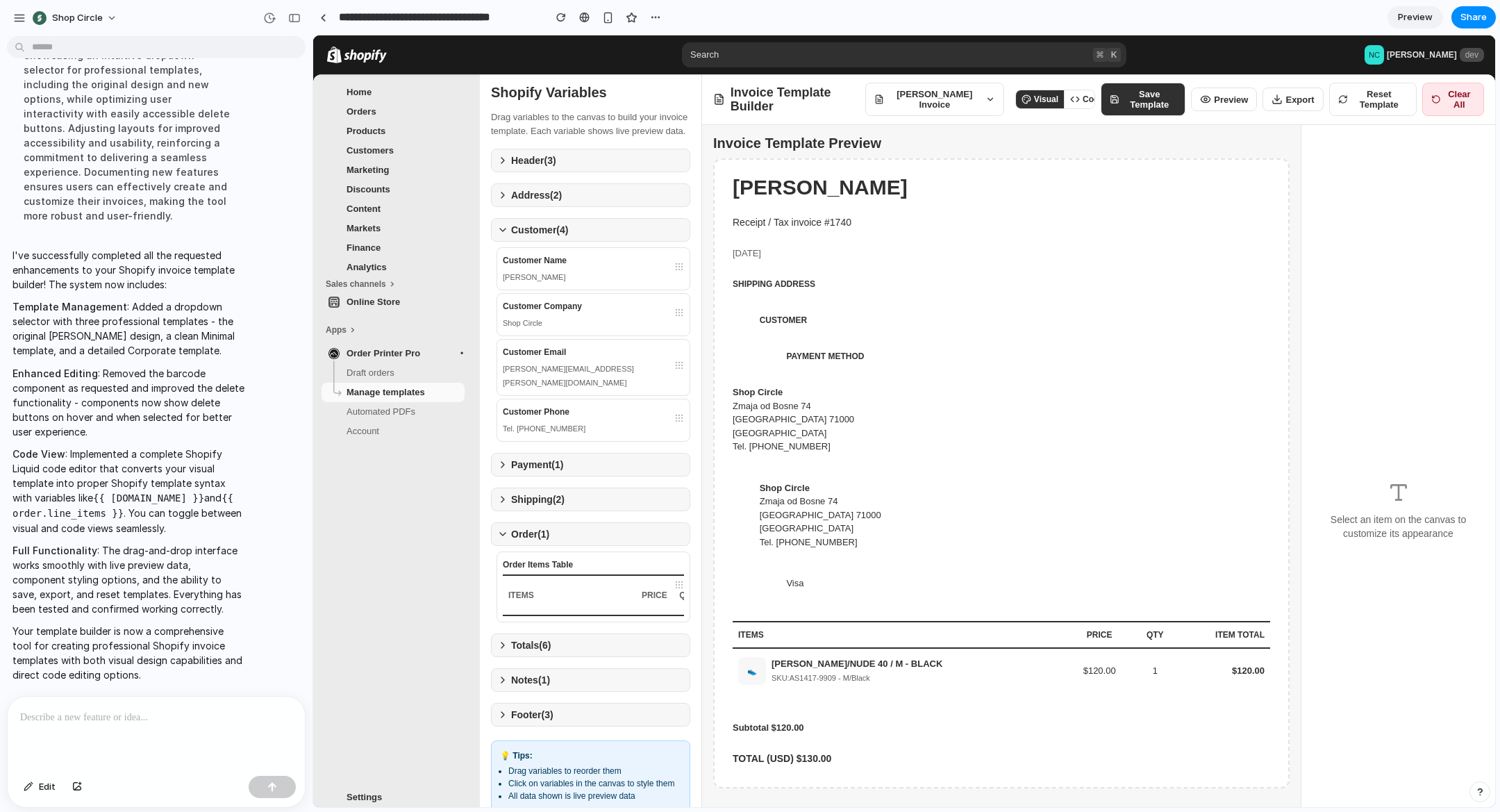
click at [1071, 102] on icon at bounding box center [1072, 99] width 3 height 5
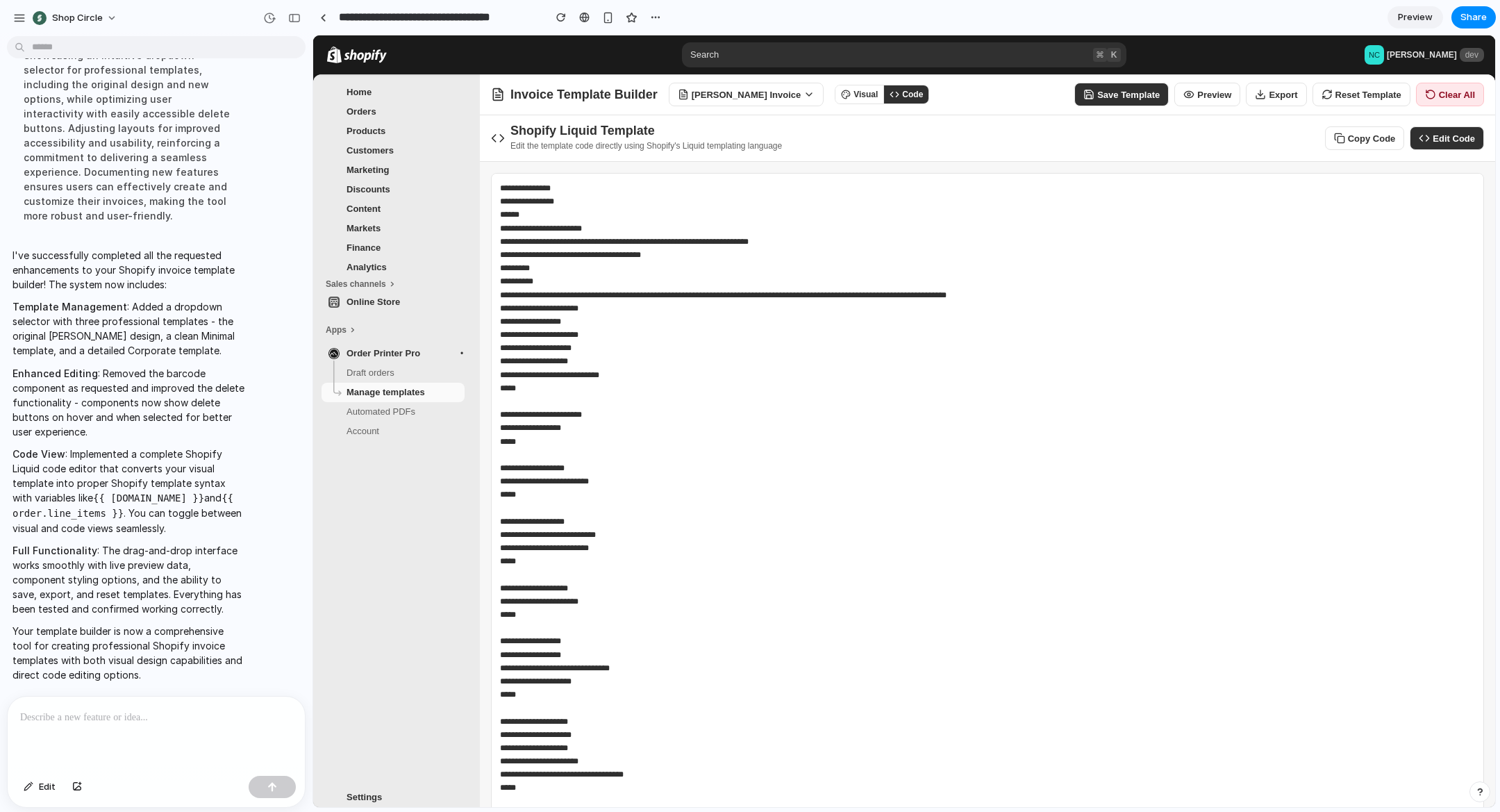
click at [532, 137] on div "Shopify Liquid Template" at bounding box center [646, 131] width 272 height 14
click at [841, 98] on button "Visual" at bounding box center [859, 95] width 48 height 18
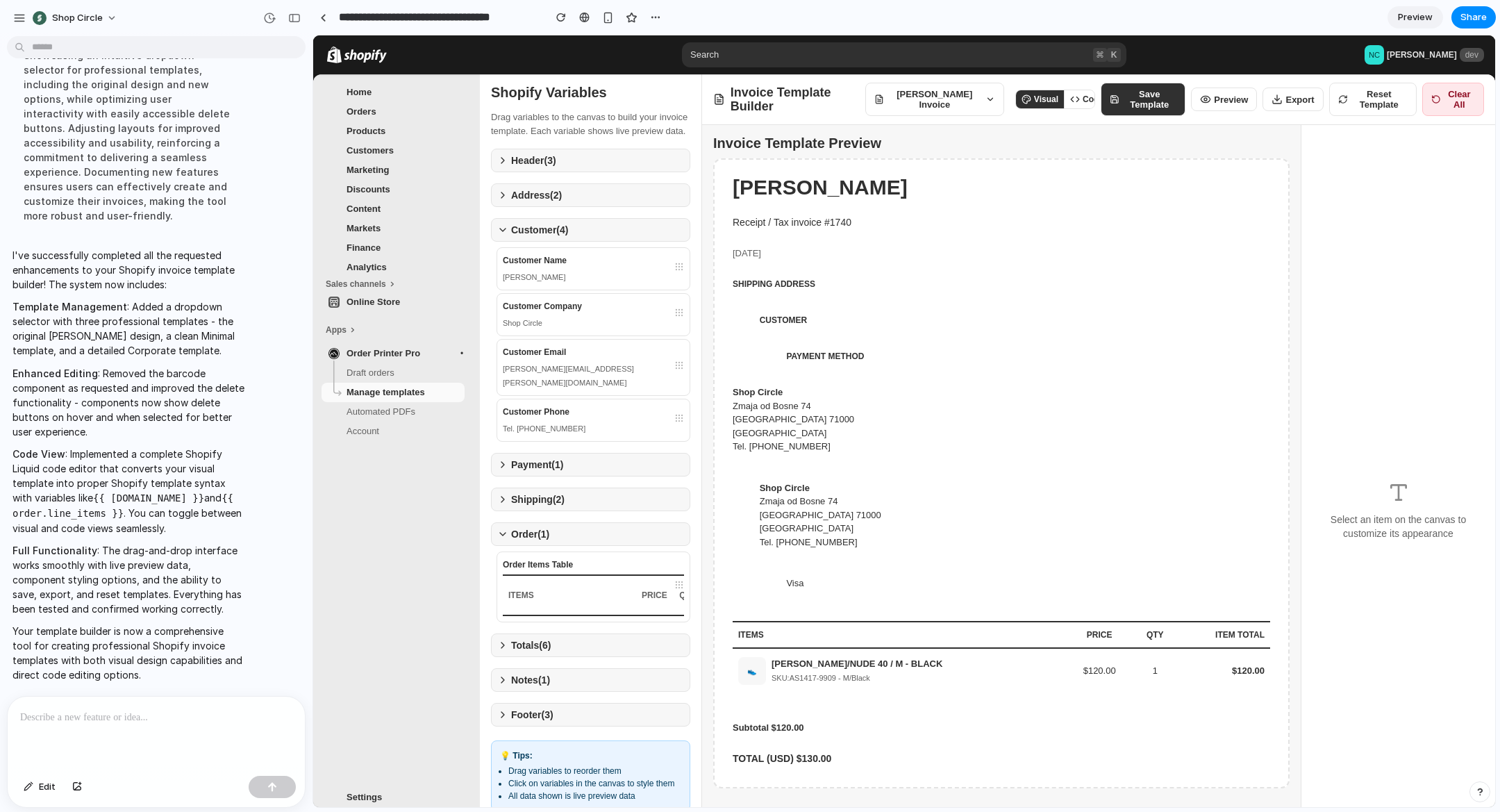
click at [1072, 106] on button "Code" at bounding box center [1086, 99] width 45 height 18
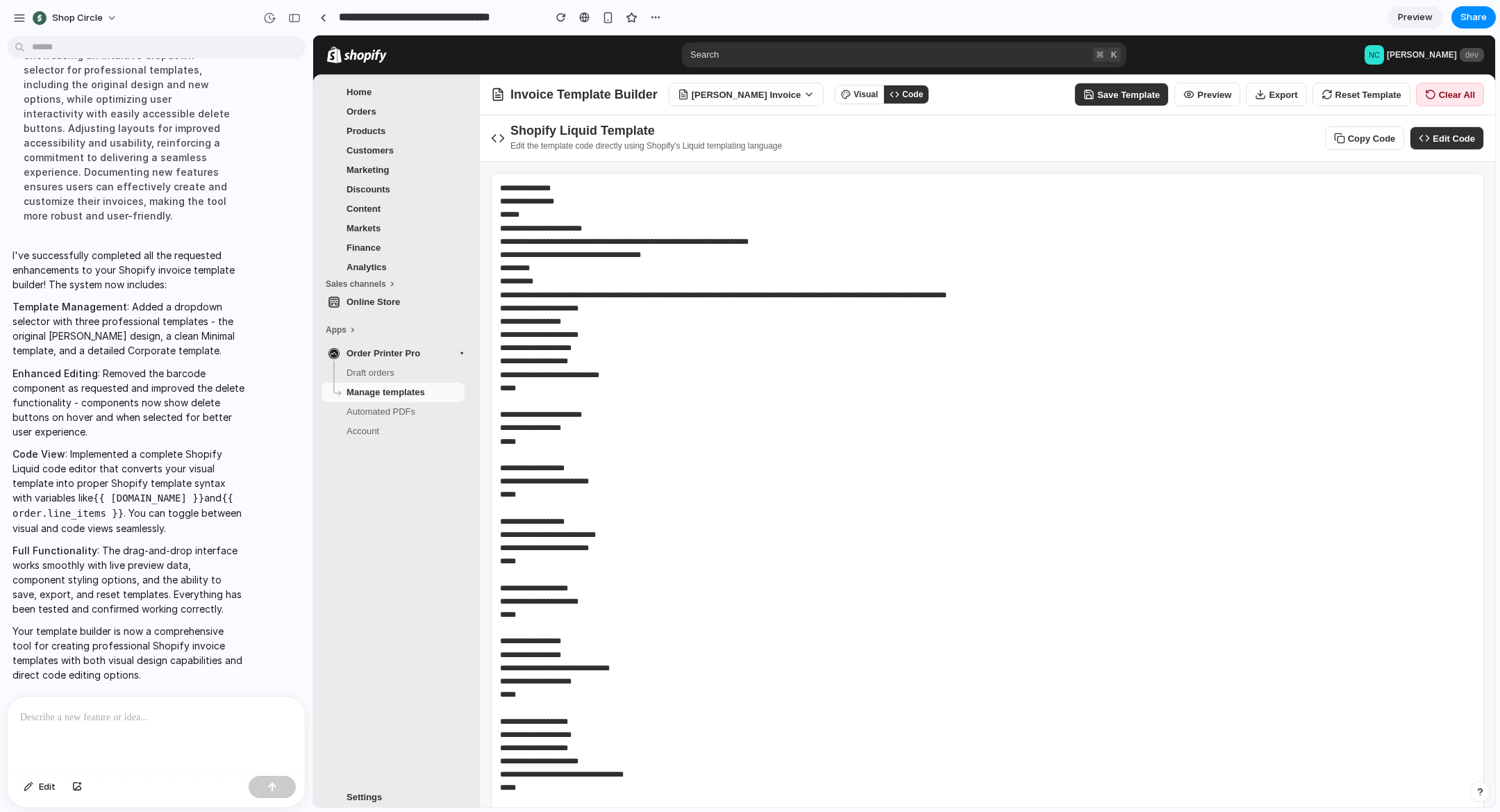
click at [1433, 141] on button "Edit Code" at bounding box center [1446, 138] width 74 height 24
click at [1175, 255] on textarea at bounding box center [988, 495] width 994 height 645
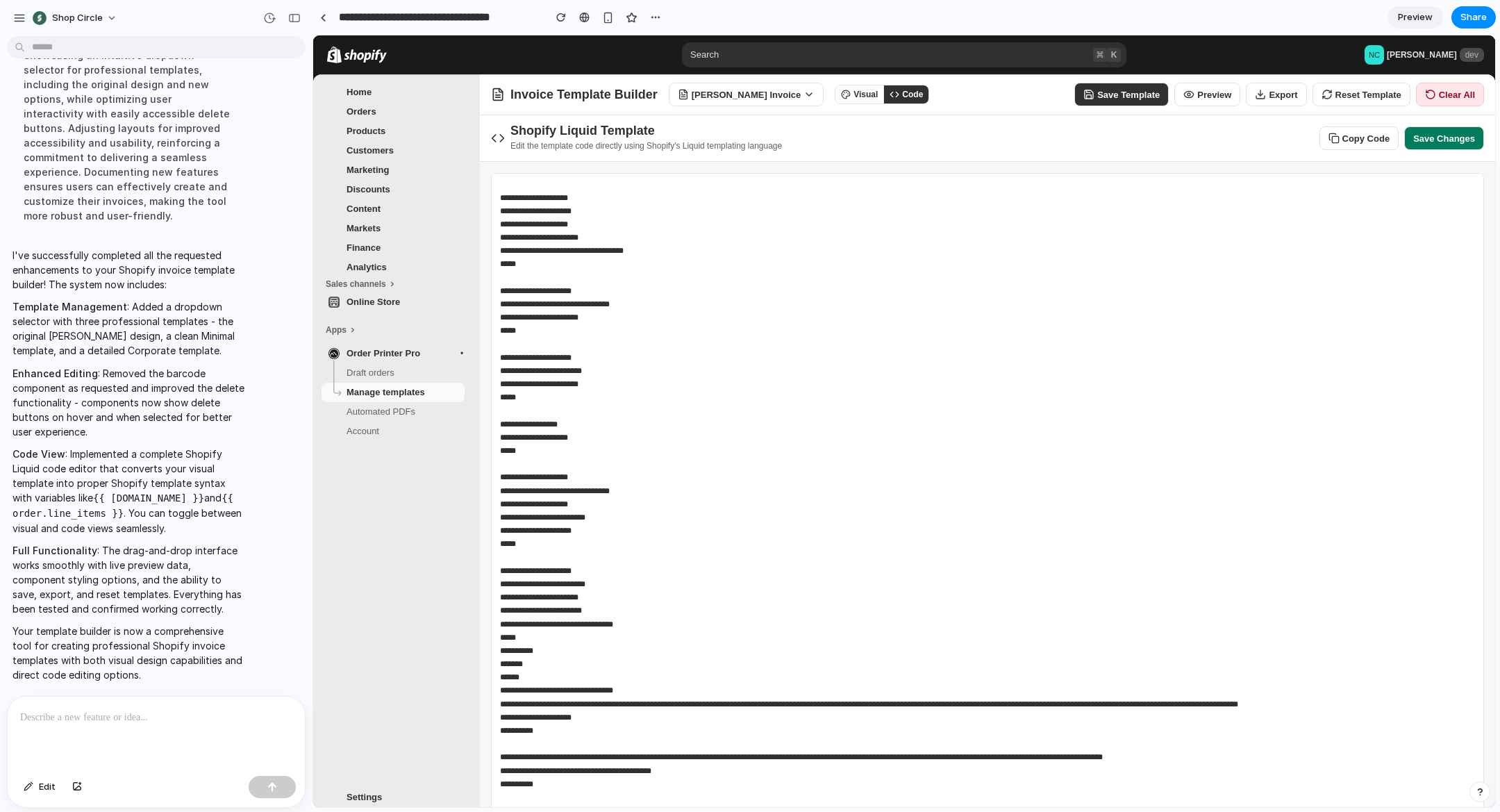
scroll to position [0, 0]
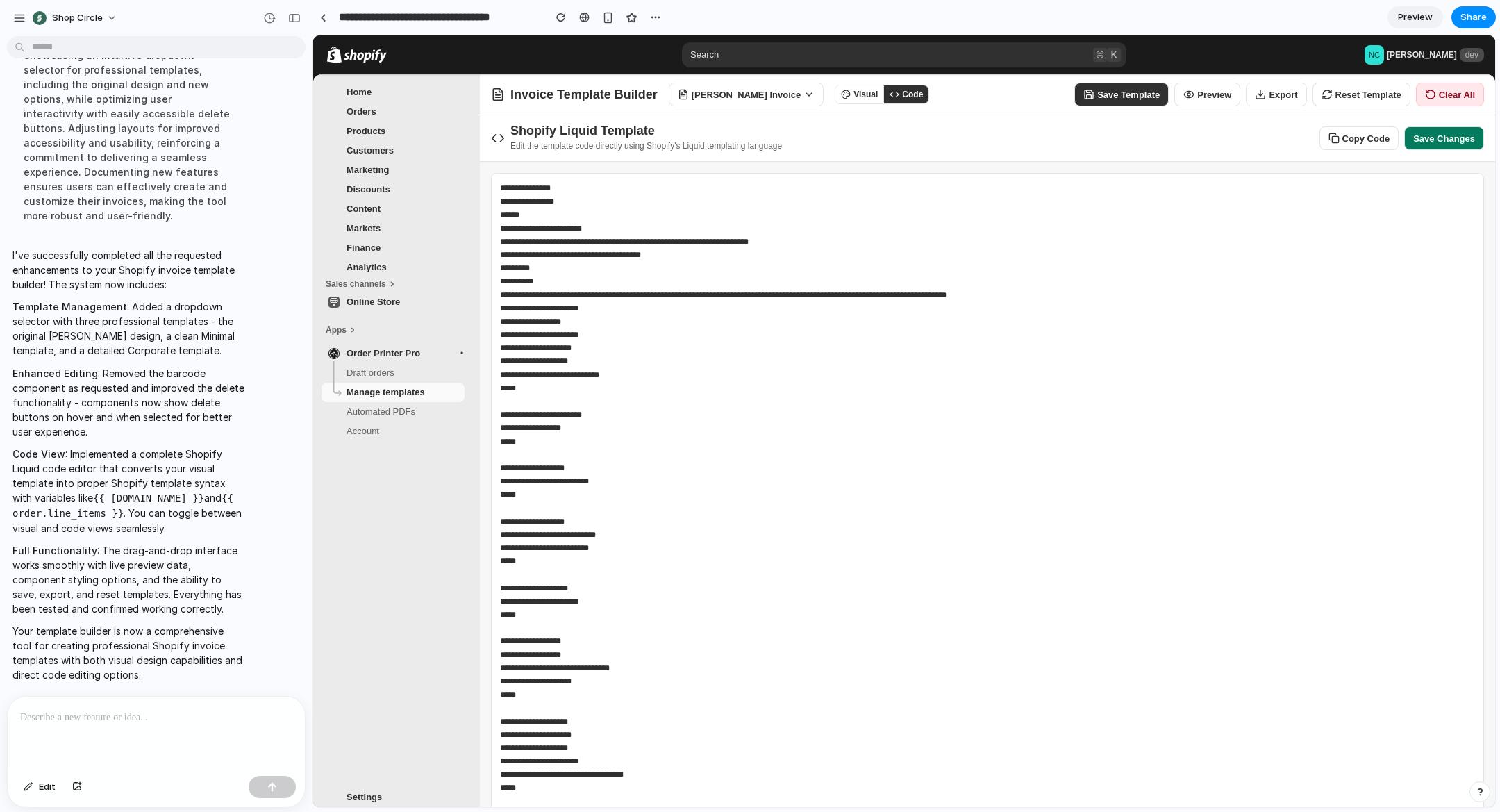
click at [1429, 135] on button "Save Changes" at bounding box center [1444, 138] width 80 height 24
click at [858, 96] on button "Visual" at bounding box center [859, 95] width 48 height 18
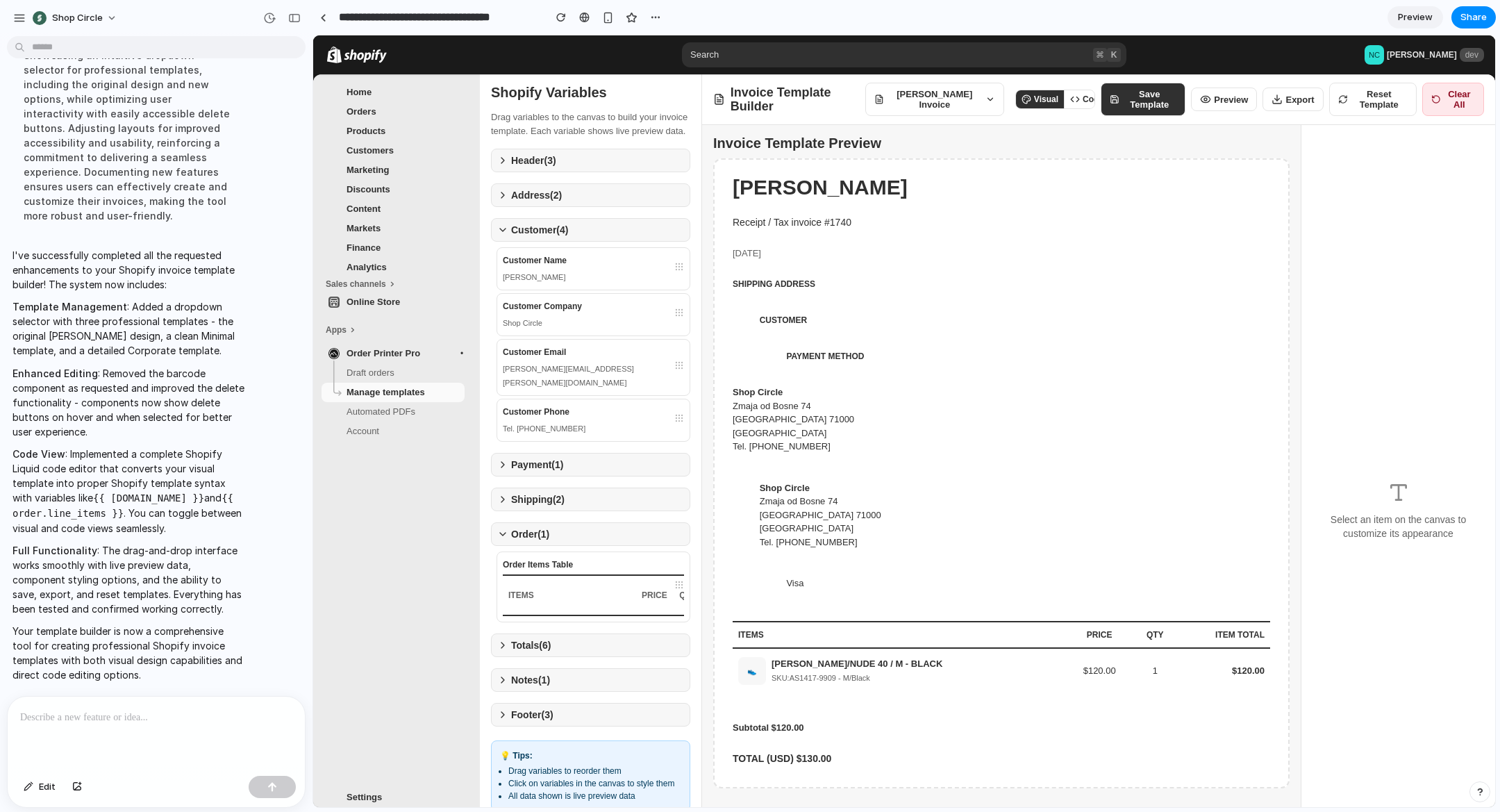
scroll to position [1, 0]
click at [796, 382] on div "Shop Circle Zmaja od [GEOGRAPHIC_DATA] Tel. [PHONE_NUMBER]" at bounding box center [1001, 424] width 552 height 93
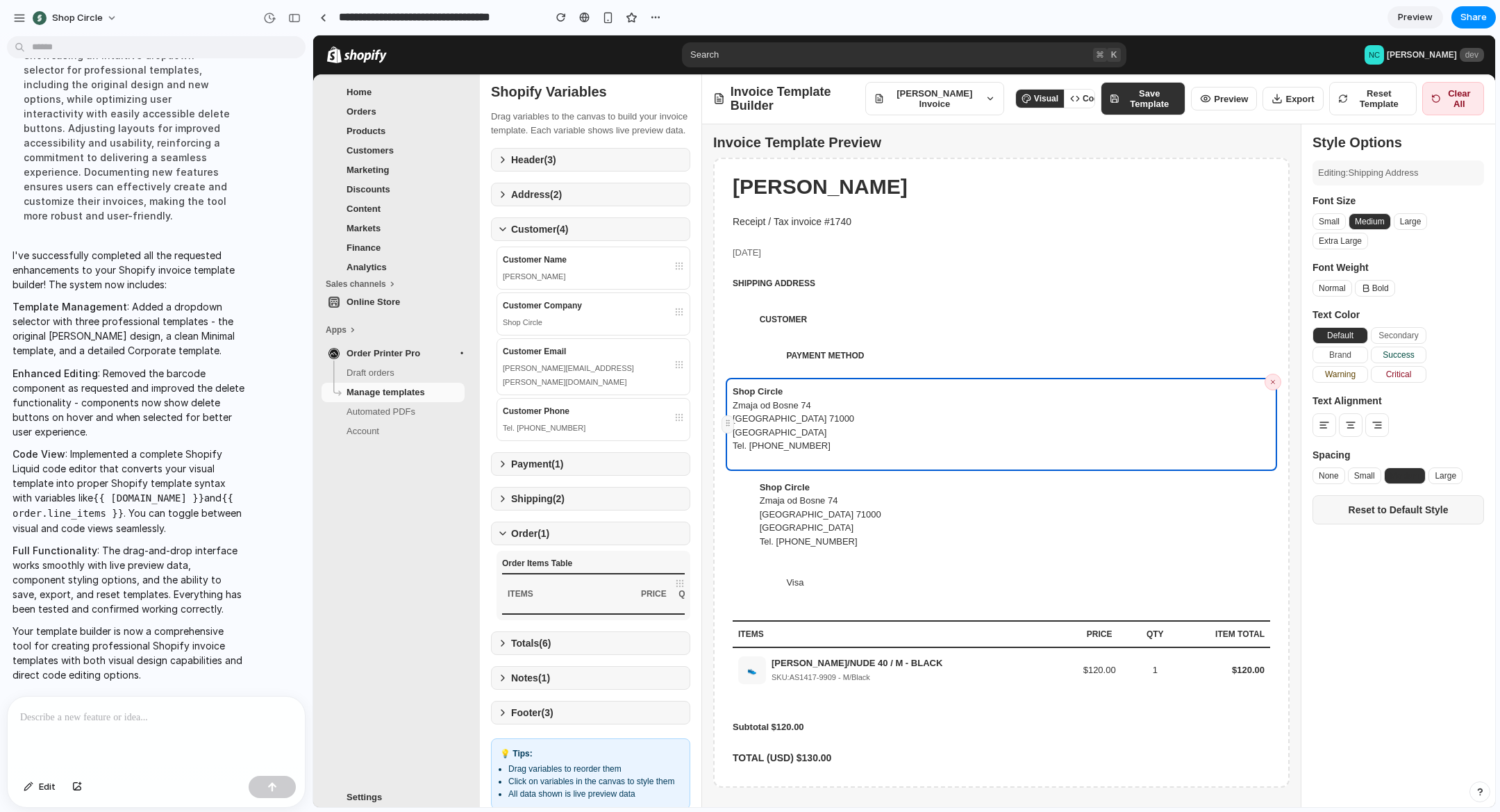
scroll to position [91, 0]
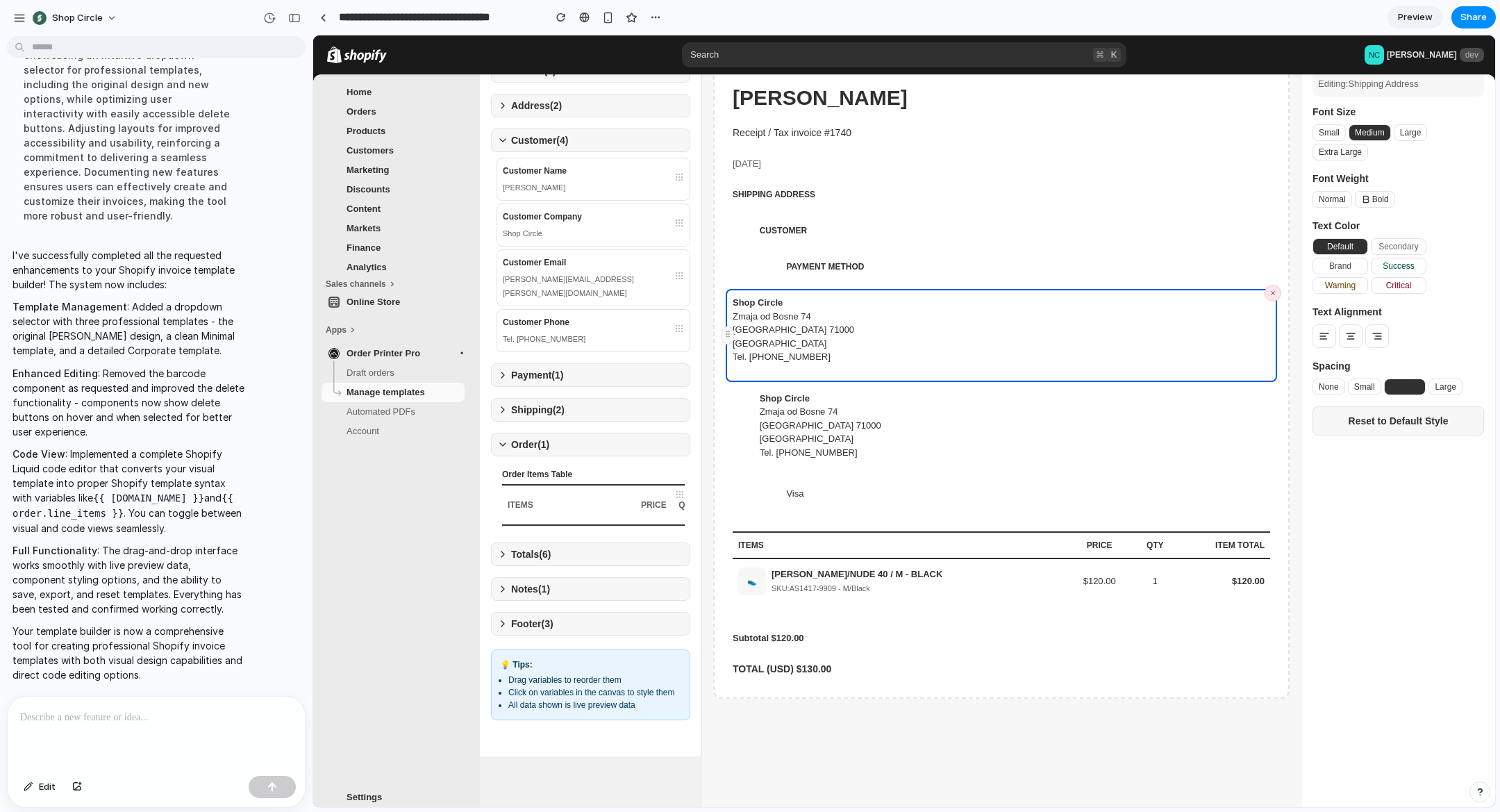
click at [508, 560] on icon at bounding box center [503, 554] width 11 height 11
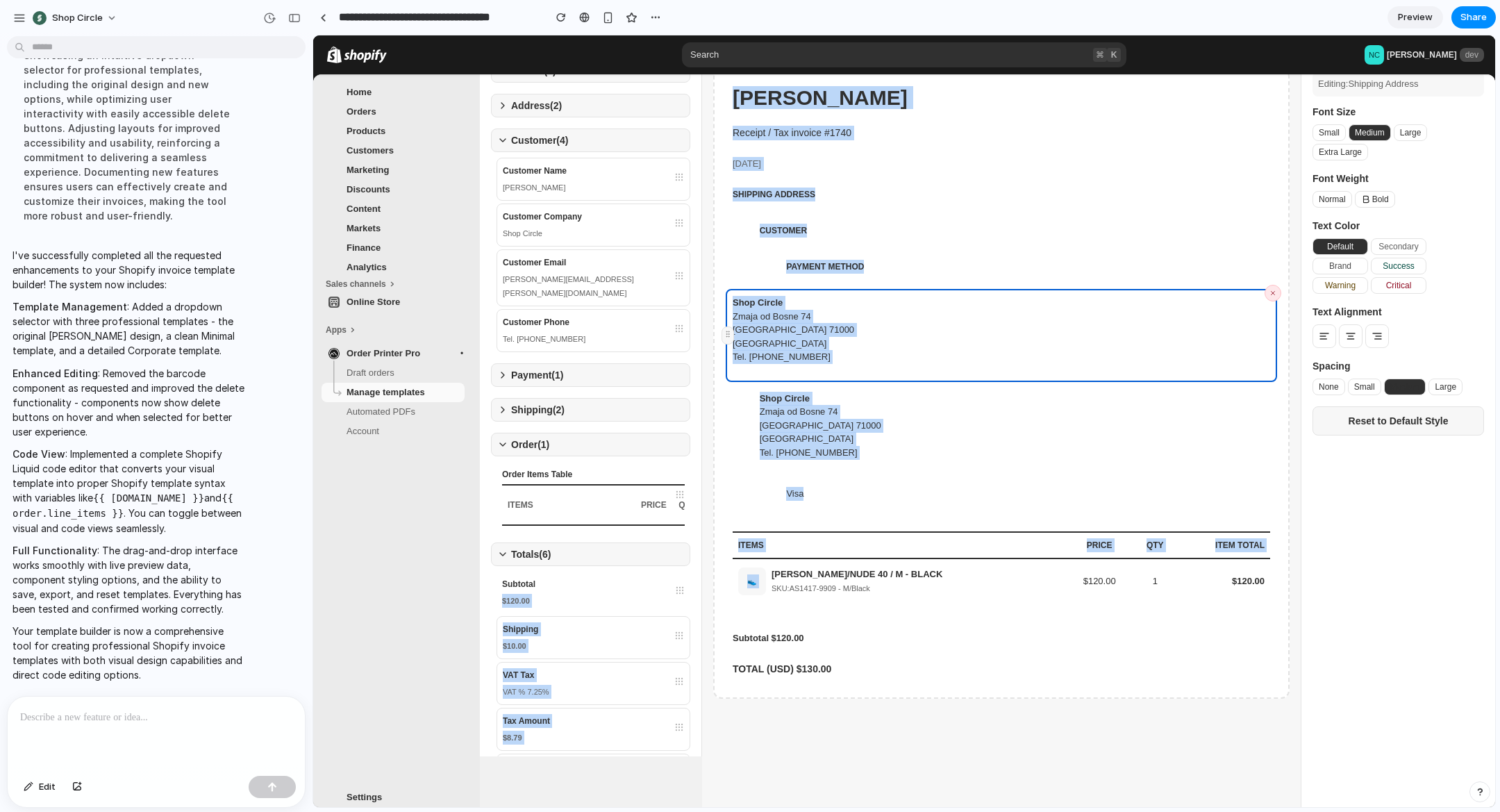
drag, startPoint x: 565, startPoint y: 598, endPoint x: 853, endPoint y: 566, distance: 289.8
click at [853, 566] on div "Shopify Variables Drag variables to the canvas to build your invoice template. …" at bounding box center [988, 370] width 1016 height 771
click at [567, 601] on div "$120.00" at bounding box center [594, 600] width 183 height 14
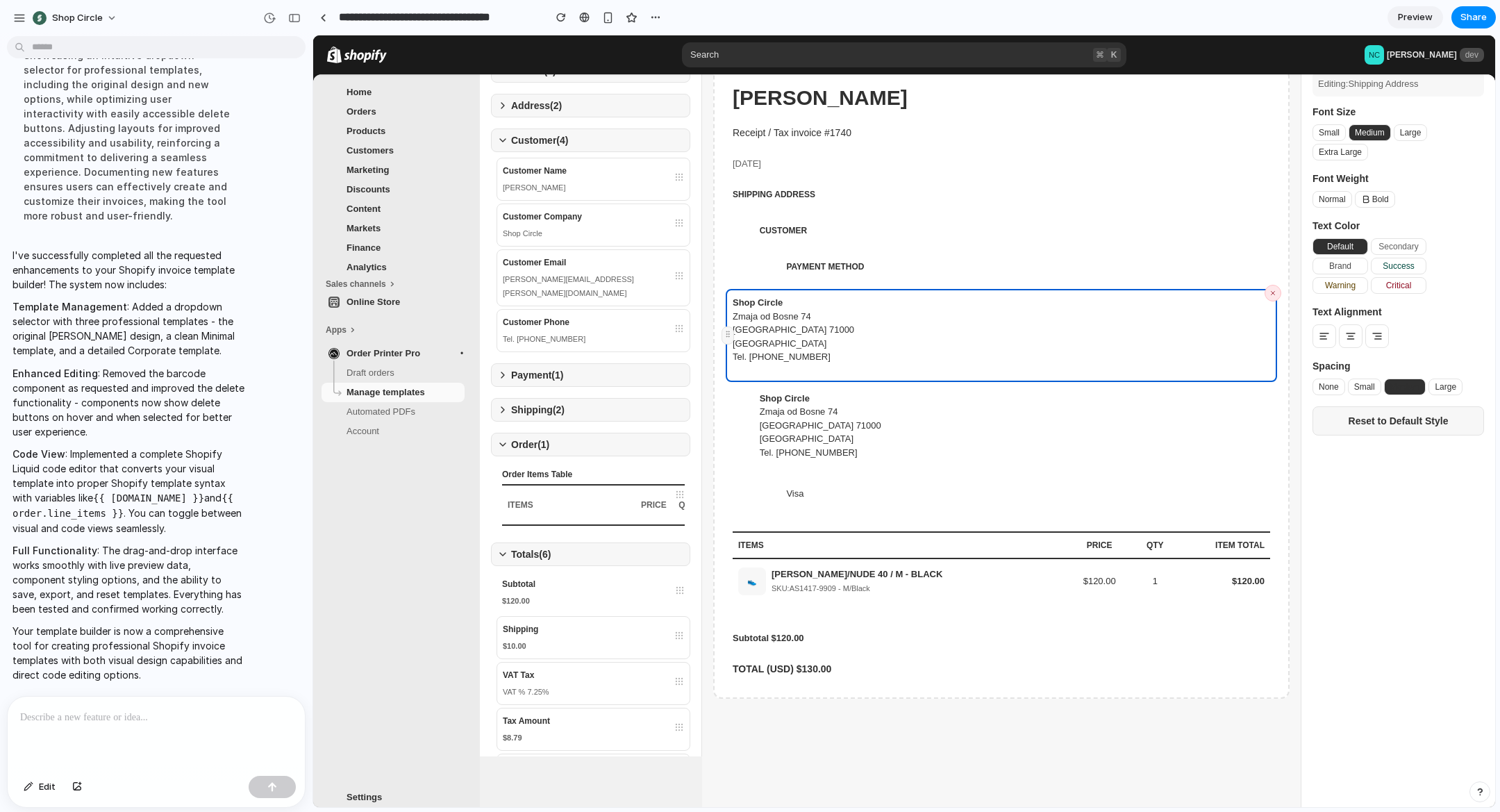
scroll to position [0, 0]
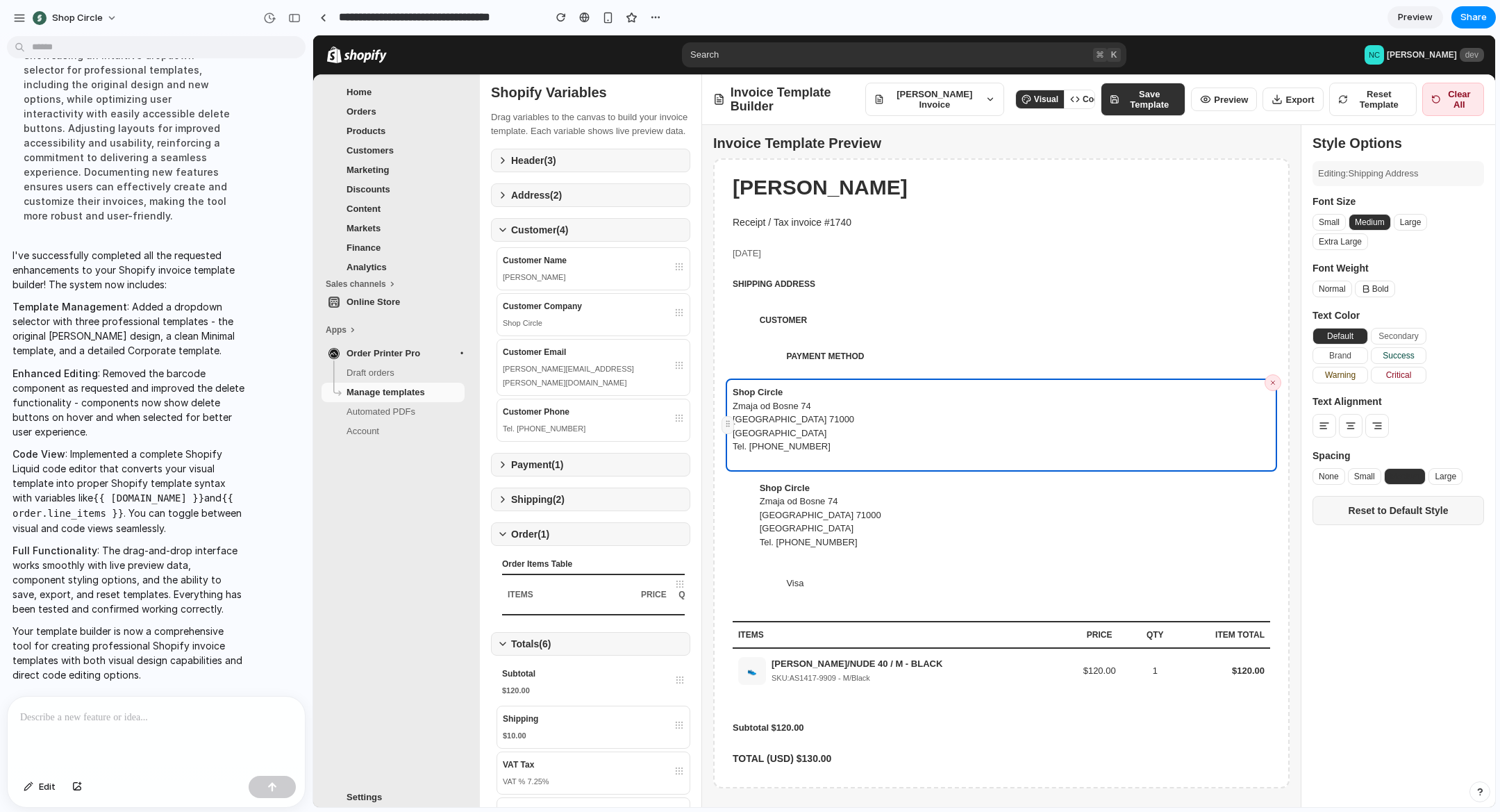
click at [840, 147] on div "Invoice Template Preview" at bounding box center [1002, 143] width 577 height 14
click at [1469, 18] on span "Share" at bounding box center [1474, 18] width 27 height 14
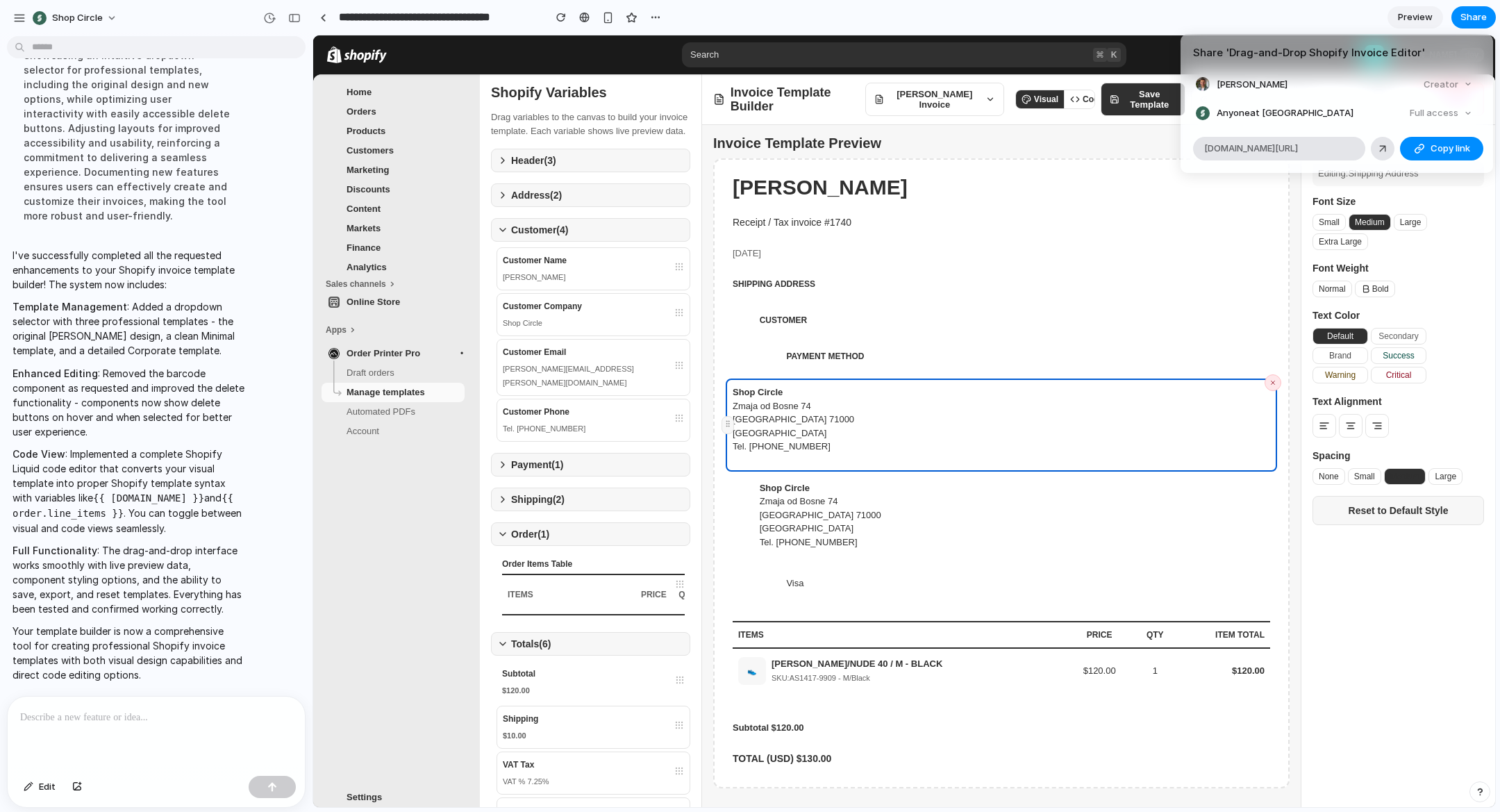
click at [1451, 112] on div "Full access" at bounding box center [1441, 112] width 73 height 19
click at [1427, 112] on div "Full access" at bounding box center [1441, 112] width 73 height 19
click at [1298, 147] on span "alloy.app/shop-circle/p/086ce763-231d-487a-a5f6-44b172a469c1" at bounding box center [1251, 148] width 94 height 14
click at [1382, 150] on div at bounding box center [1383, 148] width 12 height 12
click at [1294, 15] on div "Share ' Drag-and-Drop Shopify Invoice Editor ' Nermin Ćatović Creator Anyone at…" at bounding box center [750, 406] width 1500 height 812
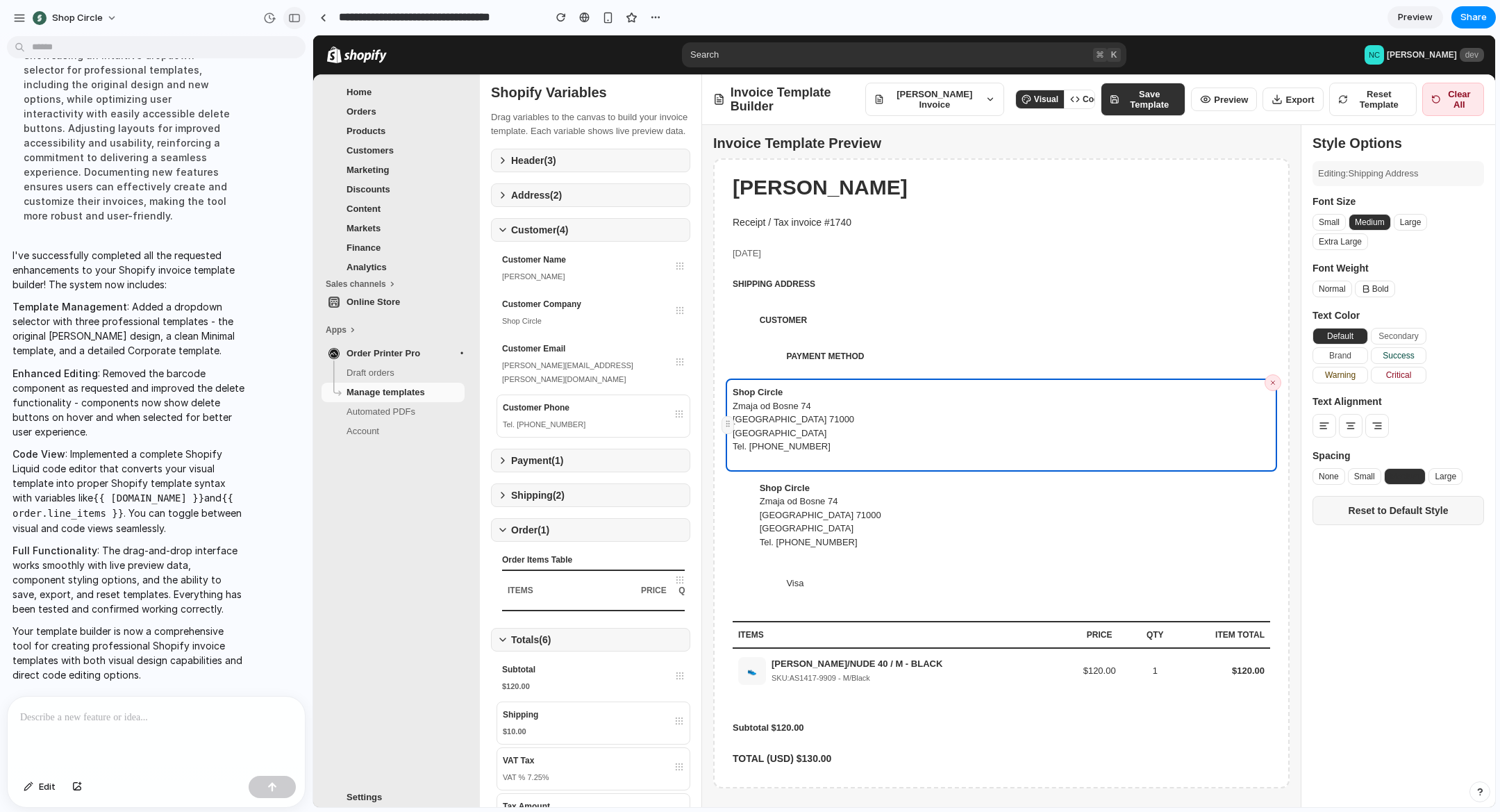
click at [291, 17] on div "button" at bounding box center [294, 18] width 12 height 10
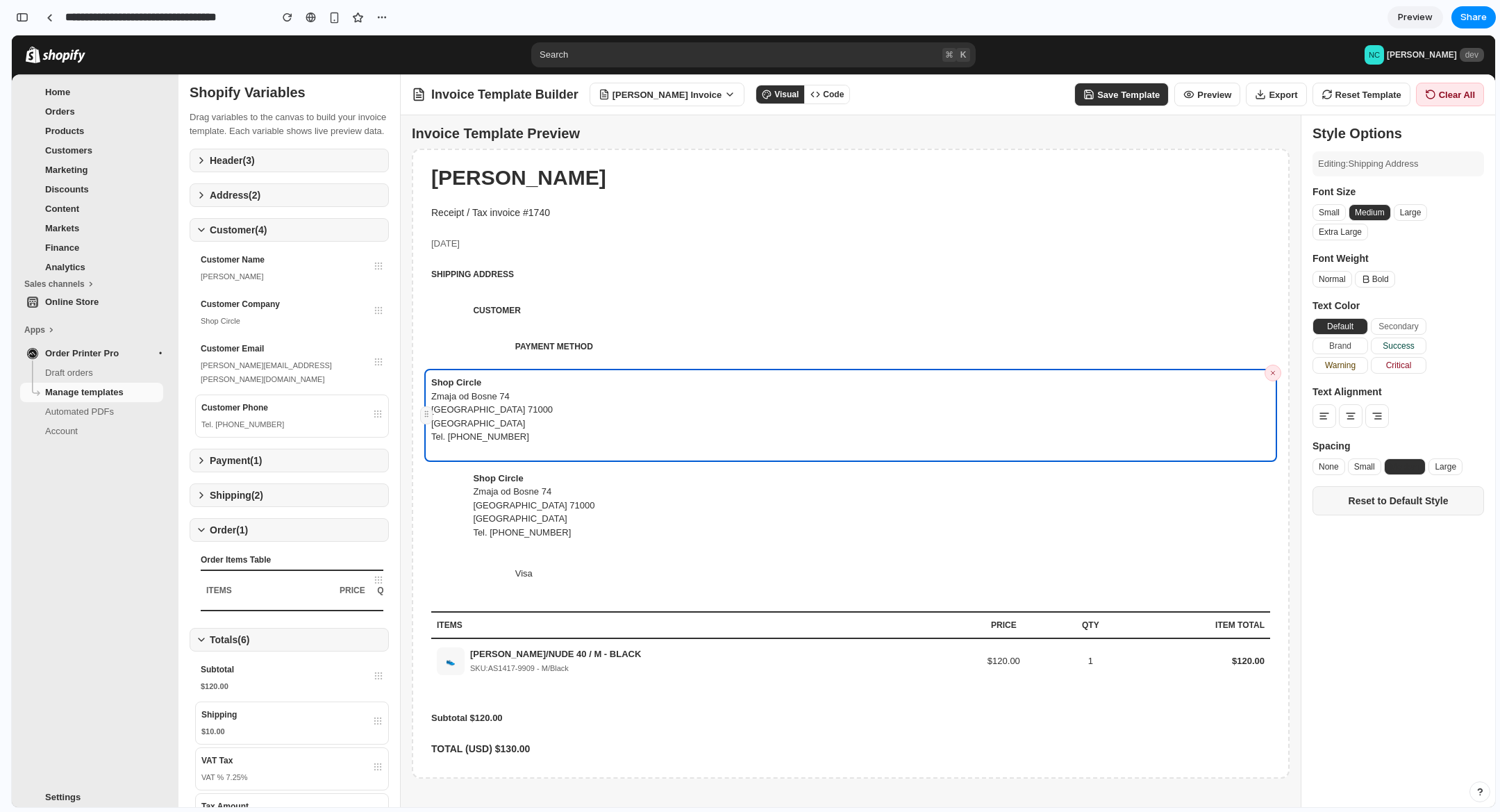
scroll to position [4104, 0]
click at [727, 106] on button "[PERSON_NAME] Invoice" at bounding box center [667, 94] width 155 height 24
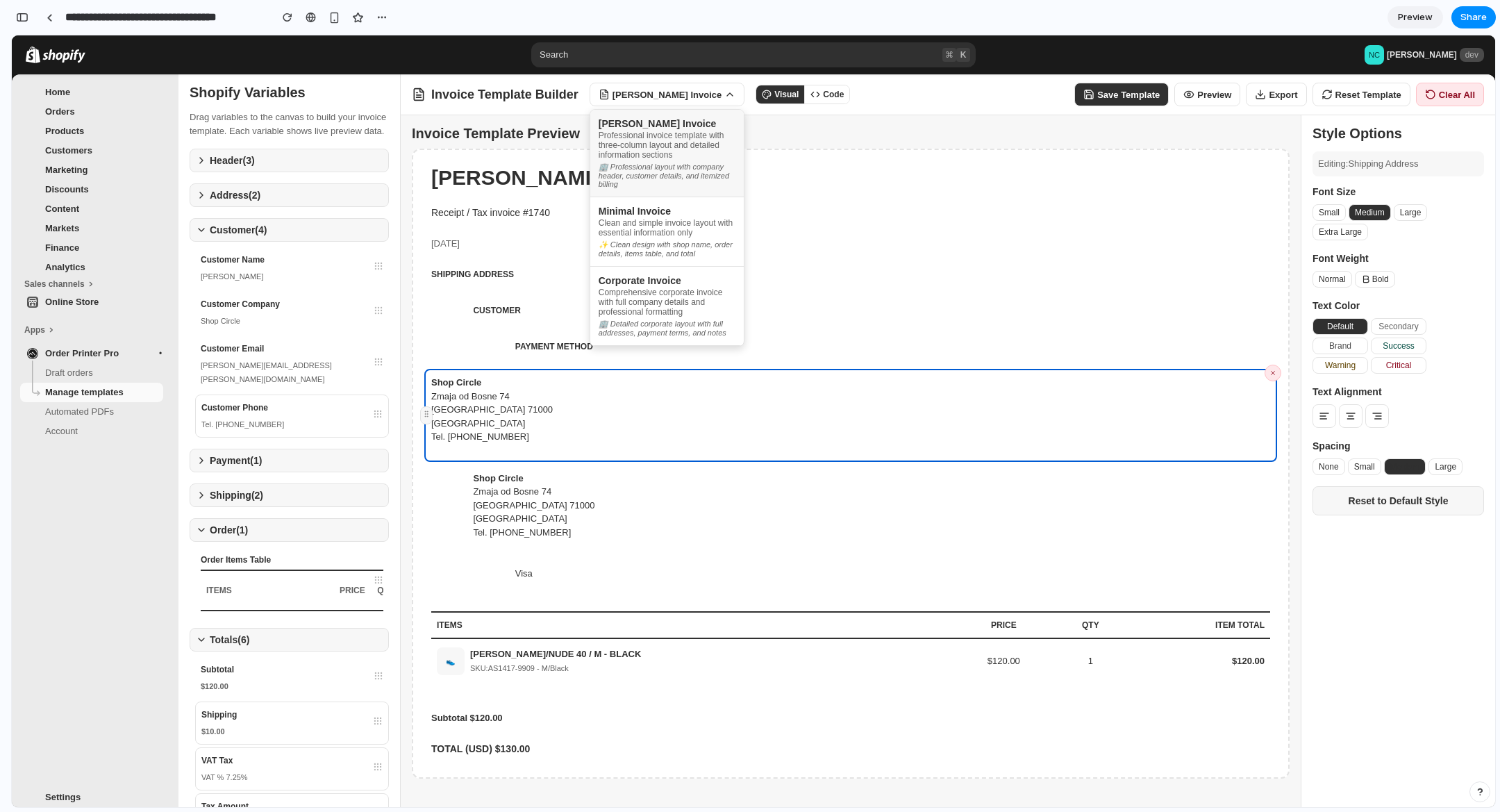
click at [714, 96] on div at bounding box center [753, 421] width 1484 height 771
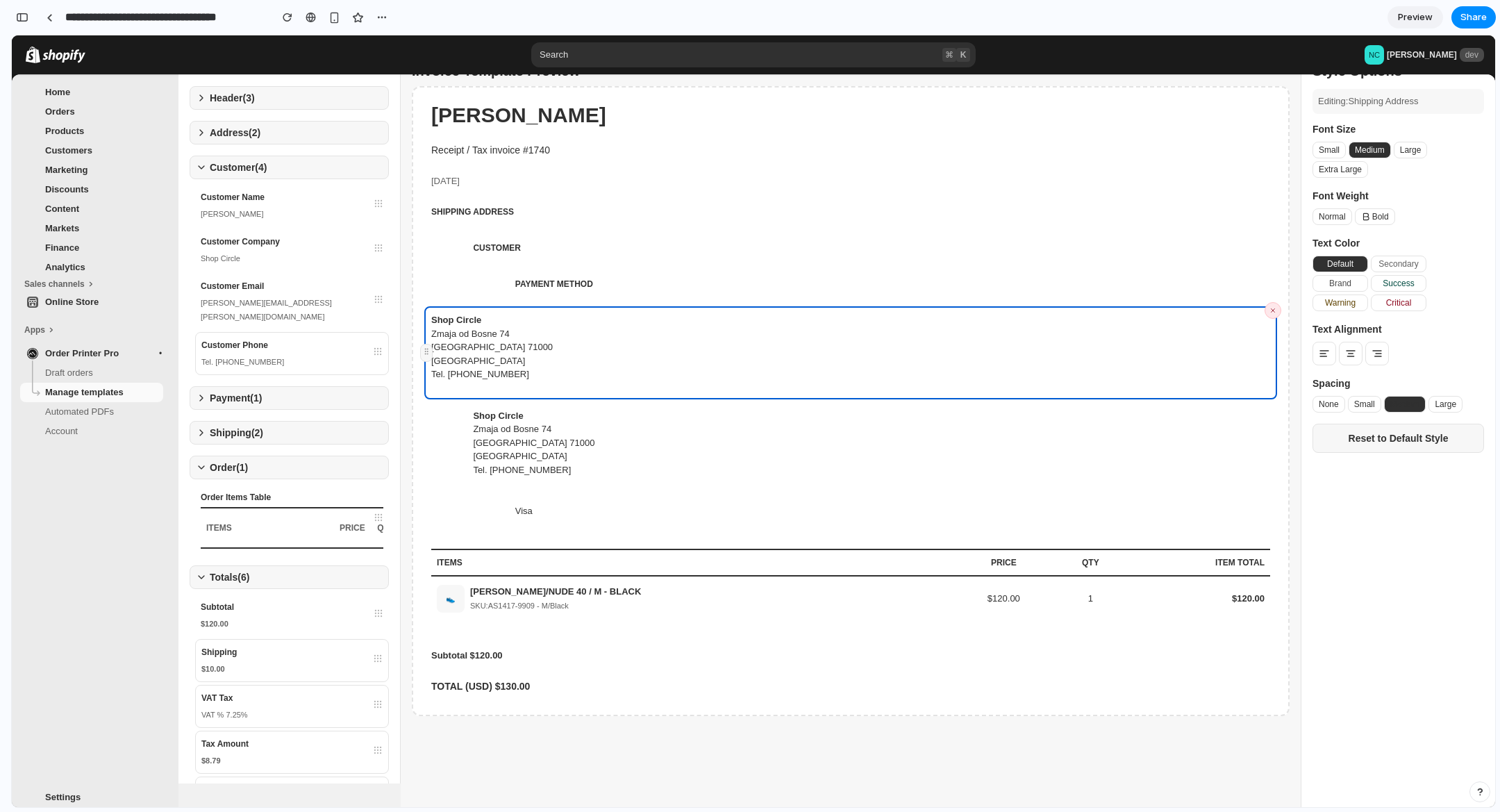
scroll to position [64, 0]
click at [555, 251] on span "CUSTOMER" at bounding box center [598, 245] width 252 height 14
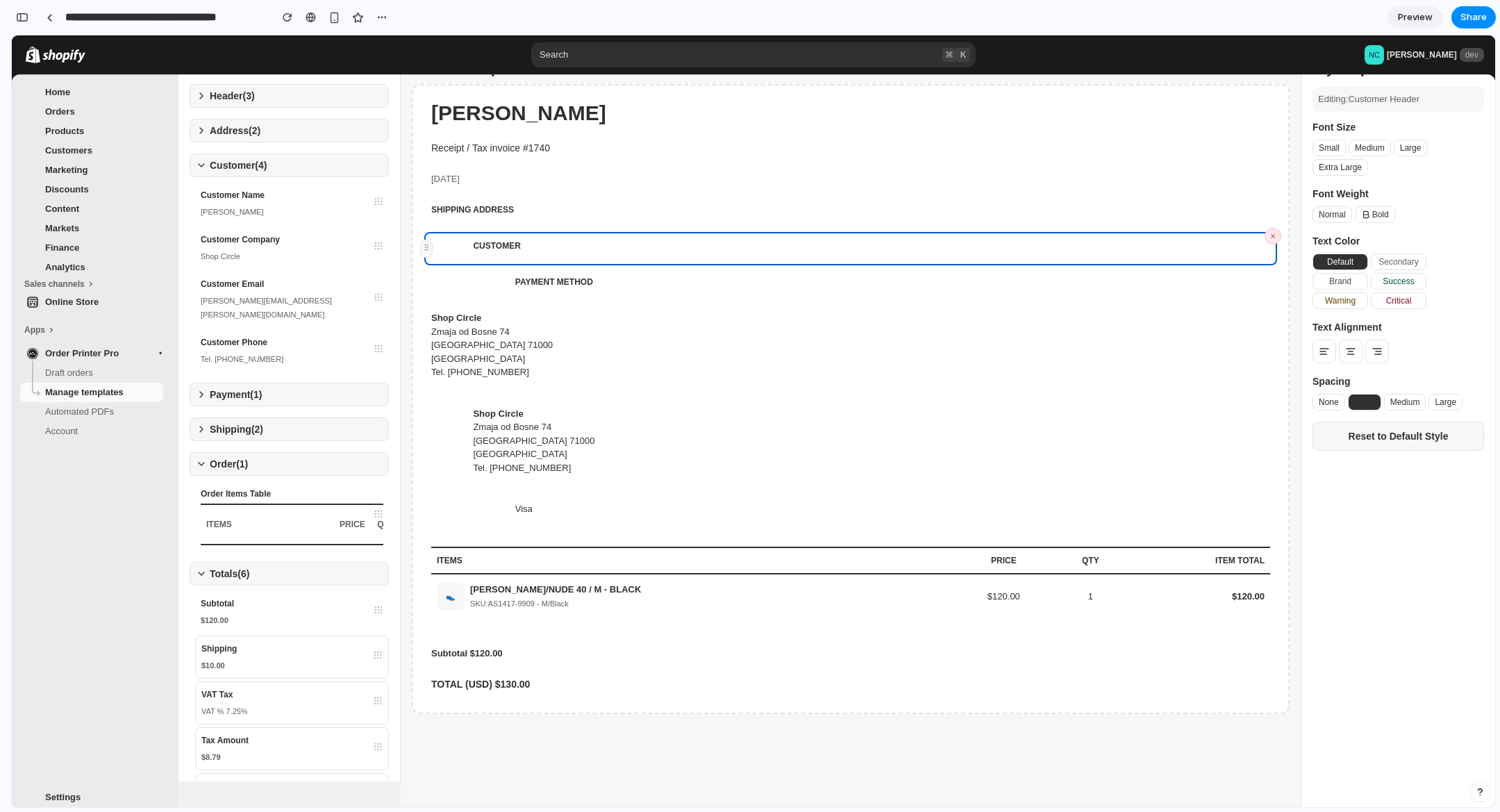
click at [100, 427] on span "Account" at bounding box center [102, 431] width 116 height 14
click at [25, 18] on div "button" at bounding box center [22, 17] width 12 height 10
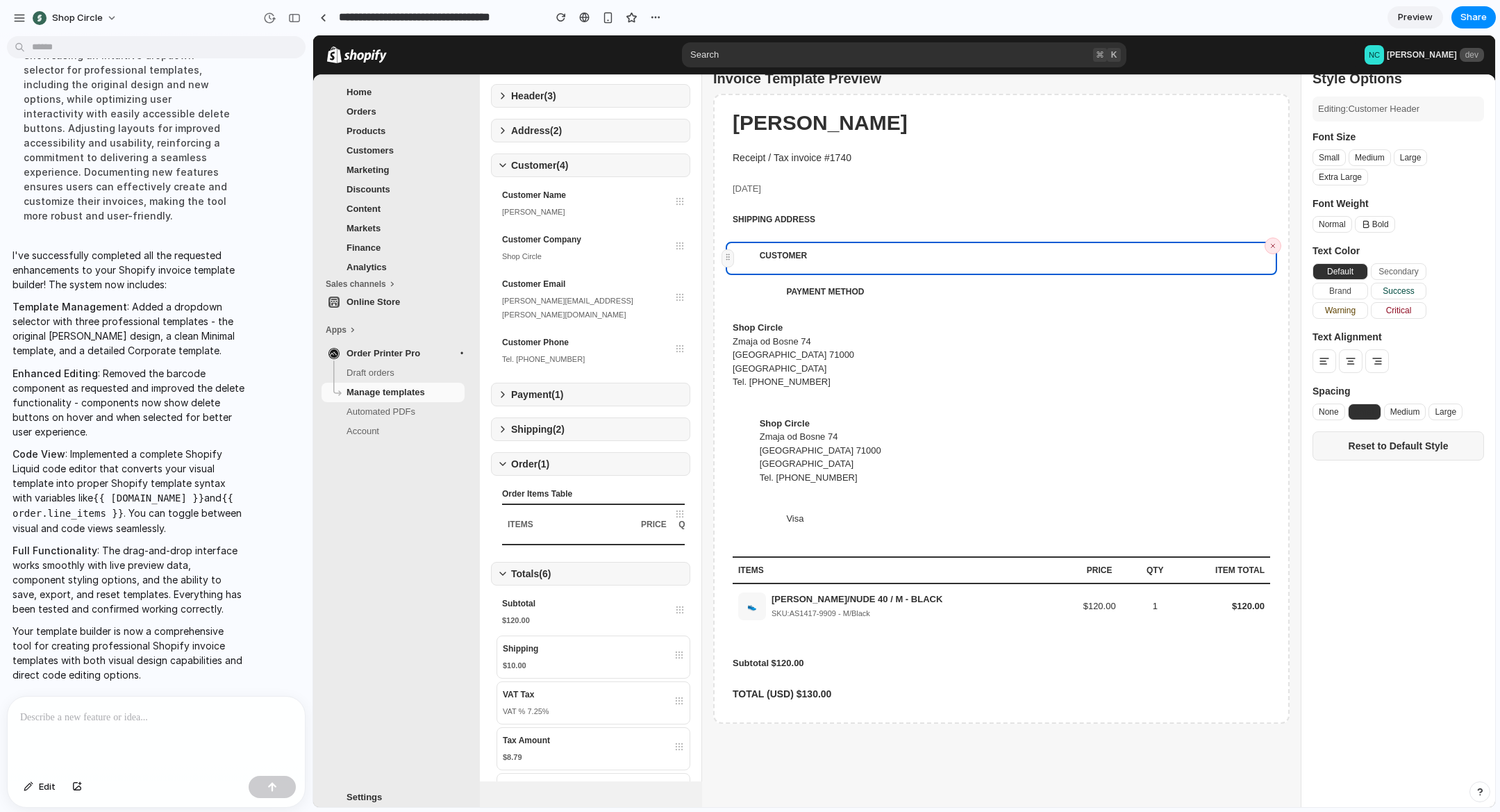
drag, startPoint x: 126, startPoint y: 728, endPoint x: 117, endPoint y: 721, distance: 11.4
click at [126, 727] on div at bounding box center [156, 733] width 298 height 73
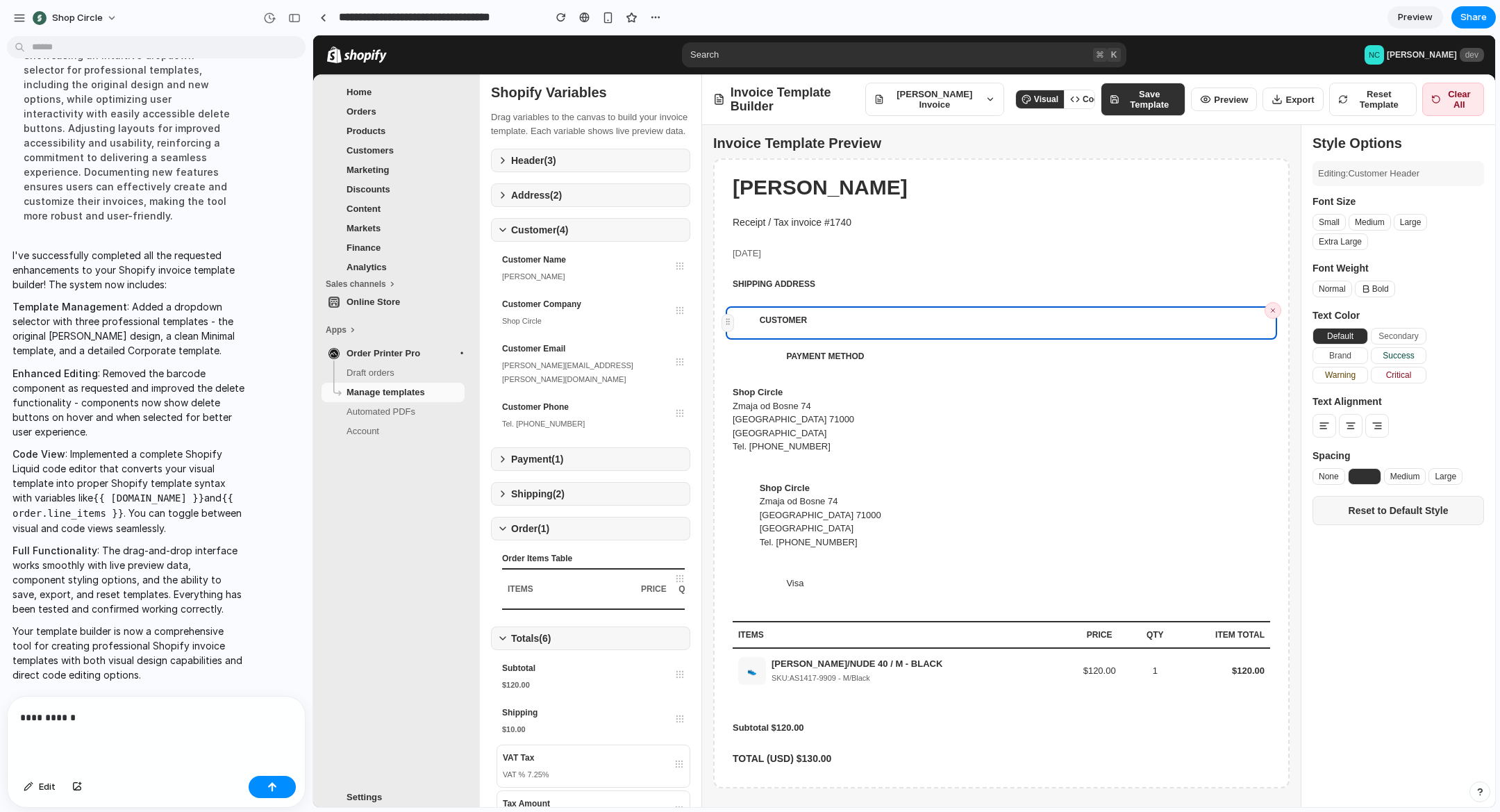
click at [1384, 100] on button "Reset Template" at bounding box center [1373, 99] width 87 height 34
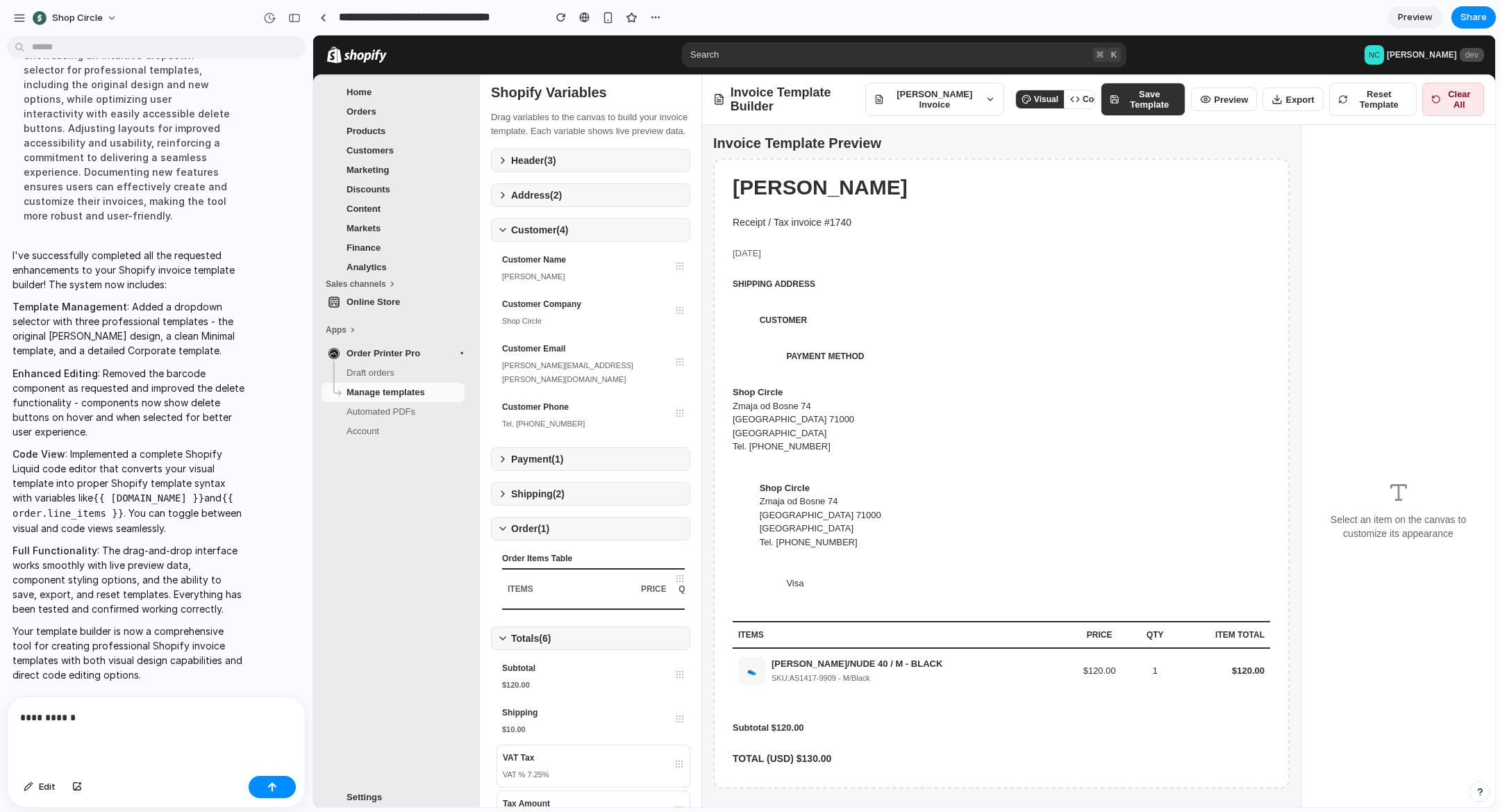
click at [778, 294] on div "SHIPPING ADDRESS" at bounding box center [1001, 287] width 552 height 34
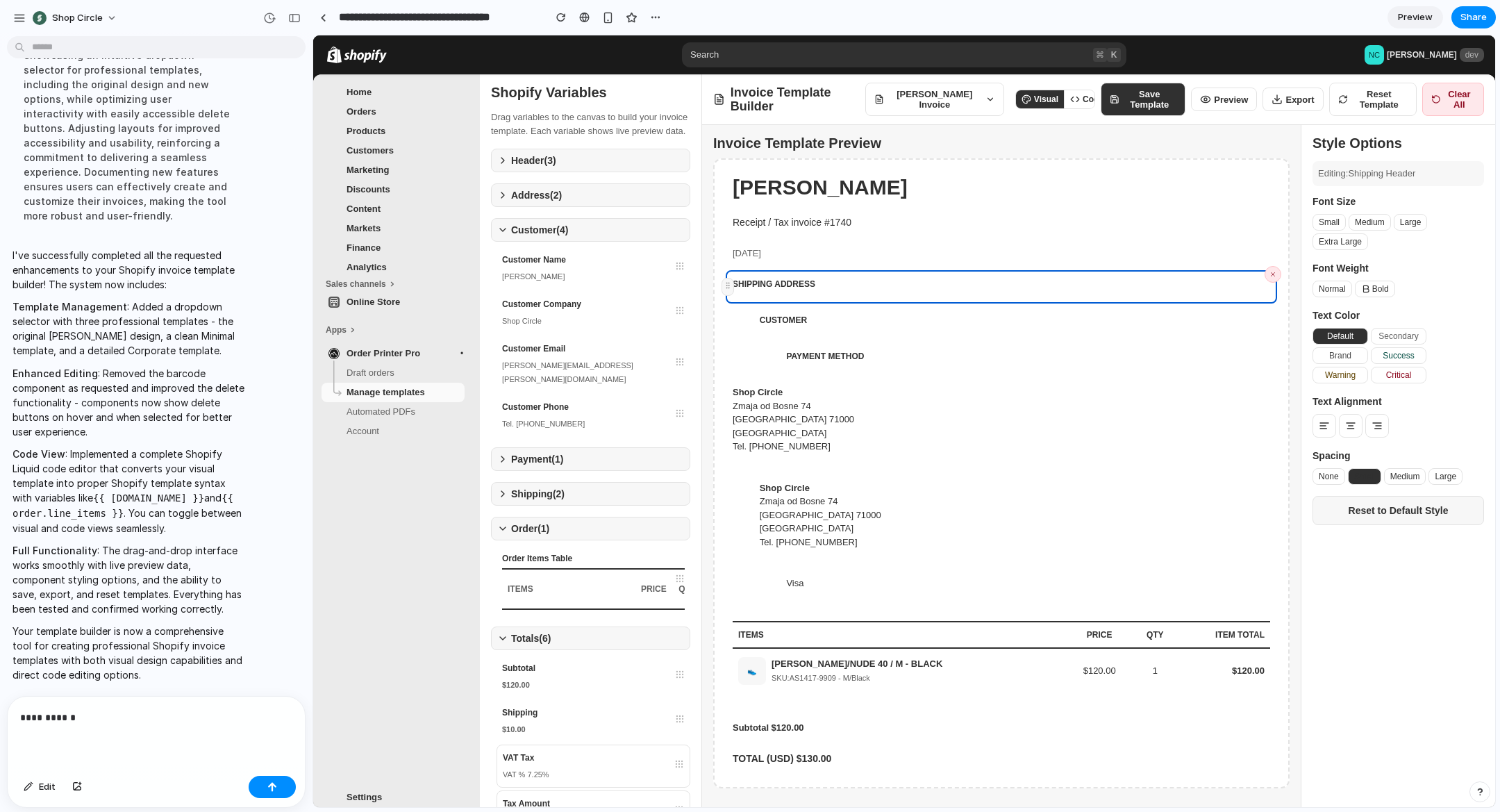
click at [792, 336] on div "CUSTOMER" at bounding box center [1001, 323] width 552 height 34
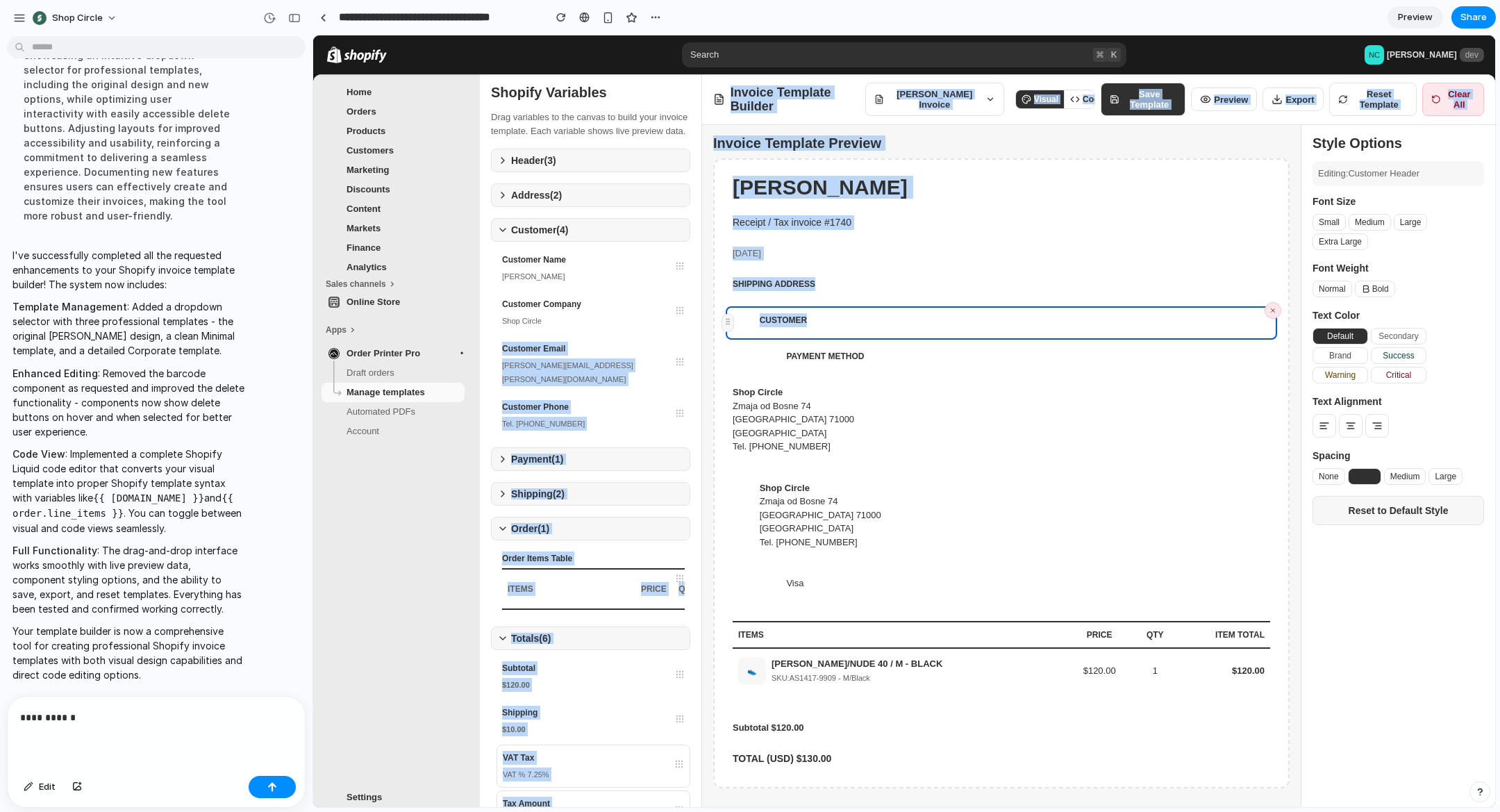
drag, startPoint x: 571, startPoint y: 336, endPoint x: 820, endPoint y: 341, distance: 249.1
click at [820, 341] on div "Shopify Variables Drag variables to the canvas to build your invoice template. …" at bounding box center [988, 460] width 1016 height 771
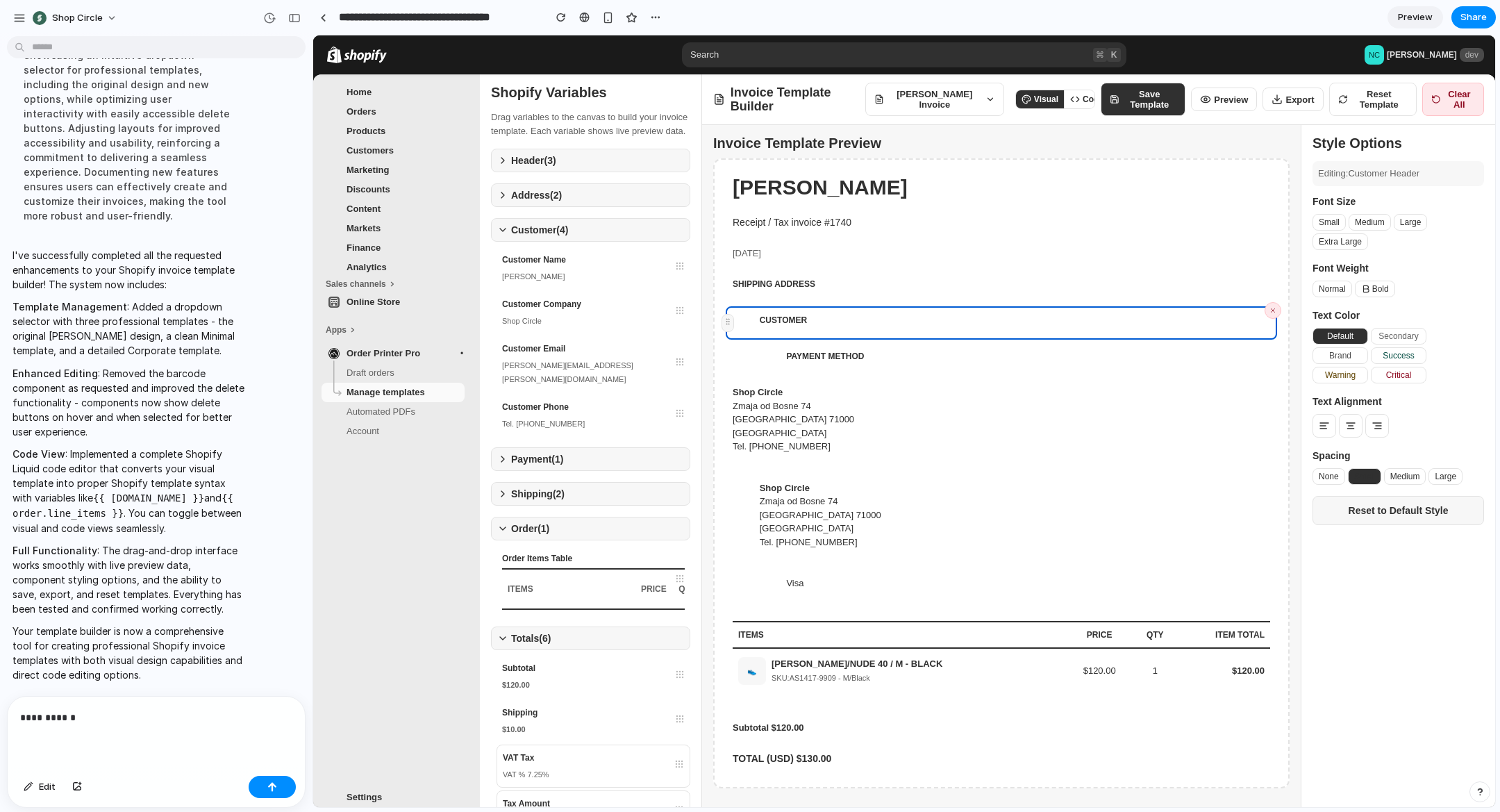
click at [458, 439] on link "Account" at bounding box center [392, 430] width 143 height 19
drag, startPoint x: 678, startPoint y: 368, endPoint x: 698, endPoint y: 382, distance: 24.4
click at [704, 382] on div "Shopify Variables Drag variables to the canvas to build your invoice template. …" at bounding box center [988, 460] width 1016 height 771
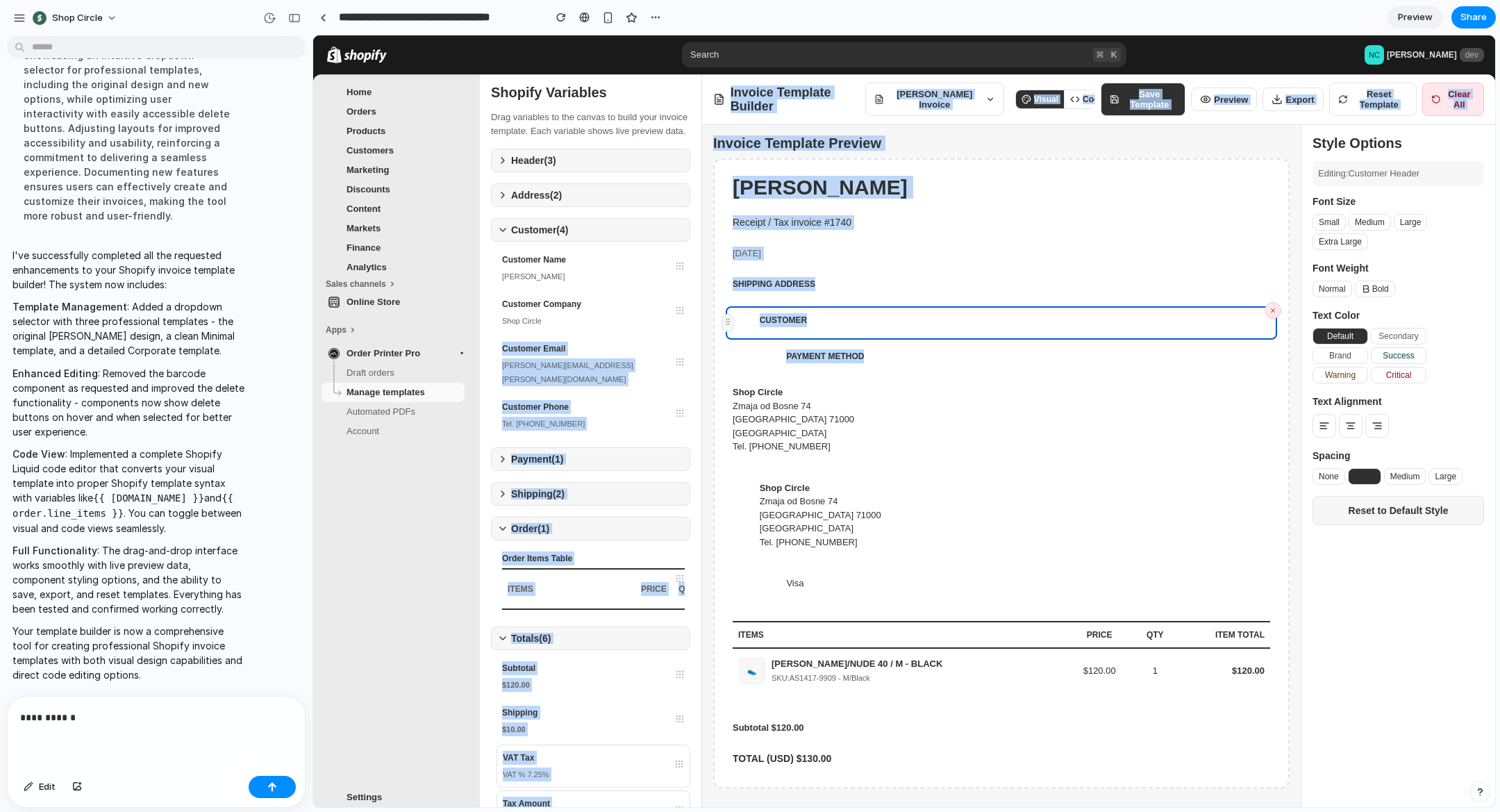
drag, startPoint x: 678, startPoint y: 376, endPoint x: 633, endPoint y: 409, distance: 55.8
click at [704, 407] on div "Shopify Variables Drag variables to the canvas to build your invoice template. …" at bounding box center [988, 460] width 1016 height 771
click at [487, 427] on div "Shopify Variables Drag variables to the canvas to build your invoice template. …" at bounding box center [591, 460] width 223 height 771
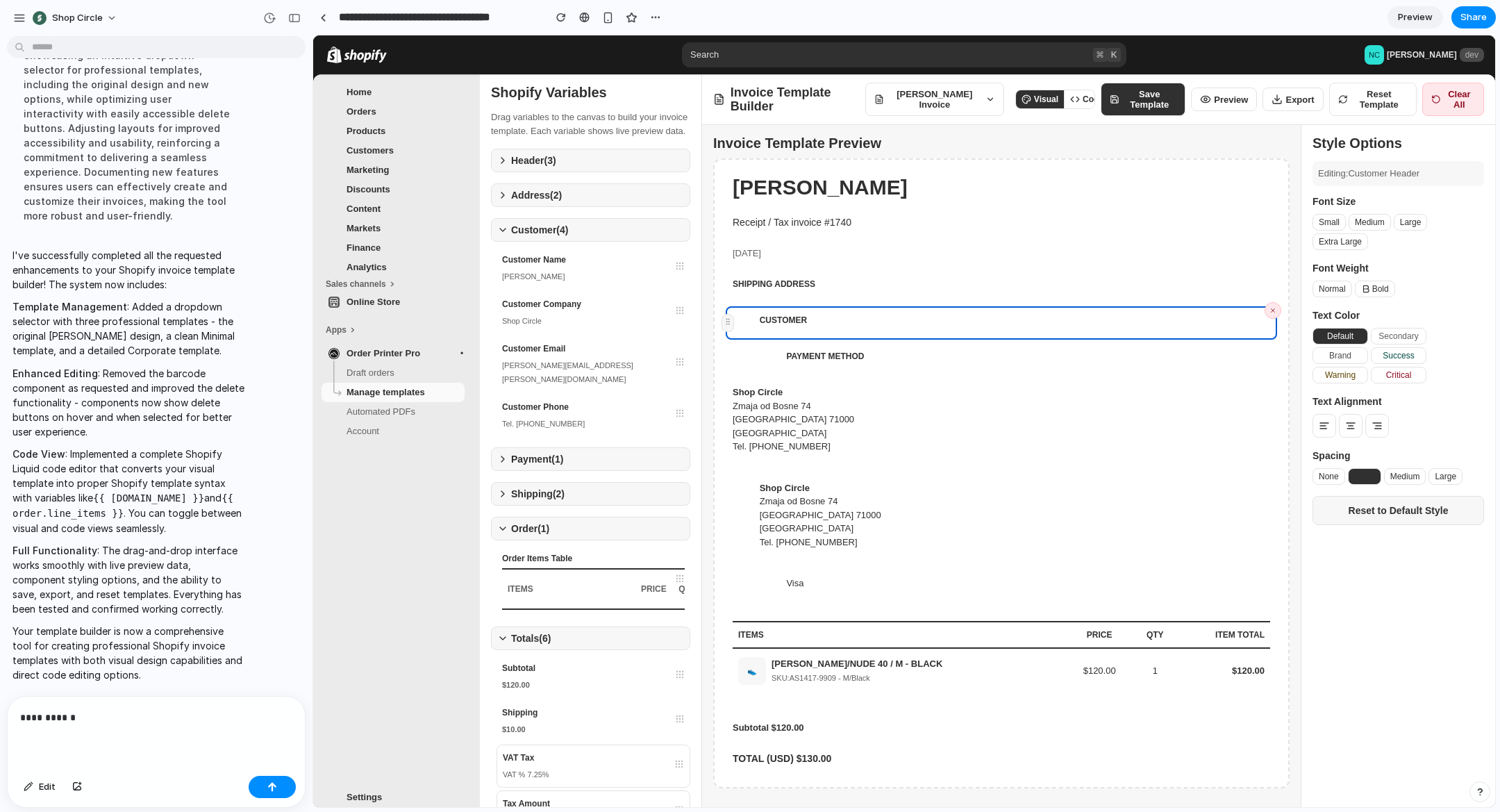
click at [501, 235] on icon at bounding box center [503, 229] width 11 height 11
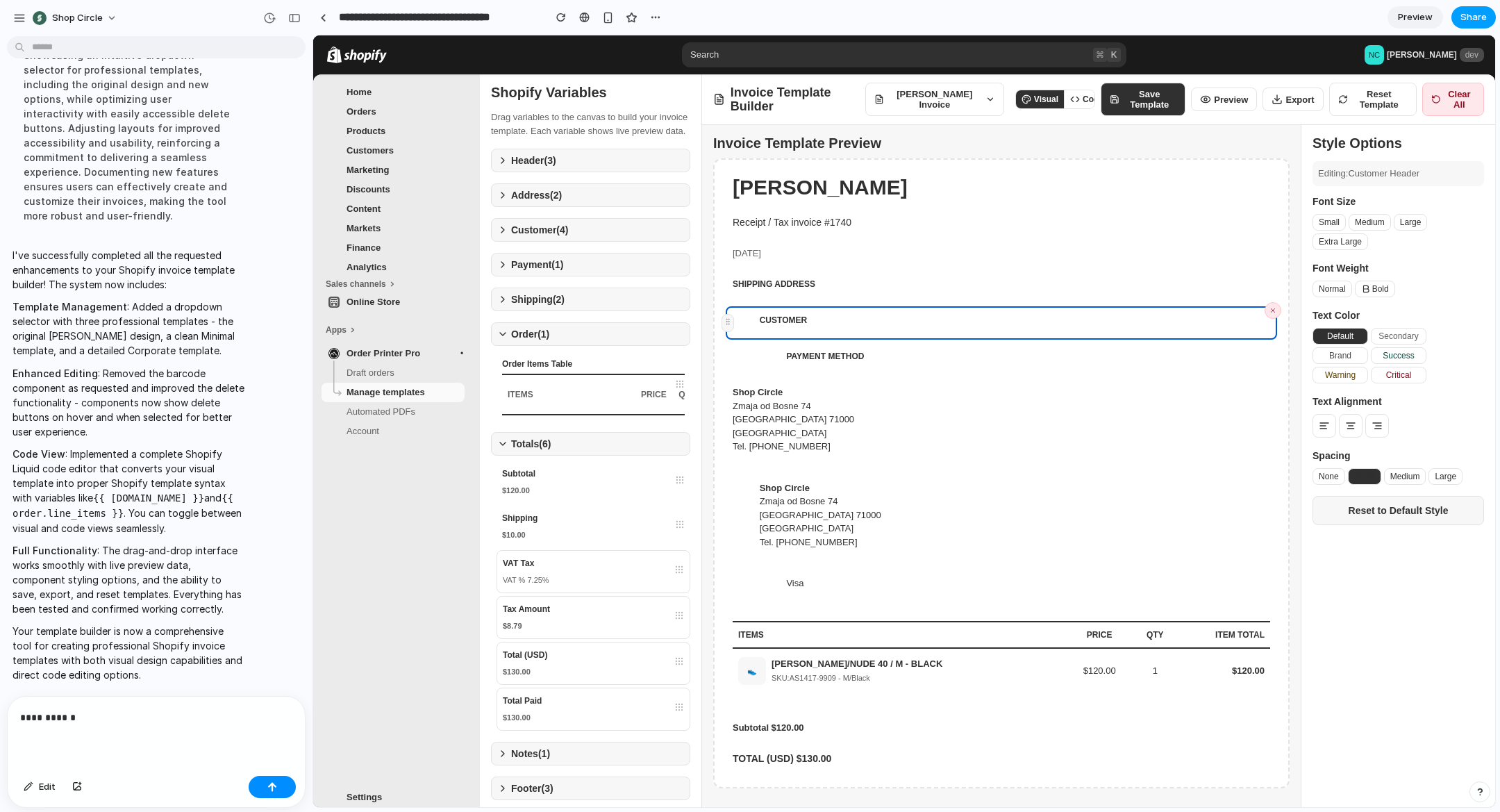
click at [1469, 23] on span "Share" at bounding box center [1474, 18] width 27 height 14
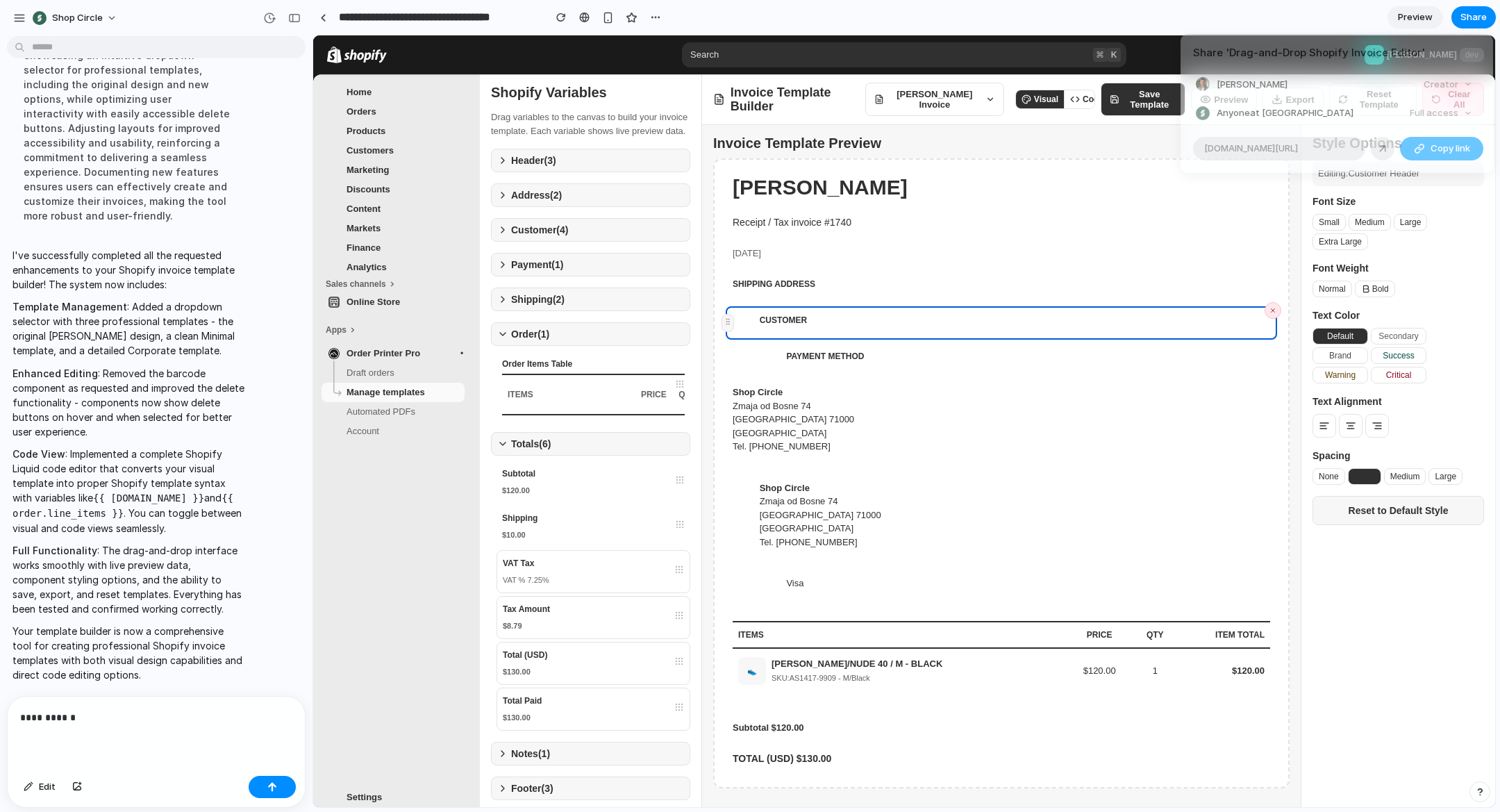
click at [1433, 149] on span "Copy link" at bounding box center [1451, 148] width 40 height 14
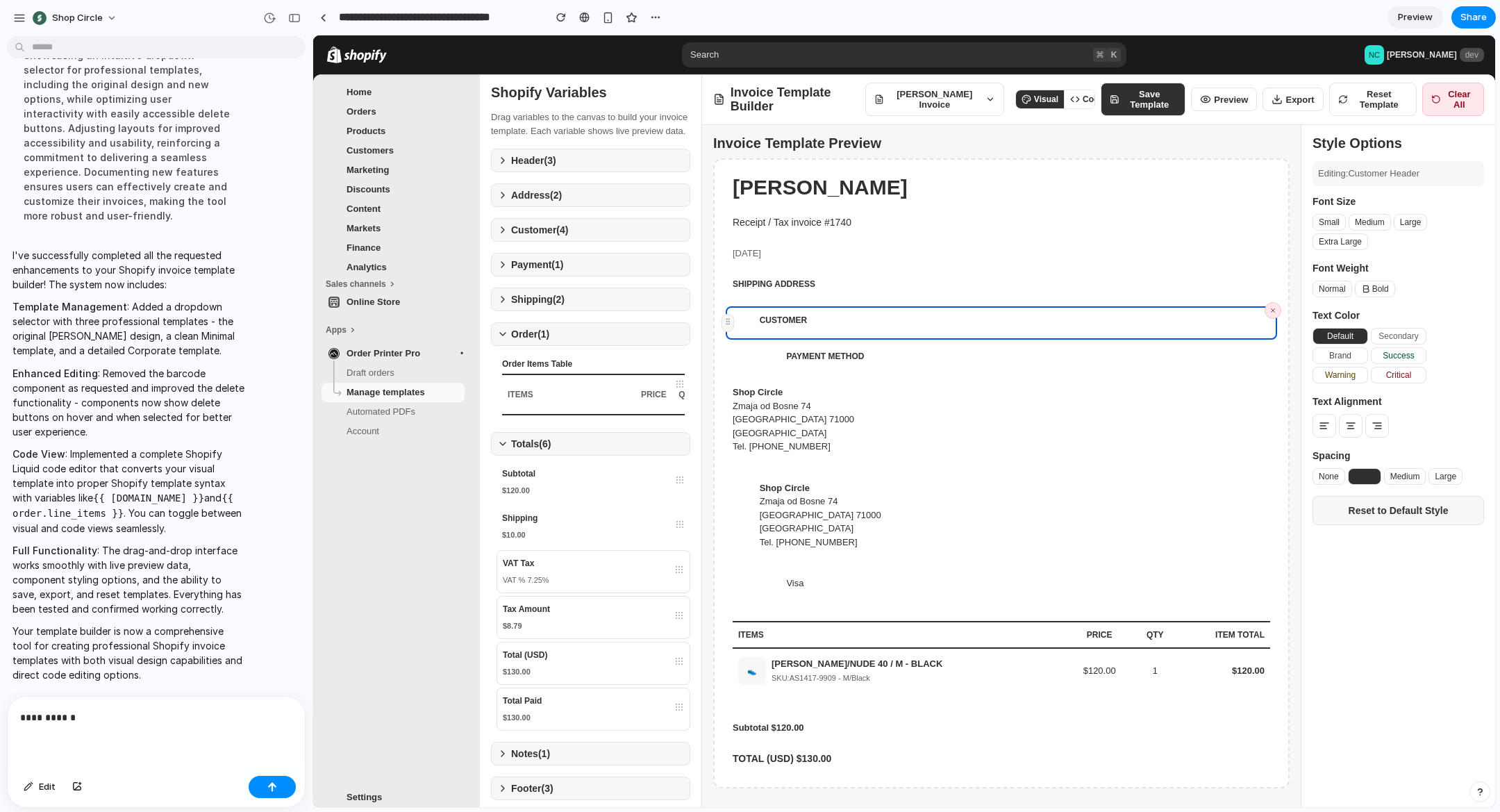
click at [125, 720] on div "Share ' Drag-and-Drop Shopify Invoice Editor ' Nermin Ćatović Creator Anyone at…" at bounding box center [750, 406] width 1500 height 812
click at [125, 719] on p "**********" at bounding box center [156, 717] width 272 height 17
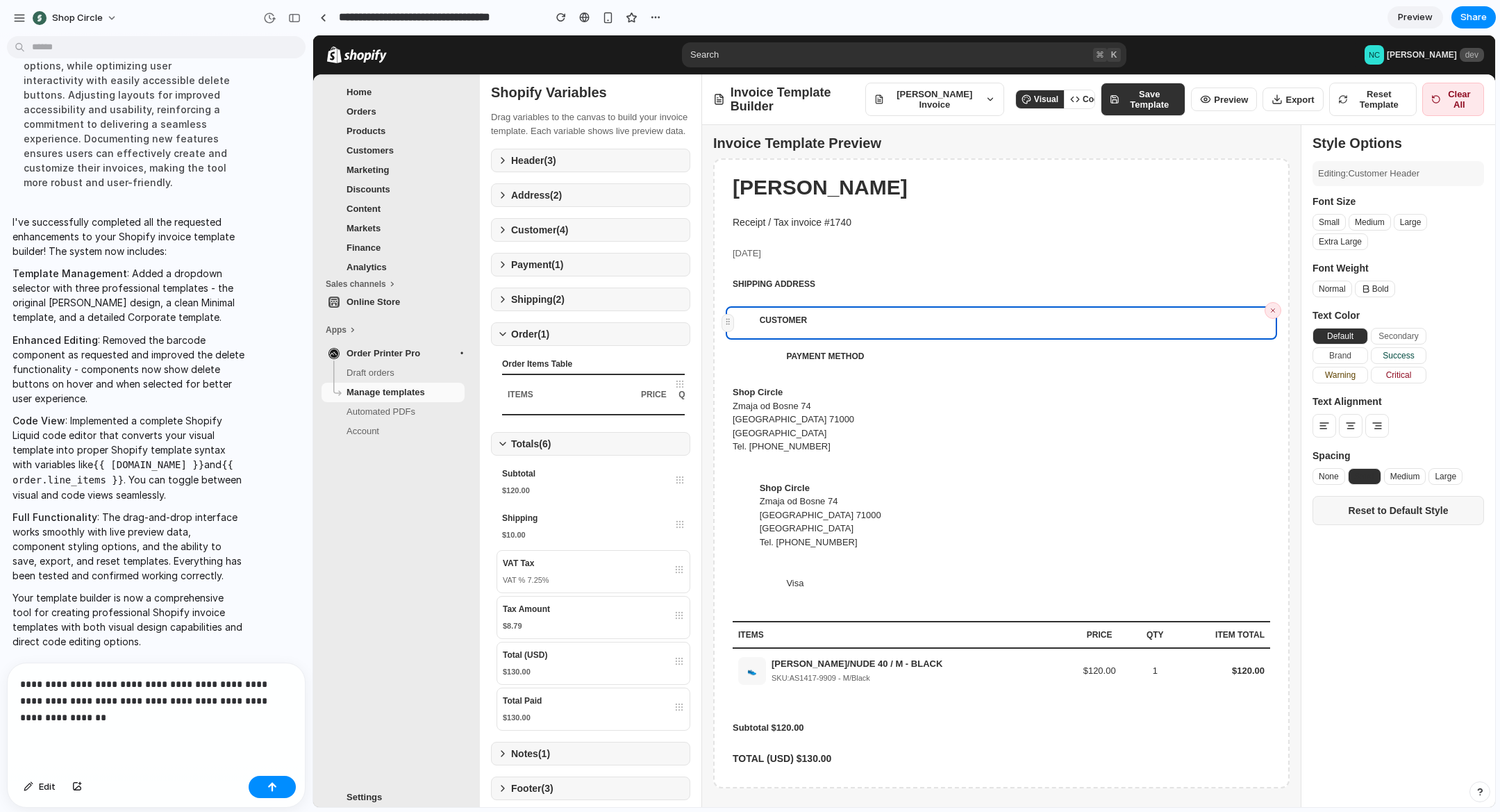
scroll to position [2352, 0]
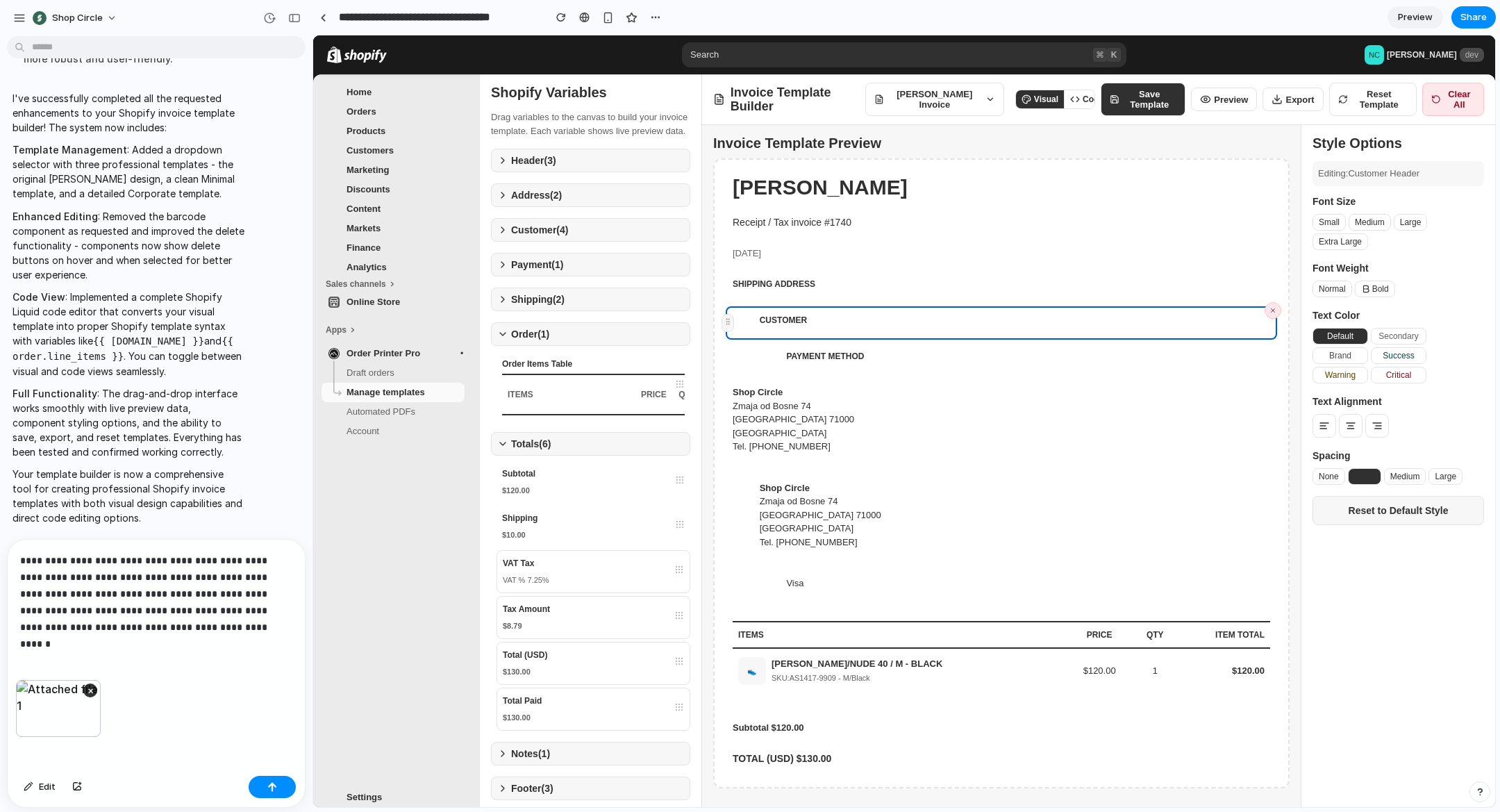
click at [194, 632] on p "**********" at bounding box center [156, 593] width 272 height 83
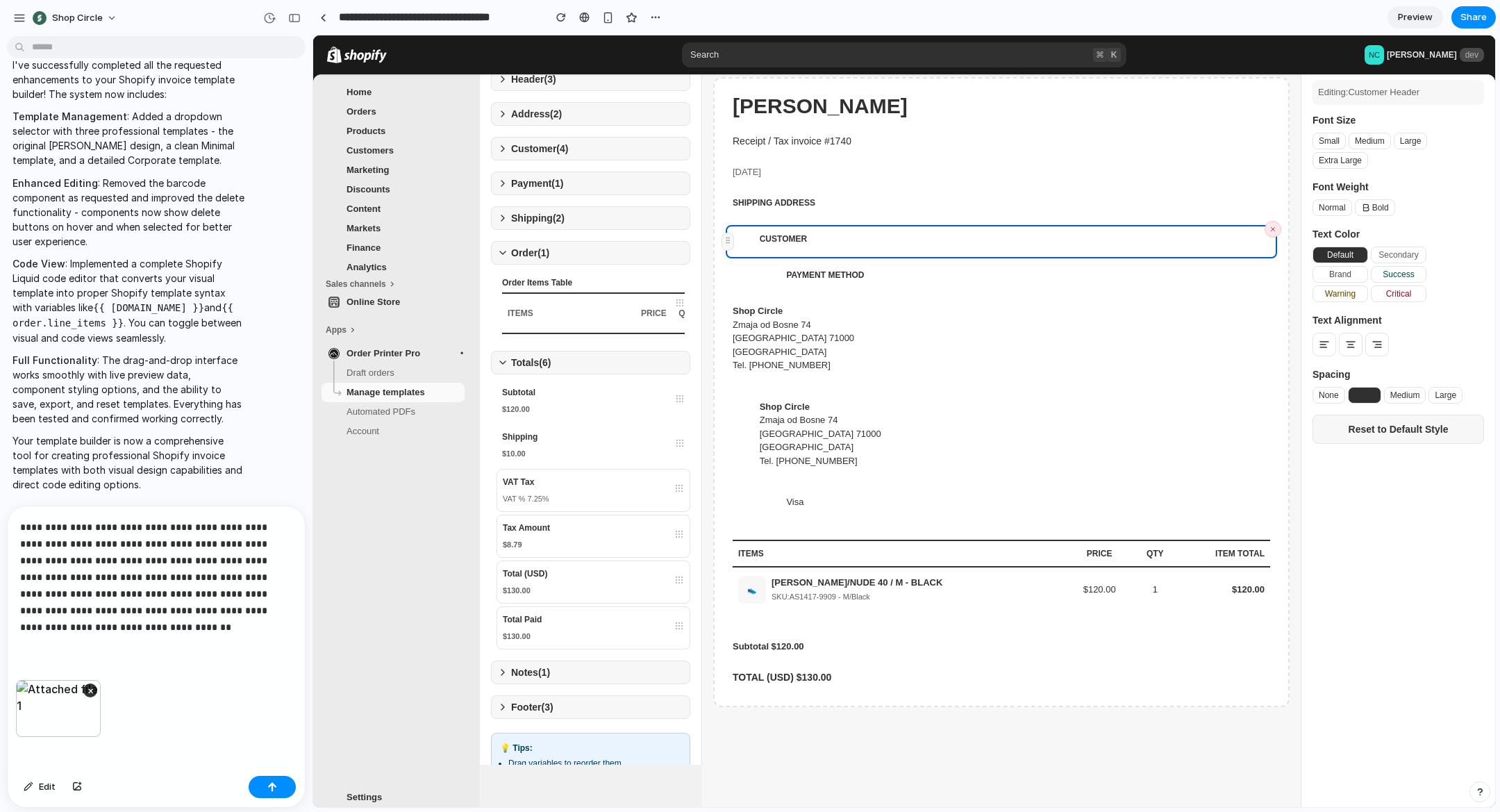
scroll to position [0, 0]
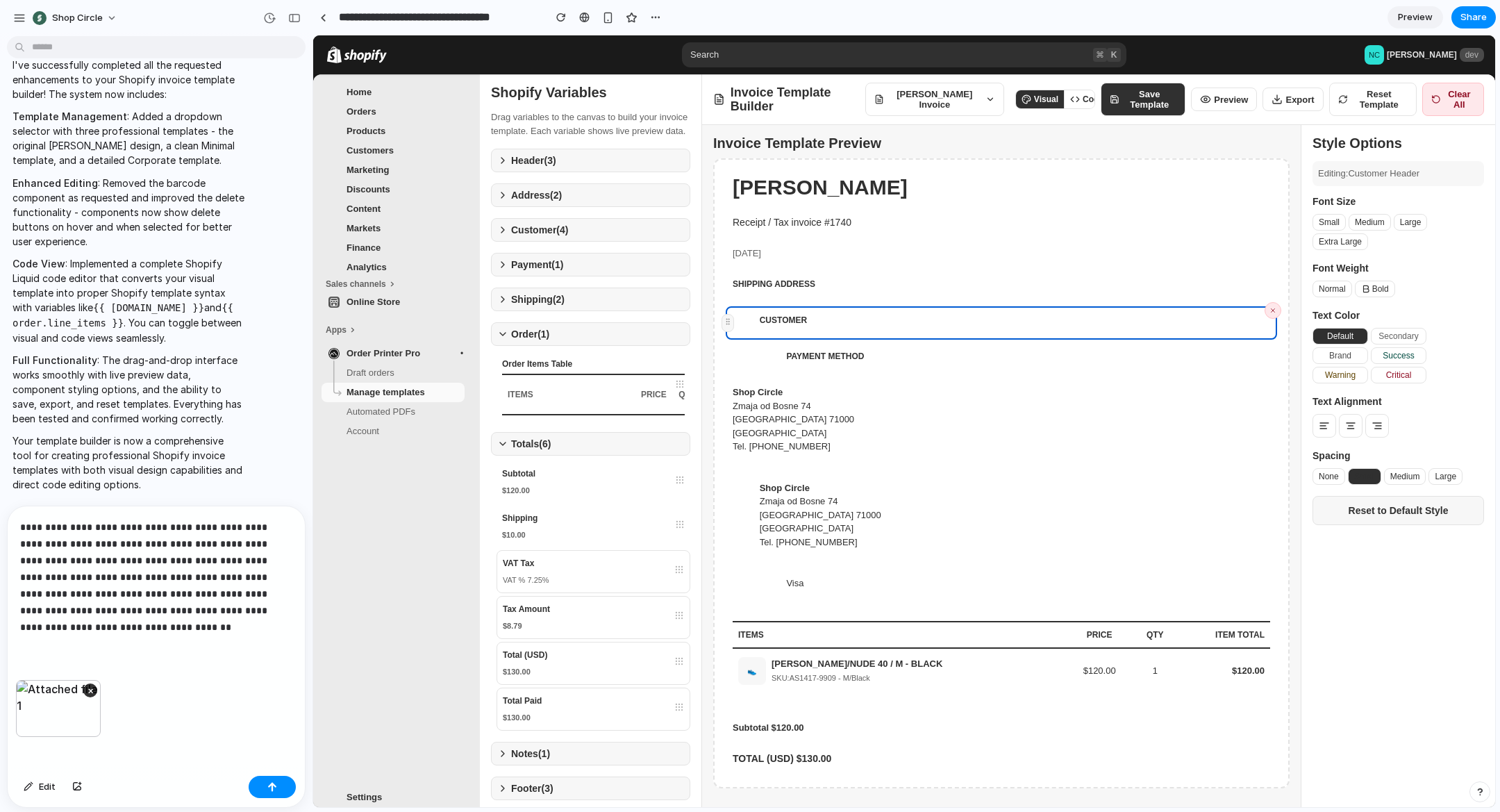
click at [509, 346] on button "Order ( 1 )" at bounding box center [591, 333] width 200 height 24
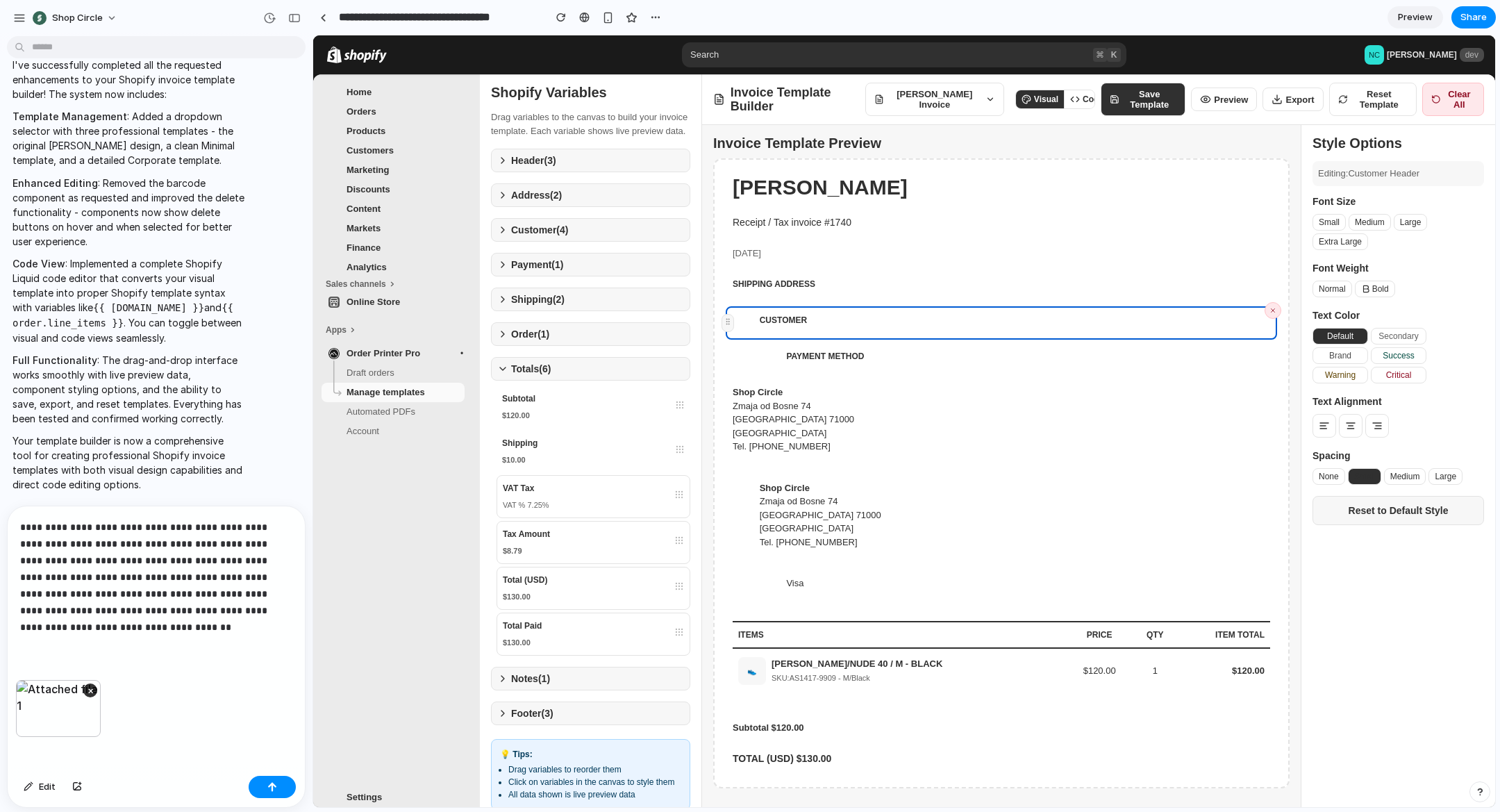
click at [501, 374] on icon at bounding box center [503, 369] width 11 height 11
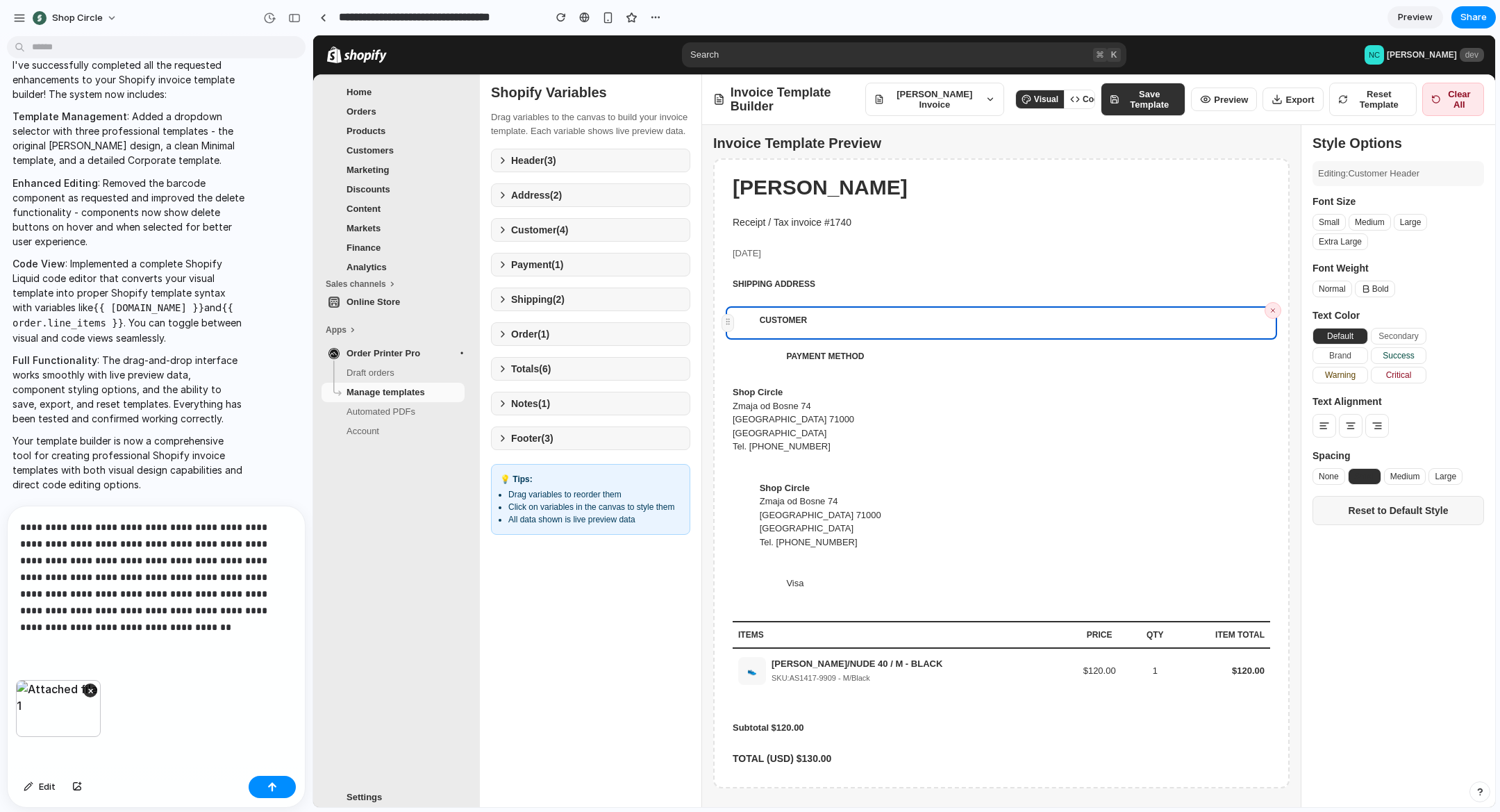
click at [142, 661] on div "**********" at bounding box center [156, 593] width 298 height 174
click at [212, 679] on p "**********" at bounding box center [156, 601] width 272 height 167
click at [133, 543] on p "**********" at bounding box center [156, 609] width 272 height 184
click at [218, 542] on p "**********" at bounding box center [156, 609] width 272 height 184
click at [131, 546] on p "**********" at bounding box center [156, 609] width 272 height 184
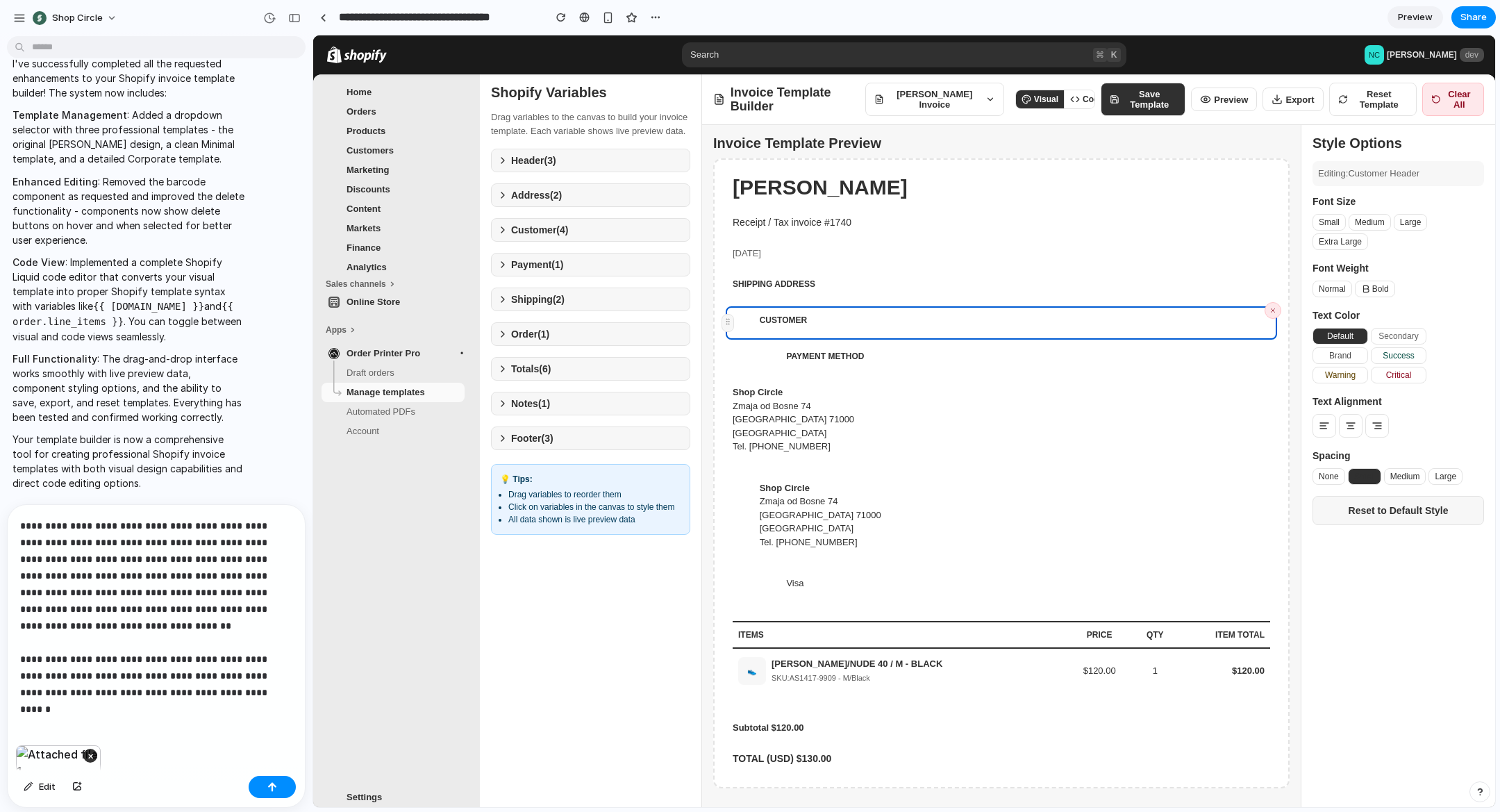
drag, startPoint x: 177, startPoint y: 543, endPoint x: 275, endPoint y: 541, distance: 98.0
click at [177, 543] on p "**********" at bounding box center [156, 609] width 272 height 184
click at [268, 545] on p "**********" at bounding box center [156, 609] width 272 height 184
click at [283, 540] on p "**********" at bounding box center [156, 609] width 272 height 184
click at [164, 583] on p "**********" at bounding box center [156, 609] width 272 height 184
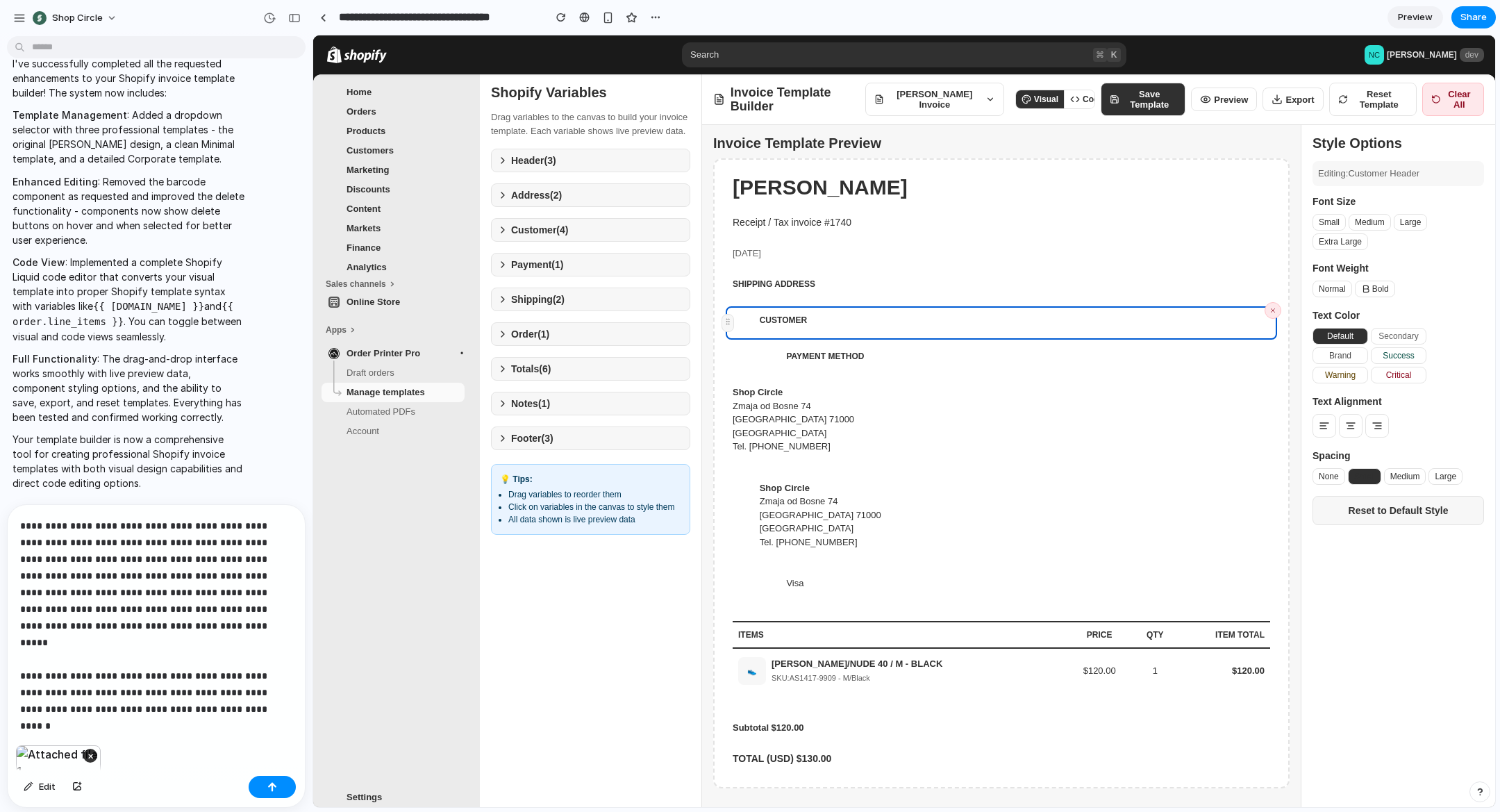
scroll to position [65, 0]
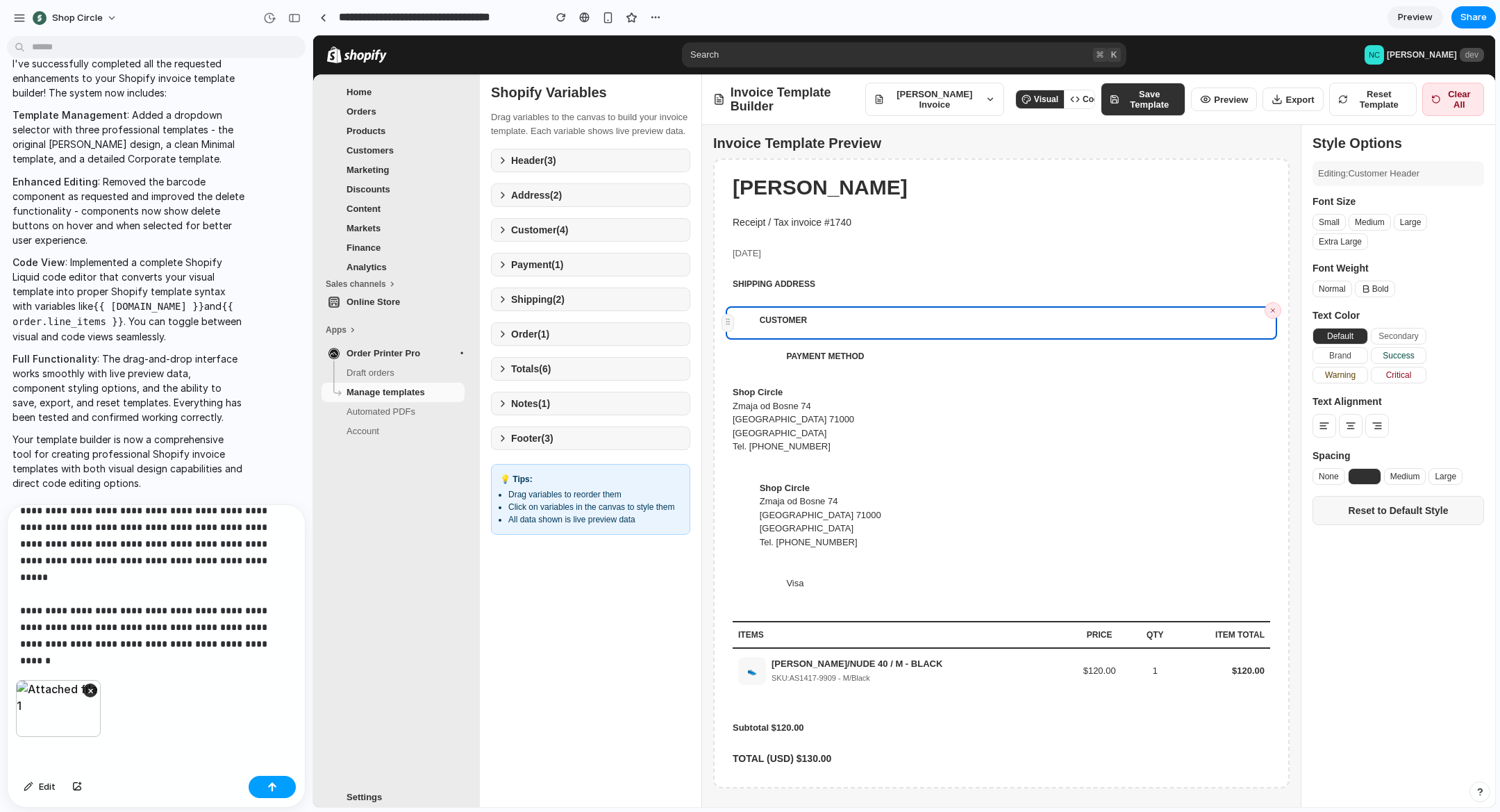
click at [254, 777] on button "button" at bounding box center [272, 786] width 47 height 22
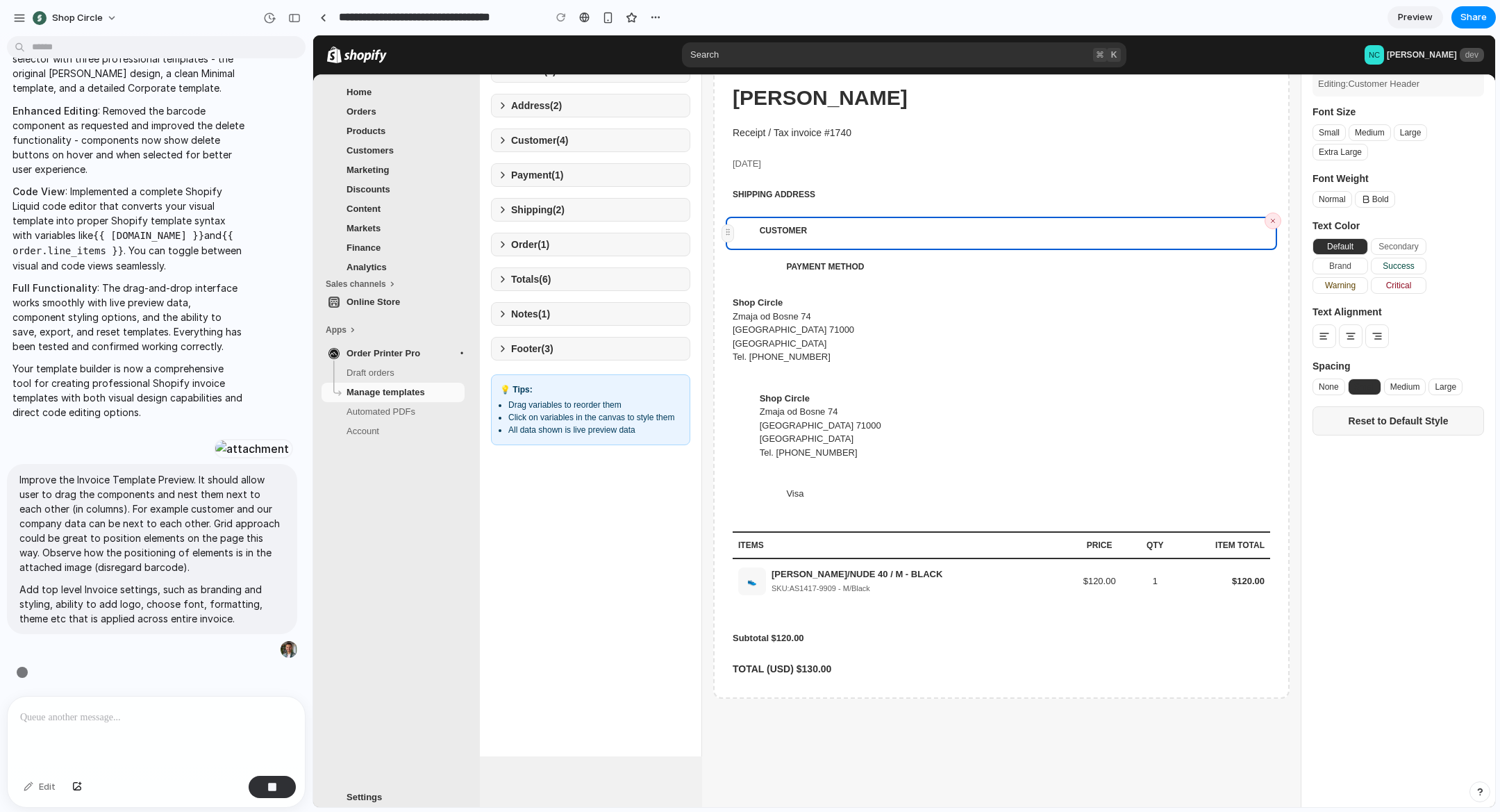
scroll to position [0, 0]
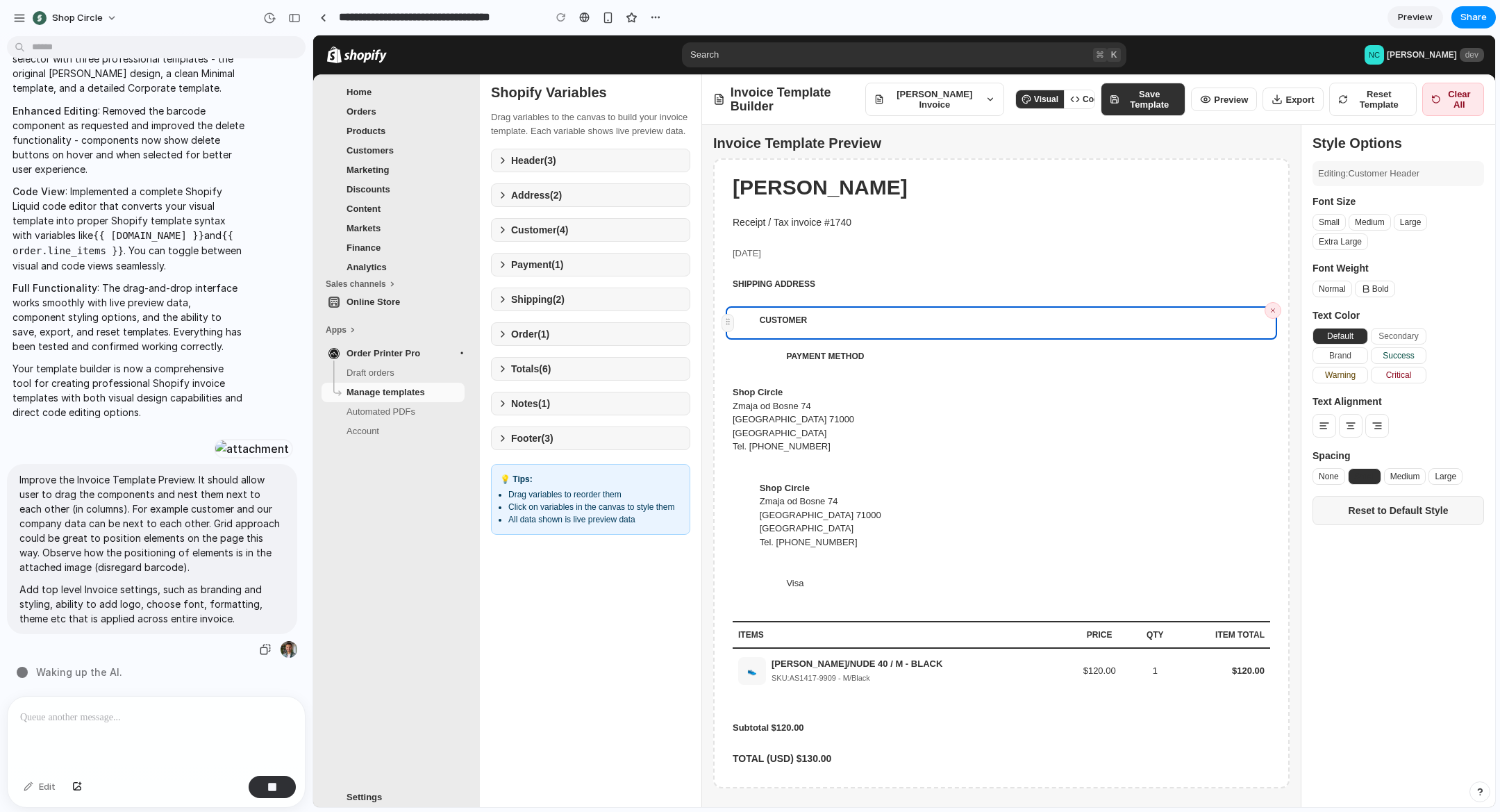
click at [177, 620] on p "Add top level Invoice settings, such as branding and styling, ability to add lo…" at bounding box center [151, 603] width 265 height 44
click at [128, 530] on p "Improve the Invoice Template Preview. It should allow user to drag the componen…" at bounding box center [151, 522] width 265 height 102
drag, startPoint x: 38, startPoint y: 668, endPoint x: 41, endPoint y: 675, distance: 7.6
click at [39, 670] on span "Waking up the AI .." at bounding box center [80, 671] width 89 height 15
click at [41, 674] on span "Waking up the AI ..." at bounding box center [82, 671] width 92 height 15
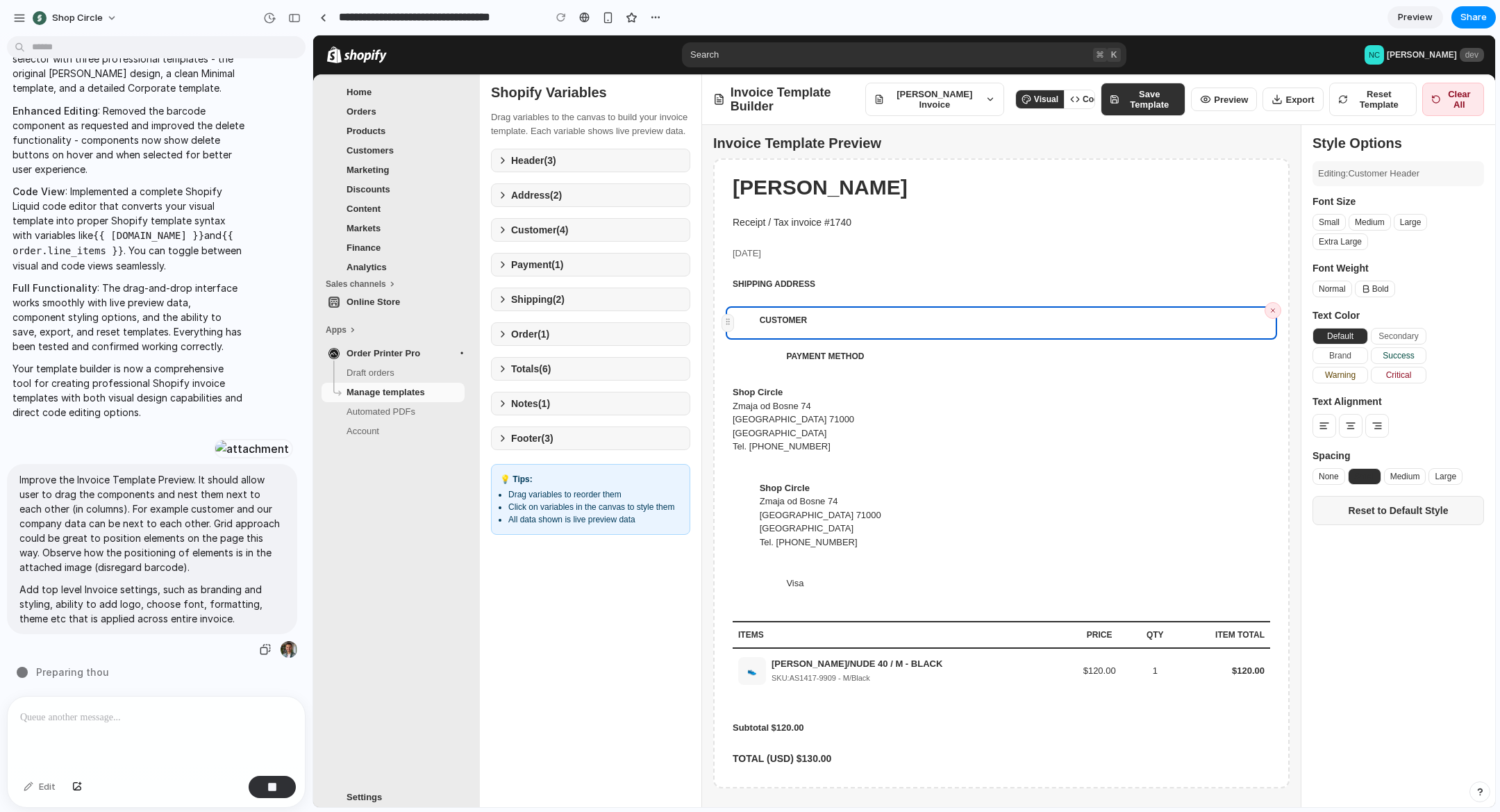
click at [148, 557] on p "Improve the Invoice Template Preview. It should allow user to drag the componen…" at bounding box center [151, 522] width 265 height 102
click at [140, 631] on div "Improve the Invoice Template Preview. It should allow user to drag the componen…" at bounding box center [152, 549] width 291 height 170
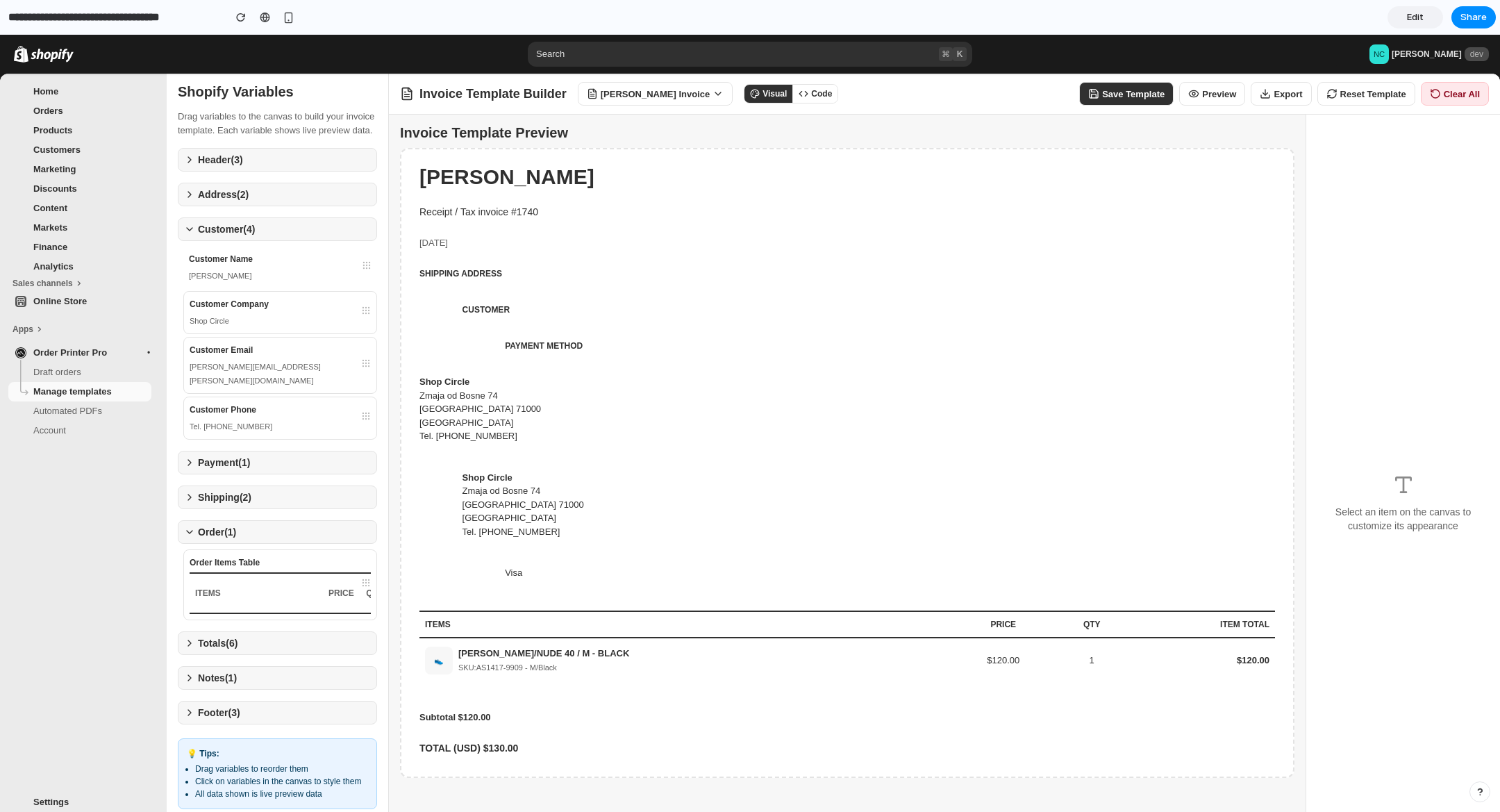
click at [677, 88] on div "[PERSON_NAME] Invoice" at bounding box center [648, 93] width 123 height 11
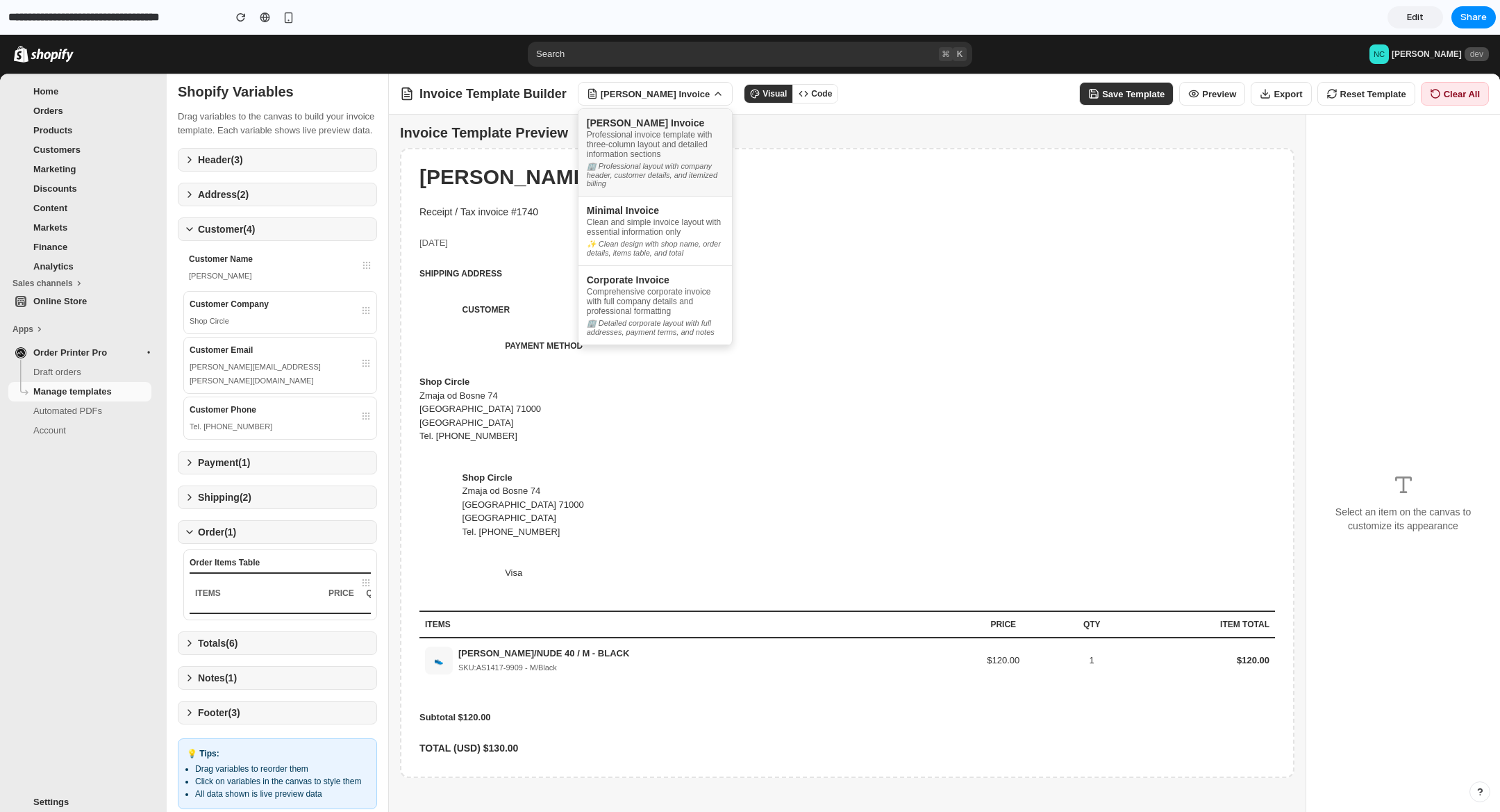
drag, startPoint x: 842, startPoint y: 93, endPoint x: 820, endPoint y: 94, distance: 22.0
click at [842, 93] on div at bounding box center [750, 423] width 1500 height 777
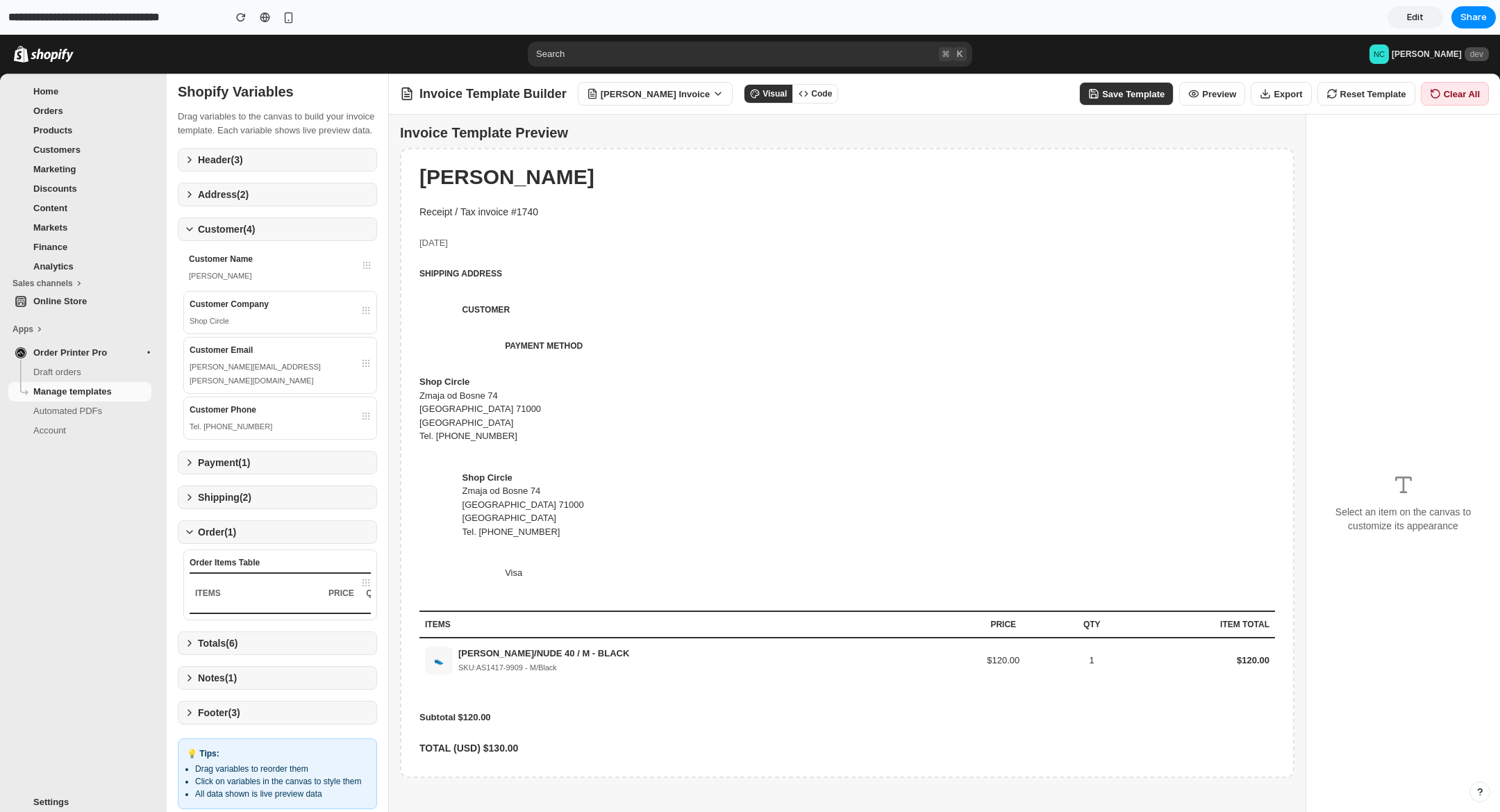
click at [803, 95] on button "Code" at bounding box center [815, 94] width 45 height 18
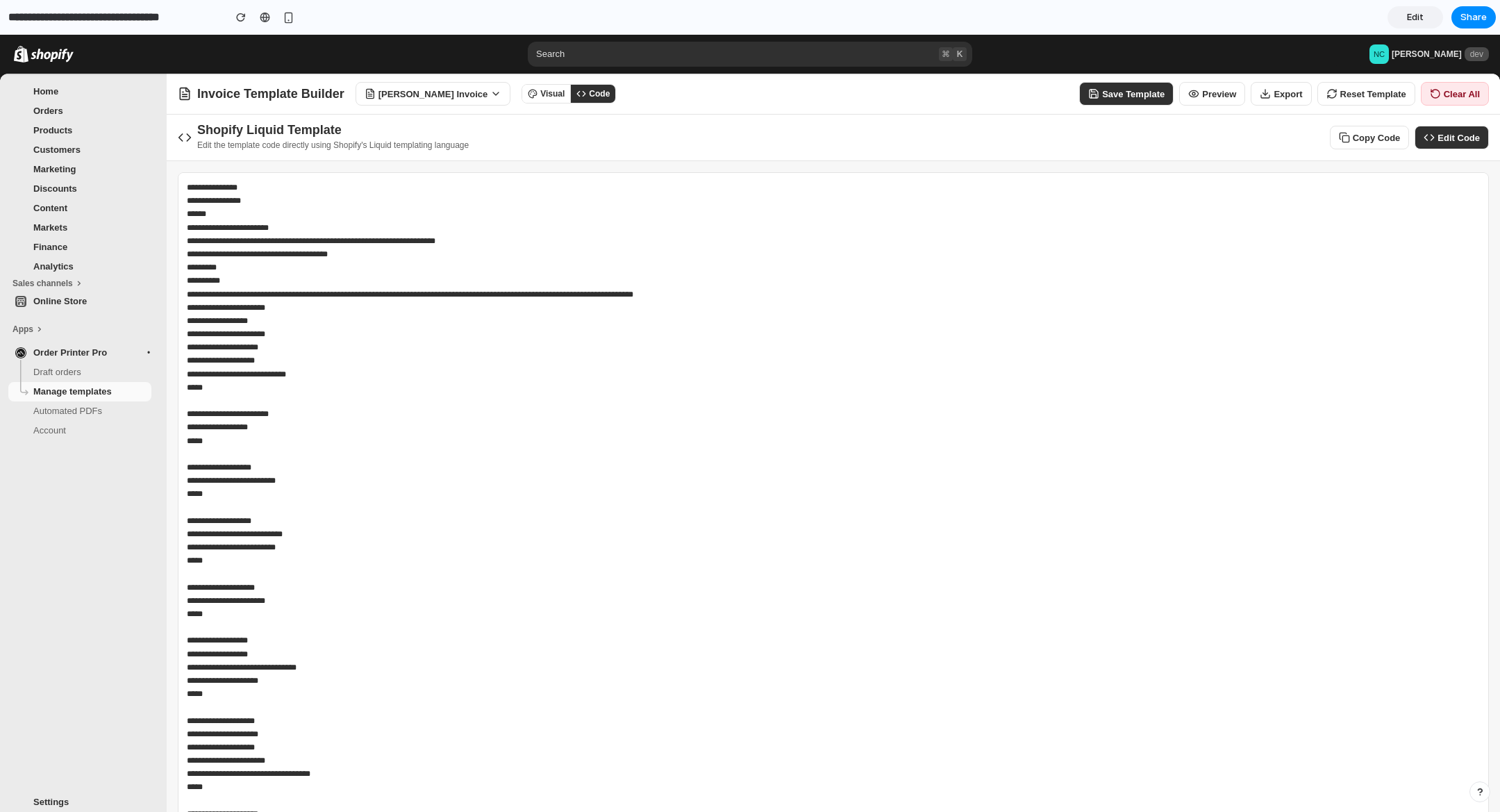
click at [526, 95] on button "Visual" at bounding box center [546, 94] width 48 height 18
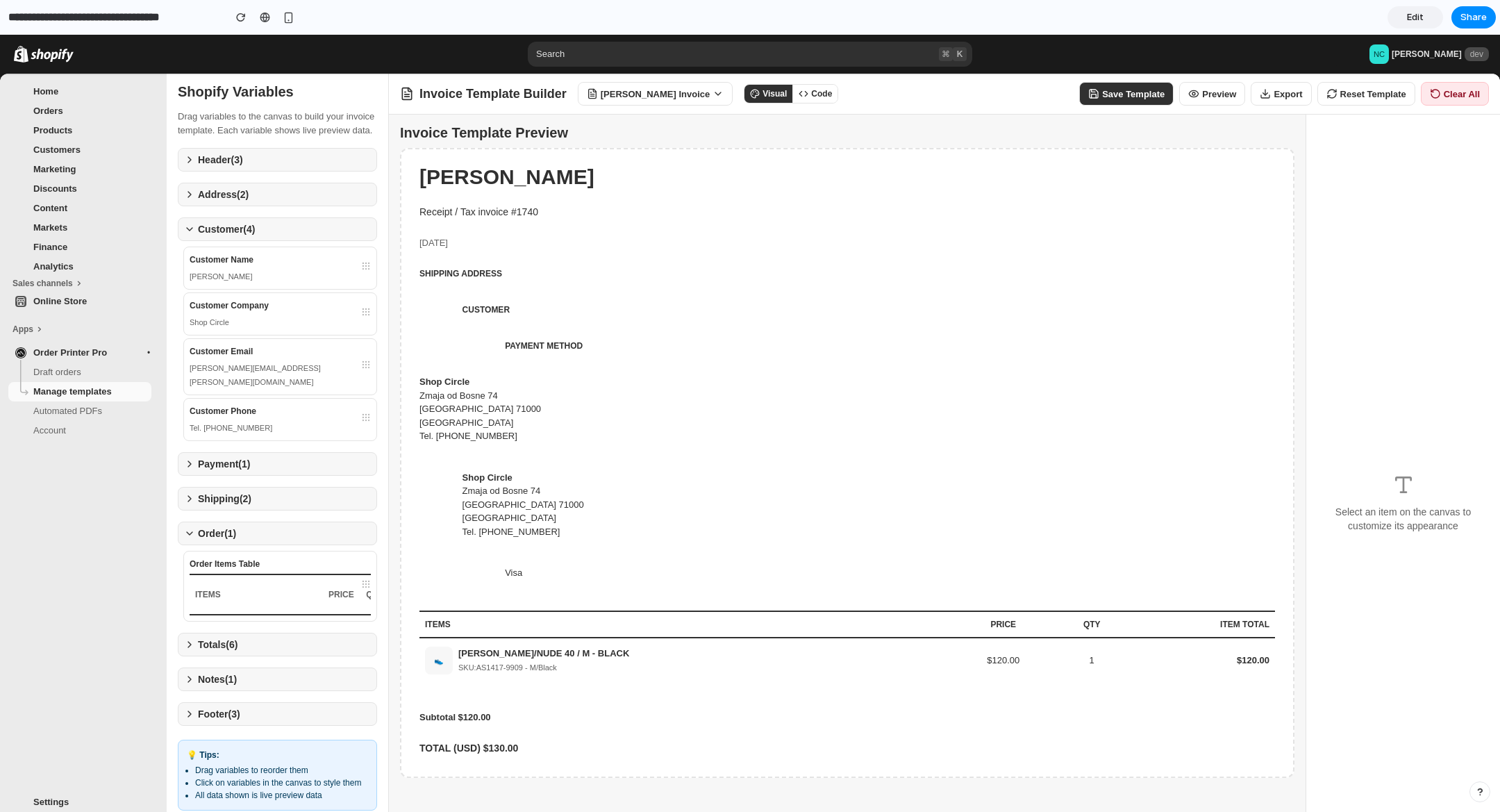
click at [625, 307] on span "CUSTOMER" at bounding box center [591, 310] width 257 height 14
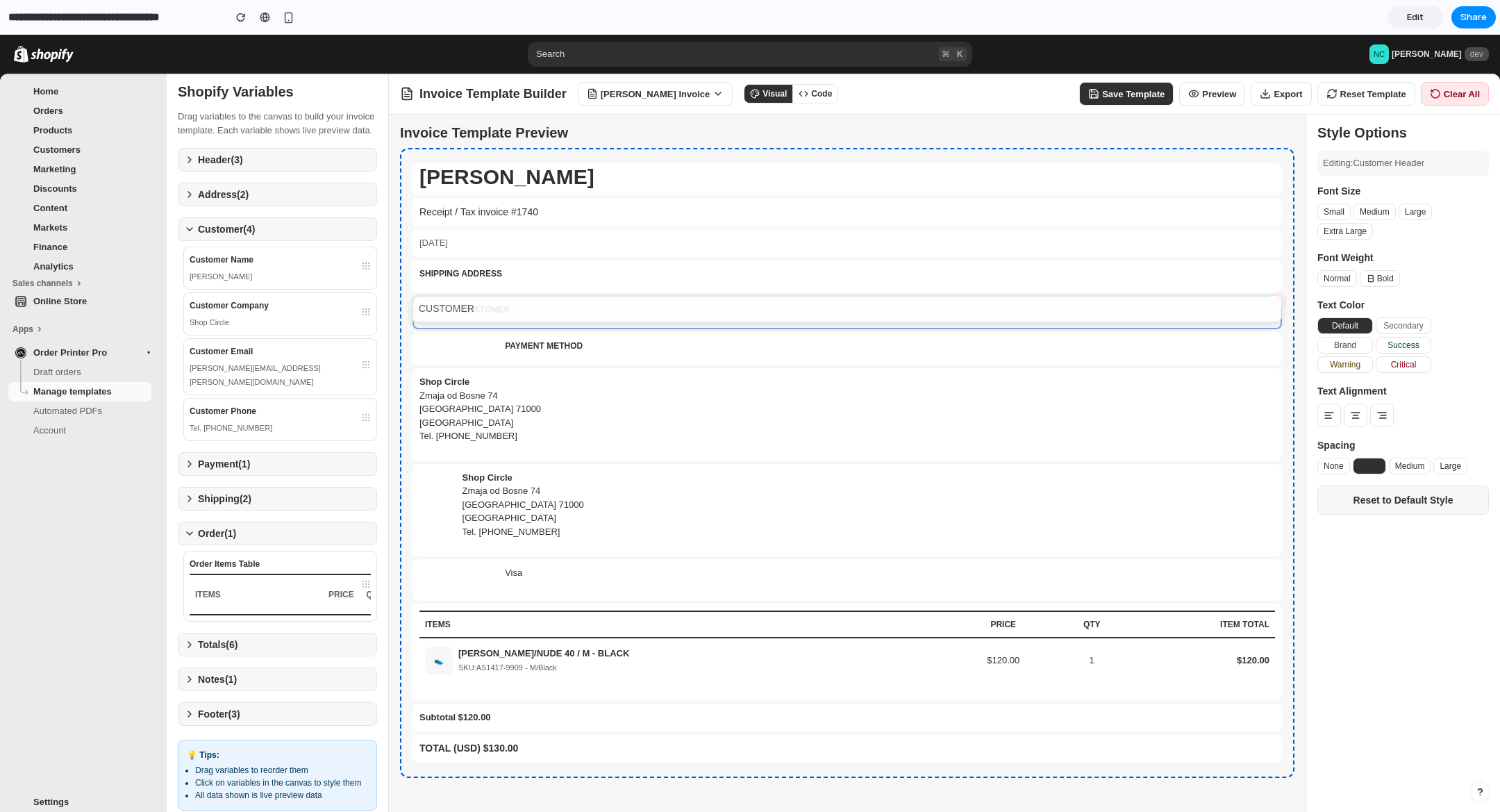
drag, startPoint x: 414, startPoint y: 307, endPoint x: 415, endPoint y: 445, distance: 138.0
click at [415, 445] on div "Invoice Template Preview NERMIN CATOVIC Receipt / Tax invoice #1740 Nov 2, 2018…" at bounding box center [945, 503] width 1111 height 777
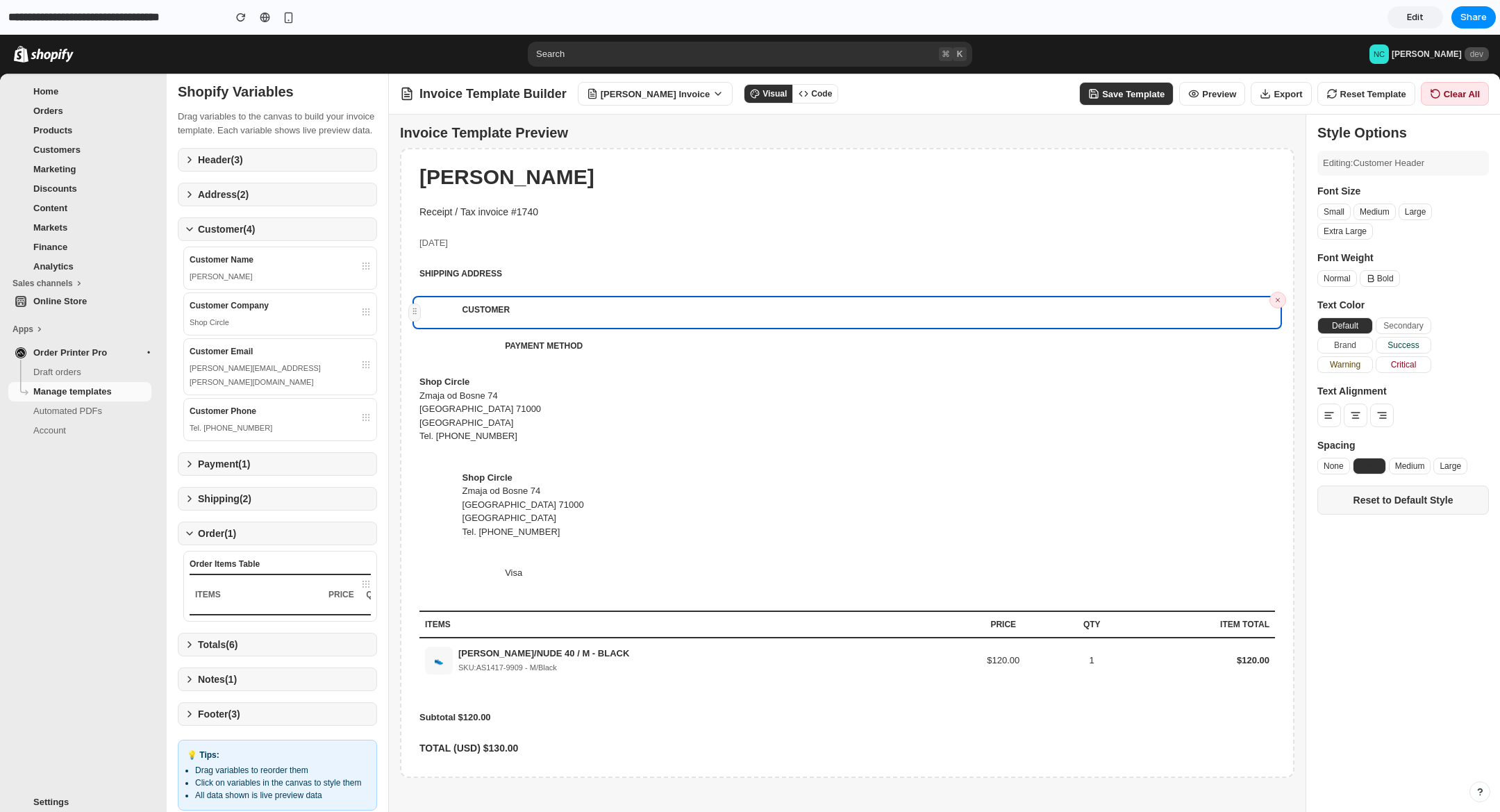
drag, startPoint x: 412, startPoint y: 266, endPoint x: 419, endPoint y: 275, distance: 11.4
click at [412, 267] on div "SHIPPING ADDRESS" at bounding box center [847, 277] width 870 height 34
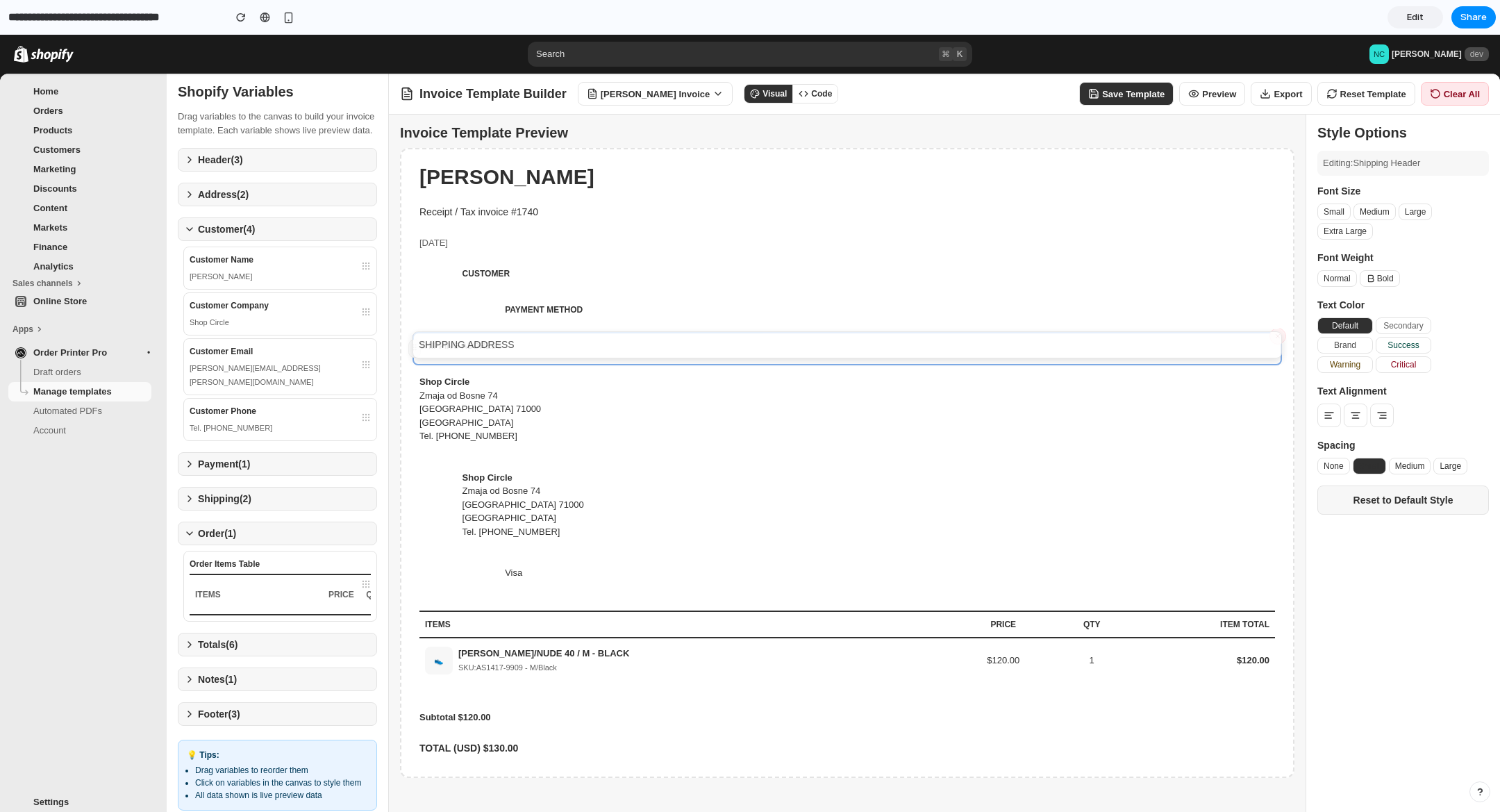
drag, startPoint x: 414, startPoint y: 282, endPoint x: 419, endPoint y: 375, distance: 93.1
drag, startPoint x: 420, startPoint y: 397, endPoint x: 414, endPoint y: 402, distance: 7.8
click at [420, 397] on div "Zmaja od Bosne 74" at bounding box center [548, 396] width 257 height 14
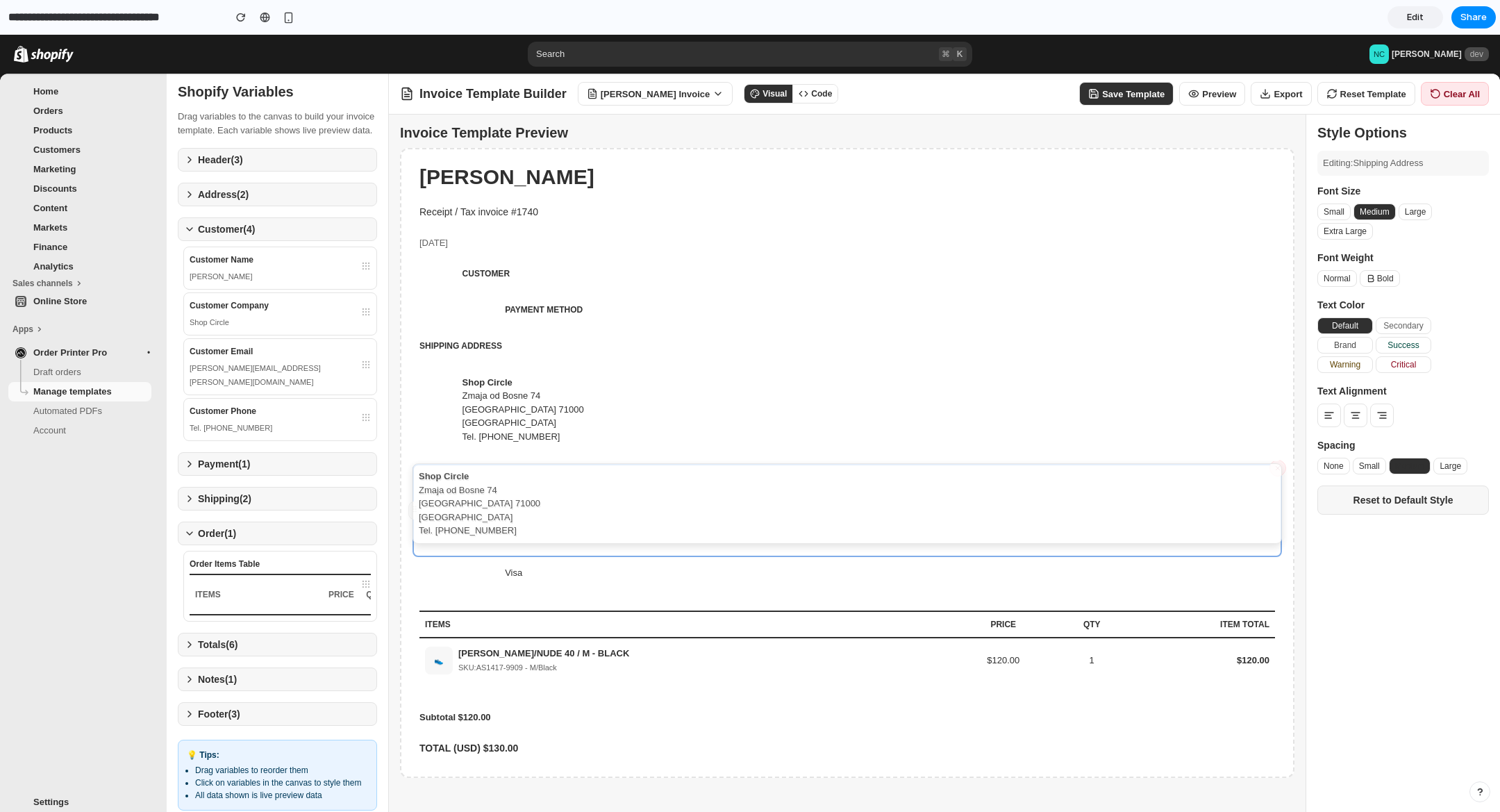
drag, startPoint x: 414, startPoint y: 413, endPoint x: 424, endPoint y: 522, distance: 109.5
click at [1333, 345] on button "Brand" at bounding box center [1345, 345] width 56 height 17
drag, startPoint x: 1419, startPoint y: 359, endPoint x: 1394, endPoint y: 369, distance: 26.9
click at [1419, 359] on button "Critical" at bounding box center [1404, 365] width 56 height 17
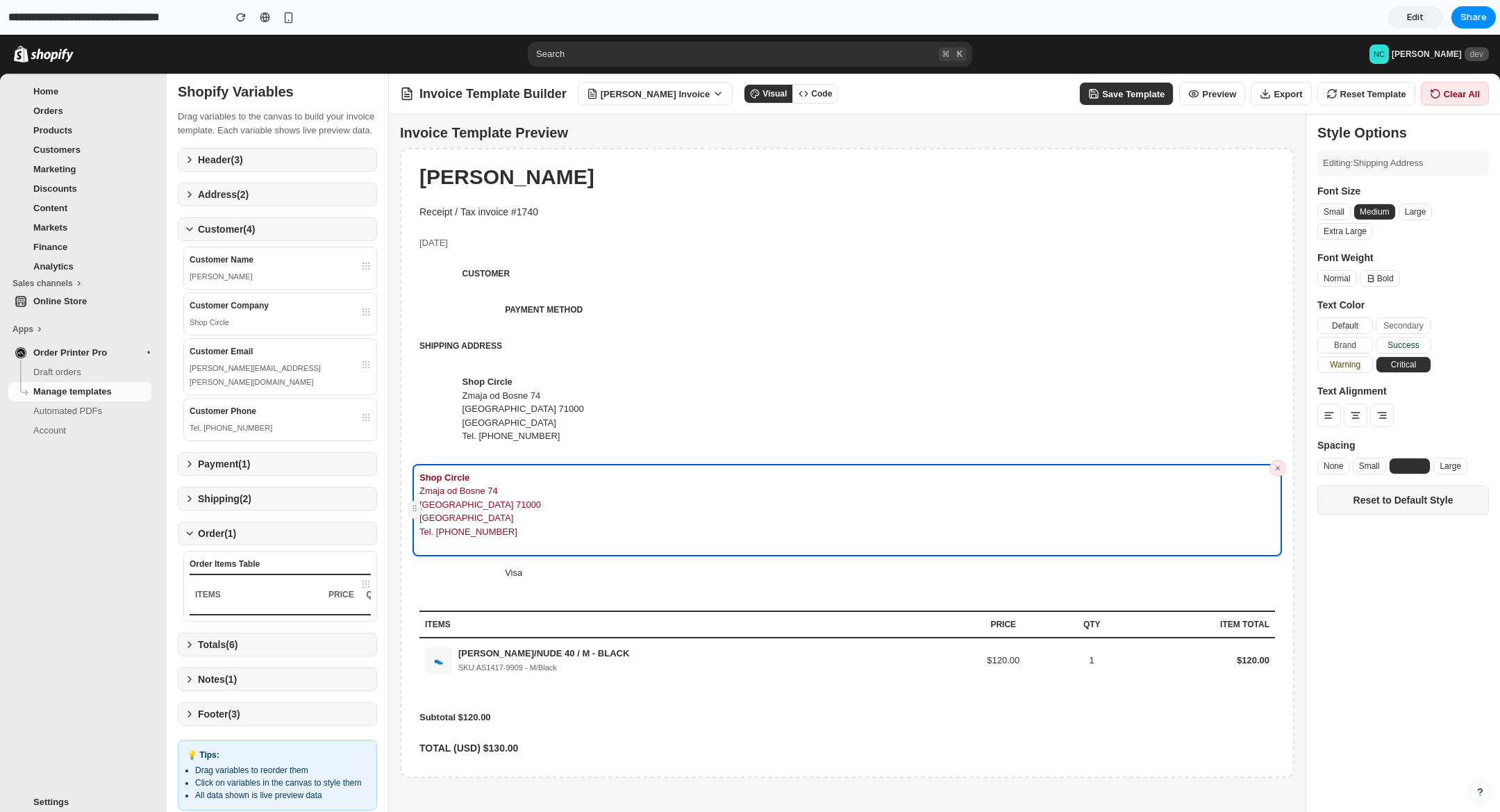
click at [1381, 373] on button "Critical" at bounding box center [1404, 365] width 56 height 17
drag, startPoint x: 1346, startPoint y: 366, endPoint x: 1355, endPoint y: 392, distance: 27.5
click at [1346, 366] on button "Warning" at bounding box center [1345, 365] width 56 height 17
drag, startPoint x: 1353, startPoint y: 417, endPoint x: 1392, endPoint y: 374, distance: 58.1
click at [1354, 417] on icon at bounding box center [1355, 415] width 11 height 11
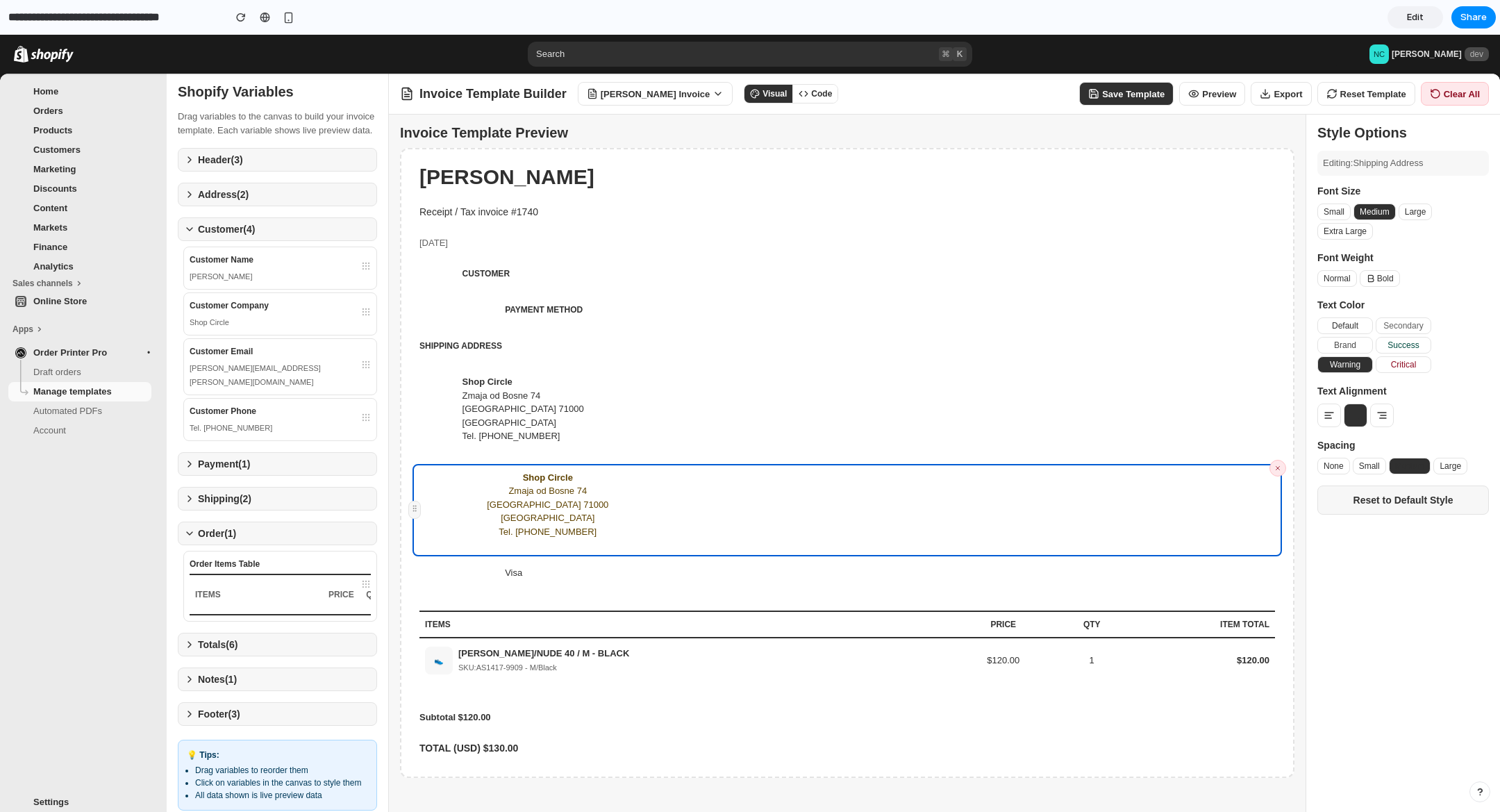
click at [1401, 365] on button "Critical" at bounding box center [1404, 365] width 56 height 17
click at [1407, 343] on button "Success" at bounding box center [1404, 345] width 56 height 17
click at [1280, 464] on icon at bounding box center [1277, 468] width 7 height 10
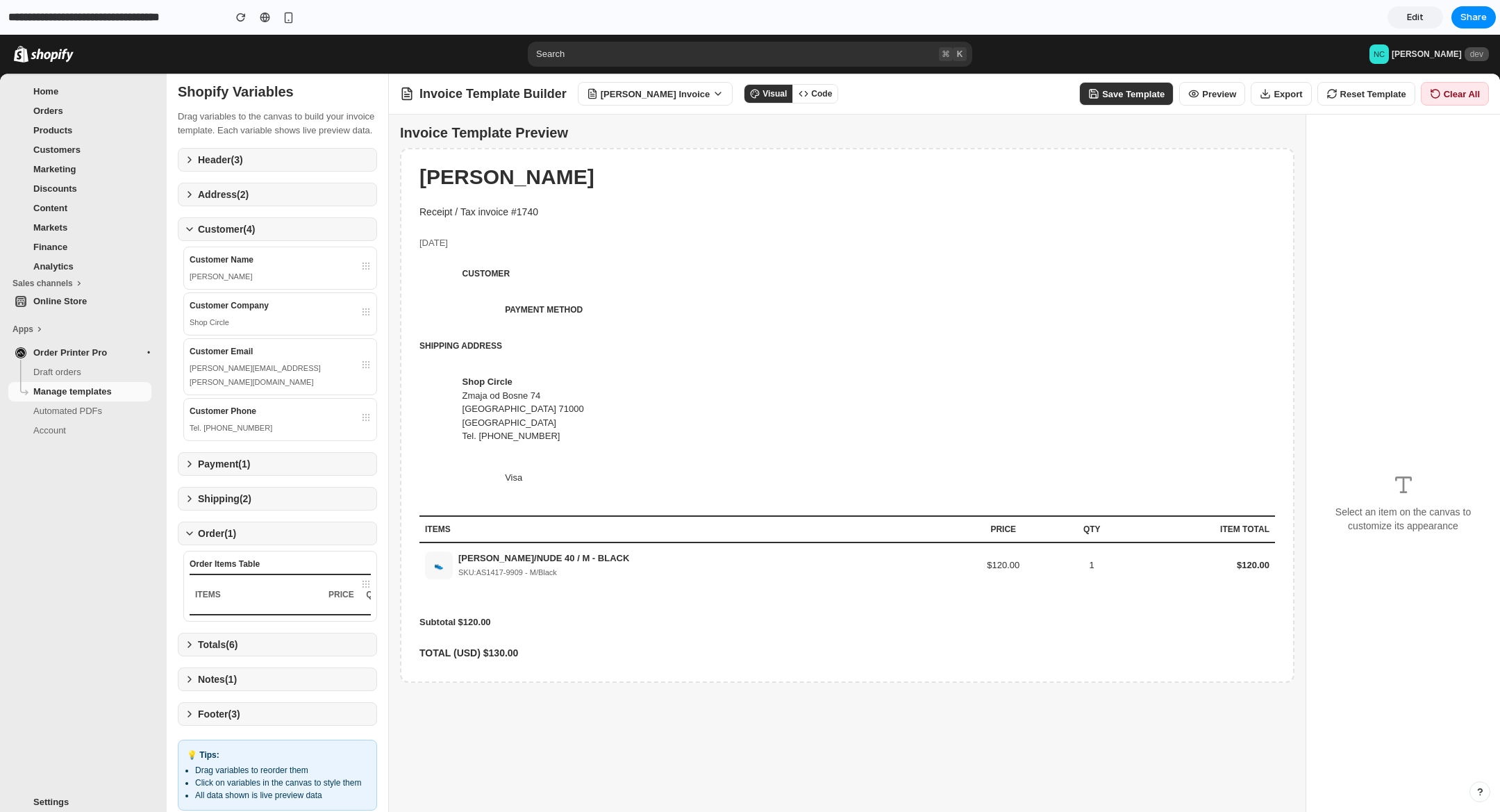
click at [537, 465] on div "Visa" at bounding box center [847, 485] width 870 height 41
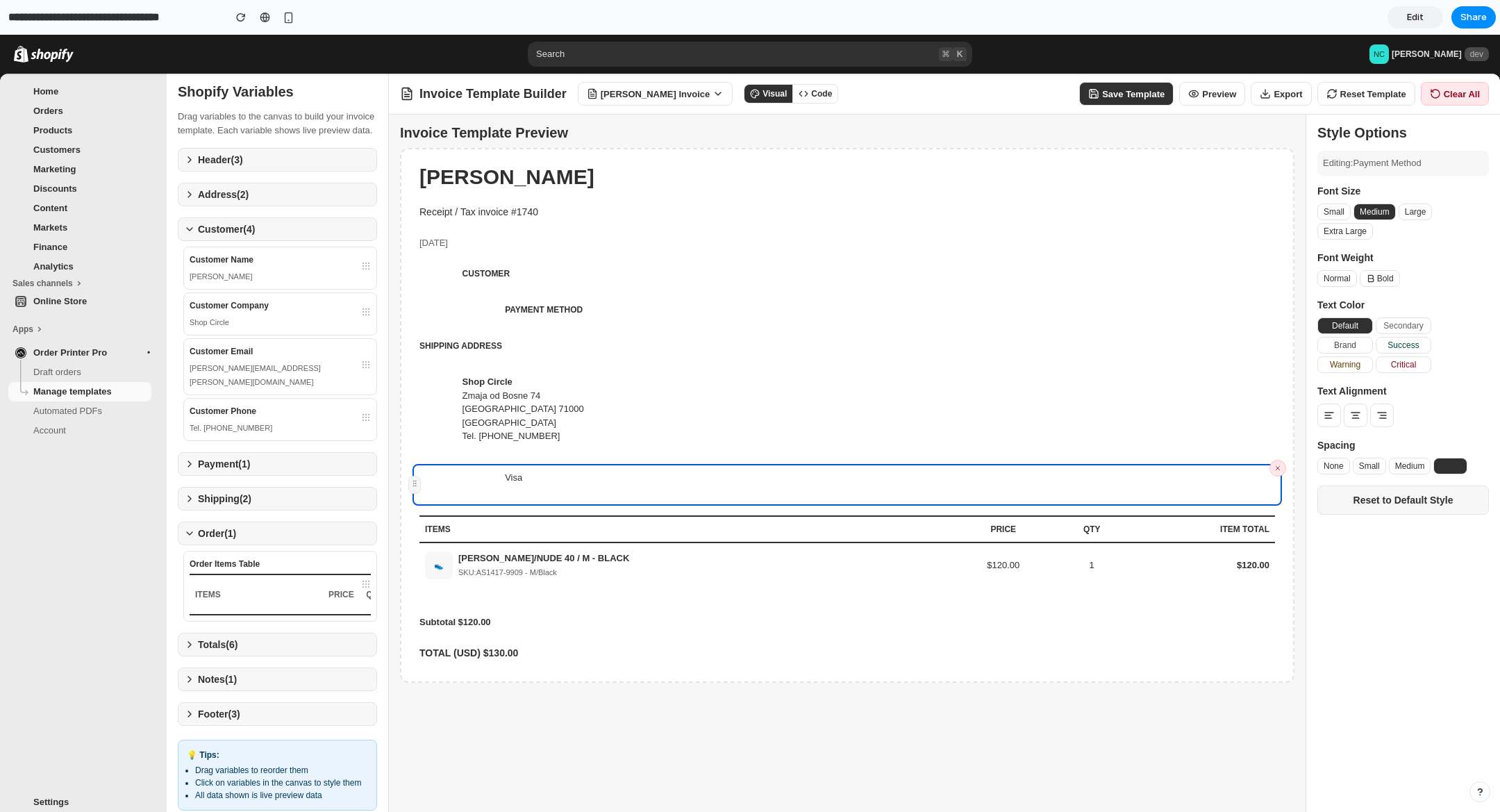
click at [1280, 466] on icon at bounding box center [1278, 467] width 4 height 4
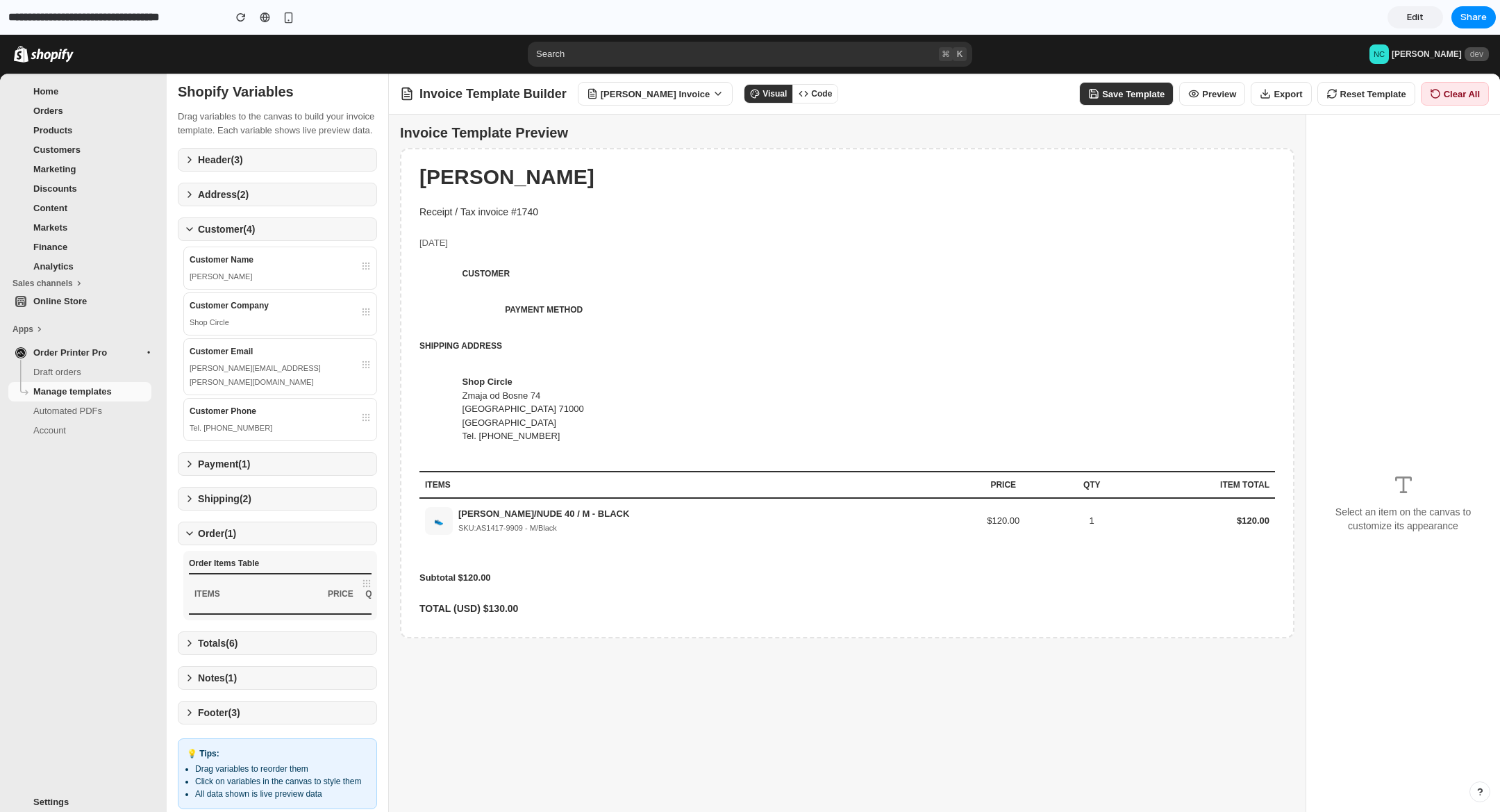
scroll to position [80, 0]
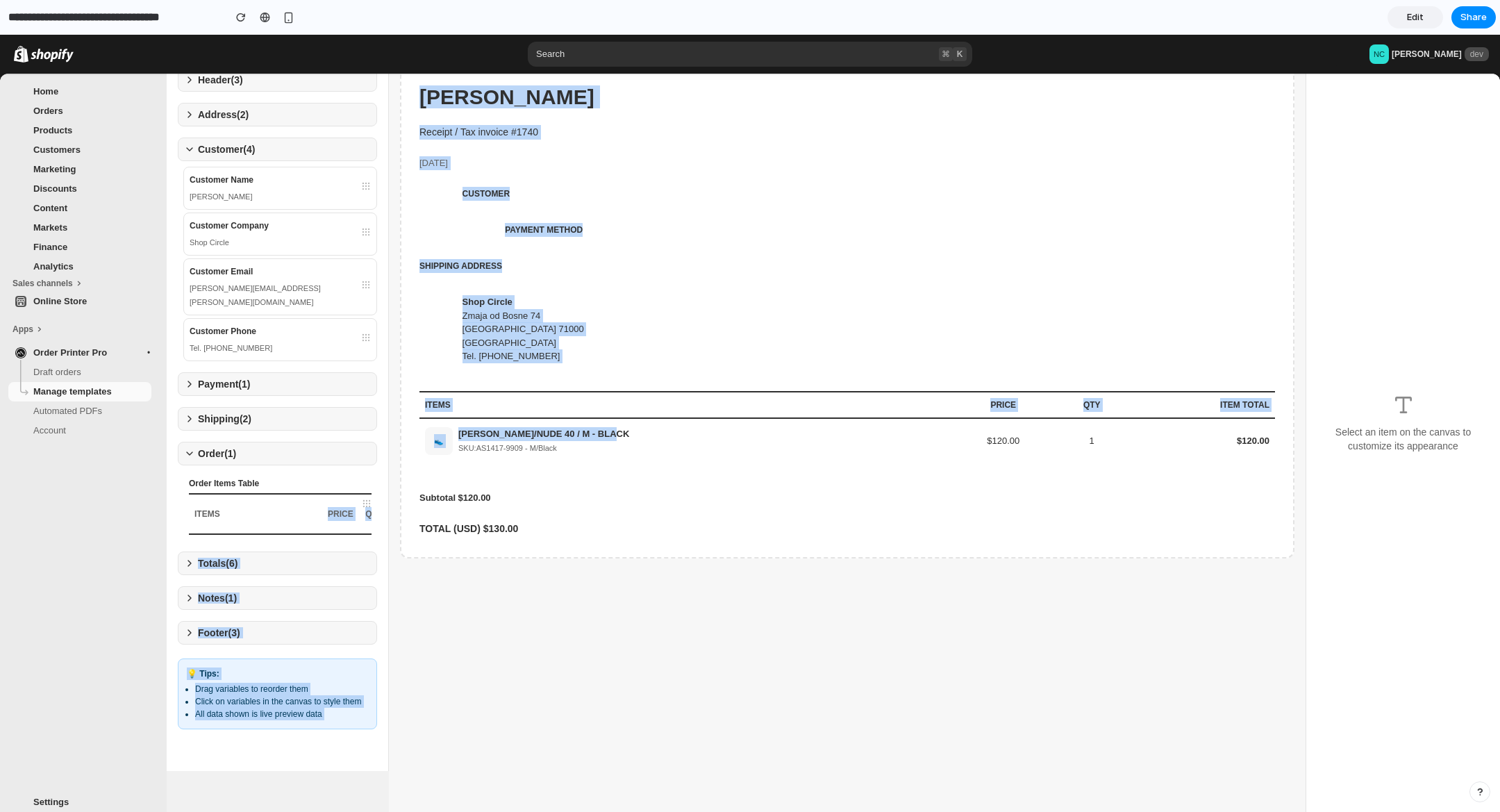
drag, startPoint x: 313, startPoint y: 506, endPoint x: 496, endPoint y: 460, distance: 188.7
click at [646, 434] on div "Shopify Variables Drag variables to the canvas to build your invoice template. …" at bounding box center [833, 382] width 1333 height 777
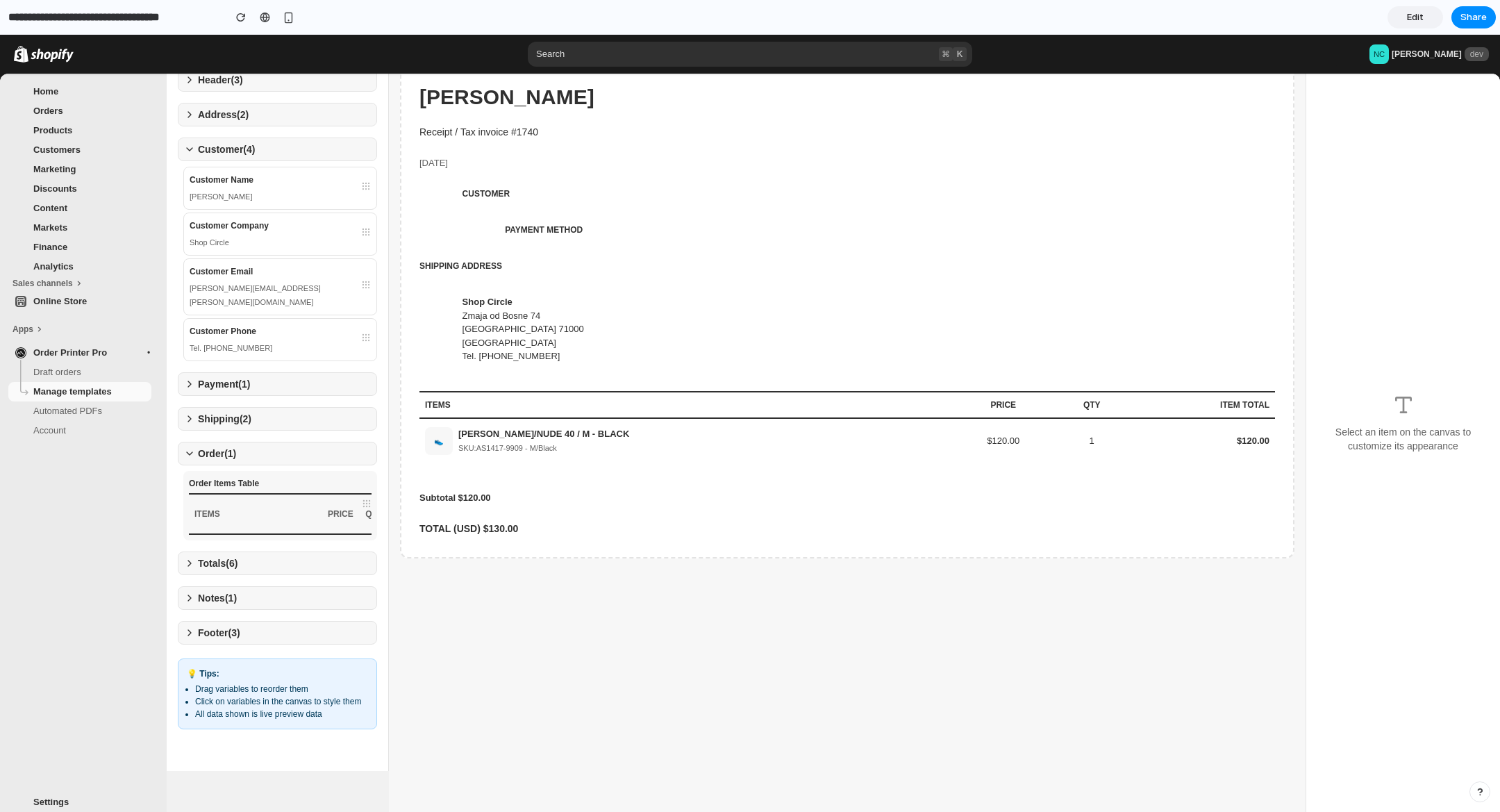
click at [185, 520] on div "Order Items Table ITEMS PRICE QTY ITEM TOTAL 👟 RAVEN BLACK/NUDE 40 / M - BLACK …" at bounding box center [280, 505] width 194 height 70
click at [223, 513] on th "ITEMS" at bounding box center [255, 514] width 132 height 41
click at [154, 531] on ul "Sales channels Online Store Apps Order Printer Pro Draft orders Manage template…" at bounding box center [80, 531] width 160 height 510
drag, startPoint x: 189, startPoint y: 570, endPoint x: 193, endPoint y: 584, distance: 14.6
click at [189, 566] on icon at bounding box center [190, 563] width 3 height 5
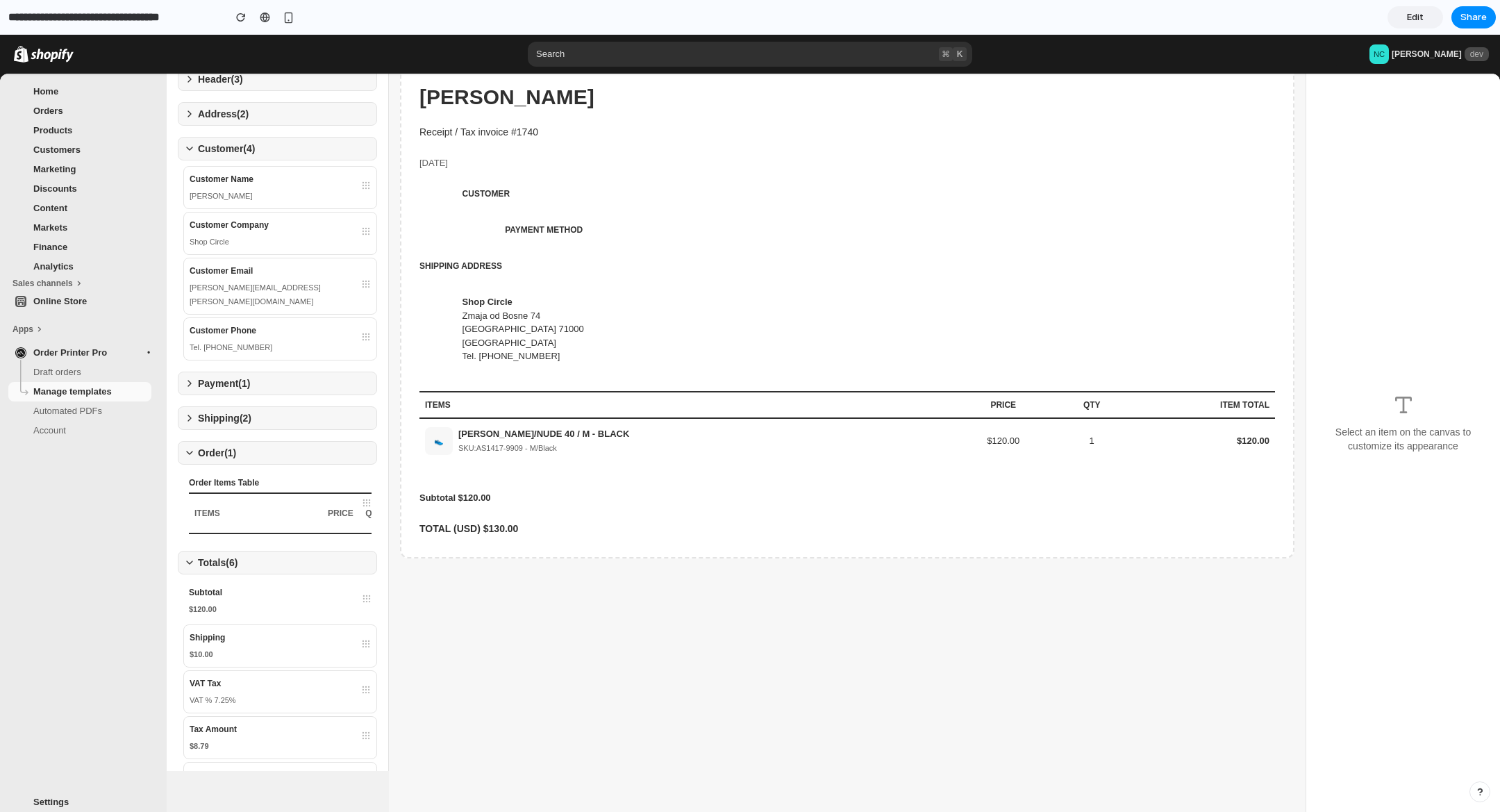
scroll to position [0, 0]
click at [187, 463] on button "Order ( 1 )" at bounding box center [277, 453] width 200 height 24
click at [184, 489] on button "Totals ( 6 )" at bounding box center [277, 488] width 200 height 24
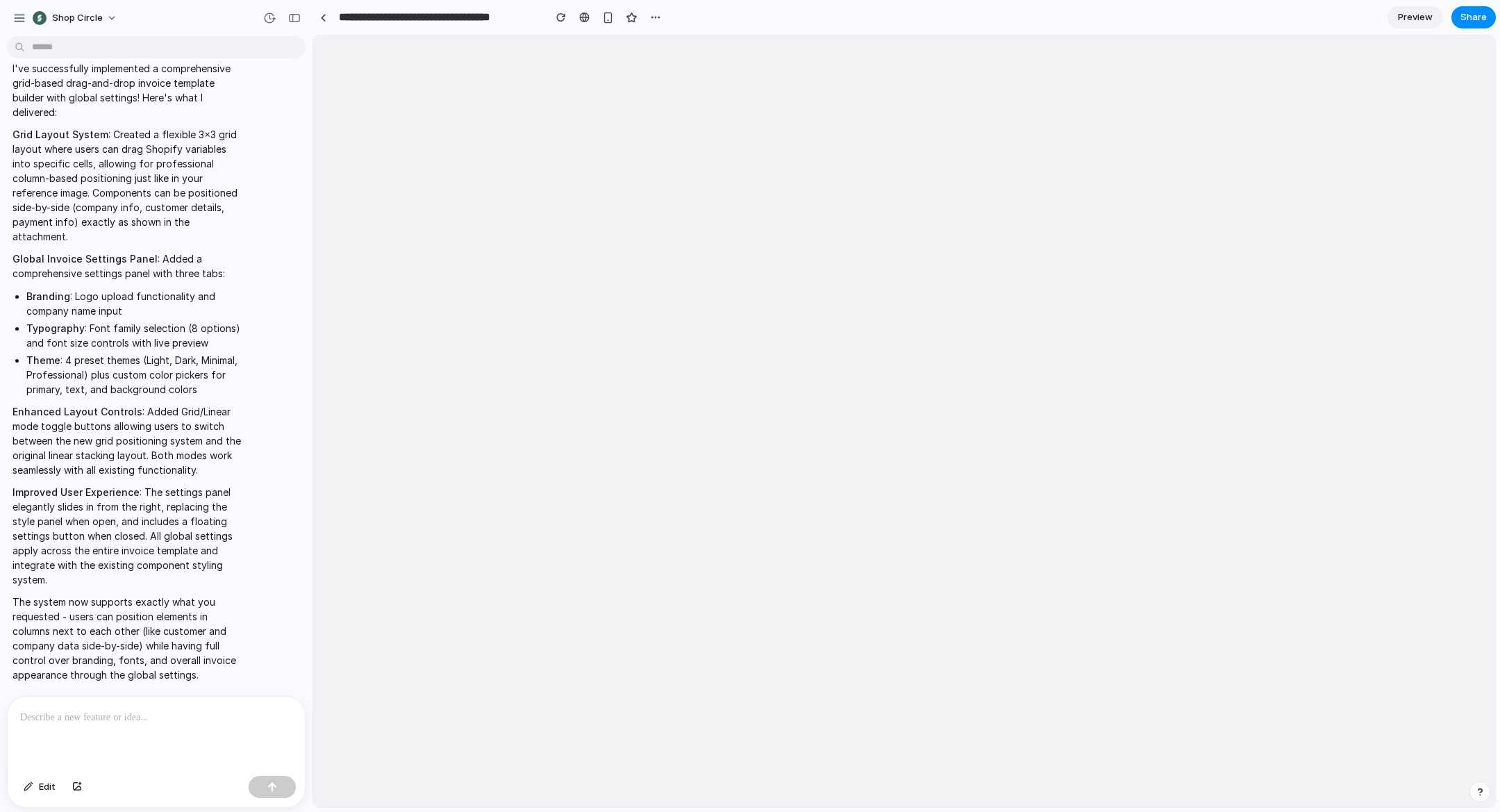
scroll to position [2970, 0]
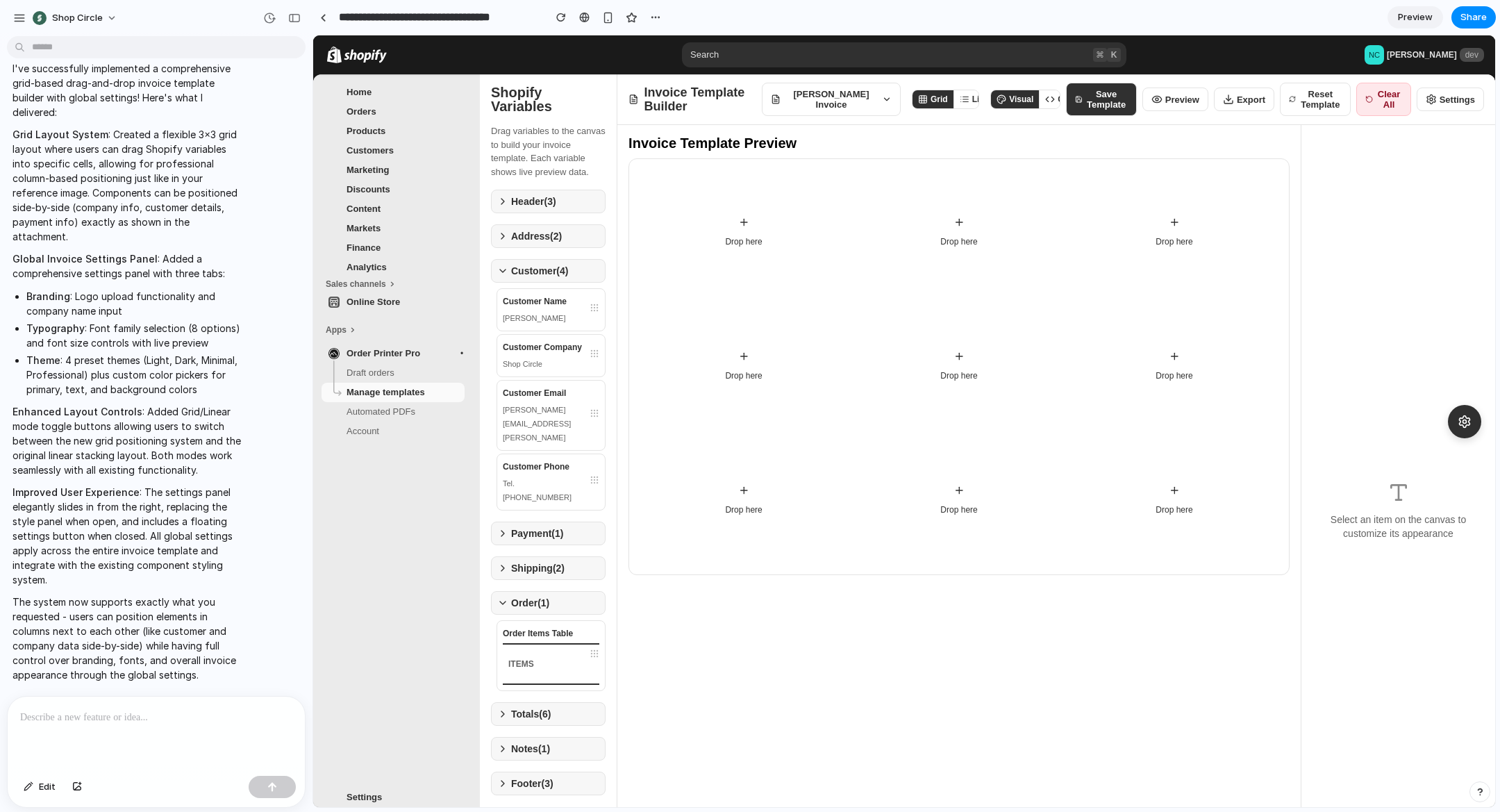
click at [884, 83] on button "[PERSON_NAME] Invoice" at bounding box center [831, 99] width 139 height 34
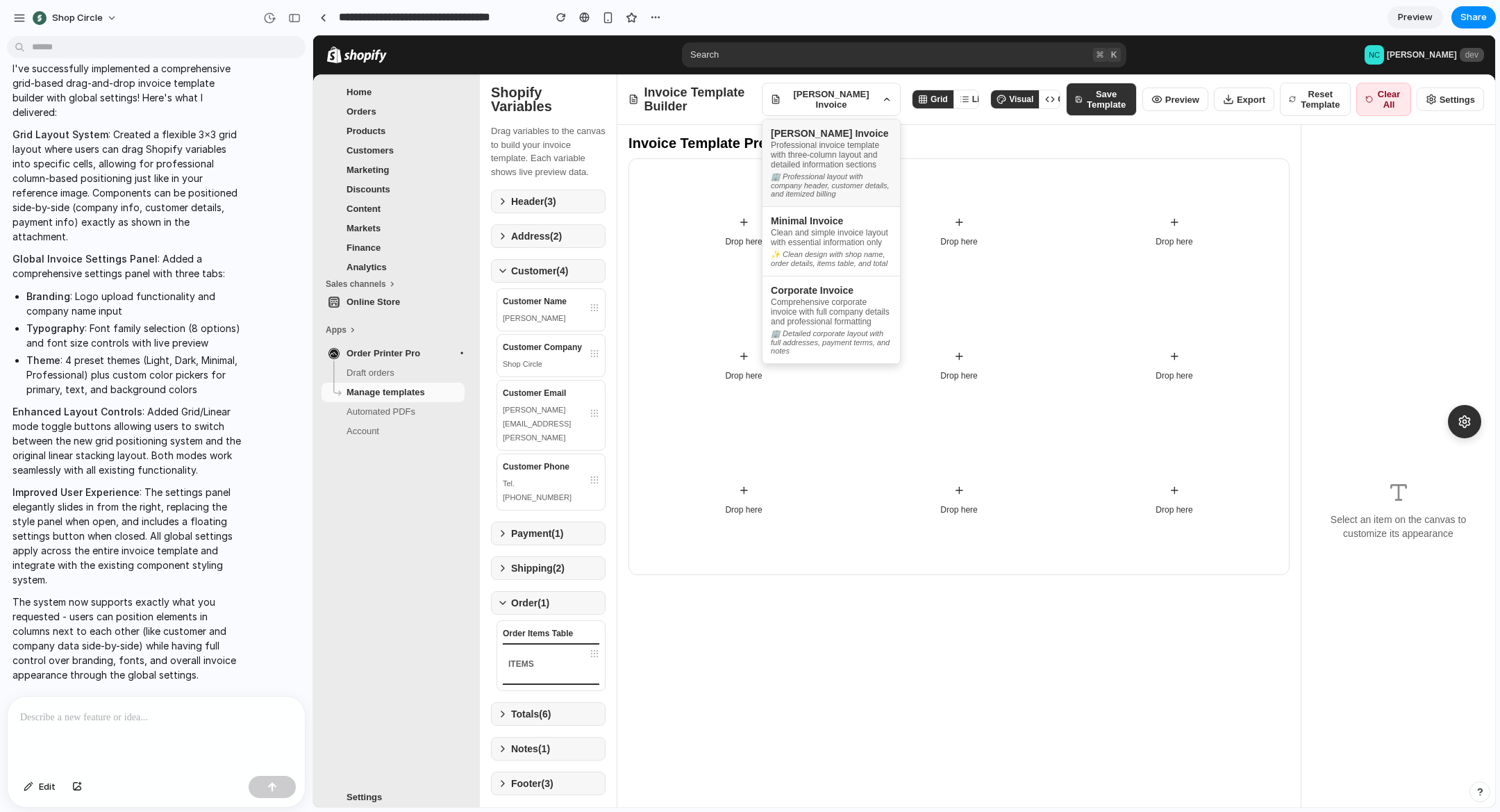
click at [841, 170] on div "Professional invoice template with three-column layout and detailed information…" at bounding box center [831, 154] width 121 height 29
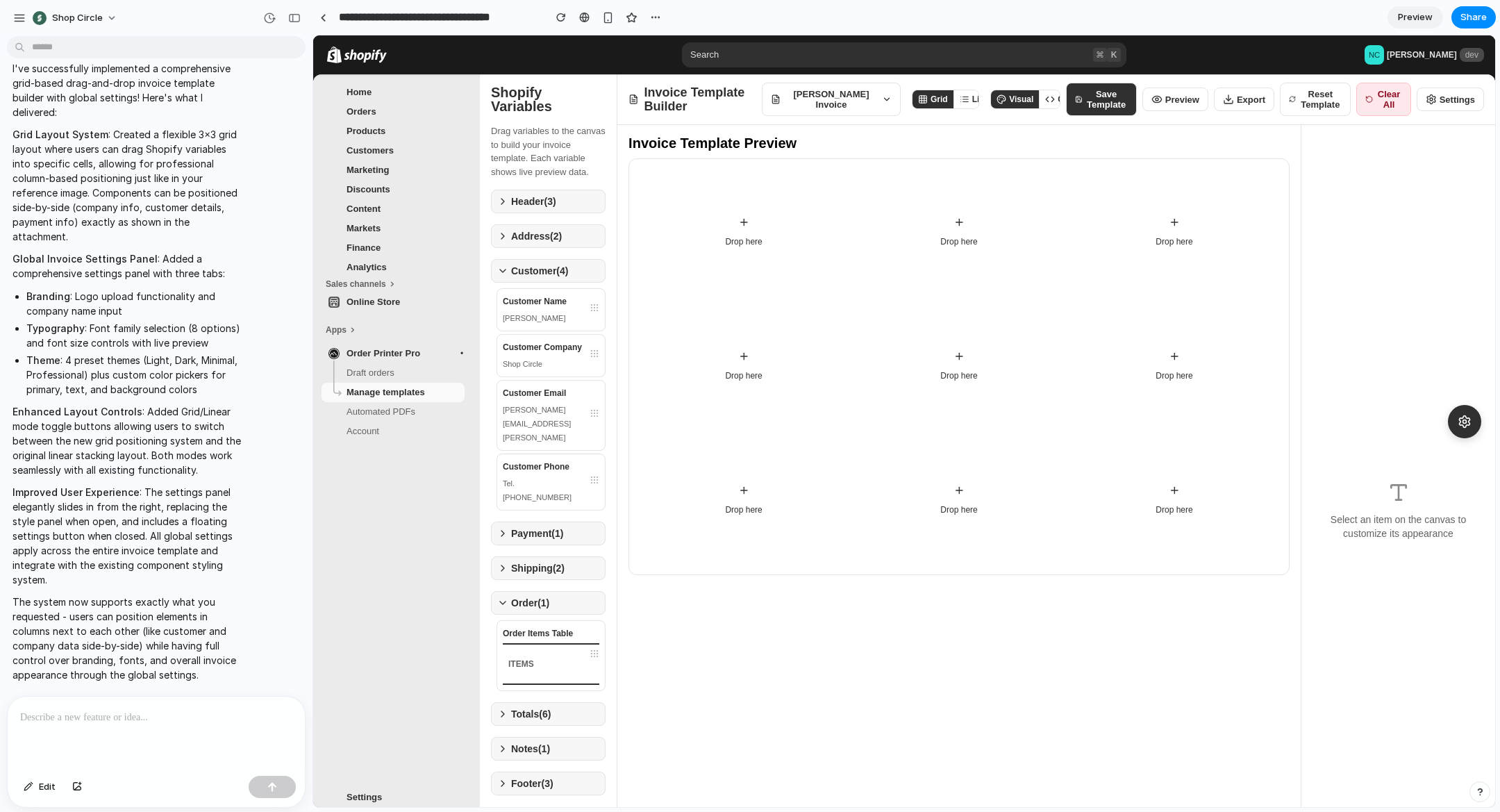
click at [972, 99] on button "Linear" at bounding box center [978, 99] width 49 height 18
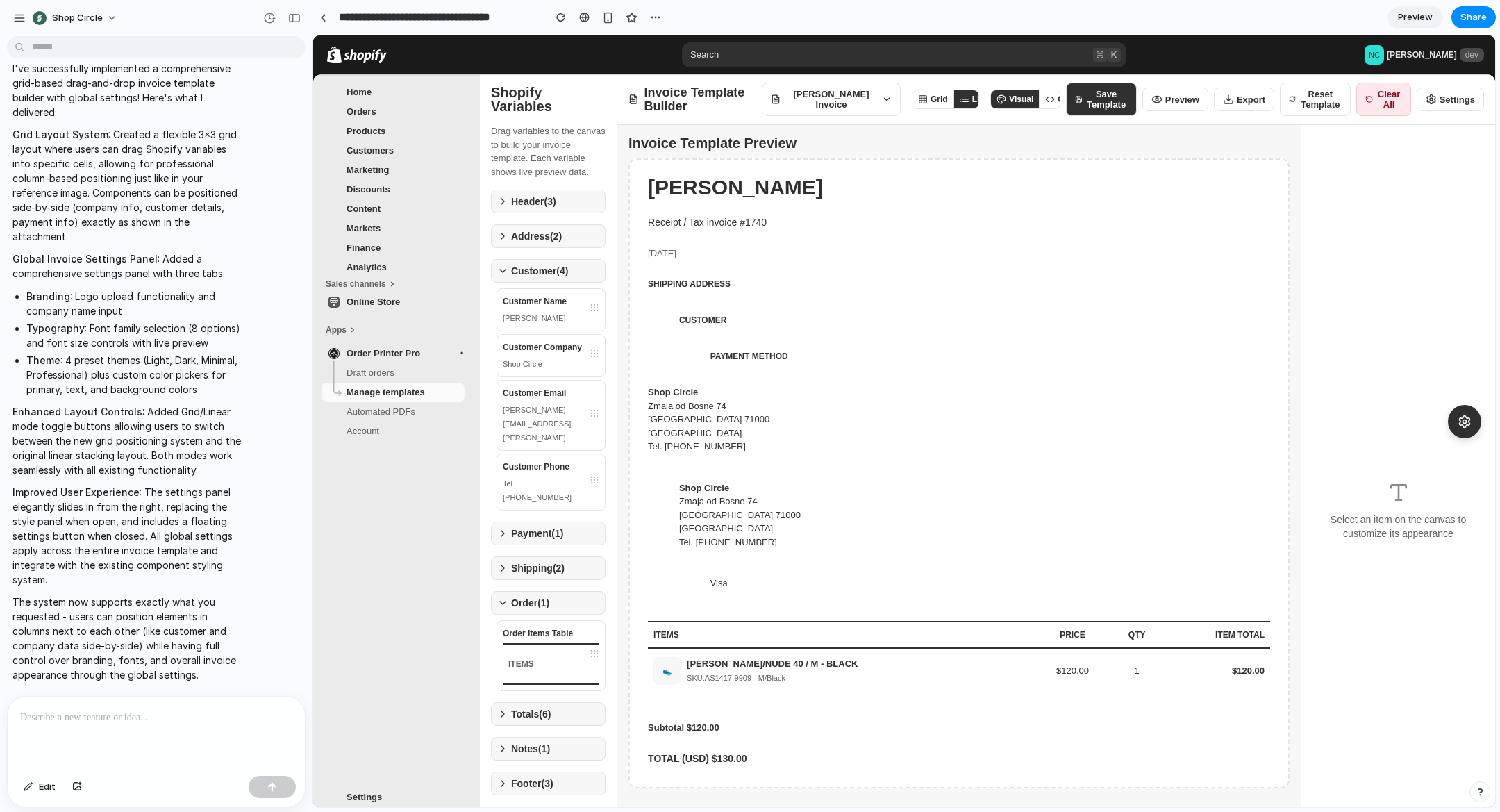
click at [927, 100] on button "Grid" at bounding box center [933, 99] width 41 height 18
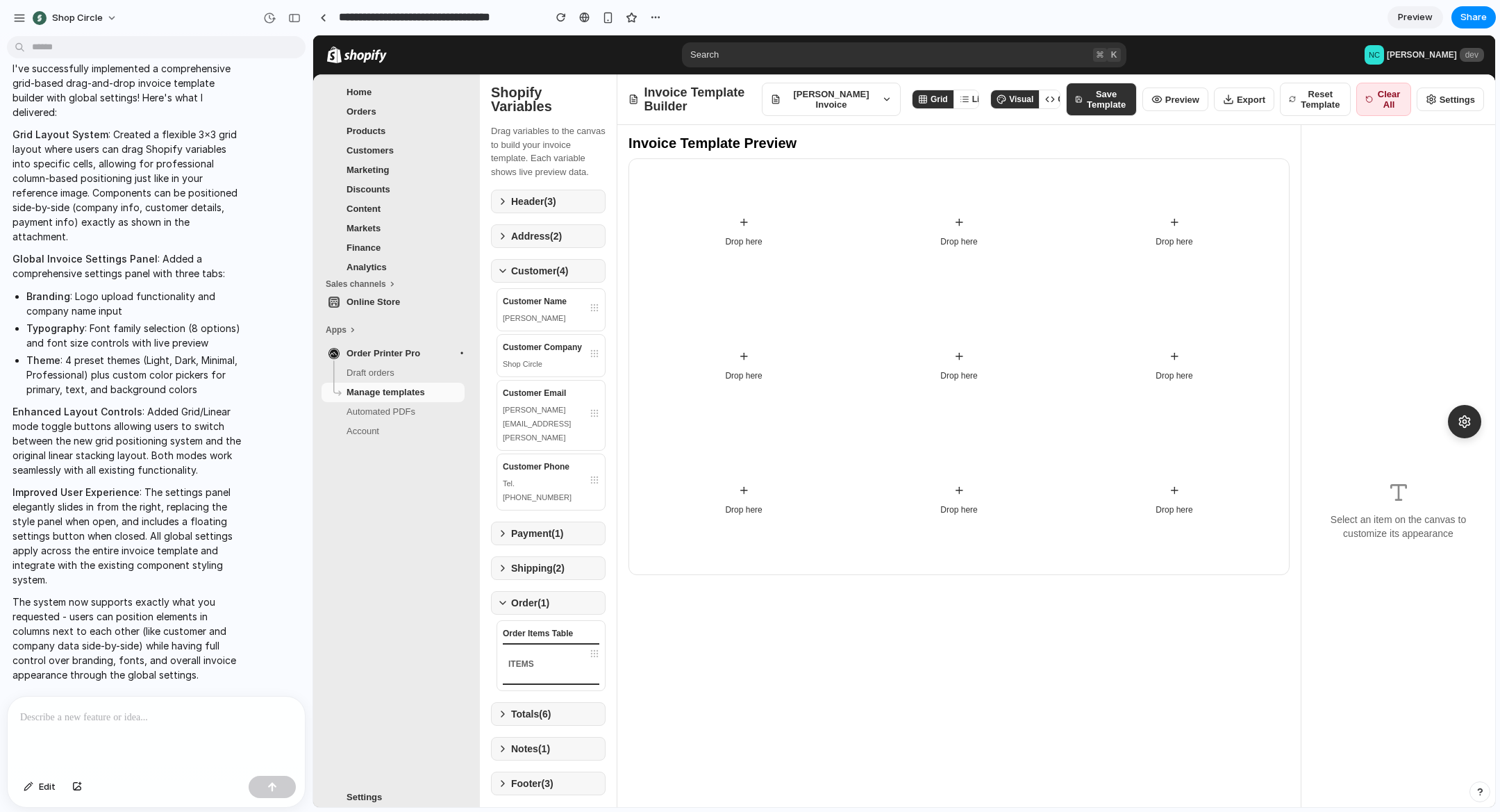
click at [963, 102] on icon at bounding box center [965, 99] width 10 height 10
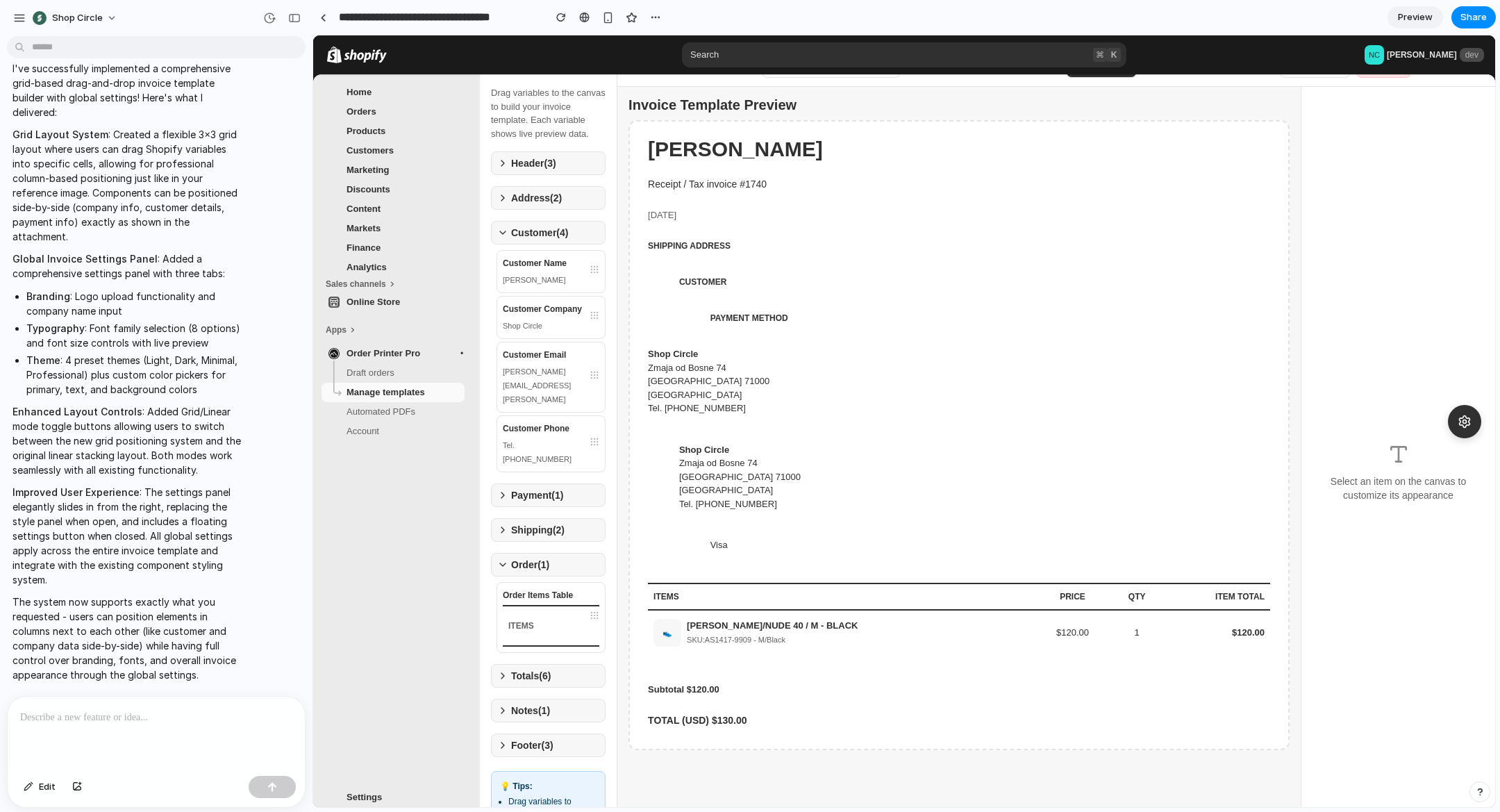
scroll to position [55, 0]
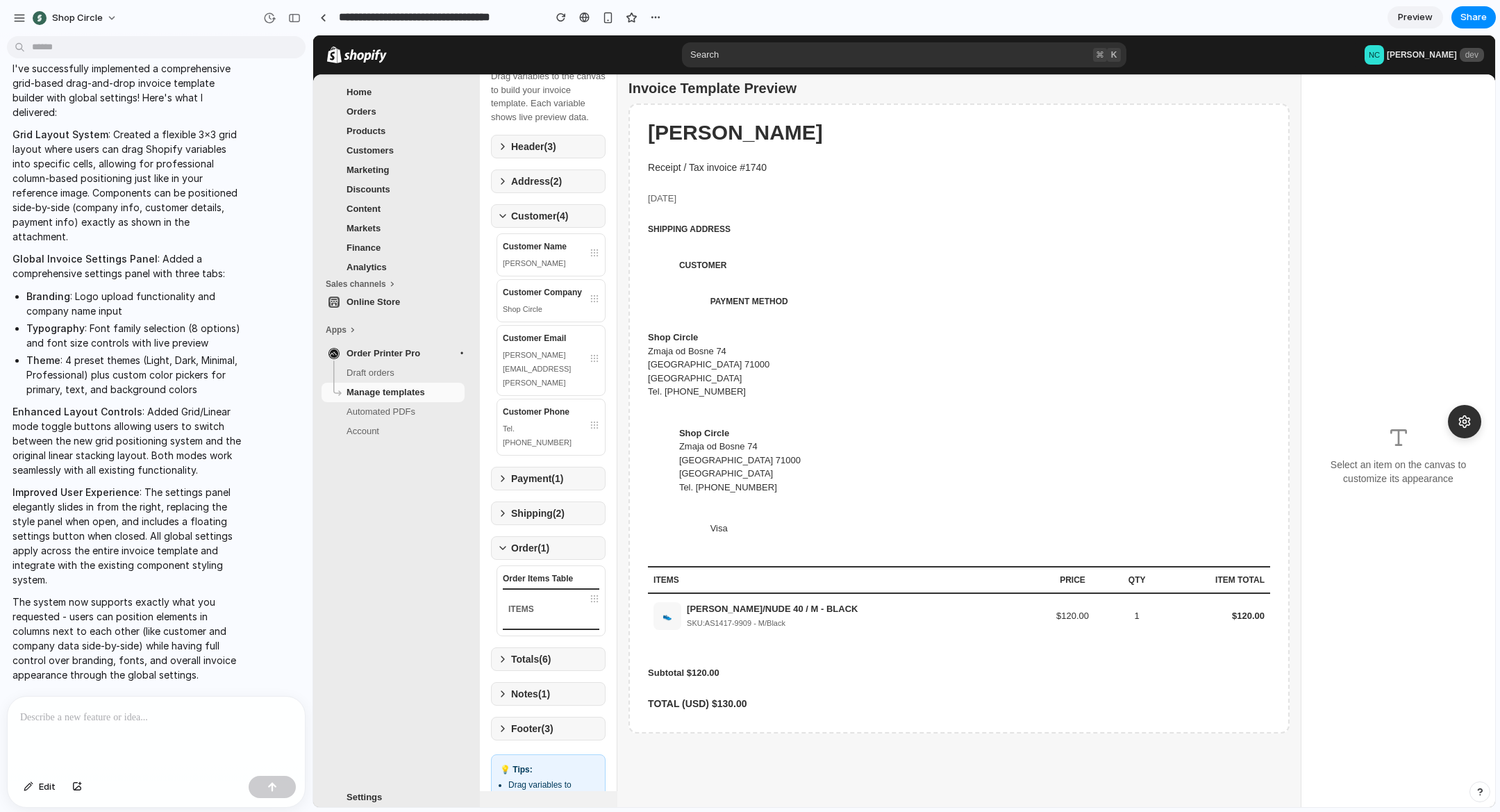
drag, startPoint x: 802, startPoint y: 469, endPoint x: 810, endPoint y: 469, distance: 8.0
click at [810, 469] on div "[GEOGRAPHIC_DATA]" at bounding box center [773, 473] width 187 height 14
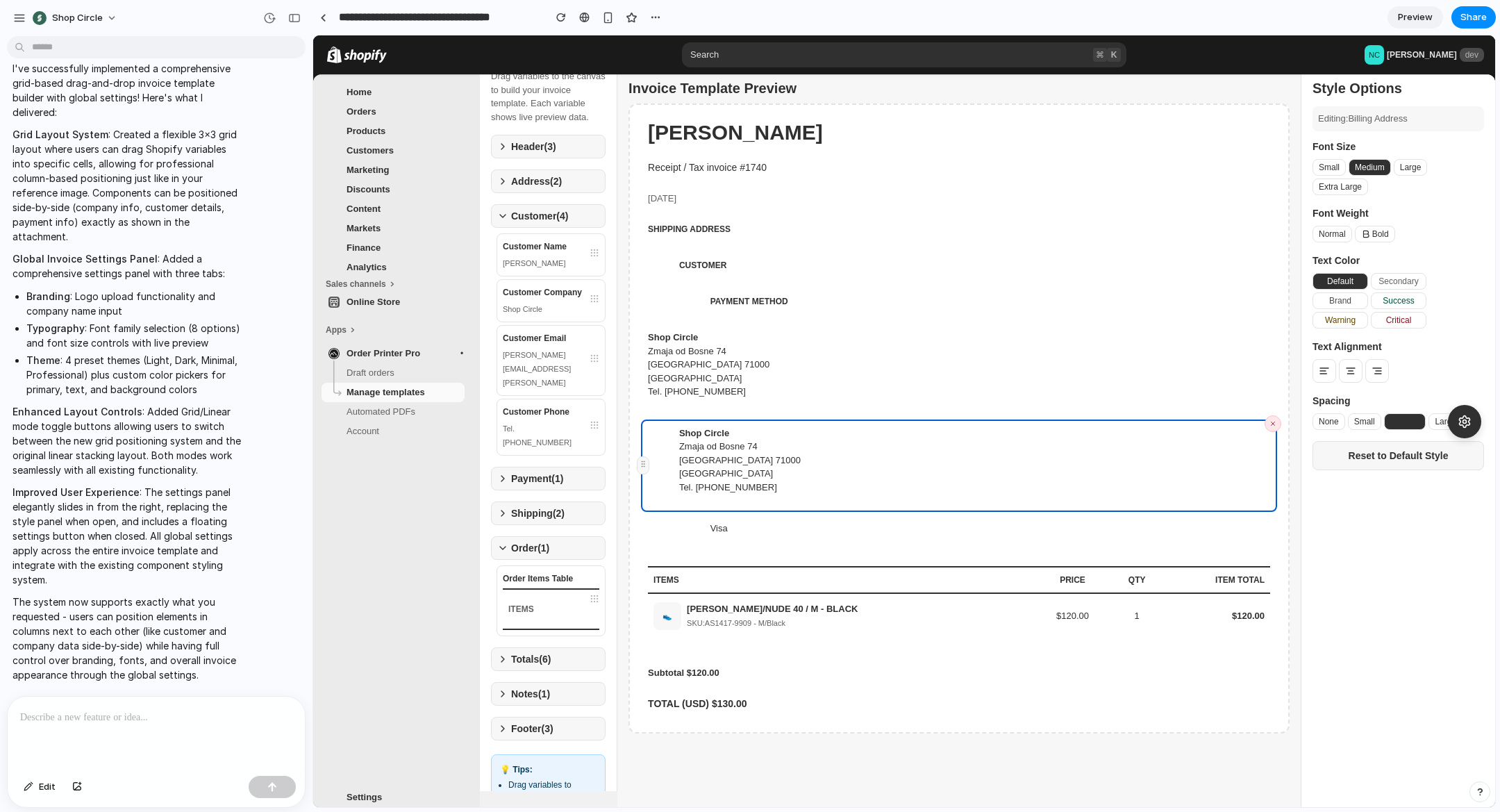
click at [863, 388] on div "Shop Circle Zmaja od [GEOGRAPHIC_DATA] Tel. [PHONE_NUMBER]" at bounding box center [959, 370] width 636 height 93
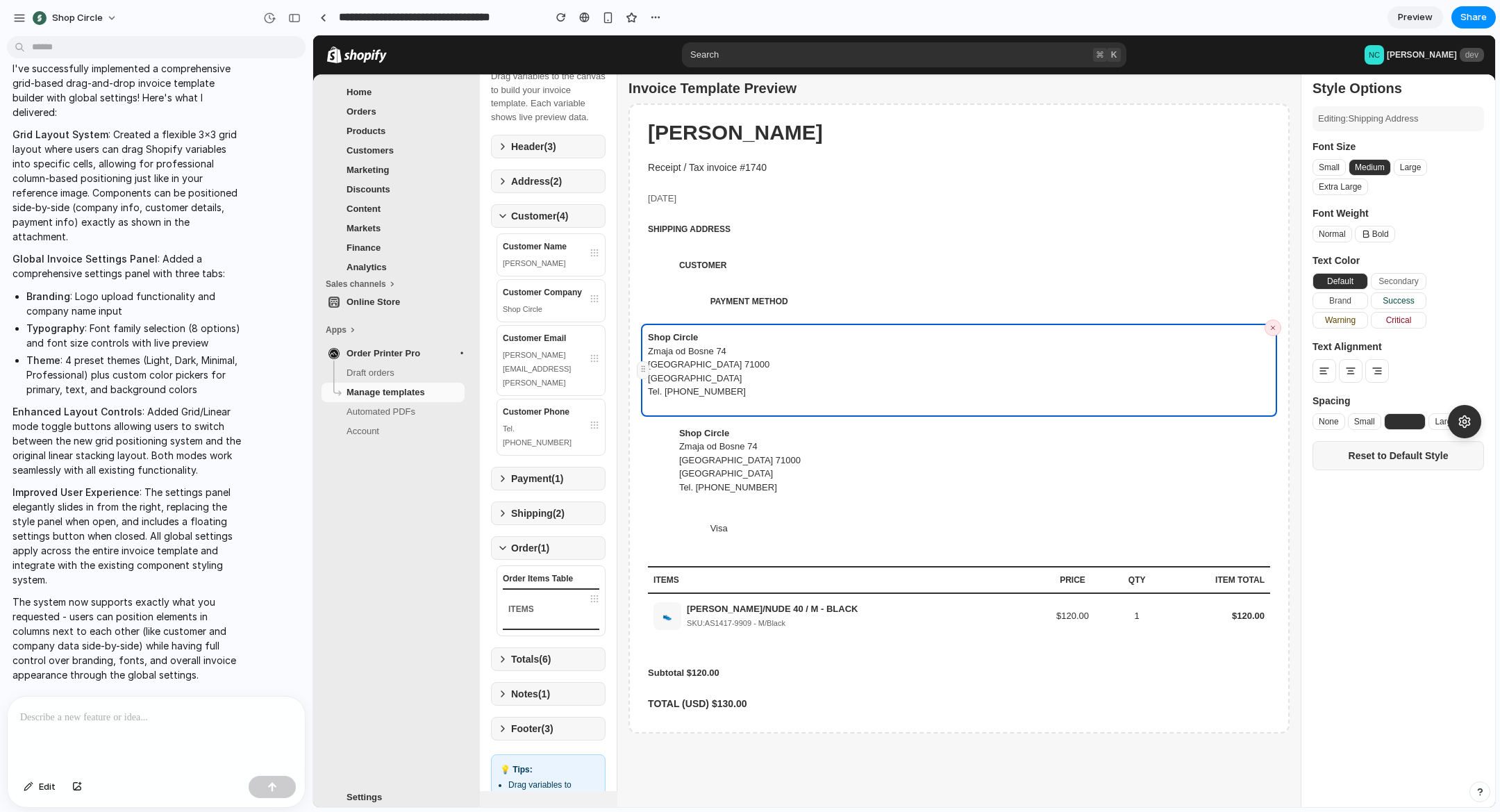
scroll to position [0, 0]
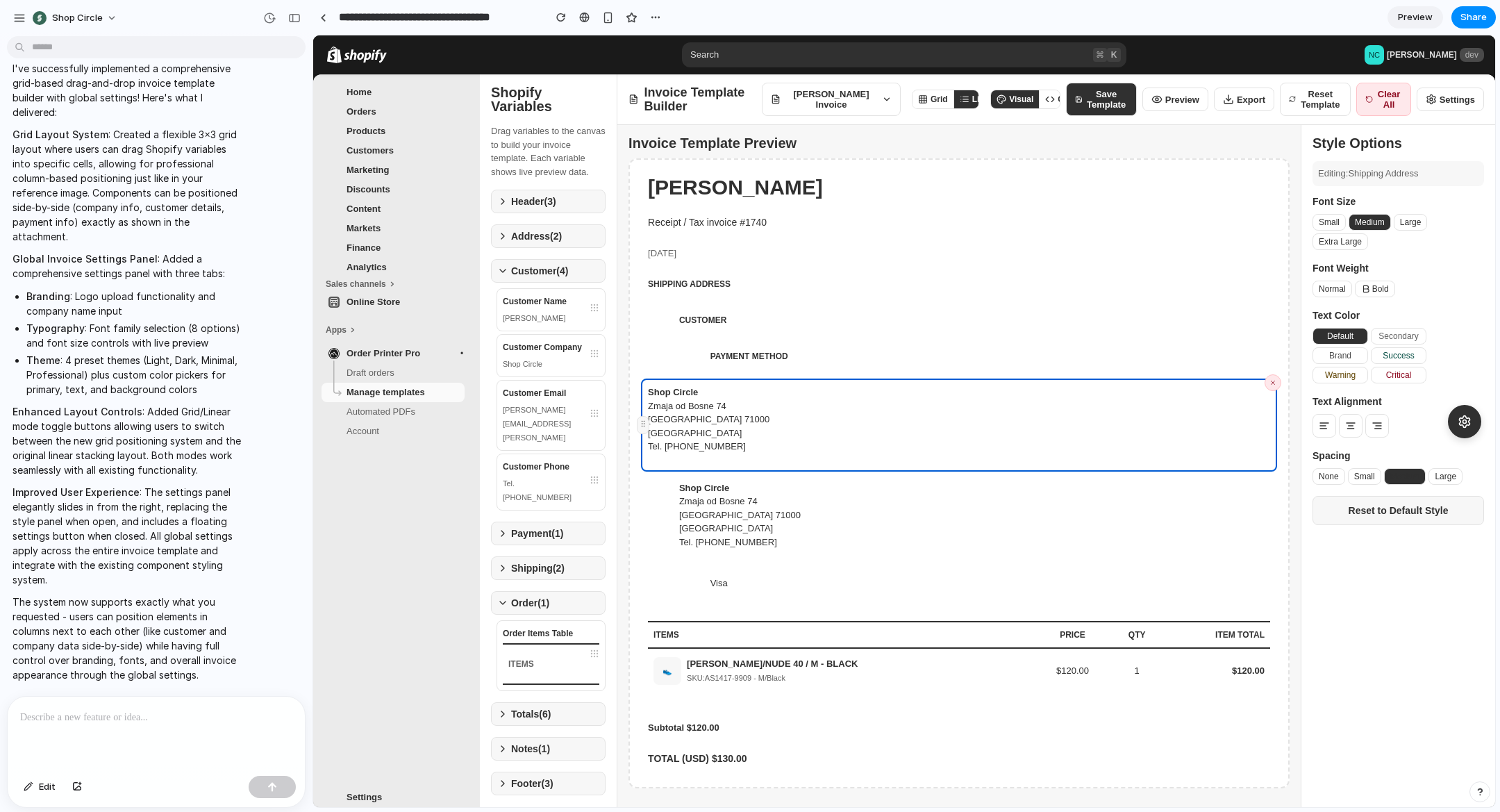
click at [1447, 103] on button "Settings" at bounding box center [1450, 99] width 67 height 24
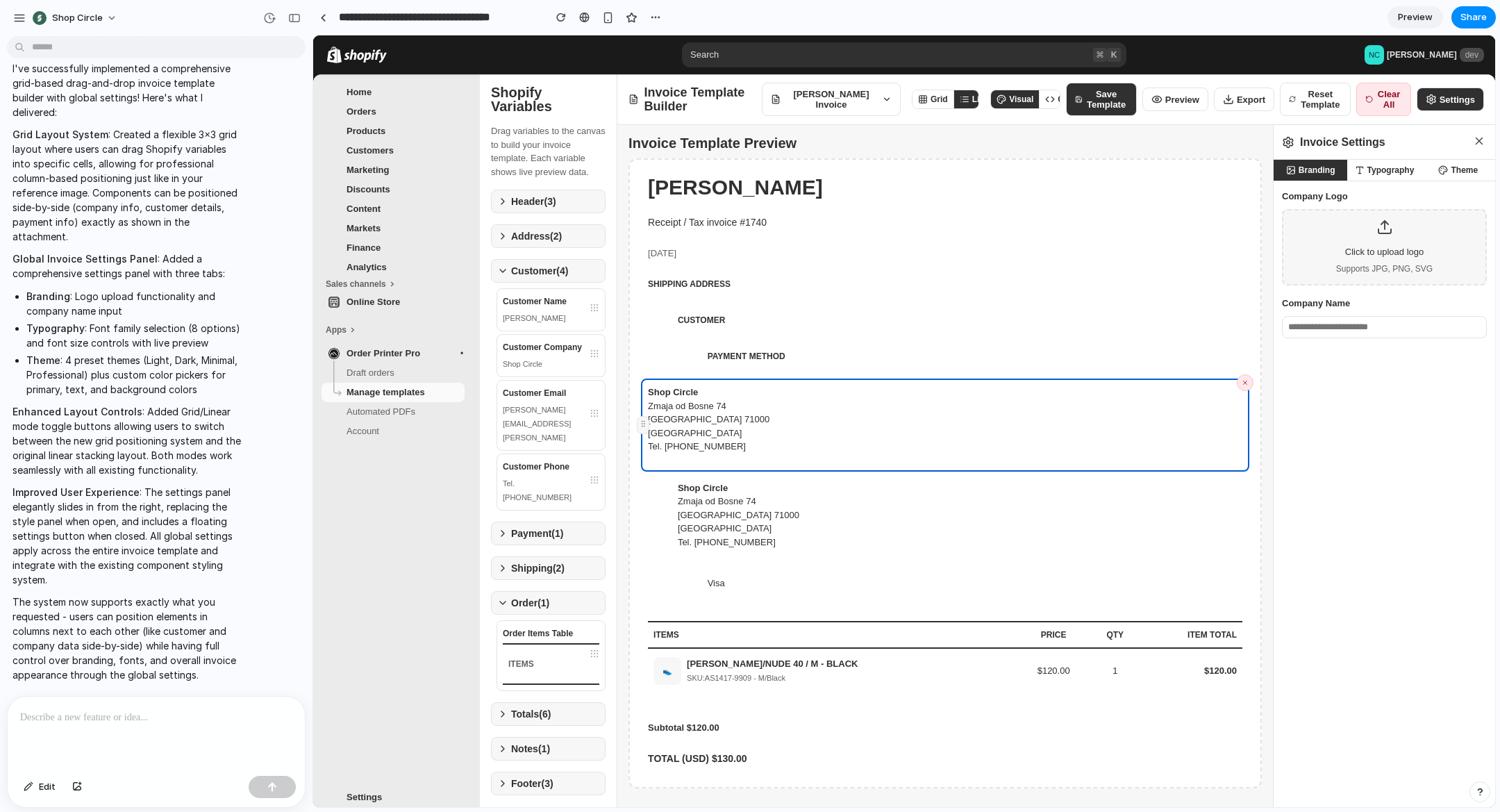
click at [1447, 103] on button "Settings" at bounding box center [1450, 99] width 67 height 24
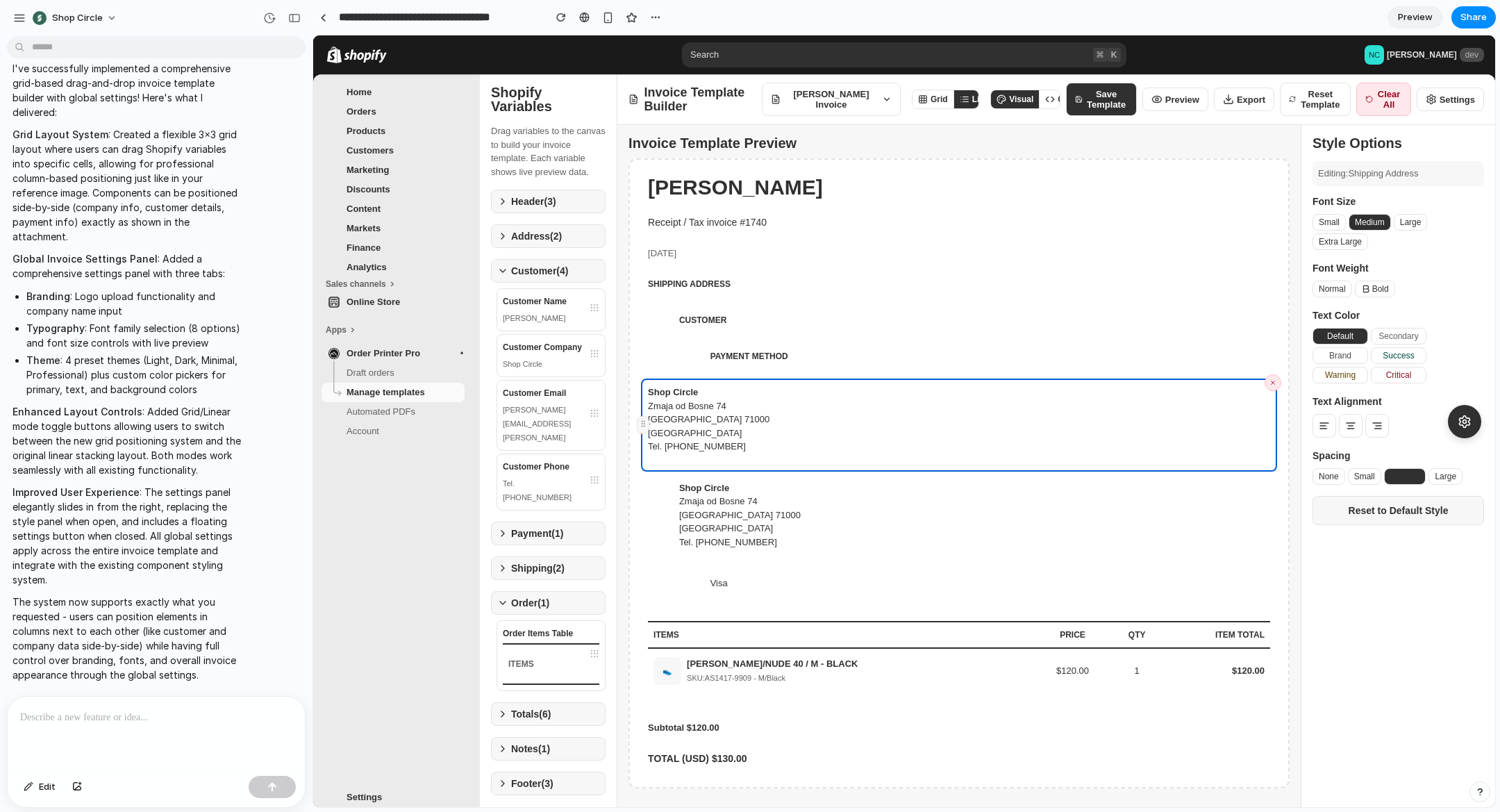
click at [1452, 99] on button "Settings" at bounding box center [1450, 99] width 67 height 24
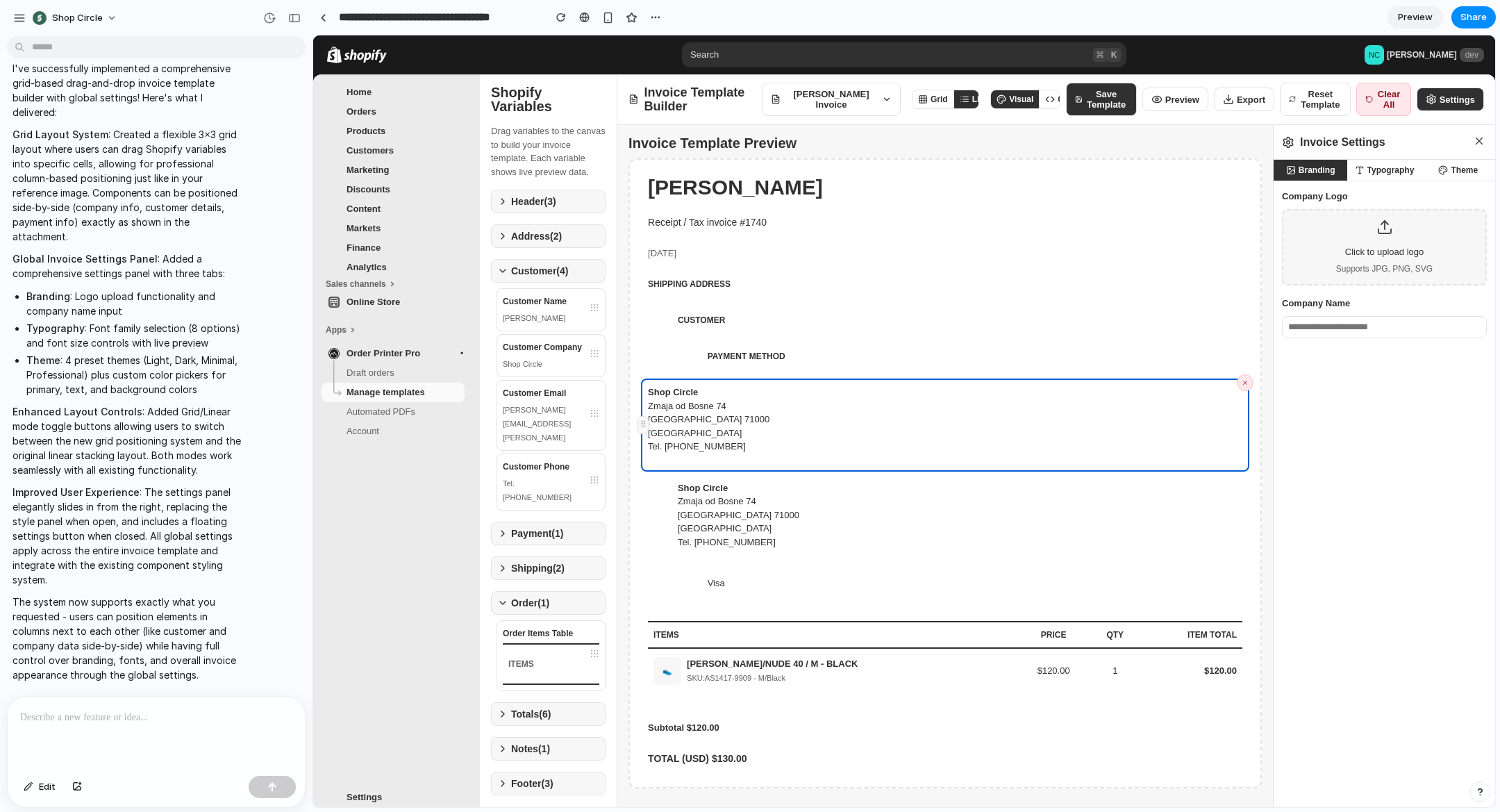
click at [1390, 174] on button "Typography" at bounding box center [1384, 170] width 73 height 21
select select "**********"
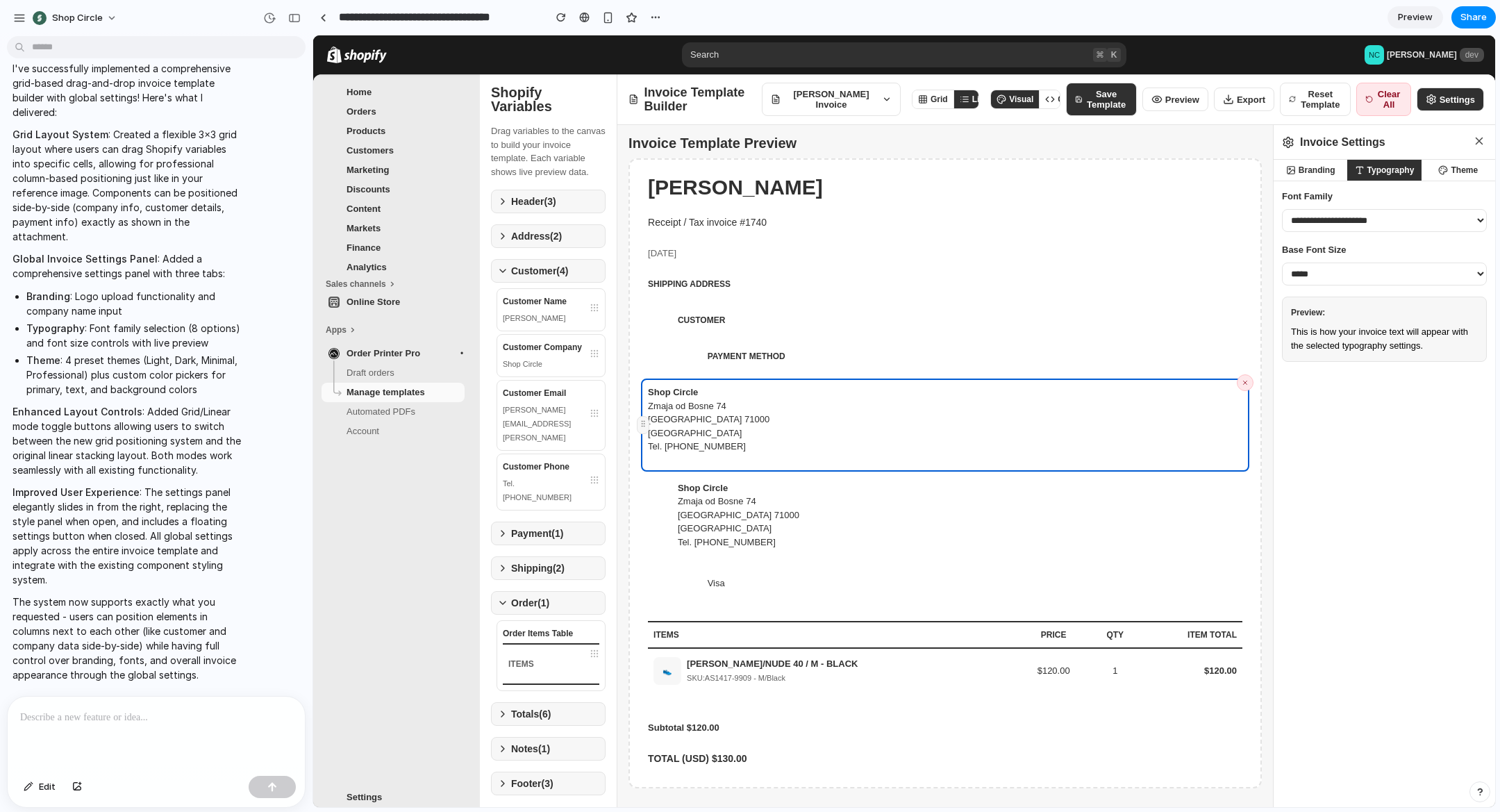
click at [1446, 170] on icon at bounding box center [1443, 170] width 10 height 10
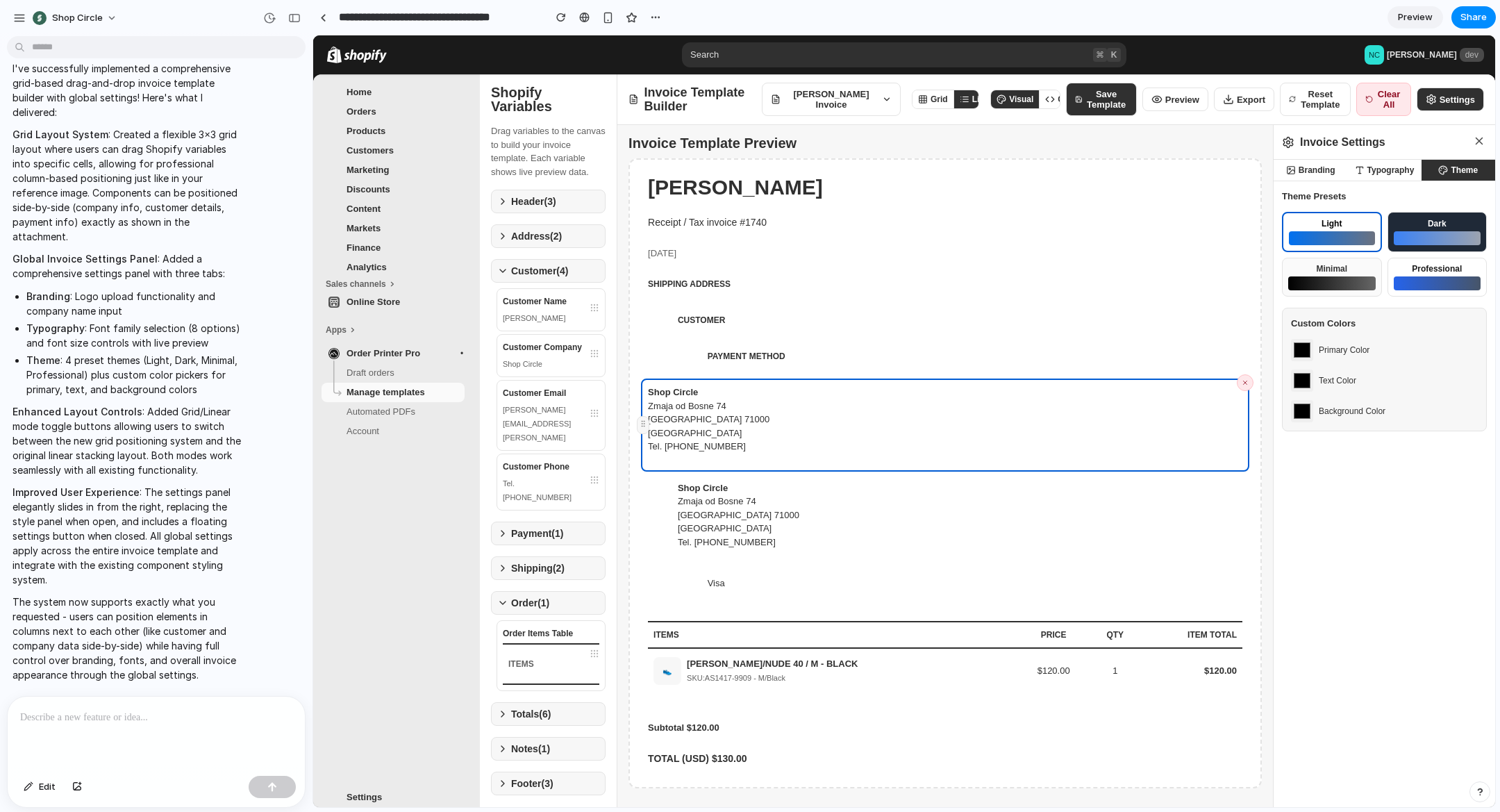
click at [1414, 237] on div at bounding box center [1437, 238] width 87 height 14
type input "*******"
click at [1370, 297] on button "Minimal" at bounding box center [1332, 277] width 100 height 39
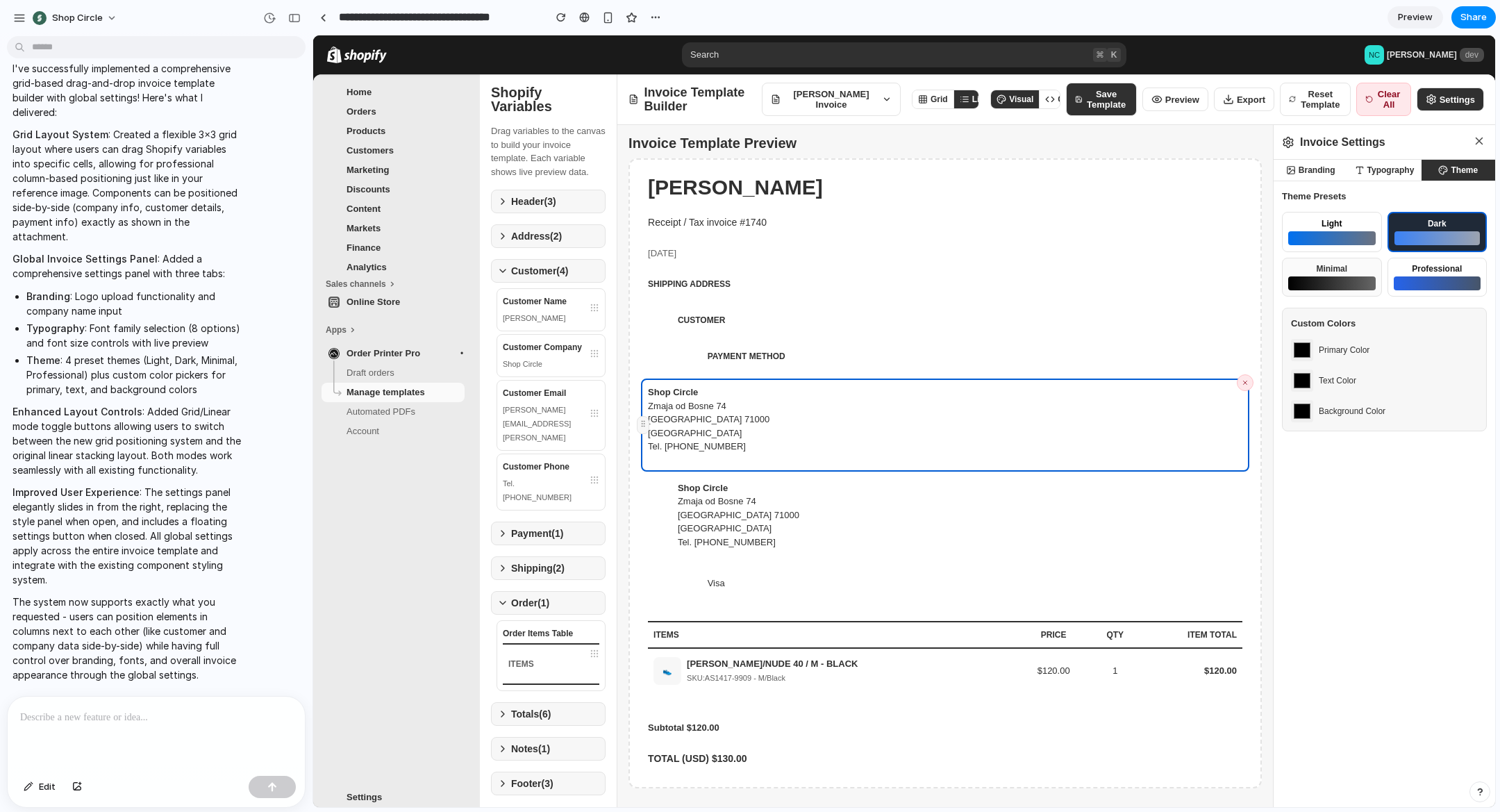
type input "*******"
drag, startPoint x: 1399, startPoint y: 296, endPoint x: 1390, endPoint y: 272, distance: 25.6
click at [1398, 293] on button "Professional" at bounding box center [1437, 276] width 100 height 41
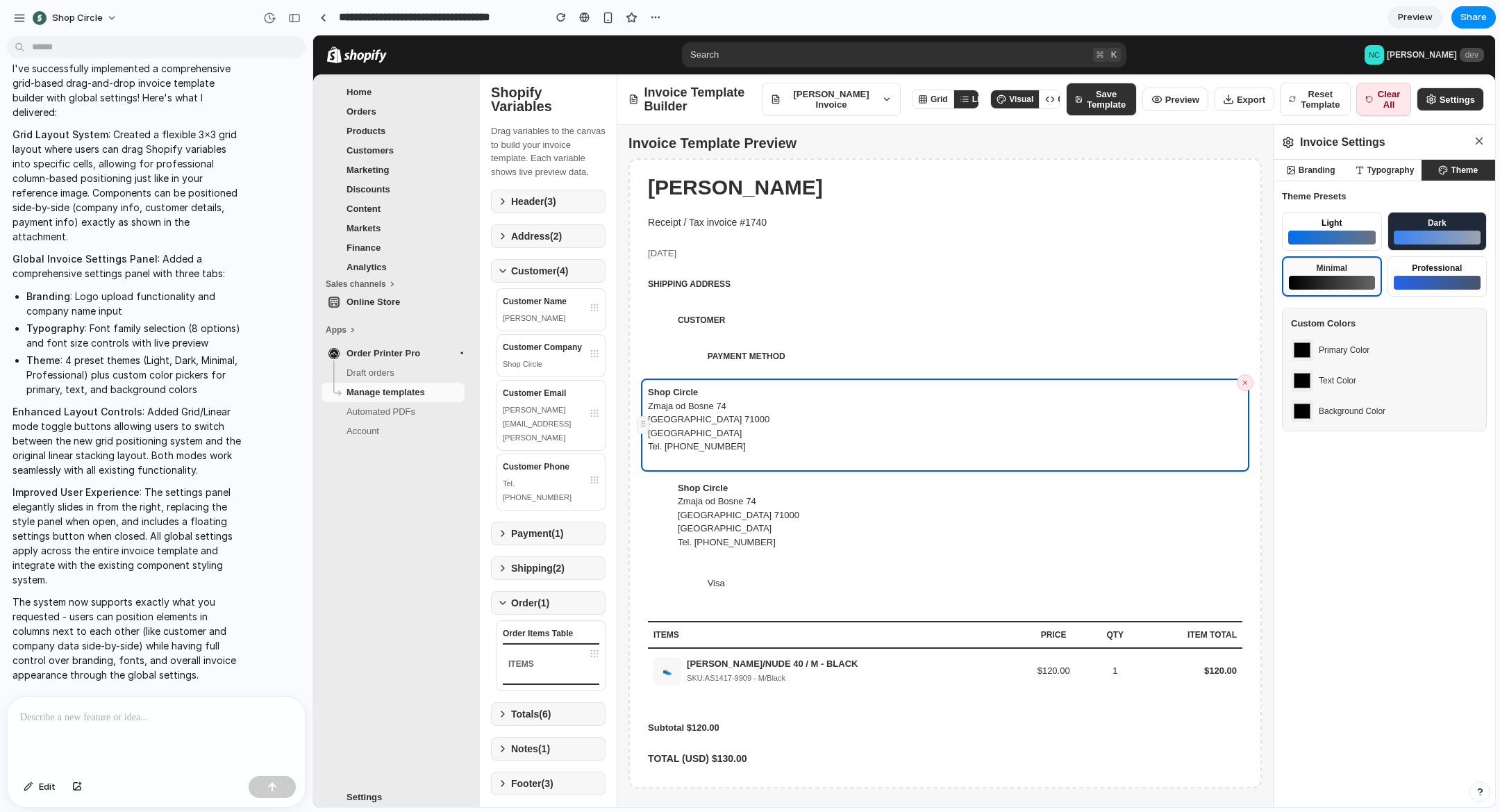
type input "*******"
click at [1379, 175] on button "Typography" at bounding box center [1384, 170] width 73 height 21
select select "**********"
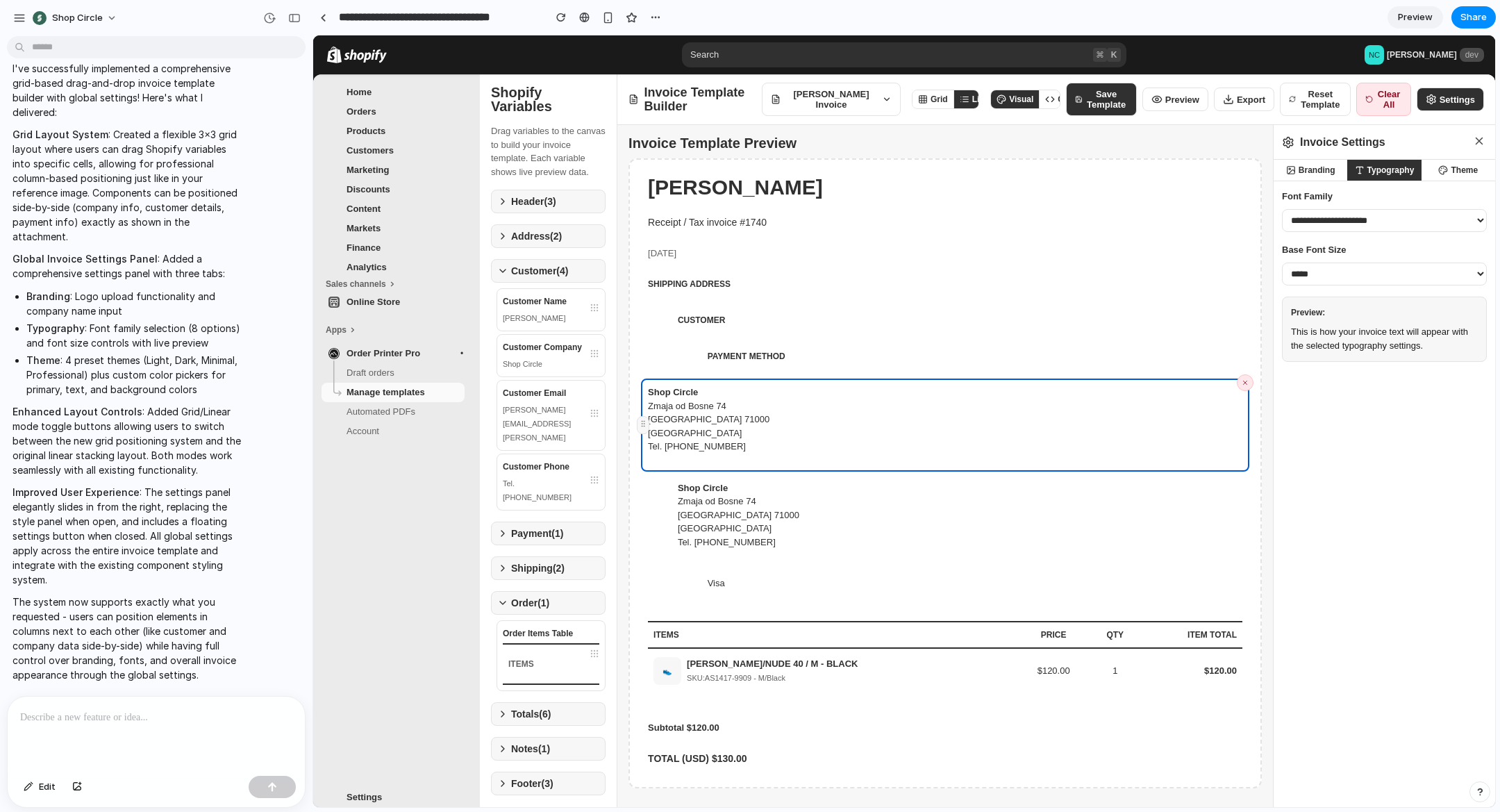
click at [1358, 229] on select "**********" at bounding box center [1384, 220] width 205 height 23
click at [1282, 209] on select "**********" at bounding box center [1384, 220] width 205 height 23
click at [1001, 317] on div "CUSTOMER" at bounding box center [945, 323] width 608 height 34
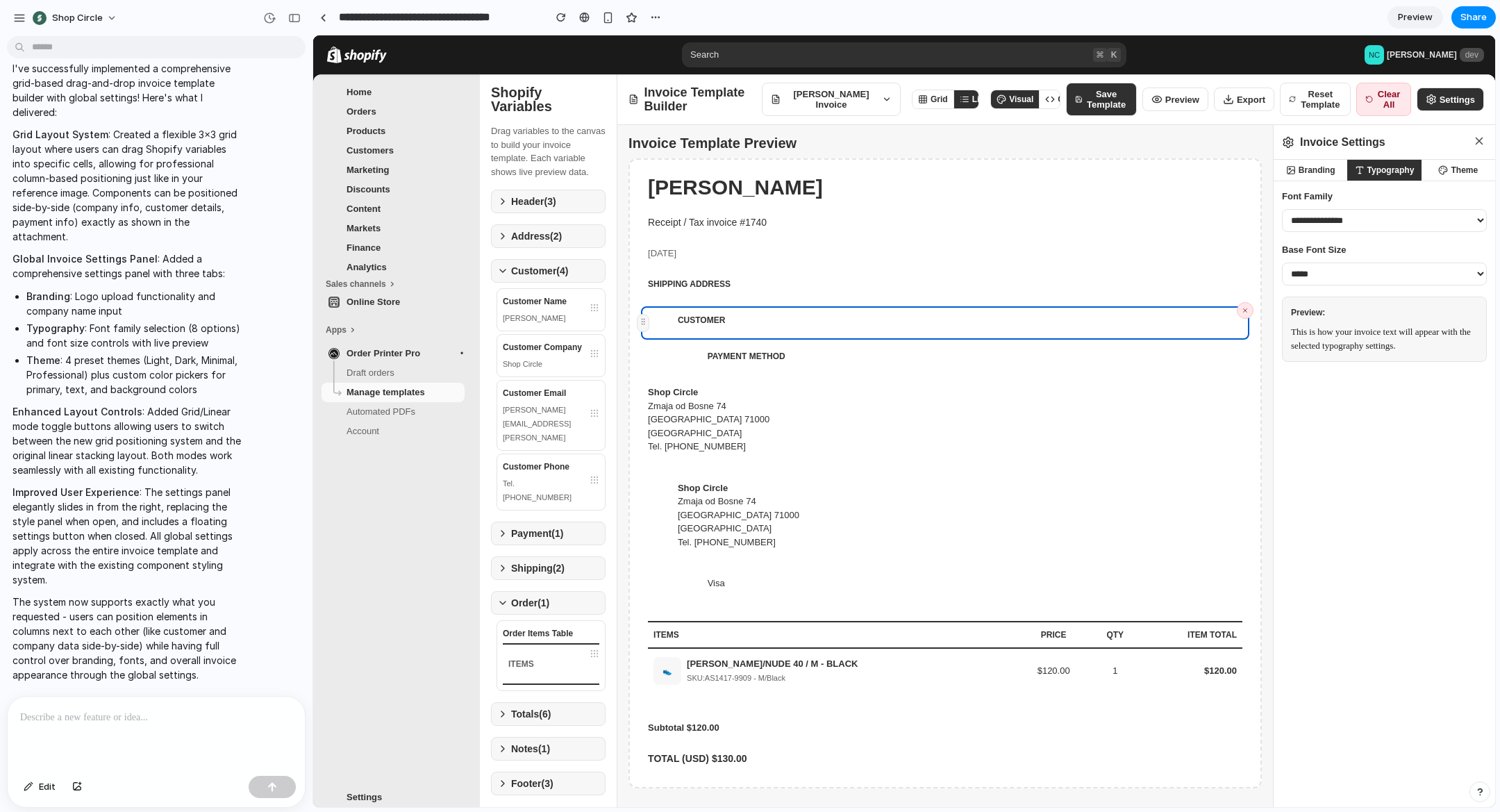
click at [1357, 220] on select "**********" at bounding box center [1384, 220] width 205 height 23
select select "**********"
click at [1282, 209] on select "**********" at bounding box center [1384, 220] width 205 height 23
click at [294, 19] on div "button" at bounding box center [294, 18] width 12 height 10
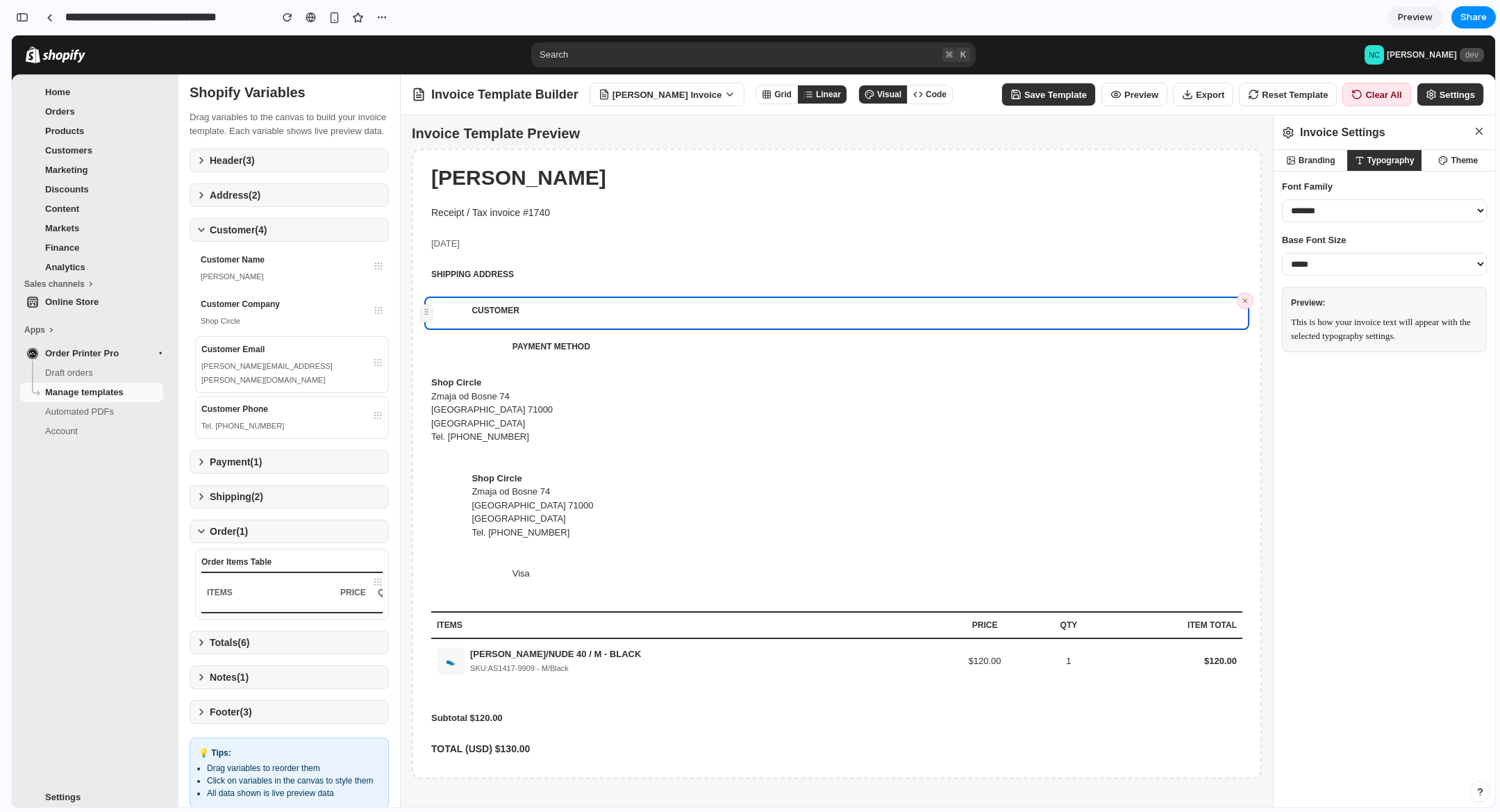
click at [772, 96] on button "Grid" at bounding box center [777, 95] width 41 height 18
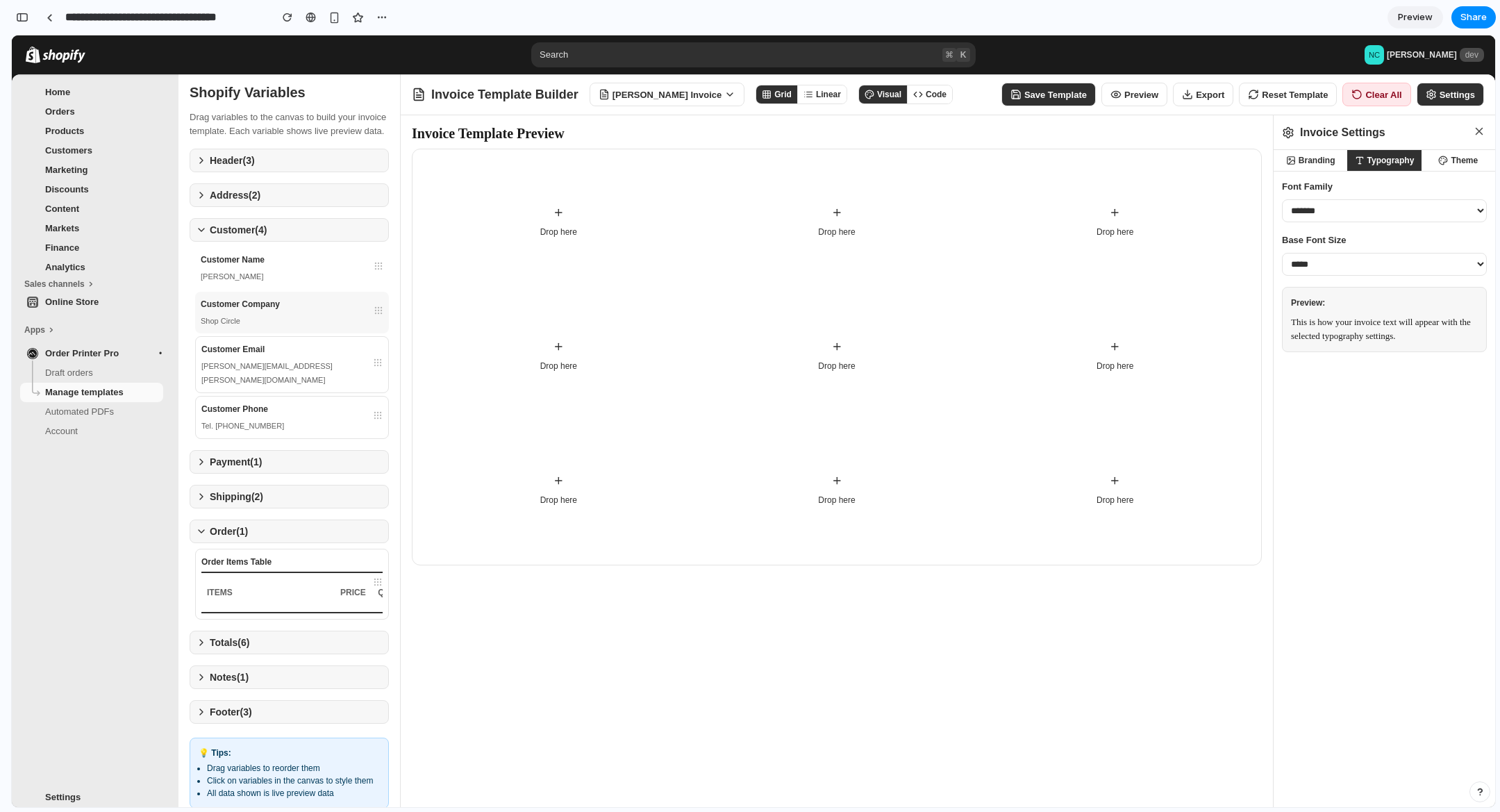
click at [294, 311] on div "Customer Company" at bounding box center [291, 304] width 183 height 14
click at [804, 93] on button "Linear" at bounding box center [822, 95] width 49 height 18
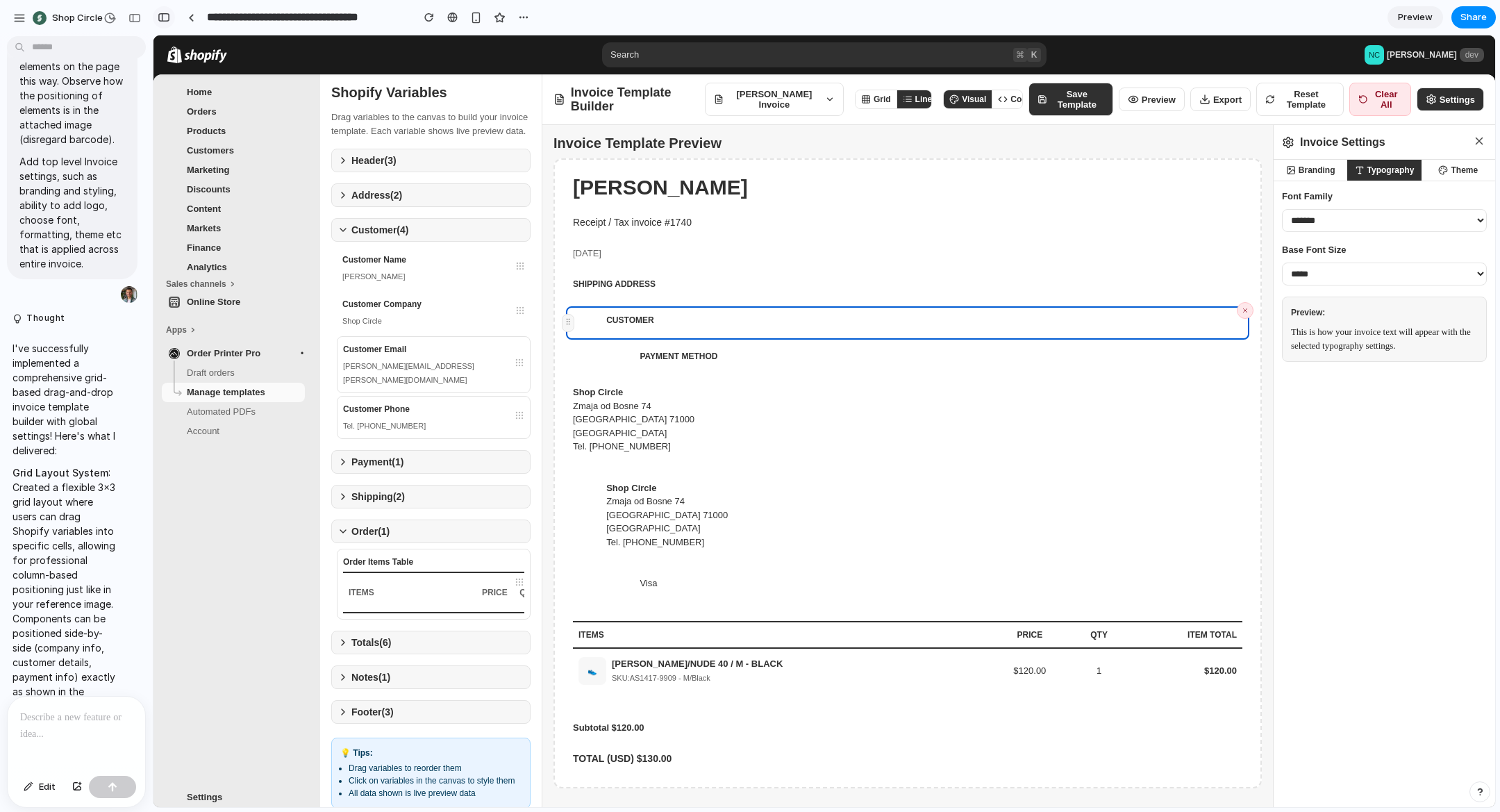
click at [163, 16] on div "button" at bounding box center [164, 17] width 12 height 10
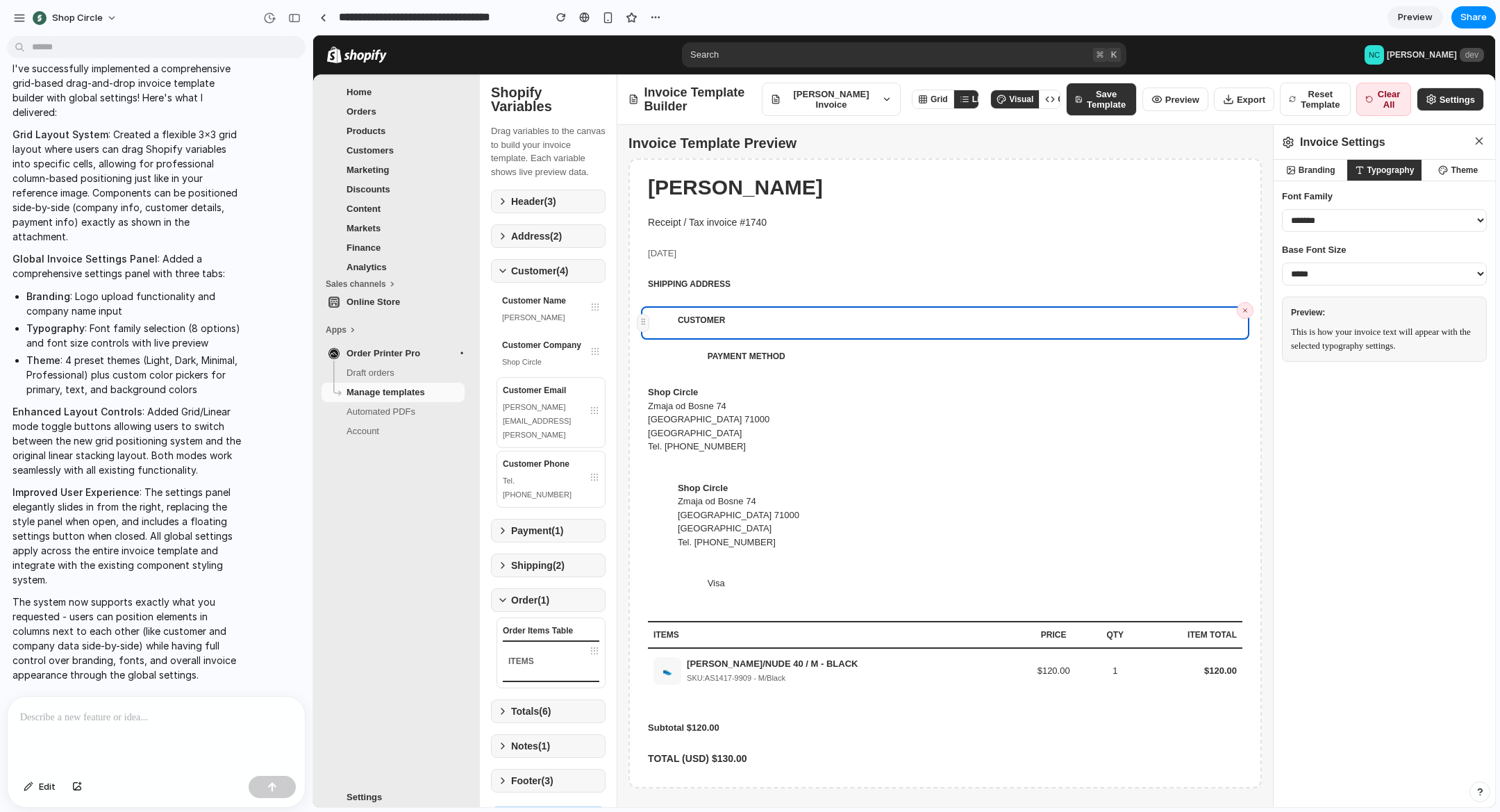
scroll to position [2970, 0]
click at [299, 20] on div "button" at bounding box center [294, 18] width 12 height 10
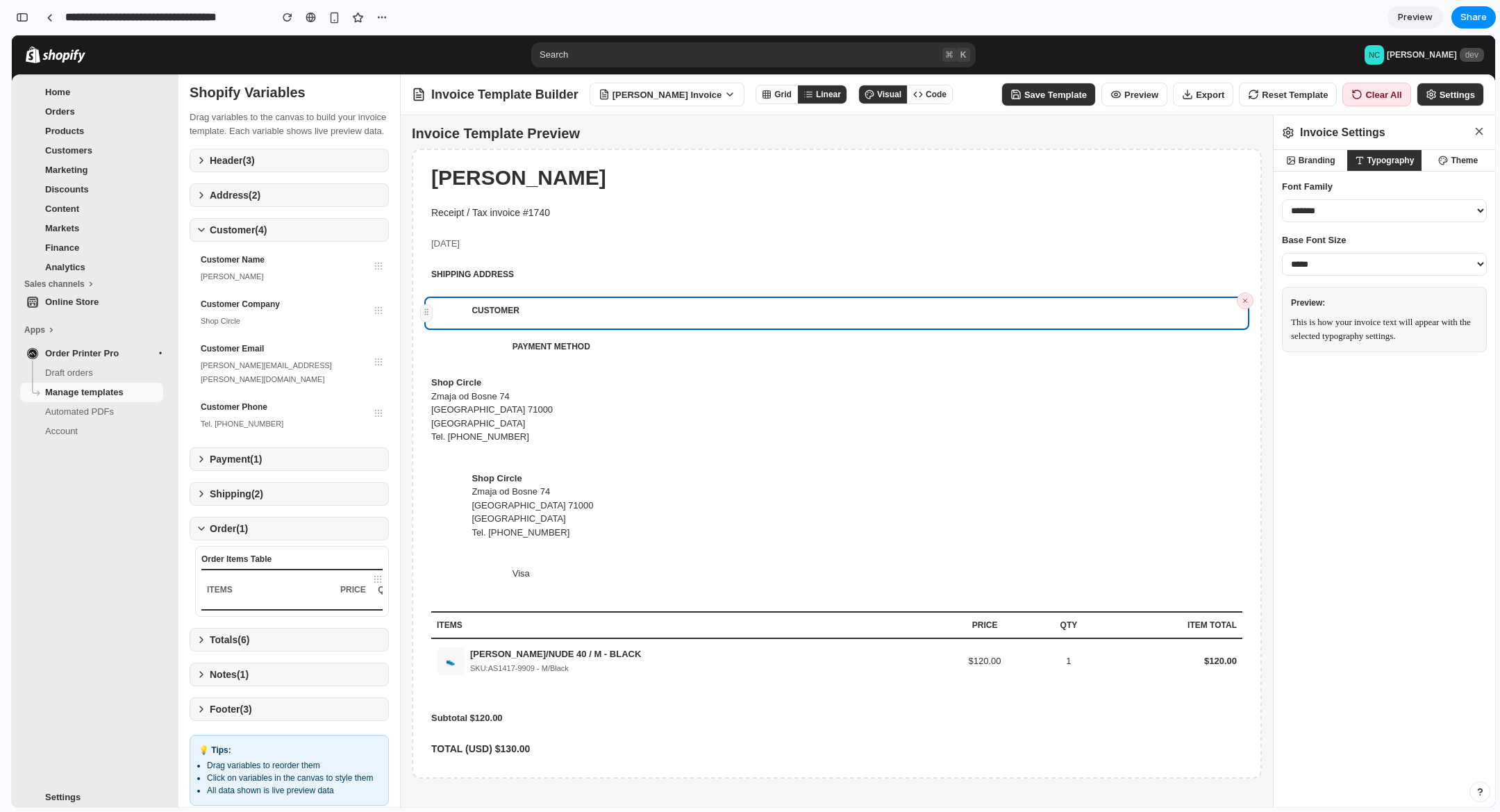
click at [510, 557] on div "[PERSON_NAME] Receipt / Tax invoice #1740 [DATE] SHIPPING ADDRESS CUSTOMER PAYM…" at bounding box center [836, 463] width 850 height 630
click at [516, 504] on div "Sarajevo 71000" at bounding box center [594, 505] width 243 height 14
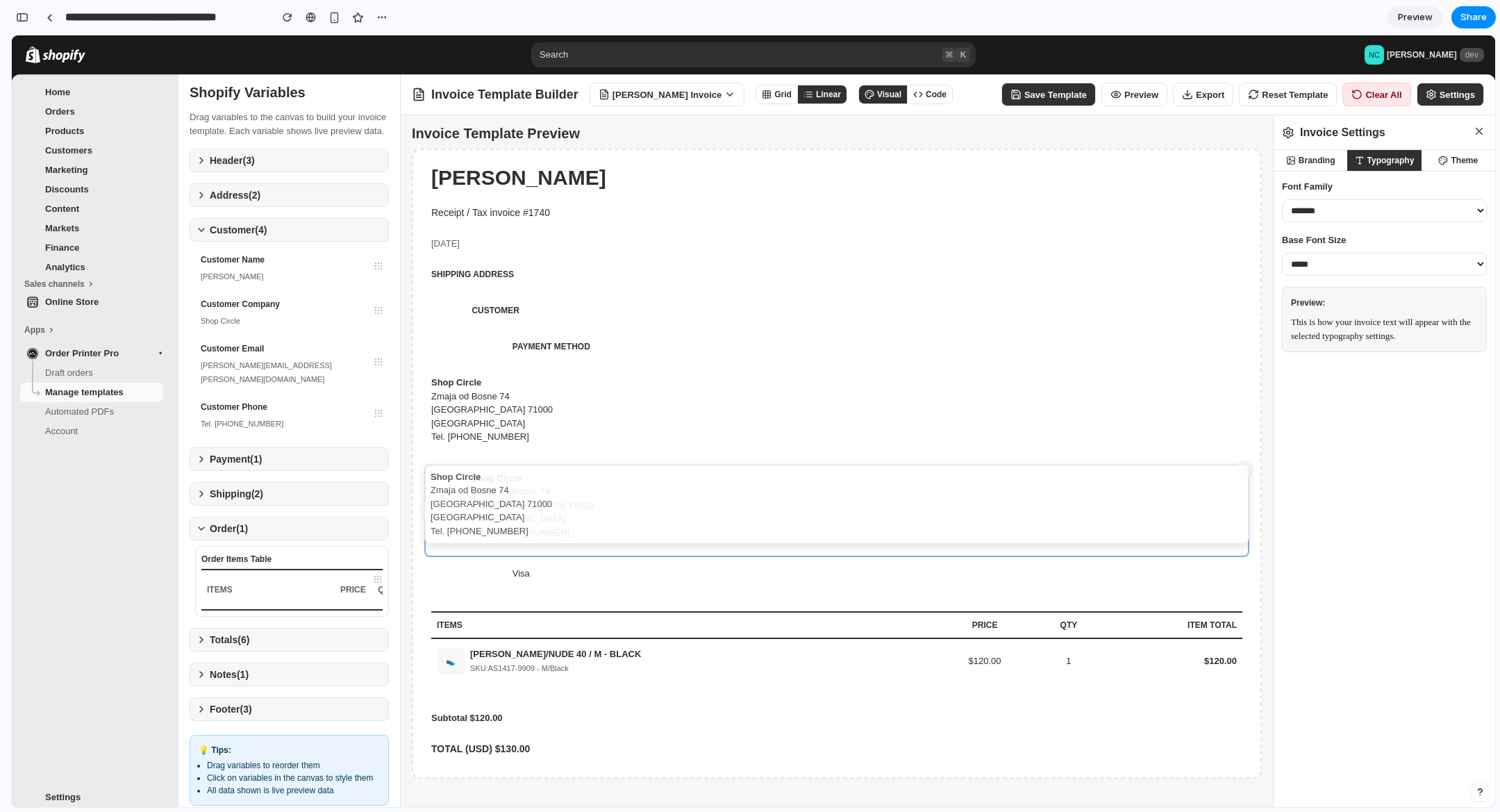
drag, startPoint x: 425, startPoint y: 511, endPoint x: 555, endPoint y: 505, distance: 130.1
click at [555, 505] on div "**********" at bounding box center [948, 501] width 1095 height 771
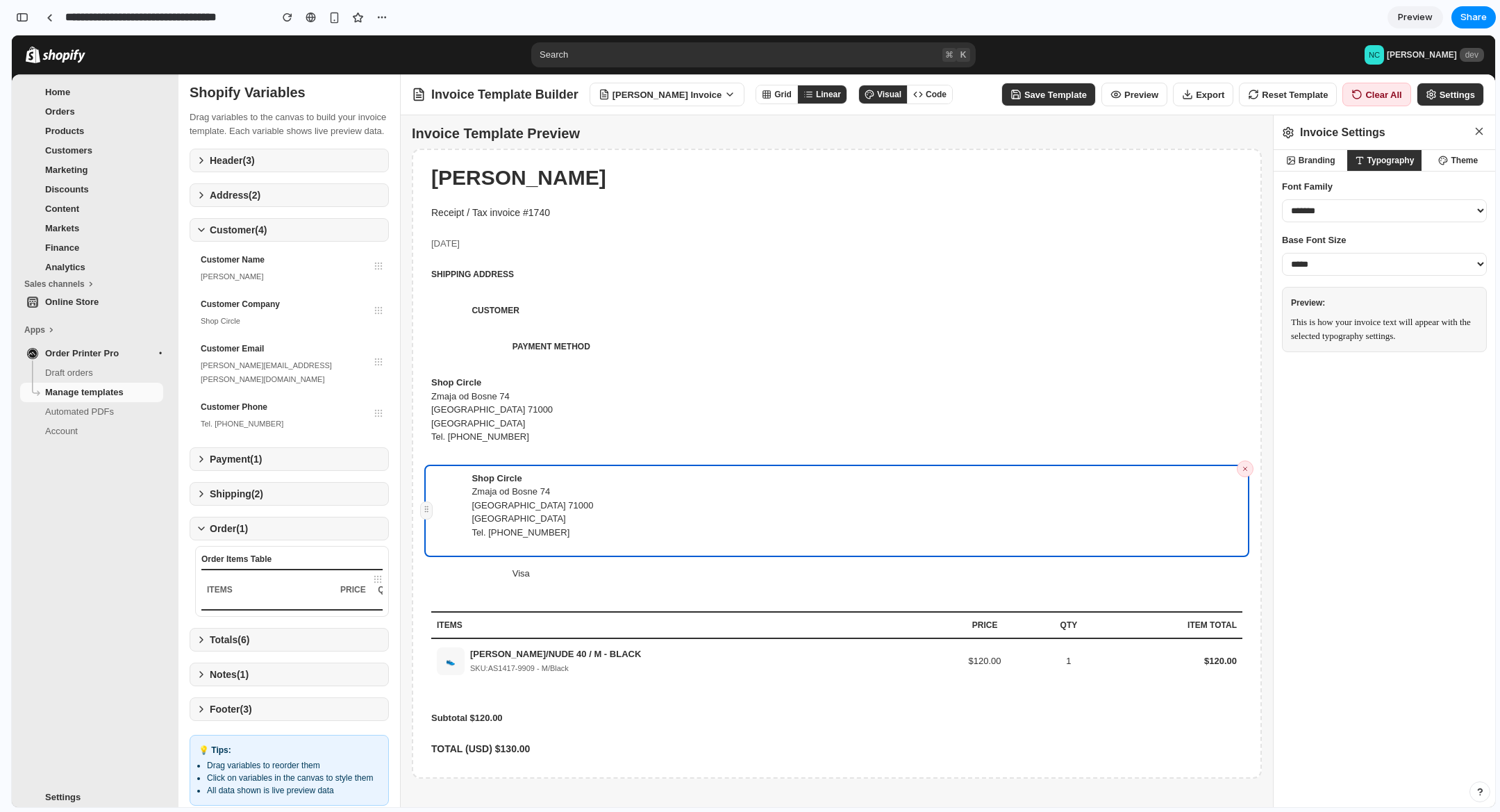
click at [762, 94] on icon at bounding box center [766, 94] width 10 height 10
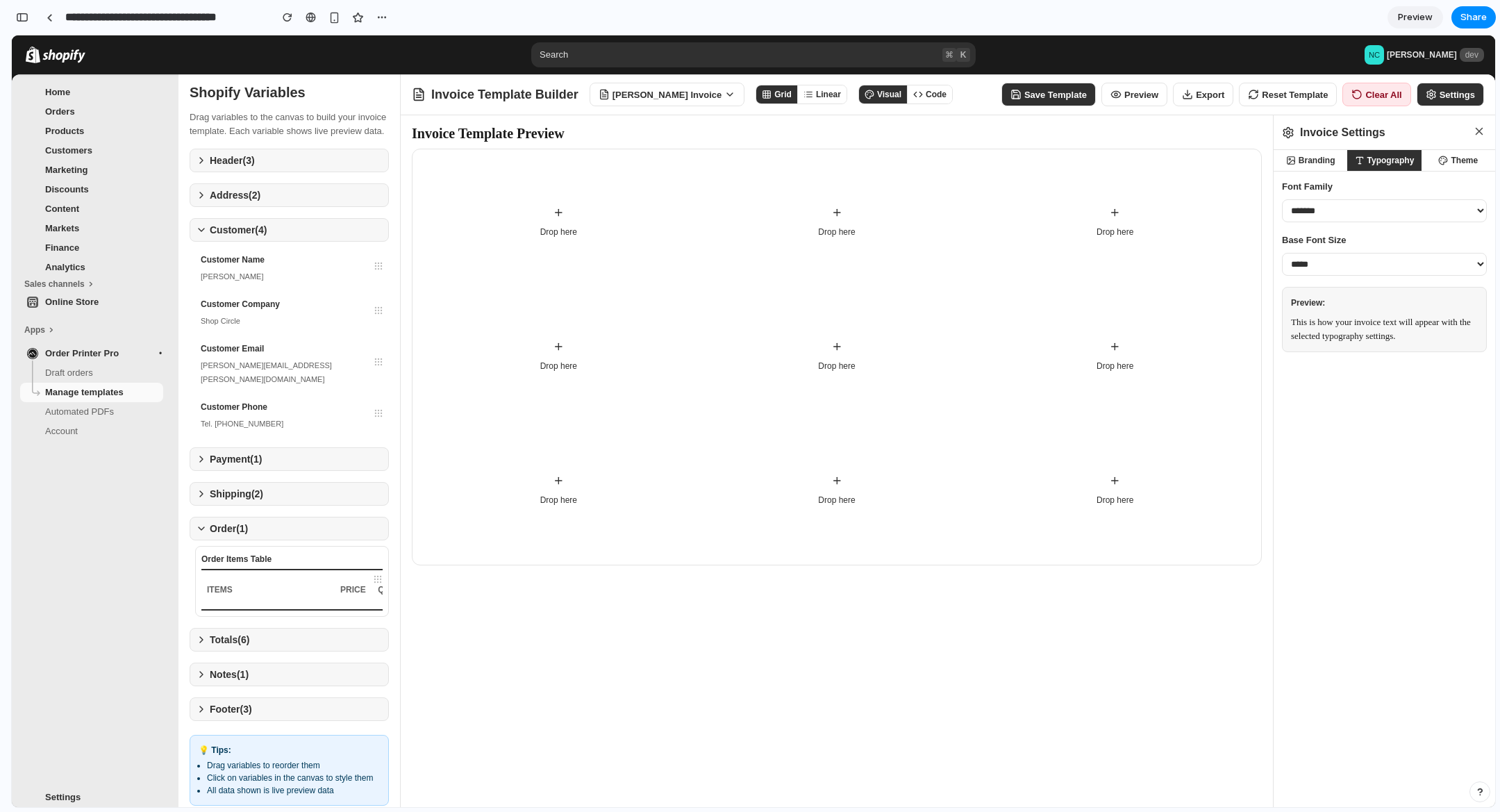
click at [804, 99] on icon at bounding box center [809, 94] width 10 height 10
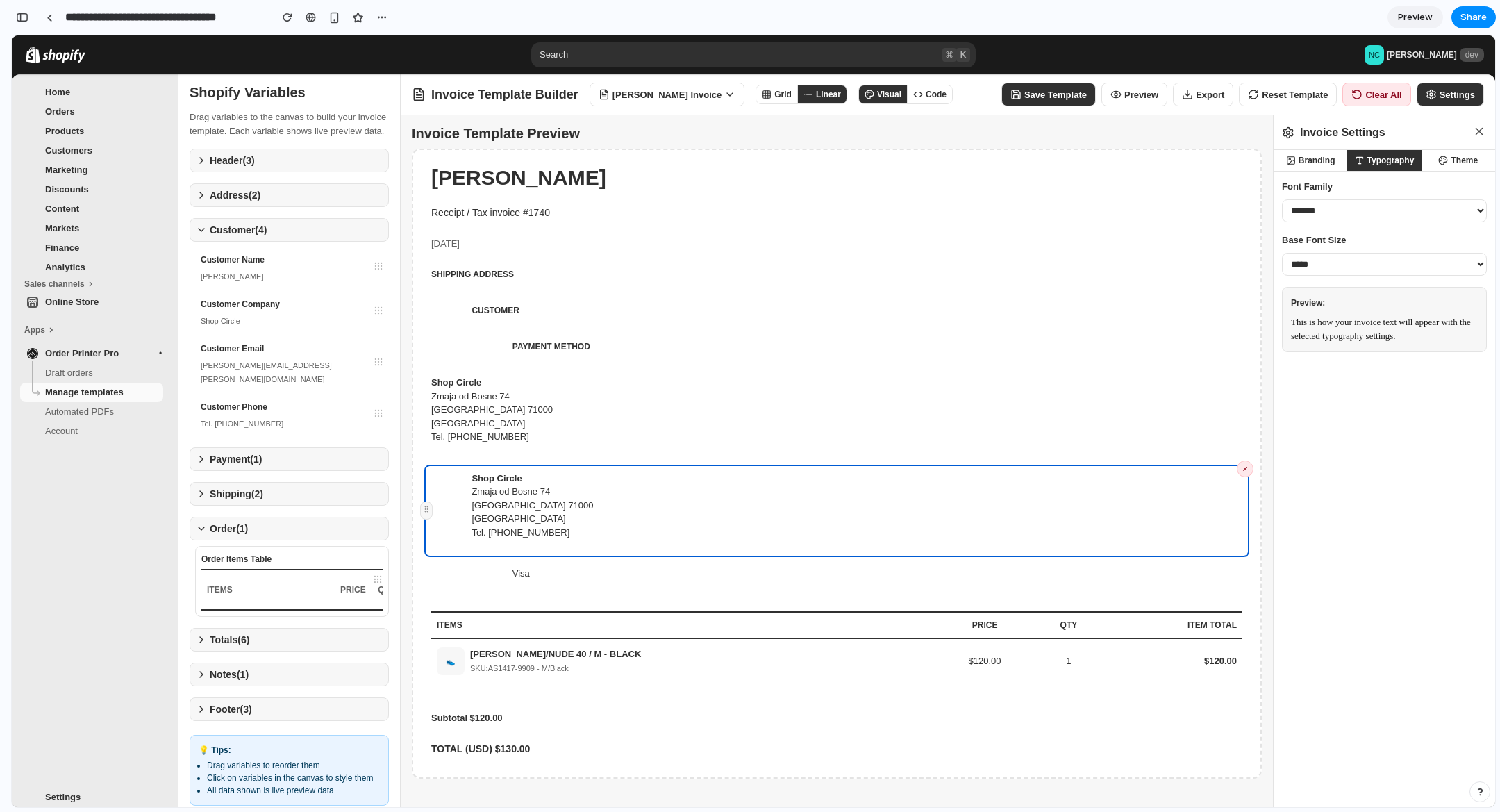
click at [1433, 99] on icon at bounding box center [1431, 94] width 11 height 11
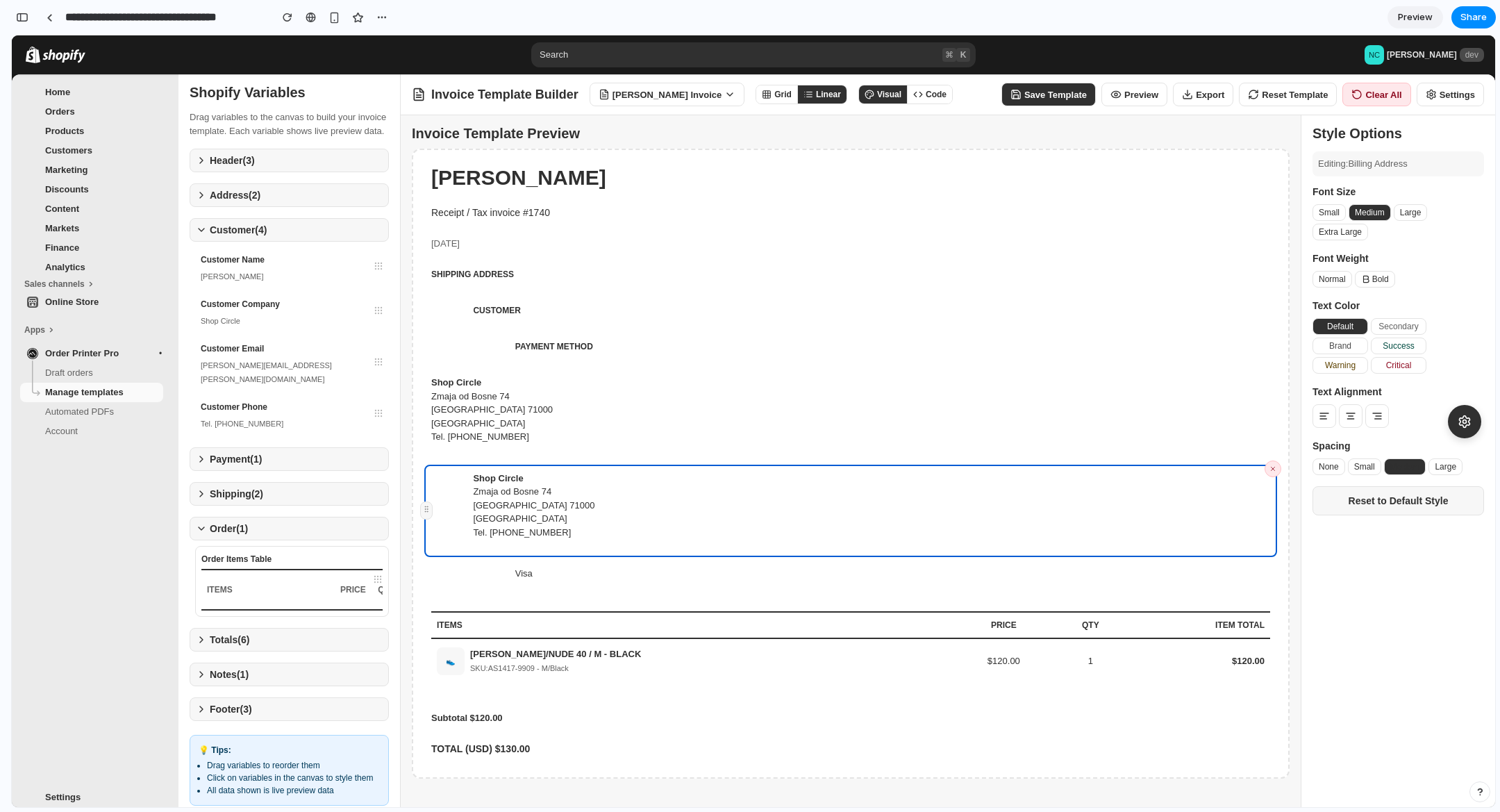
click at [1446, 99] on button "Settings" at bounding box center [1450, 94] width 67 height 24
select select "**********"
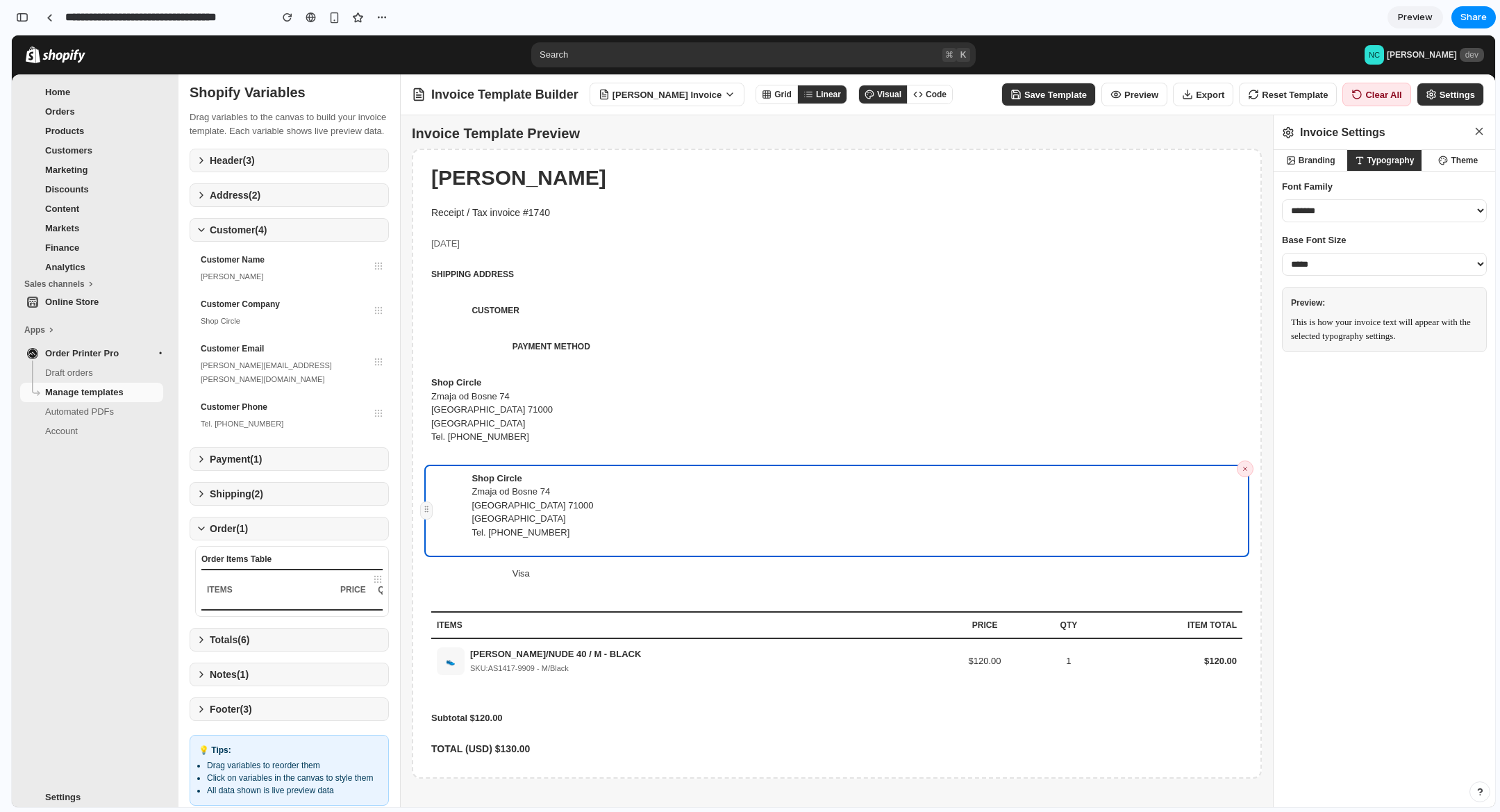
click at [1446, 99] on button "Settings" at bounding box center [1450, 94] width 67 height 24
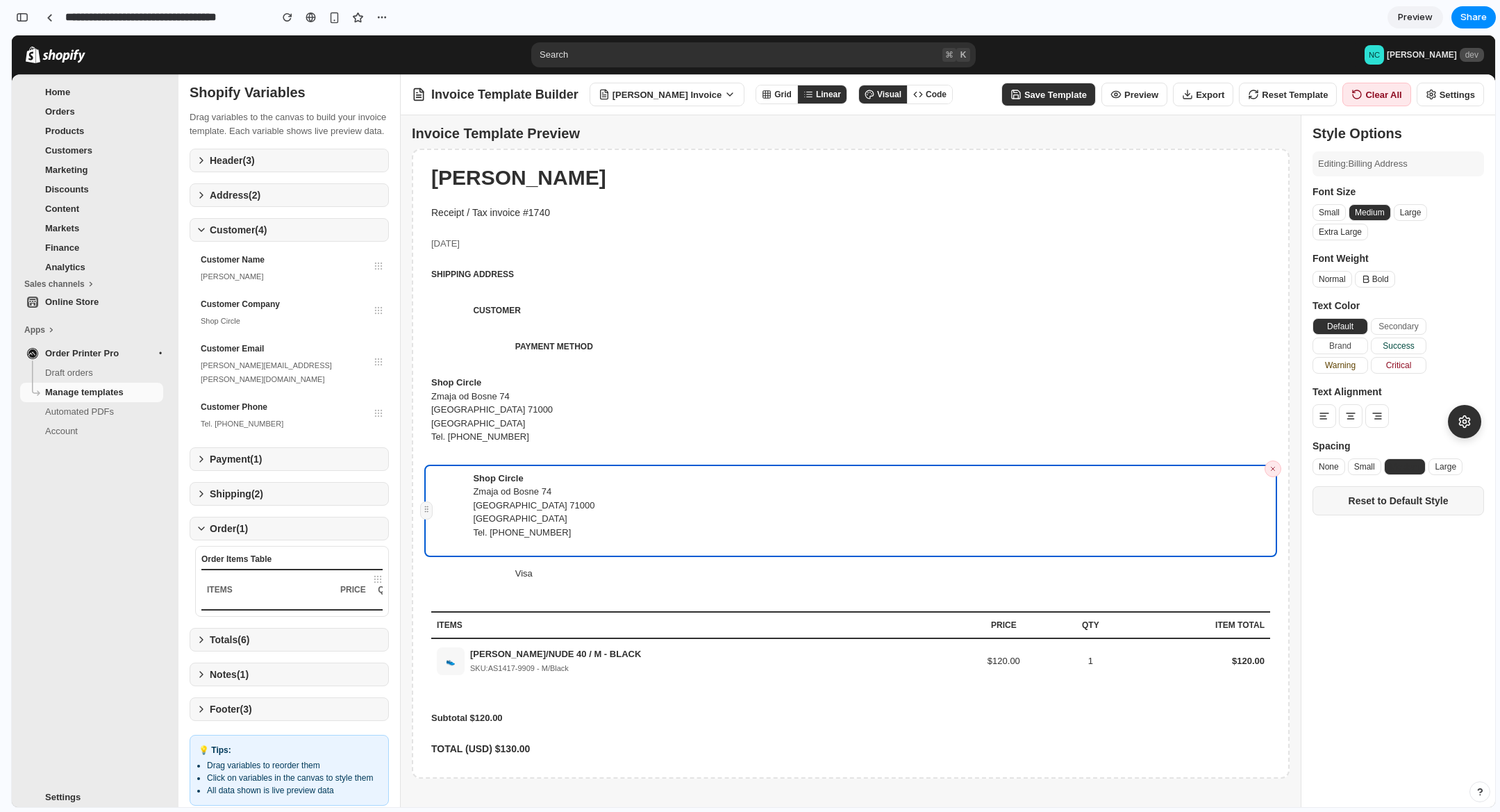
click at [1446, 99] on button "Settings" at bounding box center [1450, 94] width 67 height 24
select select "**********"
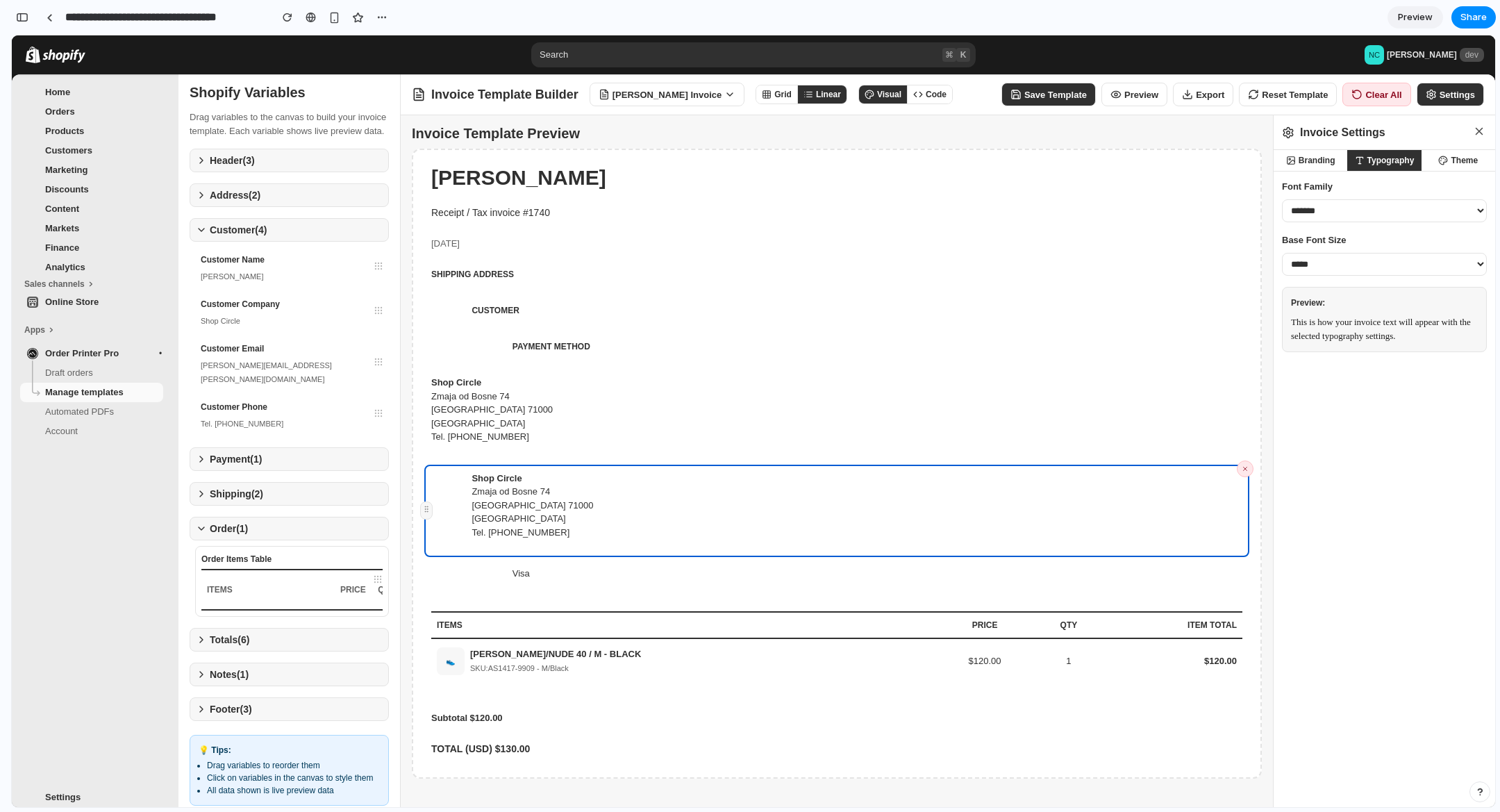
click at [1446, 99] on button "Settings" at bounding box center [1450, 94] width 67 height 24
